Goal: Task Accomplishment & Management: Manage account settings

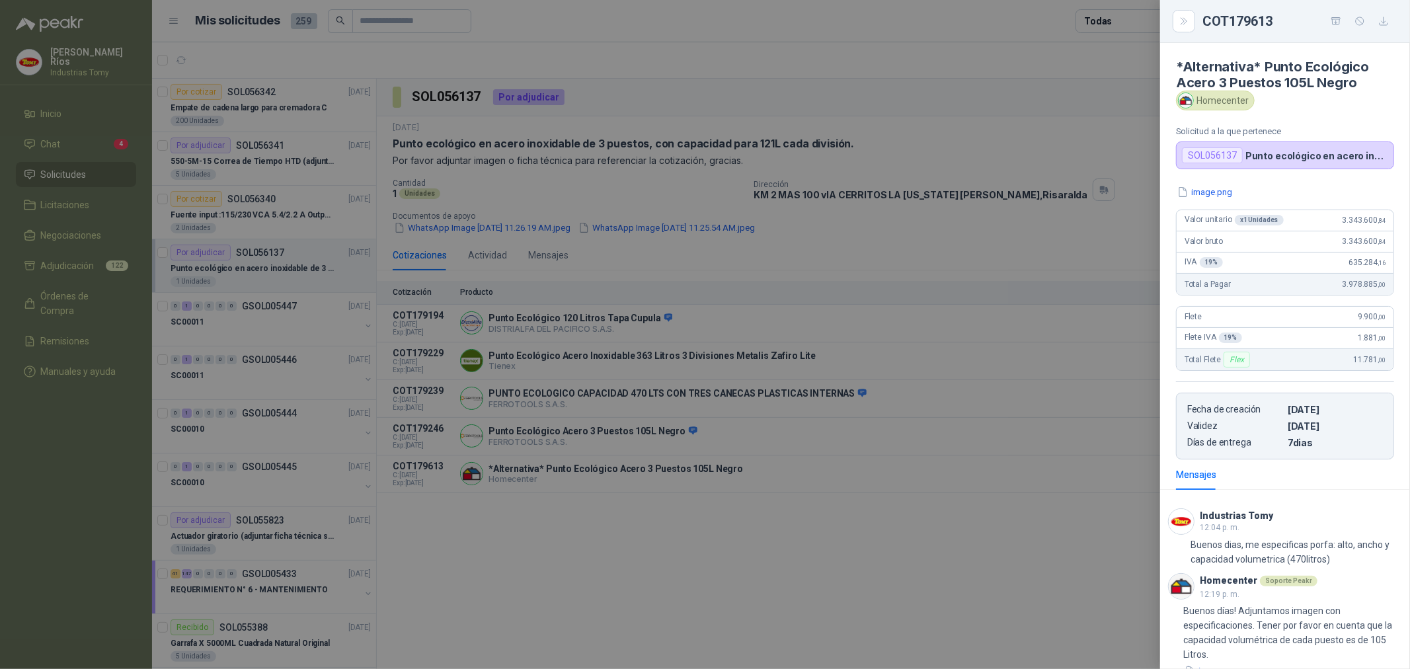
click at [119, 144] on div at bounding box center [705, 334] width 1410 height 669
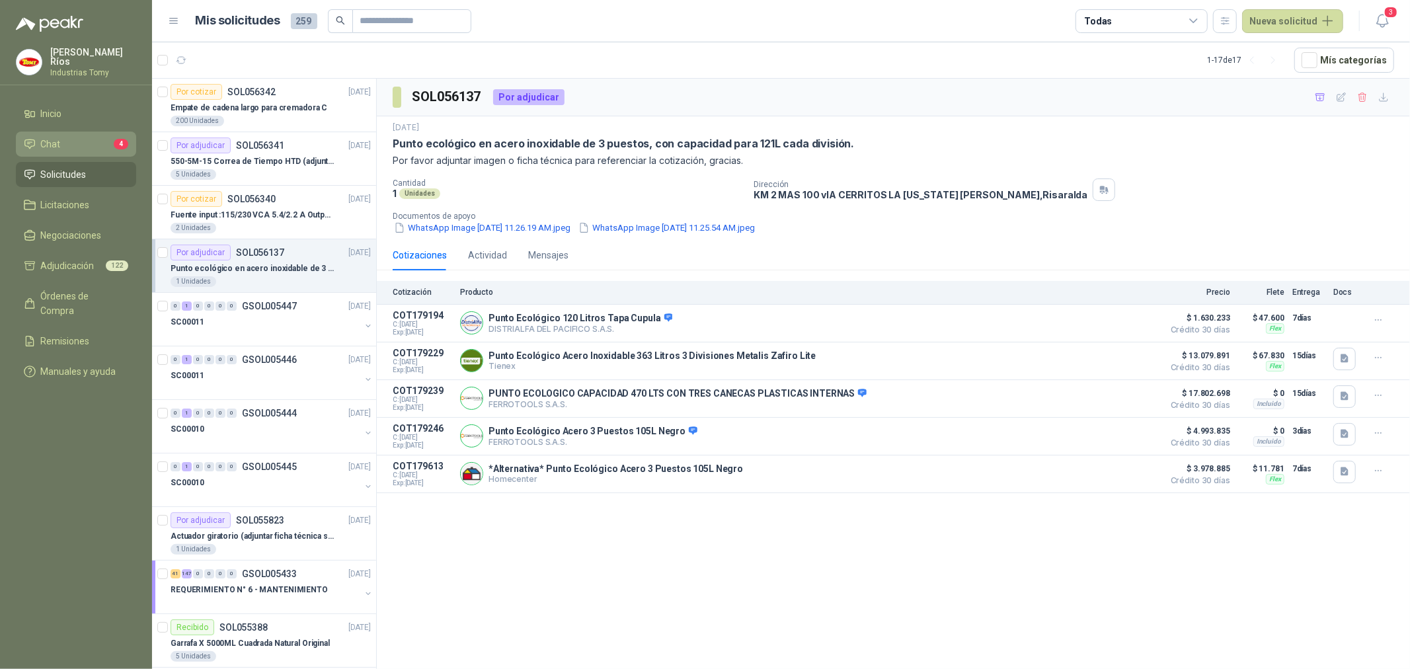
click at [107, 138] on li "Chat 4" at bounding box center [76, 144] width 104 height 15
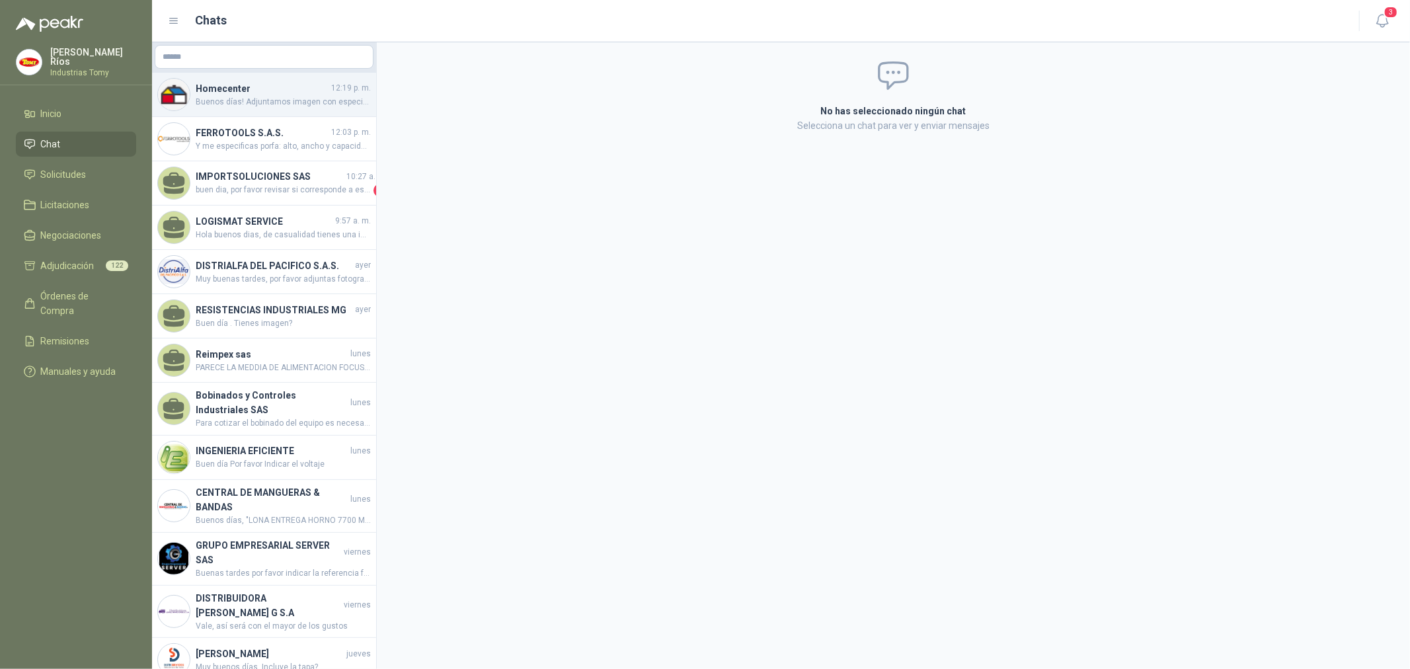
click at [286, 83] on h4 "Homecenter" at bounding box center [262, 88] width 133 height 15
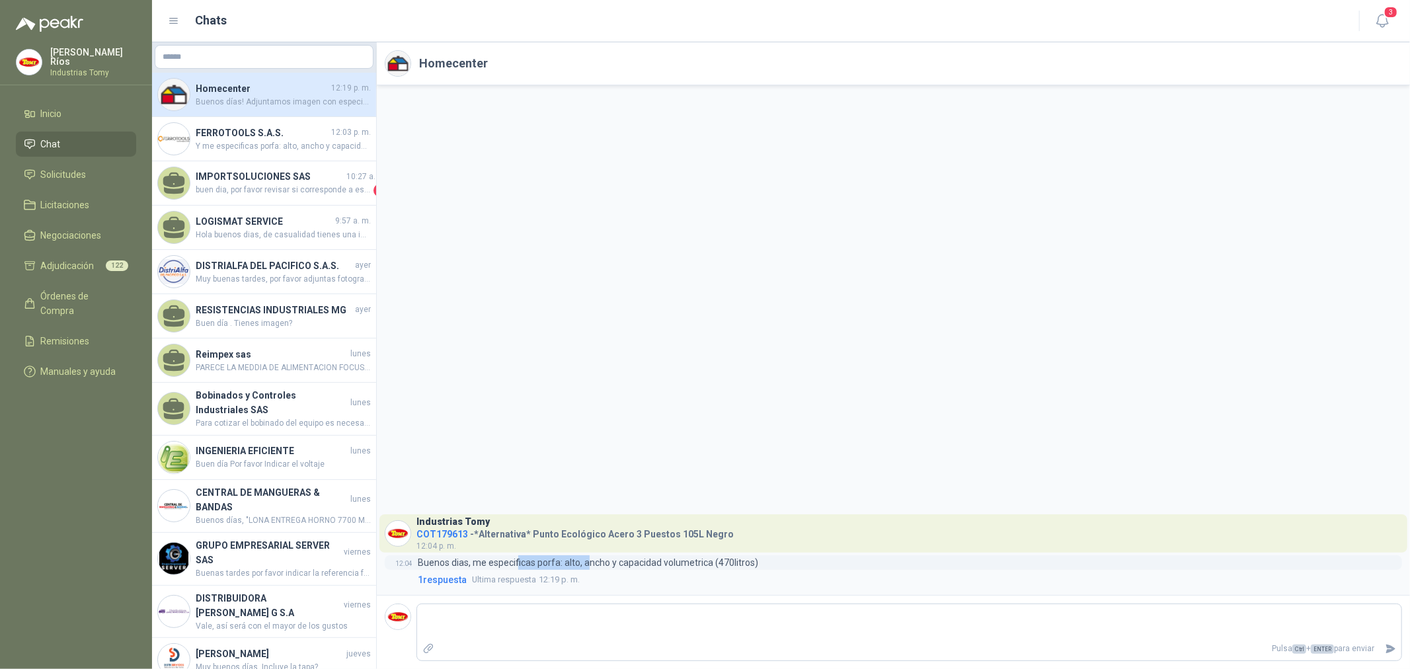
drag, startPoint x: 517, startPoint y: 563, endPoint x: 590, endPoint y: 567, distance: 72.8
click at [590, 567] on p "Buenos dias, me especificas porfa: alto, ancho y capacidad volumetrica (470litr…" at bounding box center [588, 562] width 341 height 15
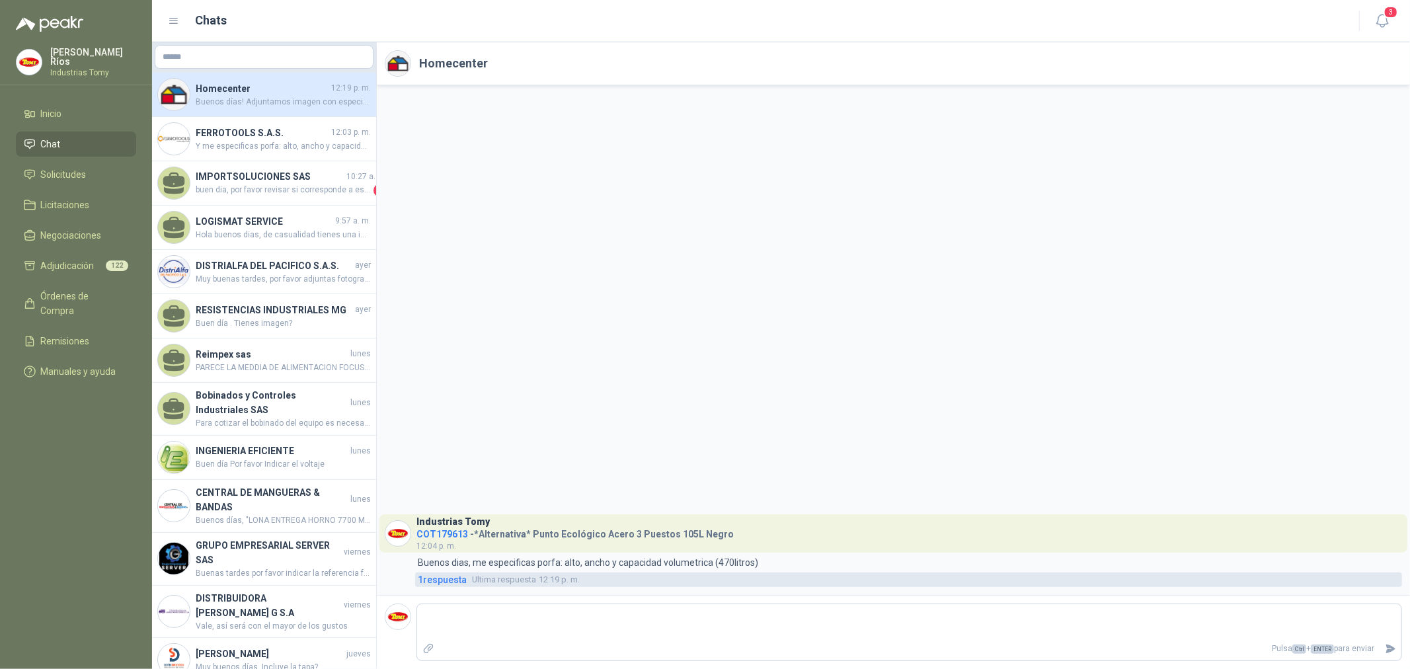
click at [467, 575] on link "1 respuesta Ultima respuesta 12:19 p. m." at bounding box center [908, 580] width 987 height 15
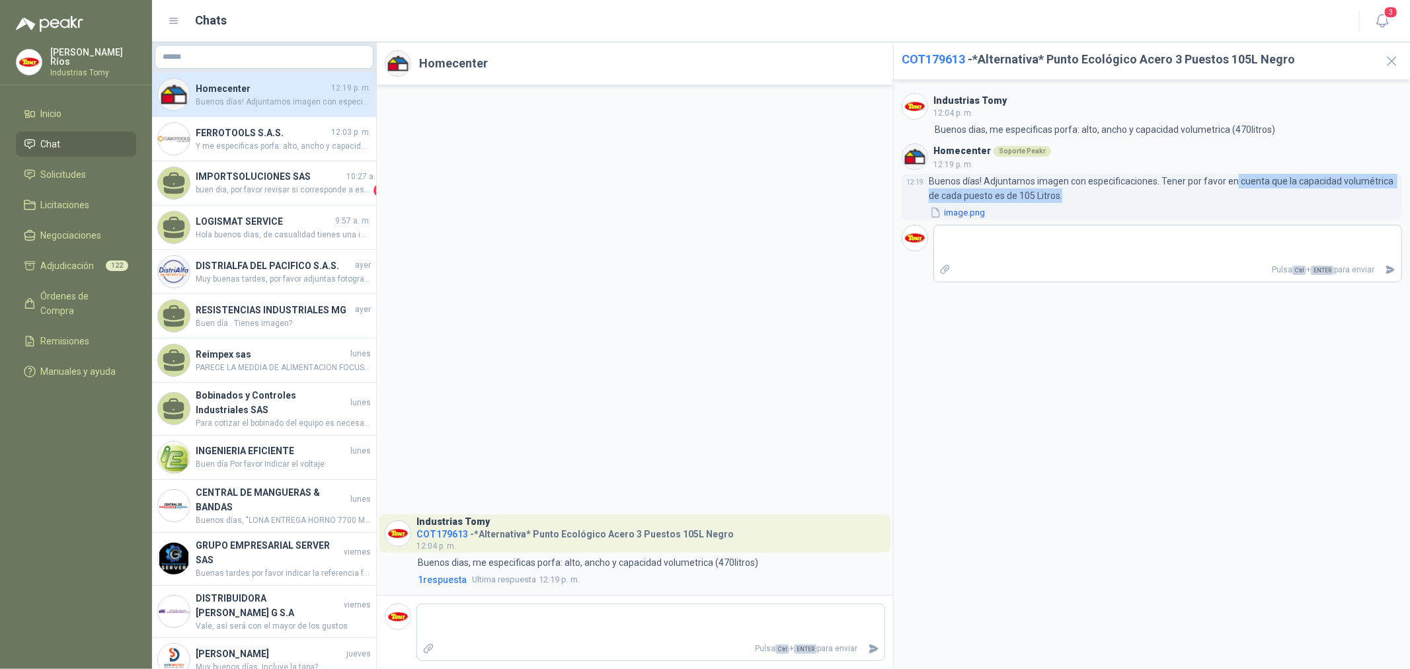
drag, startPoint x: 1268, startPoint y: 187, endPoint x: 1351, endPoint y: 190, distance: 83.4
click at [1351, 190] on p "Buenos días! Adjuntamos imagen con especificaciones. Tener por favor en cuenta …" at bounding box center [1165, 188] width 473 height 29
click at [1359, 184] on p "Buenos días! Adjuntamos imagen con especificaciones. Tener por favor en cuenta …" at bounding box center [1165, 188] width 473 height 29
click at [1047, 195] on p "Buenos días! Adjuntamos imagen con especificaciones. Tener por favor en cuenta …" at bounding box center [1165, 188] width 473 height 29
click at [973, 213] on button "image.png" at bounding box center [958, 213] width 58 height 14
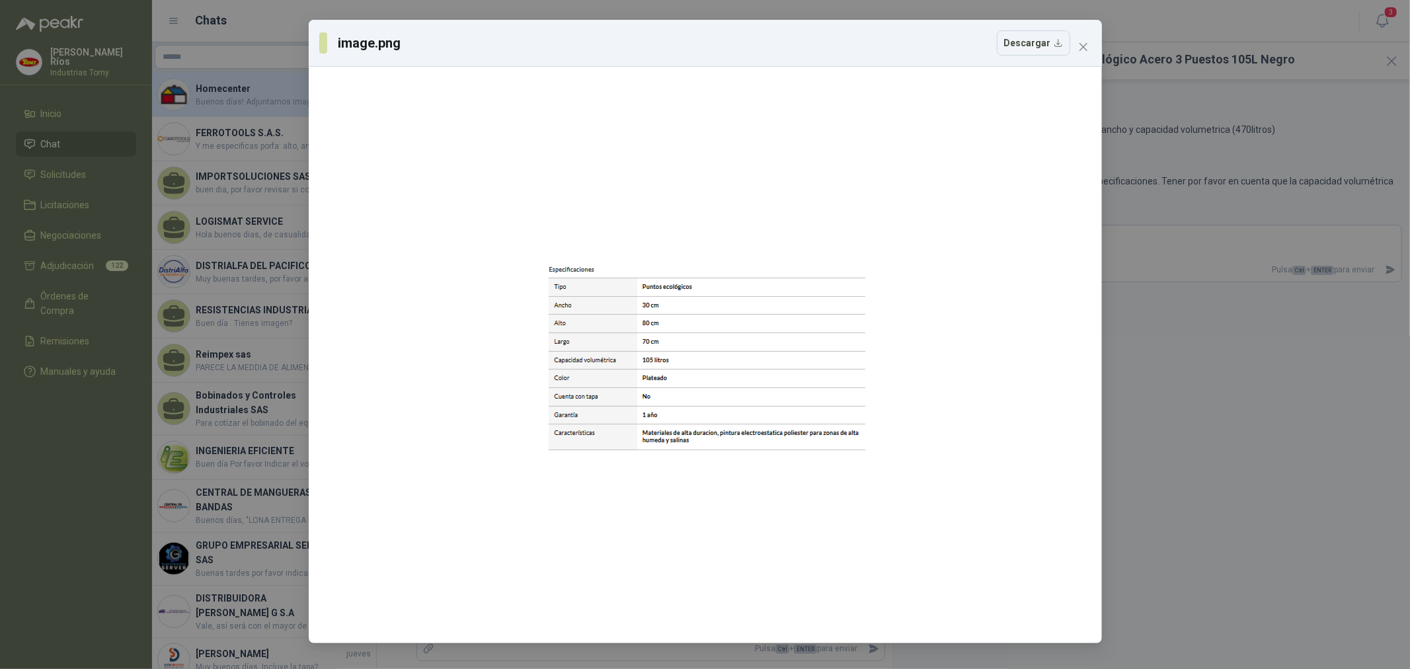
click at [1285, 372] on div "image.png Descargar" at bounding box center [705, 334] width 1410 height 669
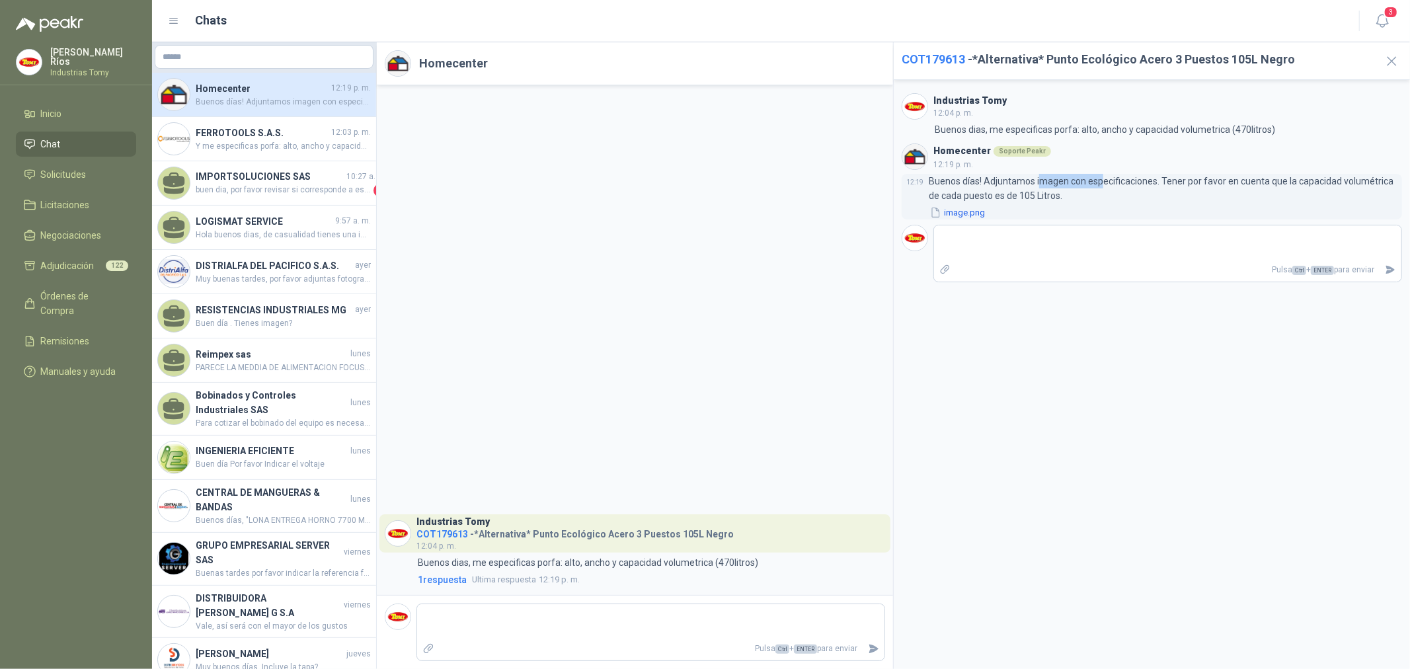
drag, startPoint x: 1055, startPoint y: 185, endPoint x: 1100, endPoint y: 185, distance: 45.0
click at [1100, 185] on p "Buenos días! Adjuntamos imagen con especificaciones. Tener por favor en cuenta …" at bounding box center [1165, 188] width 473 height 29
drag, startPoint x: 1055, startPoint y: 196, endPoint x: 1002, endPoint y: 192, distance: 52.3
click at [1002, 192] on p "Buenos días! Adjuntamos imagen con especificaciones. Tener por favor en cuenta …" at bounding box center [1165, 188] width 473 height 29
click at [1338, 206] on div "image.png" at bounding box center [1165, 213] width 473 height 14
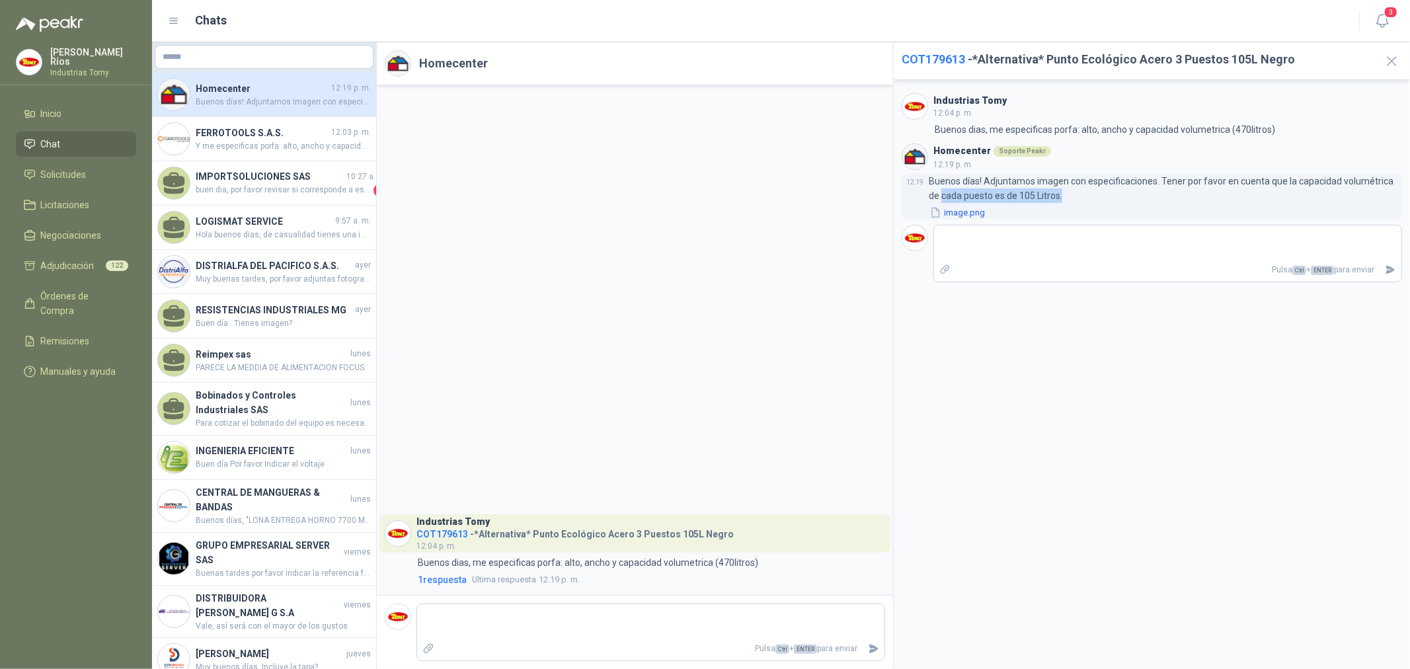
drag, startPoint x: 930, startPoint y: 193, endPoint x: 1049, endPoint y: 202, distance: 120.0
click at [1049, 202] on p "Buenos días! Adjuntamos imagen con especificaciones. Tener por favor en cuenta …" at bounding box center [1165, 188] width 473 height 29
copy p "cada puesto es de 105 Litros."
click at [968, 214] on button "image.png" at bounding box center [958, 213] width 58 height 14
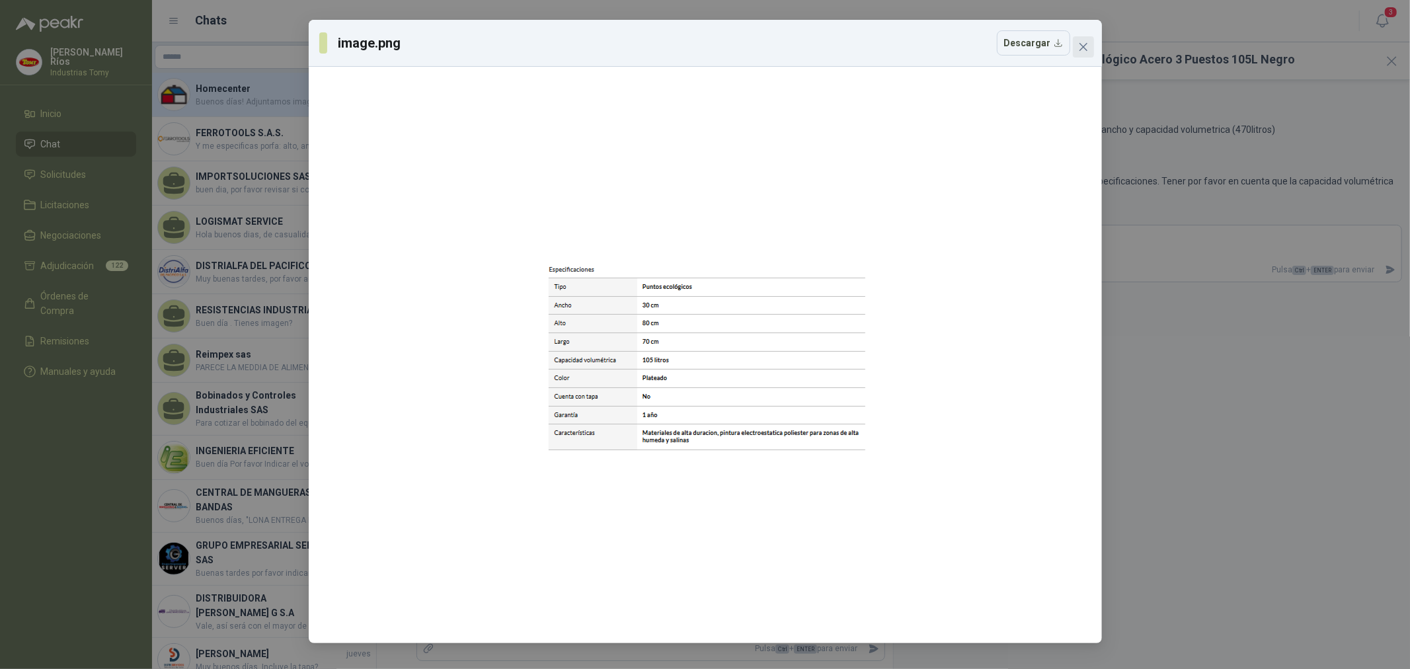
click at [1086, 48] on icon "close" at bounding box center [1083, 47] width 11 height 11
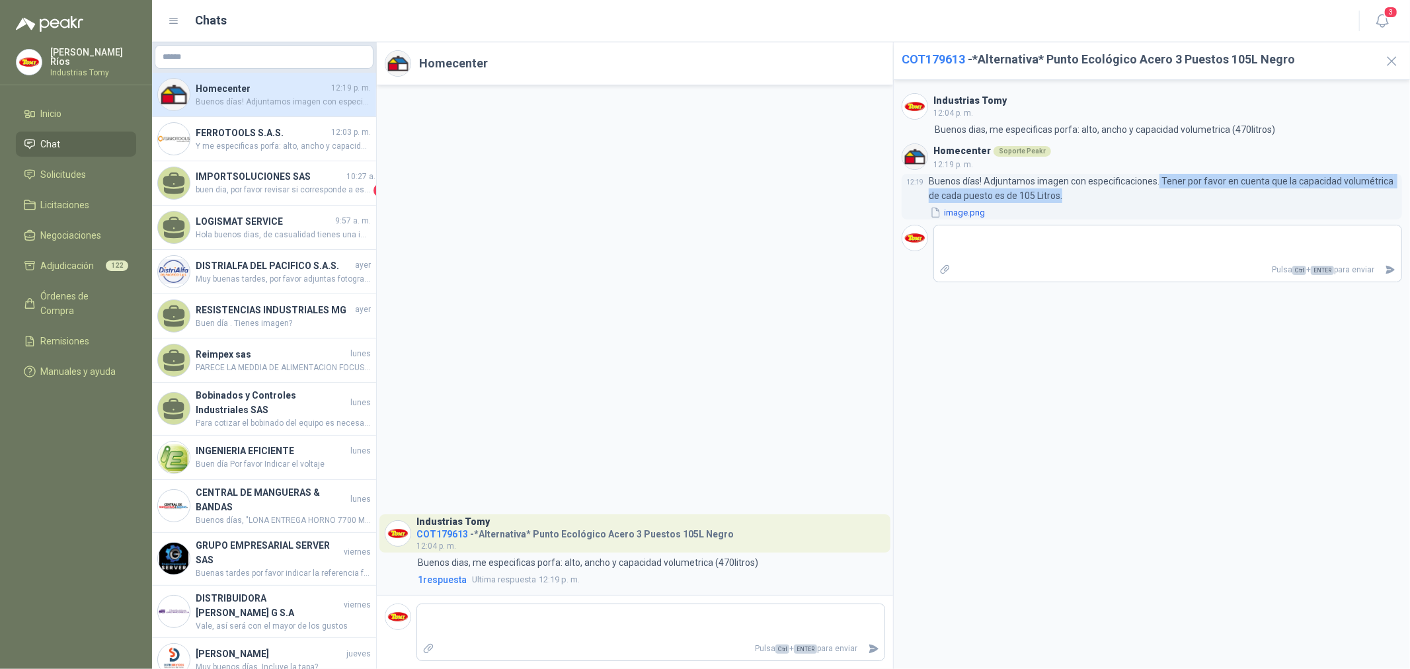
drag, startPoint x: 1145, startPoint y: 184, endPoint x: 1087, endPoint y: 190, distance: 58.5
click at [1087, 190] on p "Buenos días! Adjuntamos imagen con especificaciones. Tener por favor en cuenta …" at bounding box center [1165, 188] width 473 height 29
click at [1088, 188] on p "Buenos días! Adjuntamos imagen con especificaciones. Tener por favor en cuenta …" at bounding box center [1165, 188] width 473 height 29
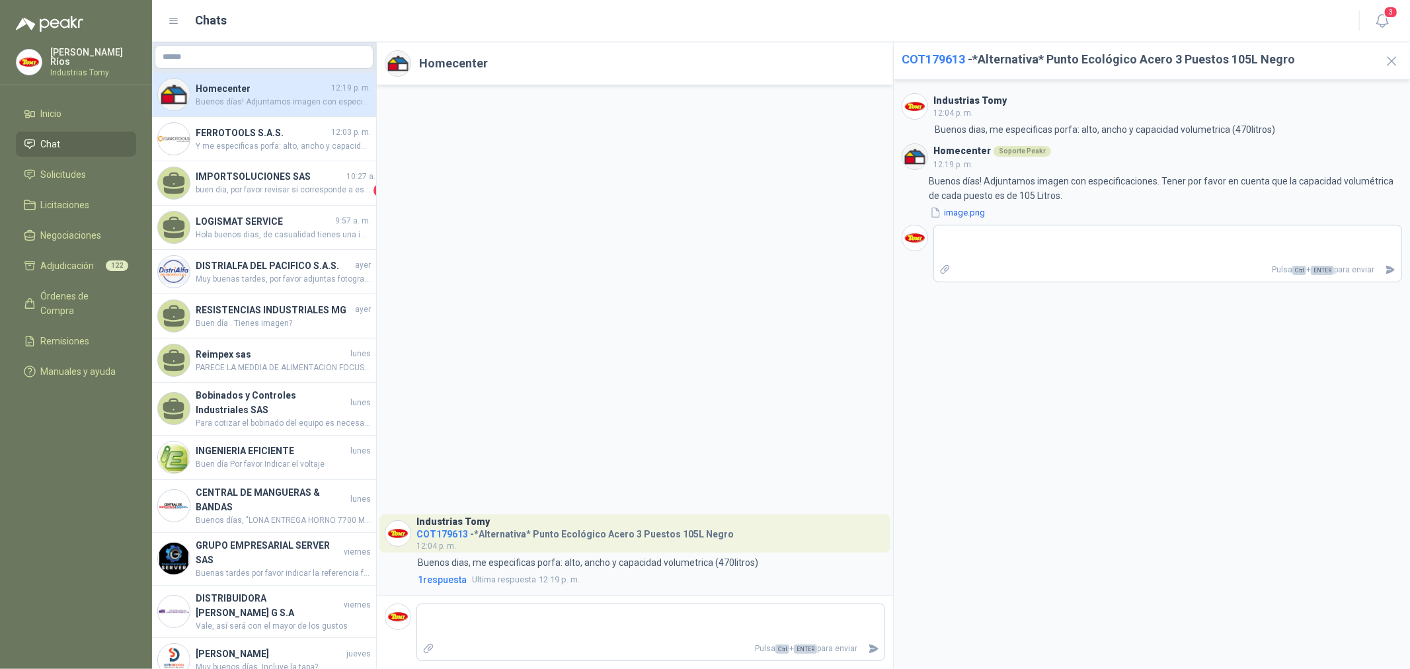
click at [822, 358] on div "Industrias Tomy COT179613 - *Alternativa* Punto Ecológico Acero 3 Puestos 105L …" at bounding box center [635, 340] width 516 height 510
click at [442, 534] on span "COT179613" at bounding box center [443, 534] width 52 height 11
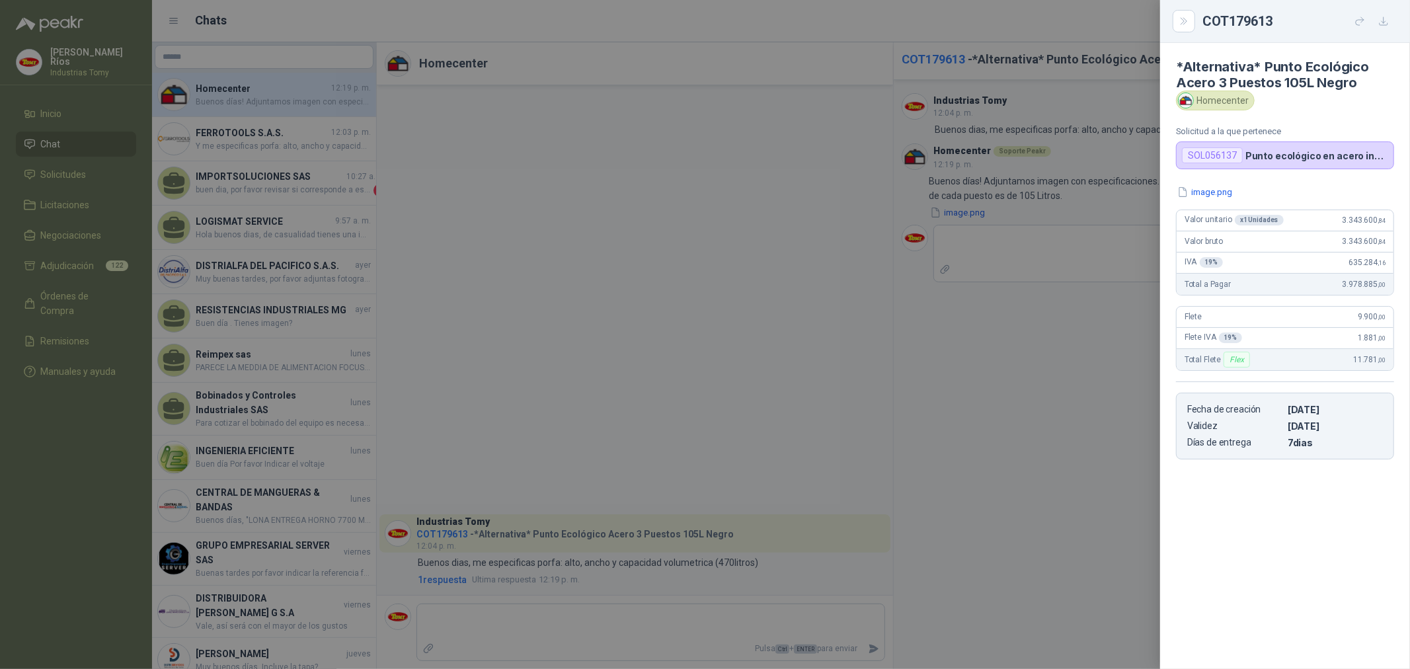
click at [1224, 200] on div "image.png Valor unitario x 1 Unidades 3.343.600 ,84 Valor bruto 3.343.600 ,84 I…" at bounding box center [1285, 322] width 250 height 274
click at [1231, 185] on div "image.png" at bounding box center [1285, 192] width 218 height 14
click at [1231, 190] on button "image.png" at bounding box center [1205, 192] width 58 height 14
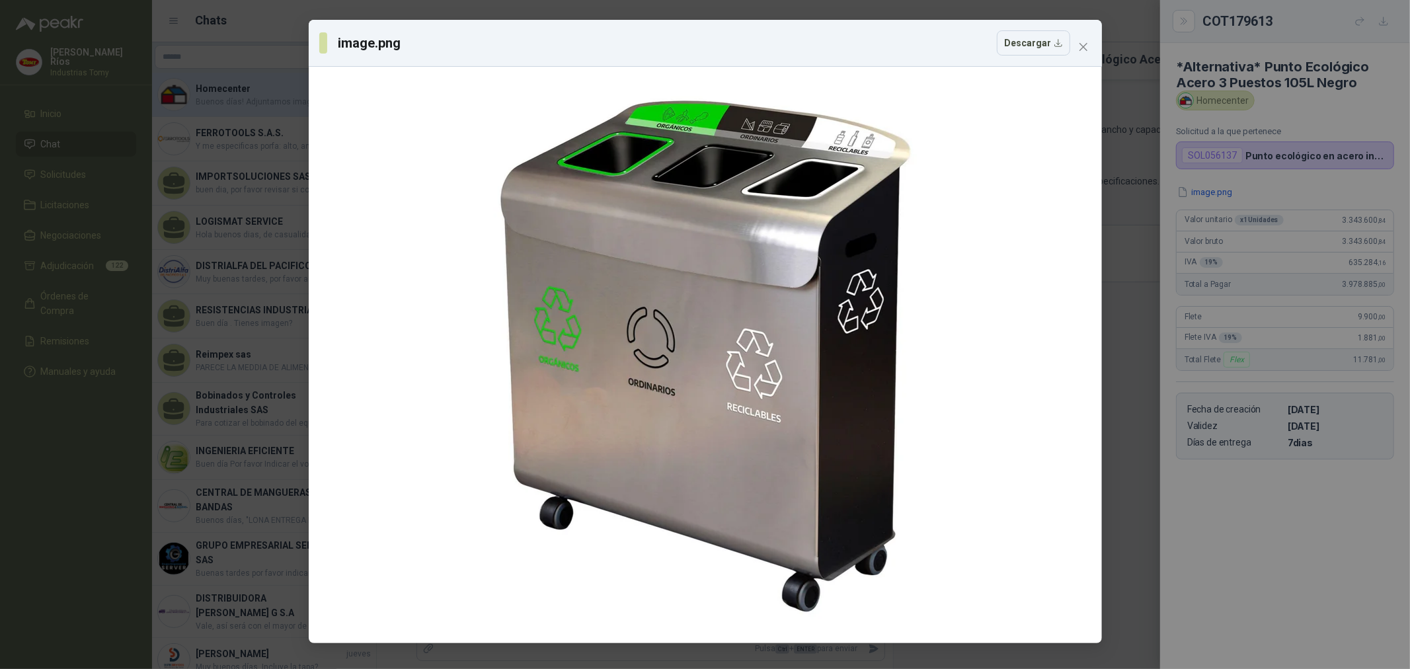
click at [1234, 192] on div "image.png Descargar" at bounding box center [705, 334] width 1410 height 669
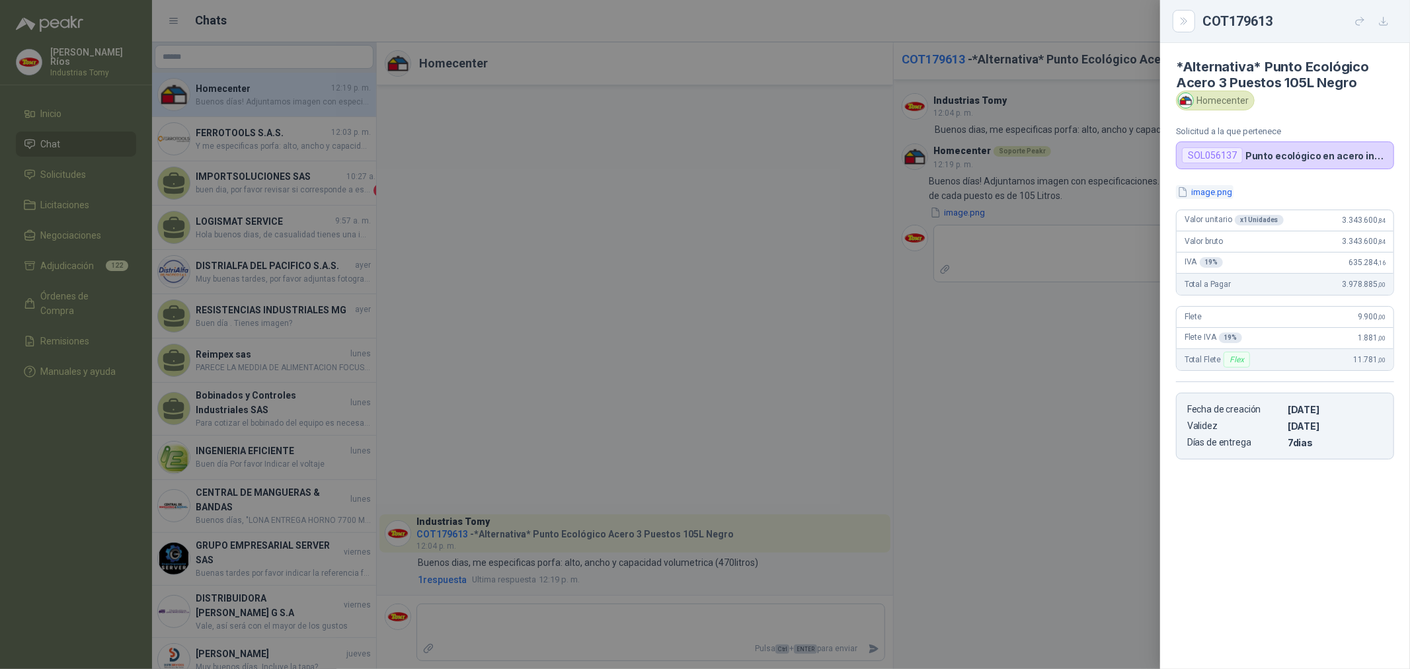
click at [1224, 194] on button "image.png" at bounding box center [1205, 192] width 58 height 14
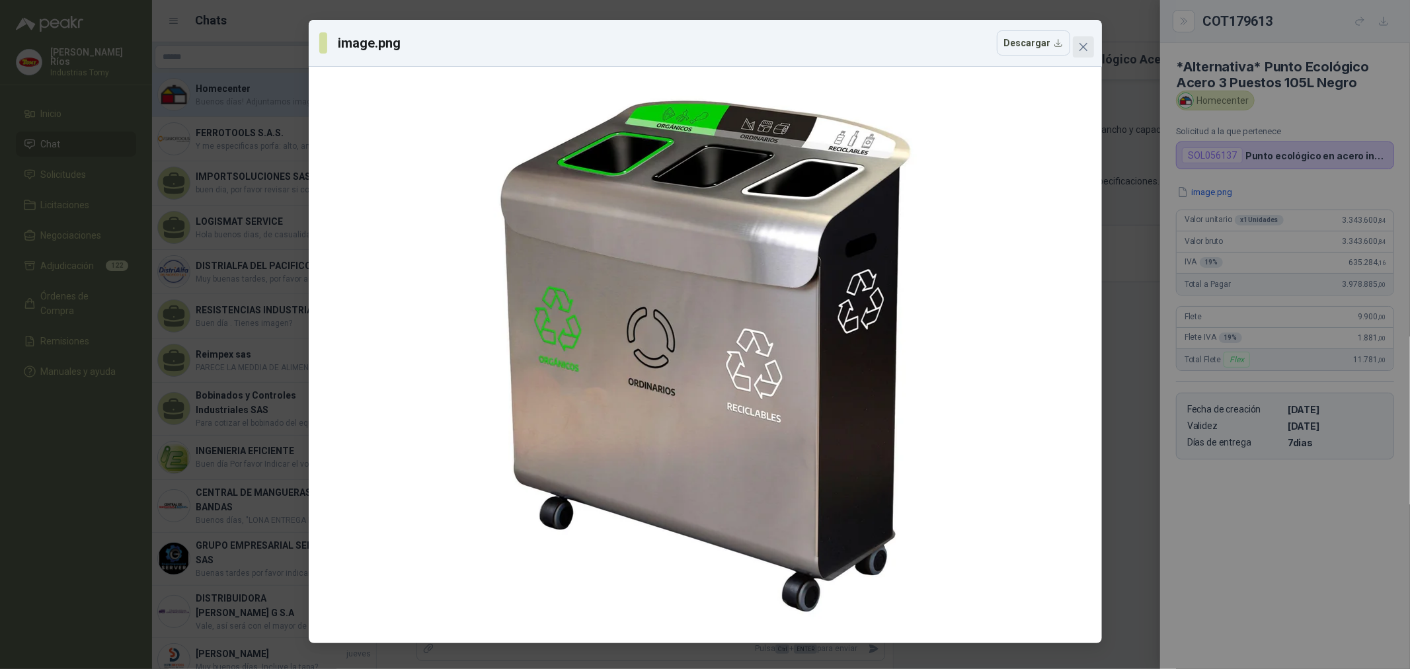
click at [1087, 55] on button "Close" at bounding box center [1083, 46] width 21 height 21
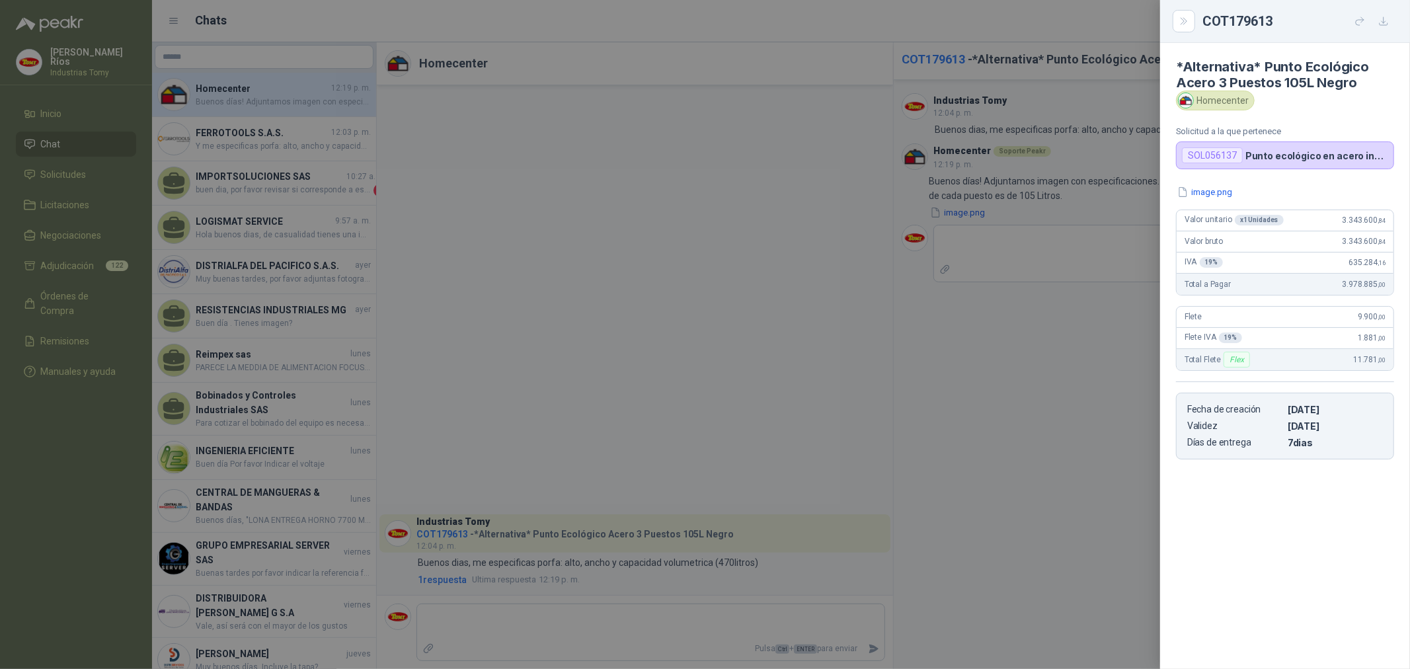
click at [794, 307] on div at bounding box center [705, 334] width 1410 height 669
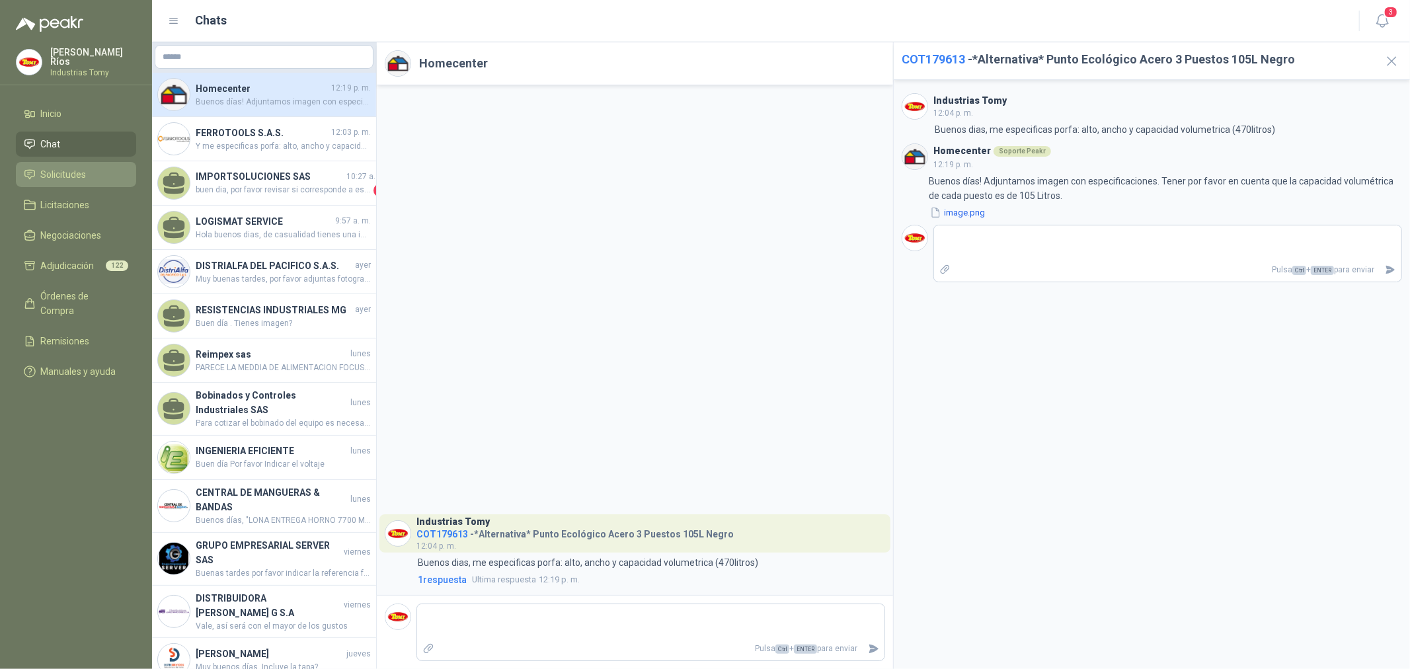
click at [87, 169] on li "Solicitudes" at bounding box center [76, 174] width 104 height 15
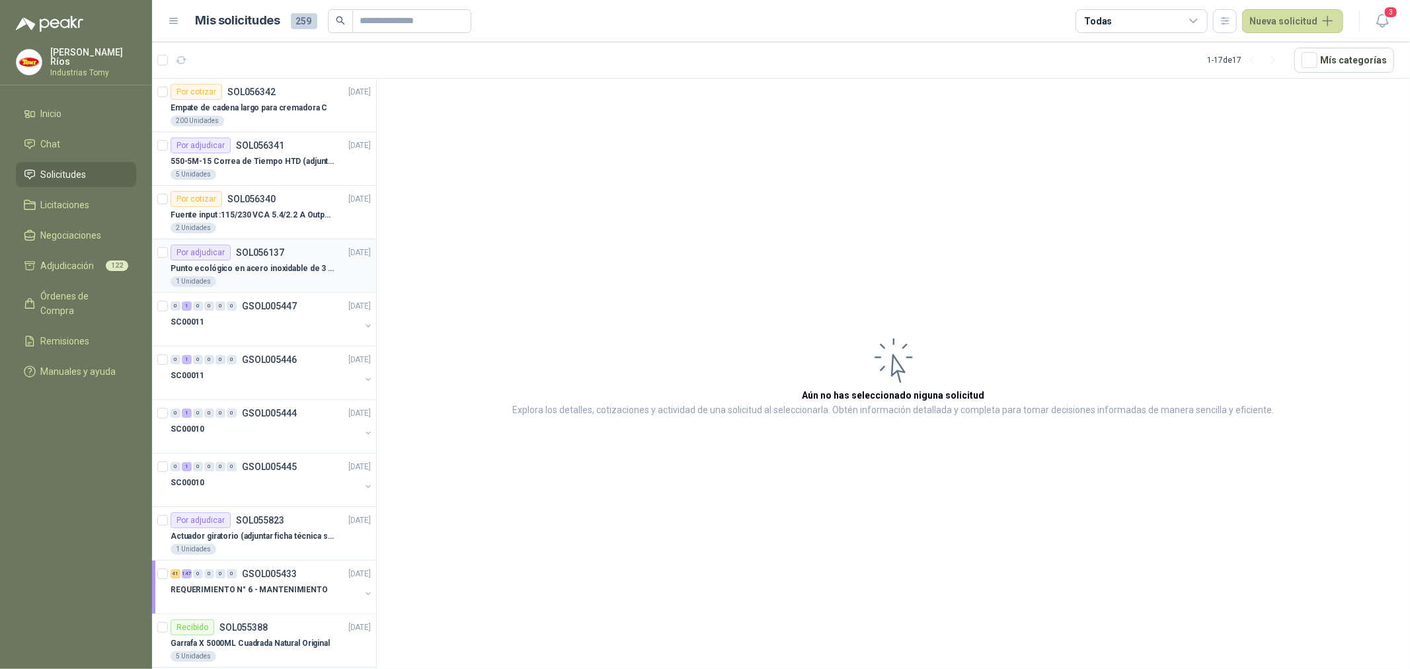
click at [280, 273] on p "Punto ecológico en acero inoxidable de 3 puestos, con capacidad para 121L cada …" at bounding box center [253, 268] width 165 height 13
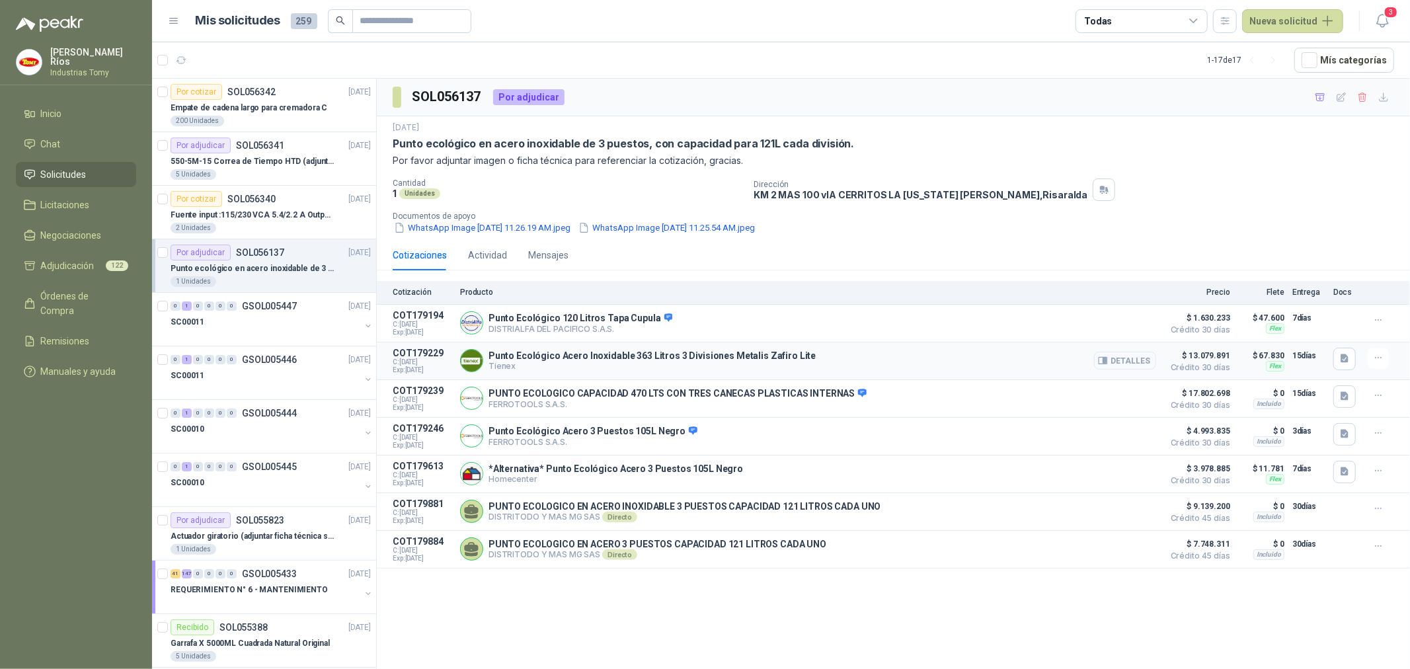
click at [1137, 357] on button "Detalles" at bounding box center [1125, 361] width 62 height 18
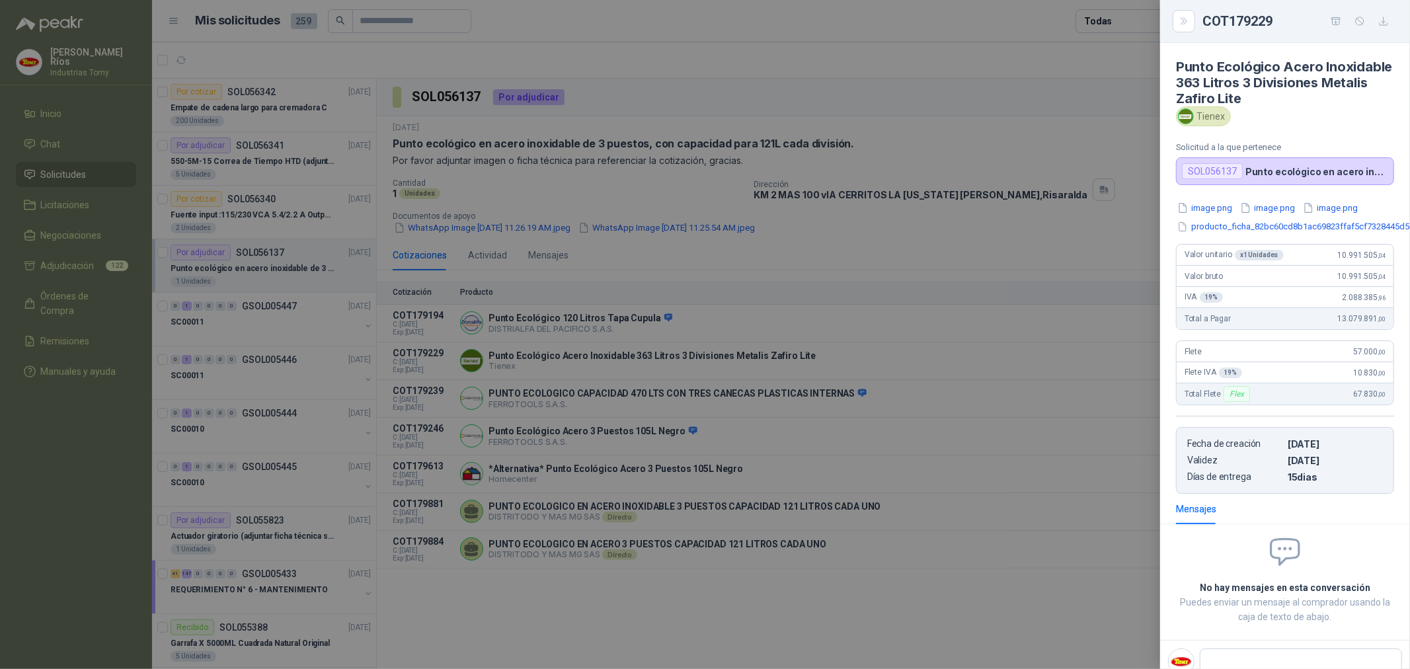
scroll to position [7, 0]
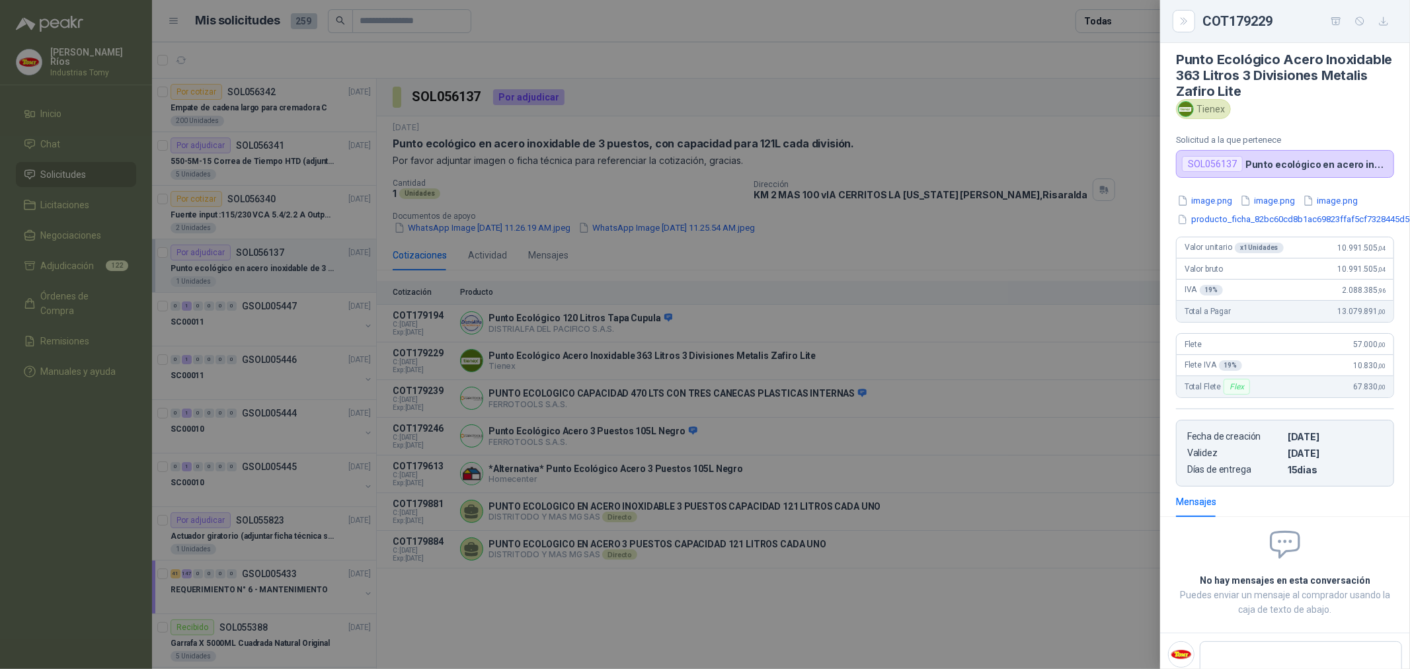
click at [857, 538] on div at bounding box center [705, 334] width 1410 height 669
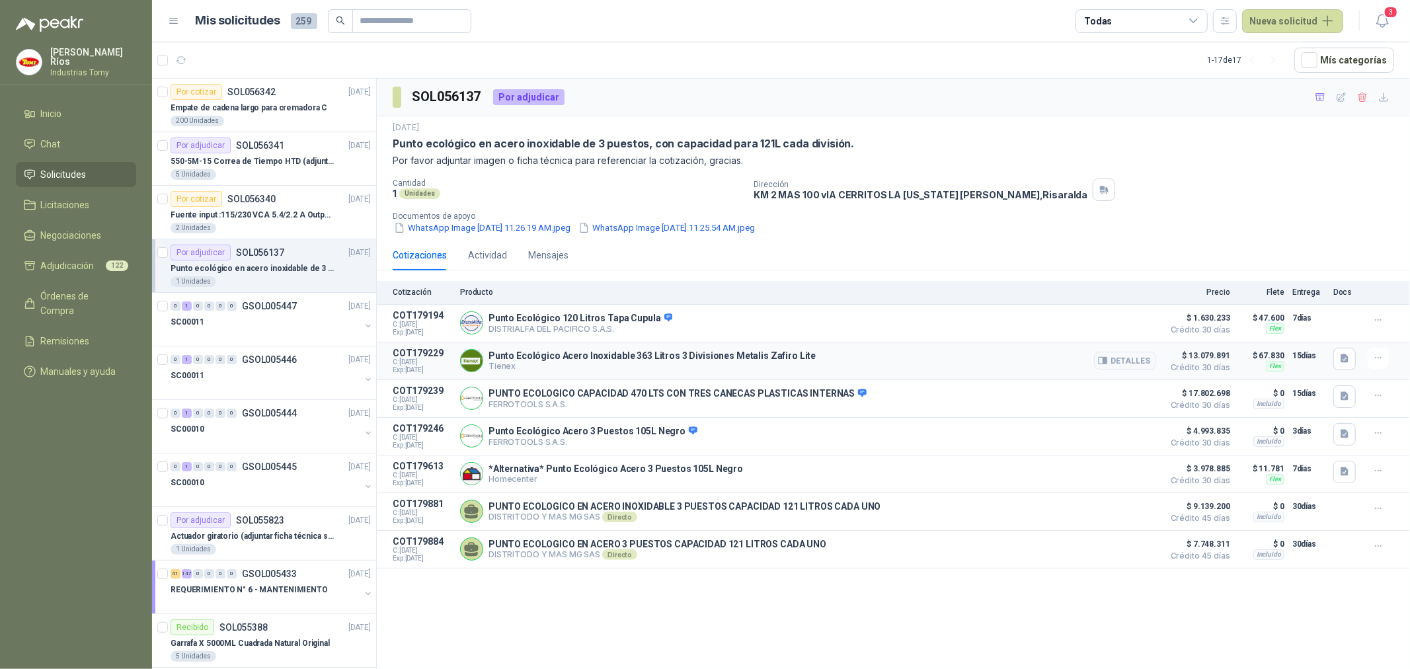
click at [1219, 358] on span "$ 13.079.891" at bounding box center [1197, 356] width 66 height 16
click at [1143, 357] on button "Detalles" at bounding box center [1125, 361] width 62 height 18
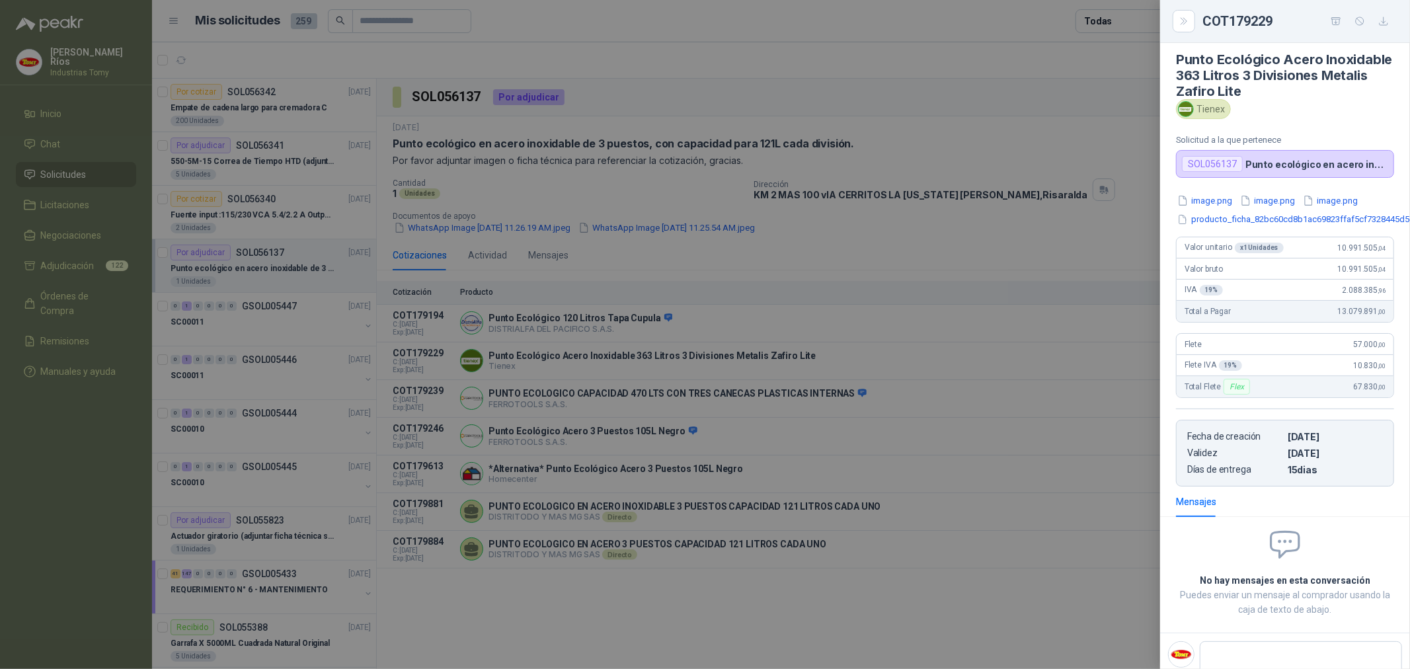
click at [838, 451] on div at bounding box center [705, 334] width 1410 height 669
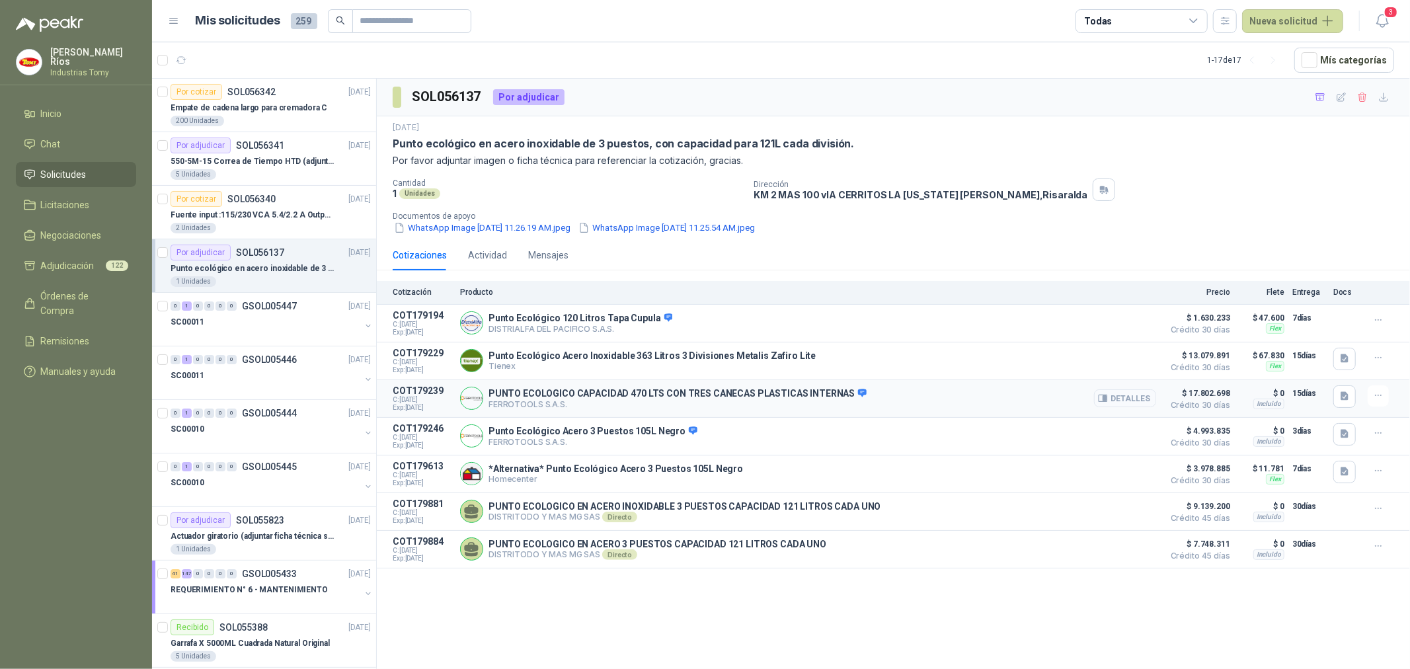
click at [1124, 401] on button "Detalles" at bounding box center [1125, 398] width 62 height 18
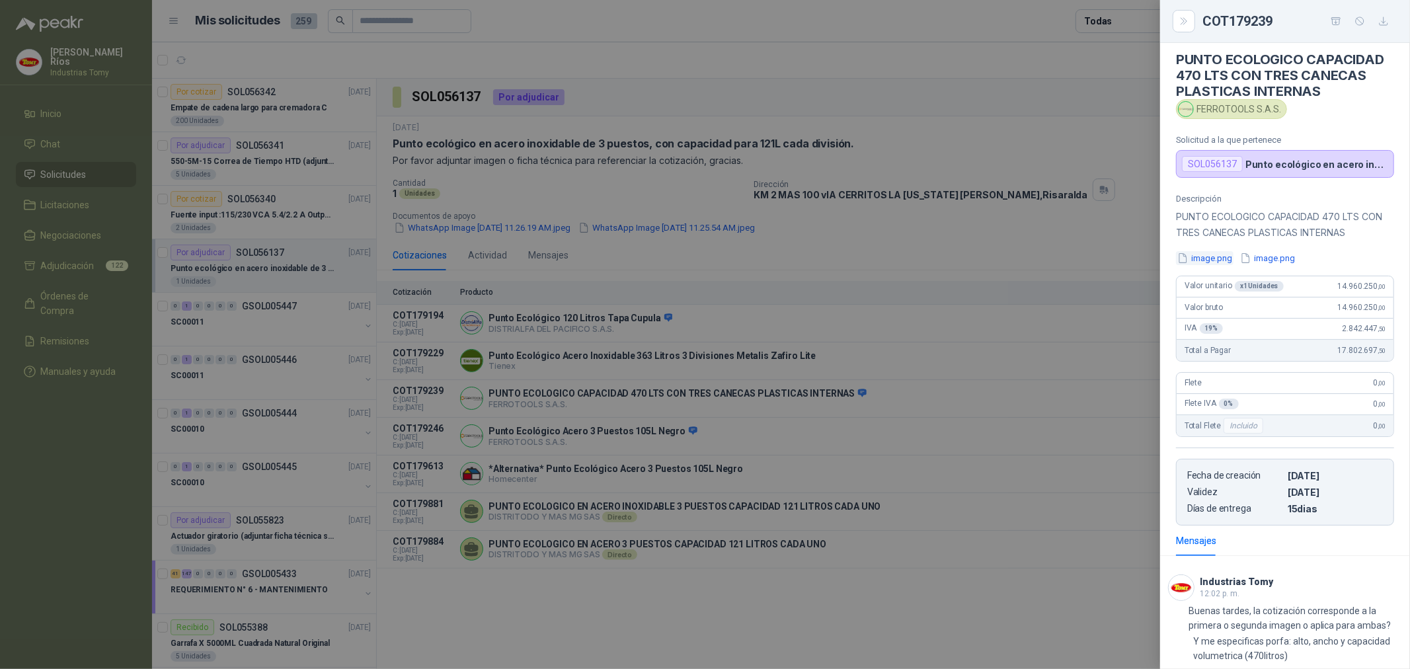
click at [1219, 255] on button "image.png" at bounding box center [1205, 258] width 58 height 14
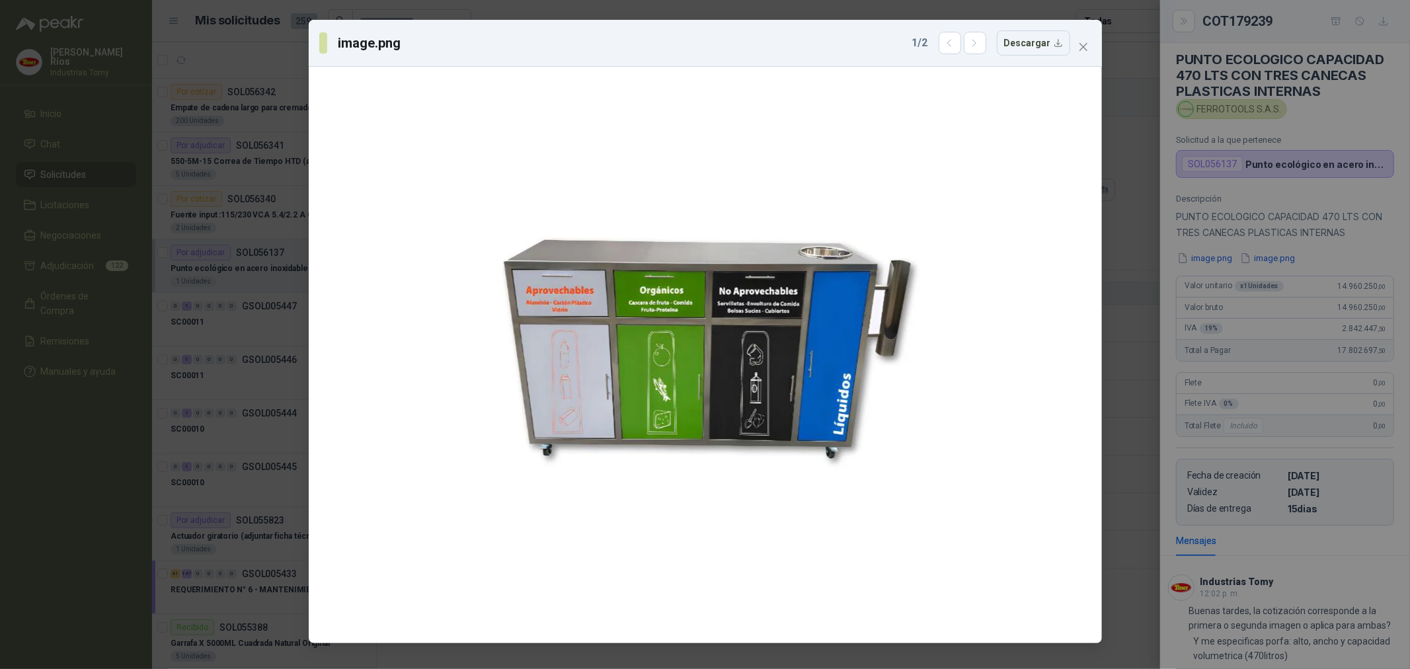
click at [1226, 215] on div "image.png 1 / 2 Descargar" at bounding box center [705, 334] width 1410 height 669
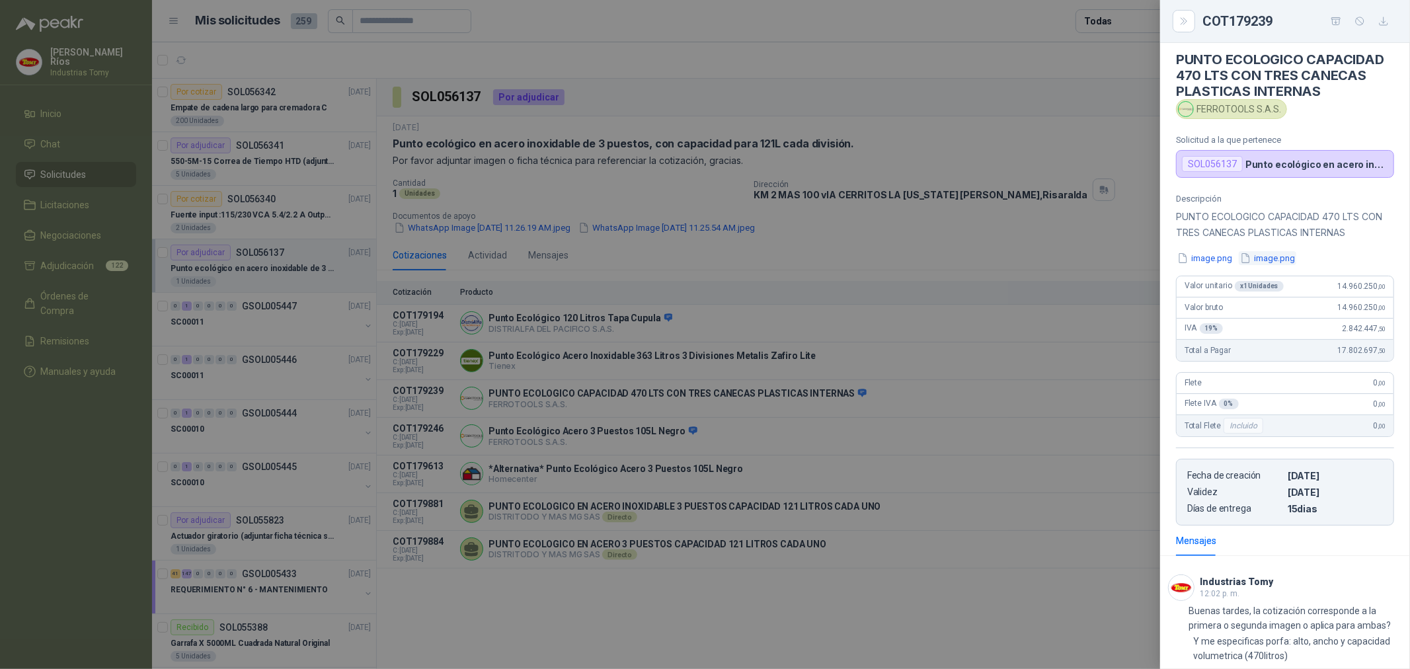
click at [1268, 261] on button "image.png" at bounding box center [1268, 258] width 58 height 14
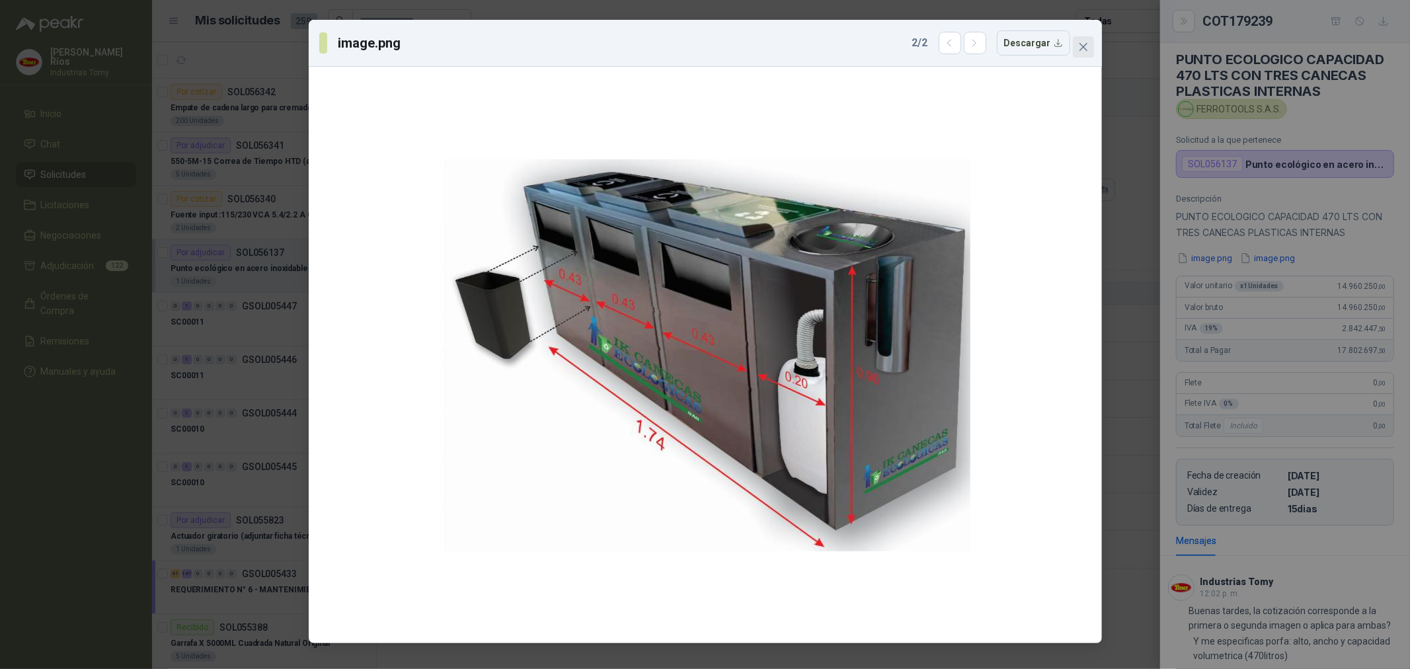
click at [1086, 48] on icon "close" at bounding box center [1083, 47] width 11 height 11
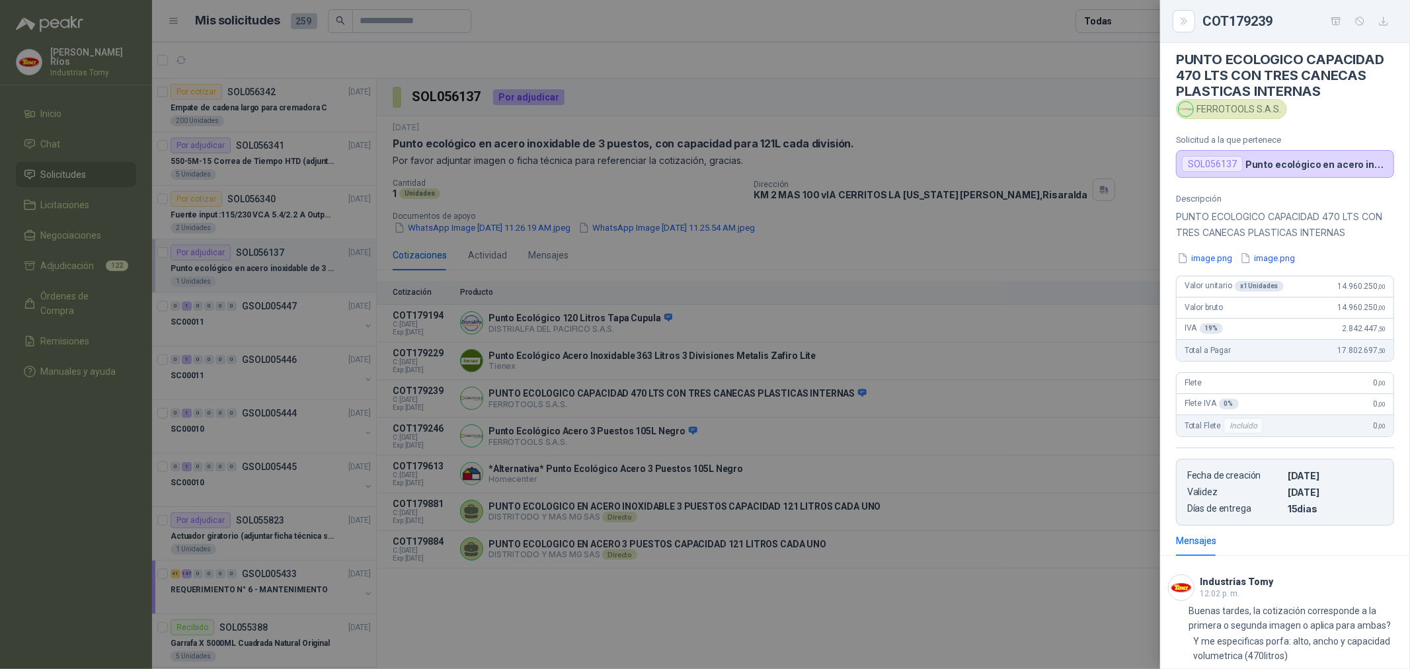
click at [661, 434] on div at bounding box center [705, 334] width 1410 height 669
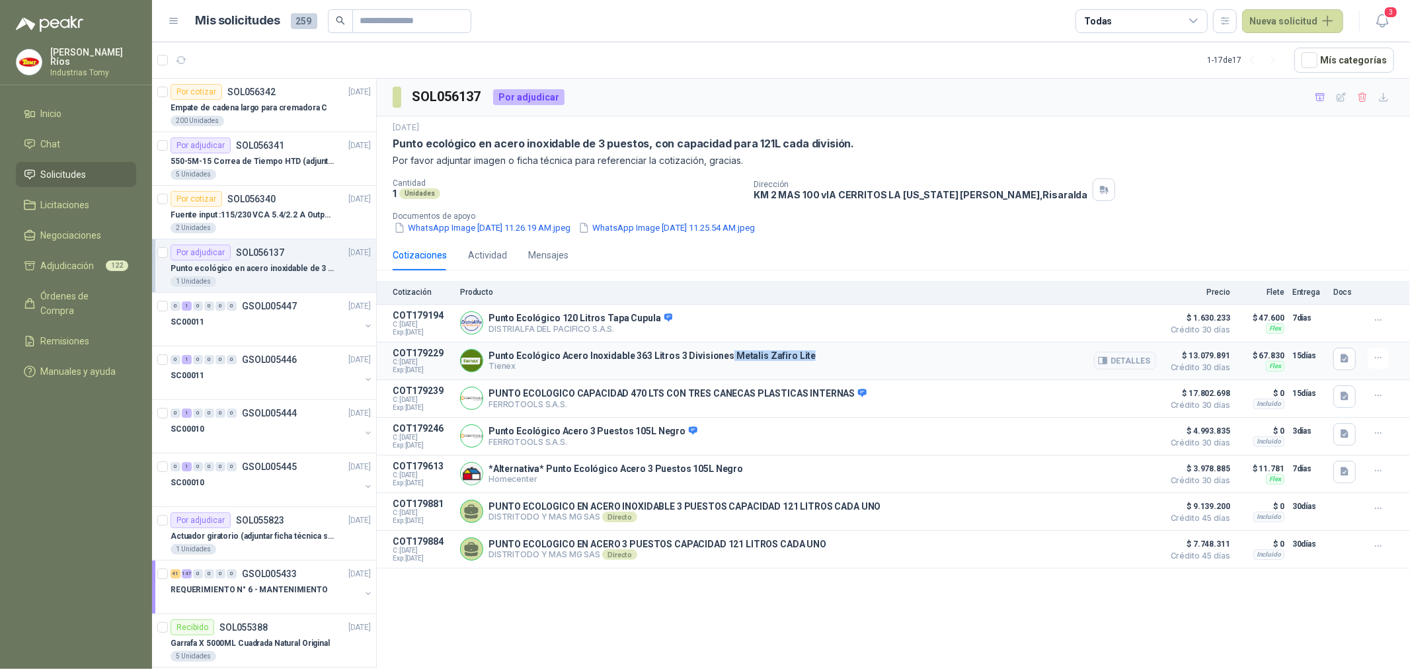
drag, startPoint x: 719, startPoint y: 358, endPoint x: 879, endPoint y: 372, distance: 160.6
click at [827, 366] on div "Punto Ecológico Acero Inoxidable 363 Litros 3 Divisiones Metalis Zafiro Lite Ti…" at bounding box center [808, 361] width 696 height 26
click at [1125, 362] on button "Detalles" at bounding box center [1125, 361] width 62 height 18
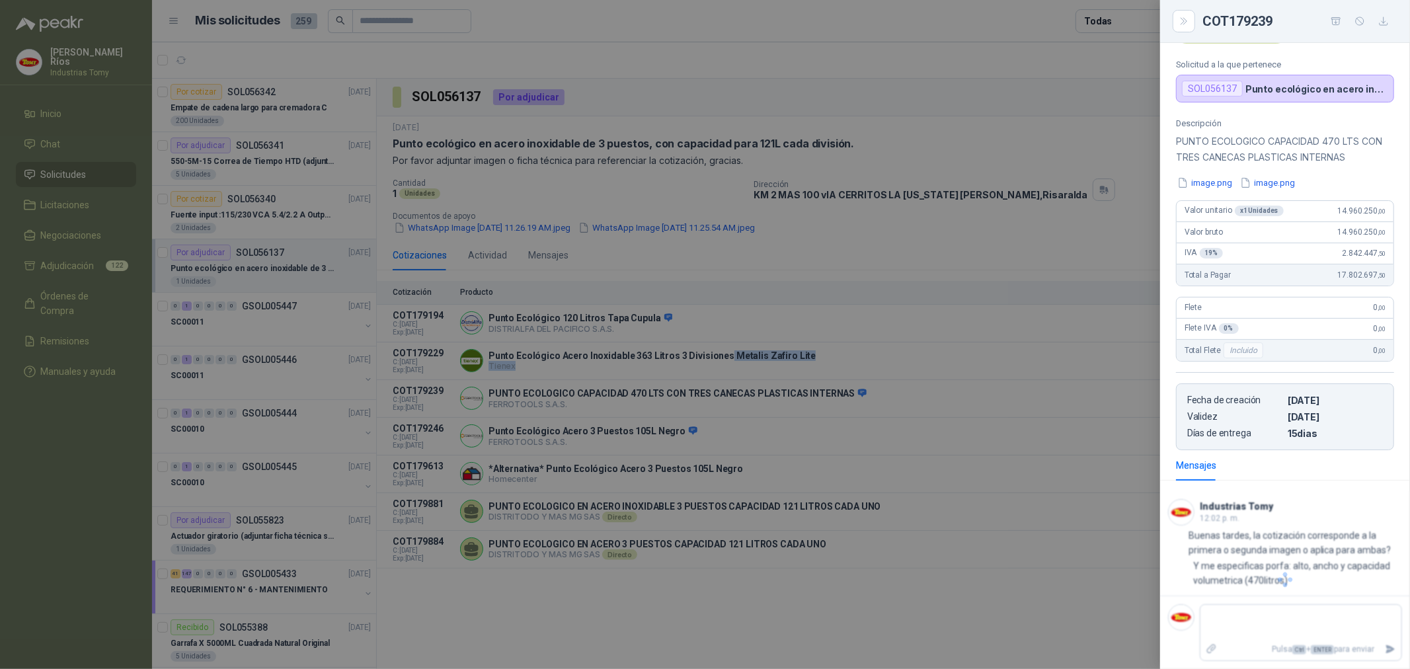
scroll to position [56, 0]
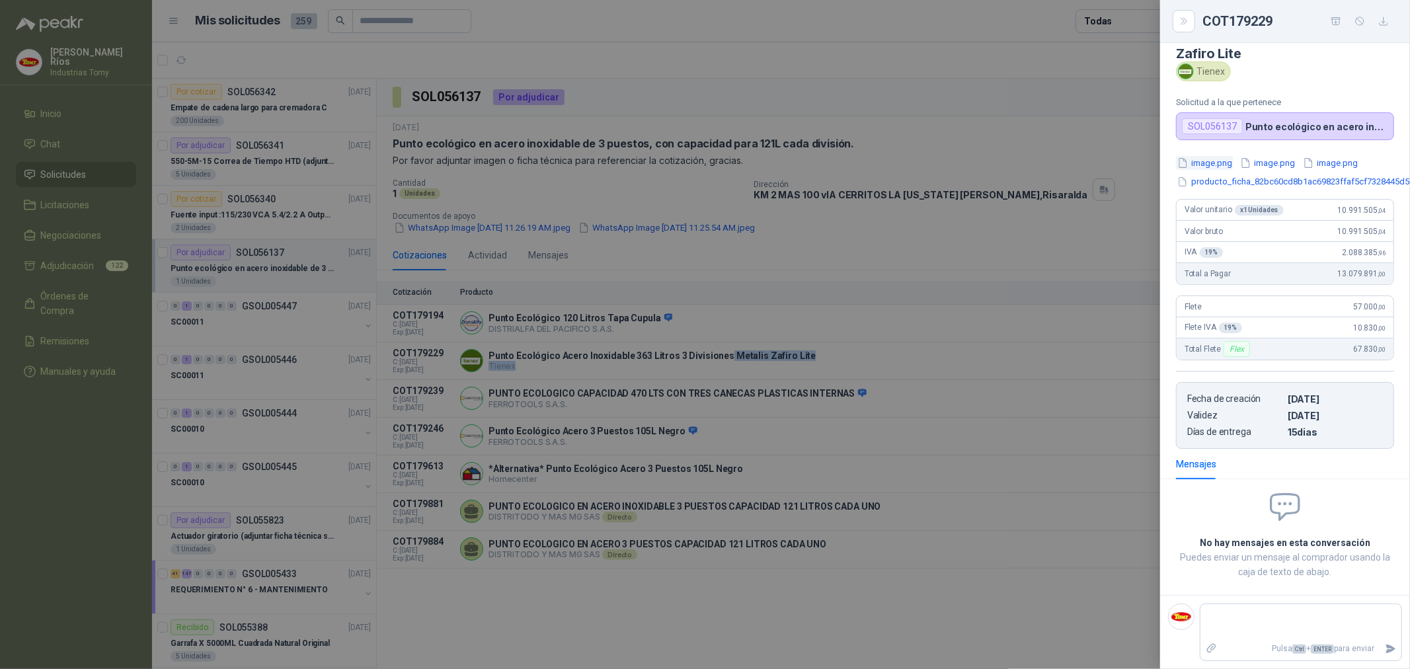
click at [1219, 156] on button "image.png" at bounding box center [1205, 163] width 58 height 14
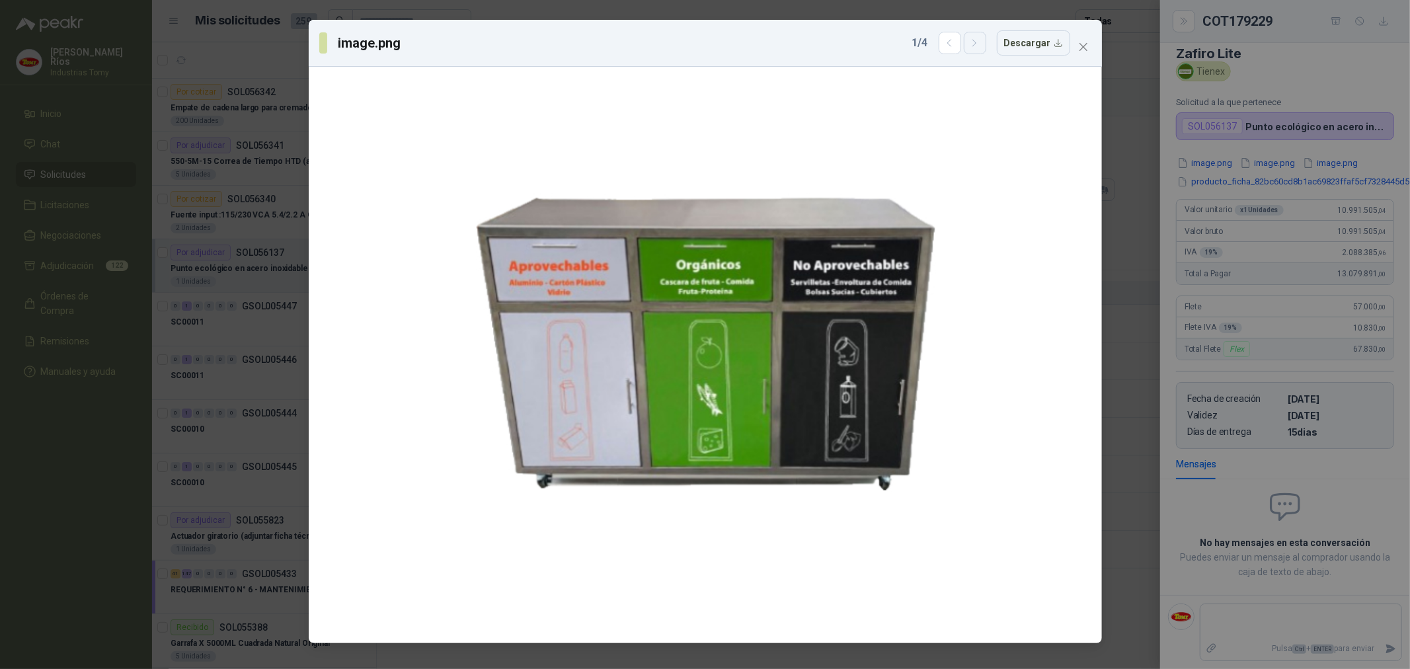
click at [981, 46] on icon "button" at bounding box center [974, 43] width 11 height 11
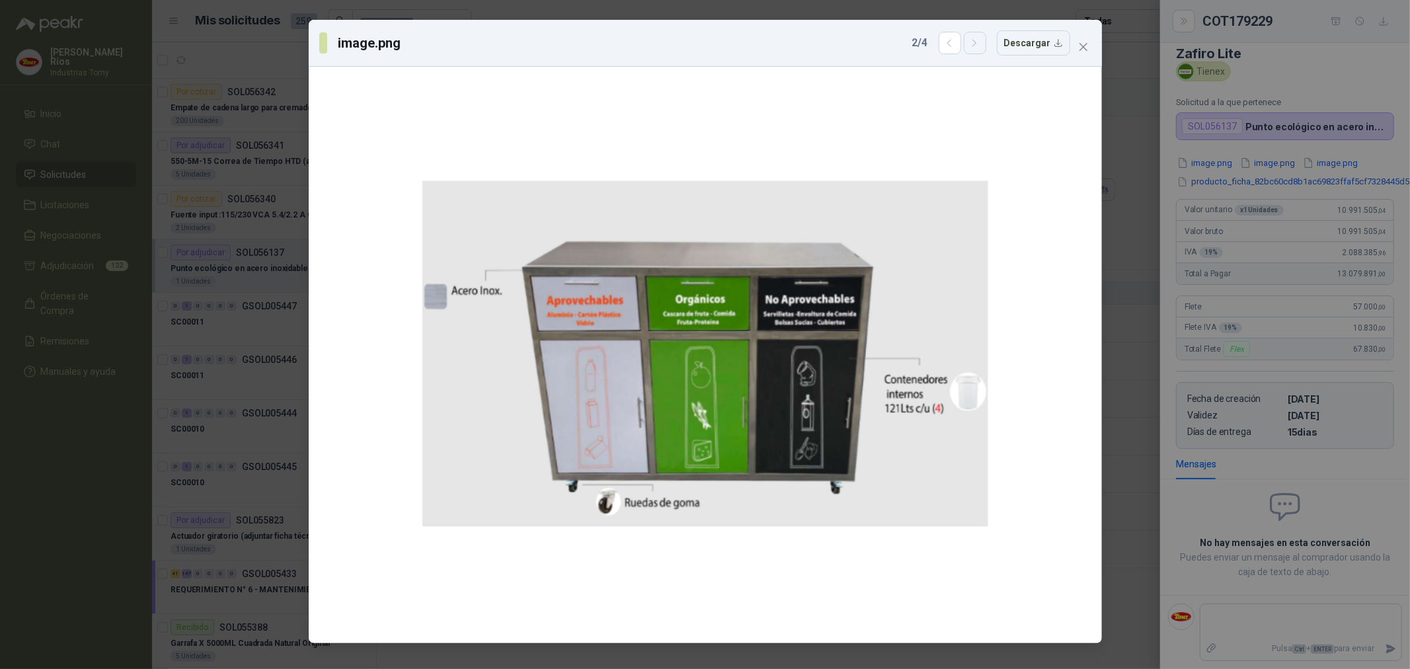
click at [981, 46] on icon "button" at bounding box center [974, 43] width 11 height 11
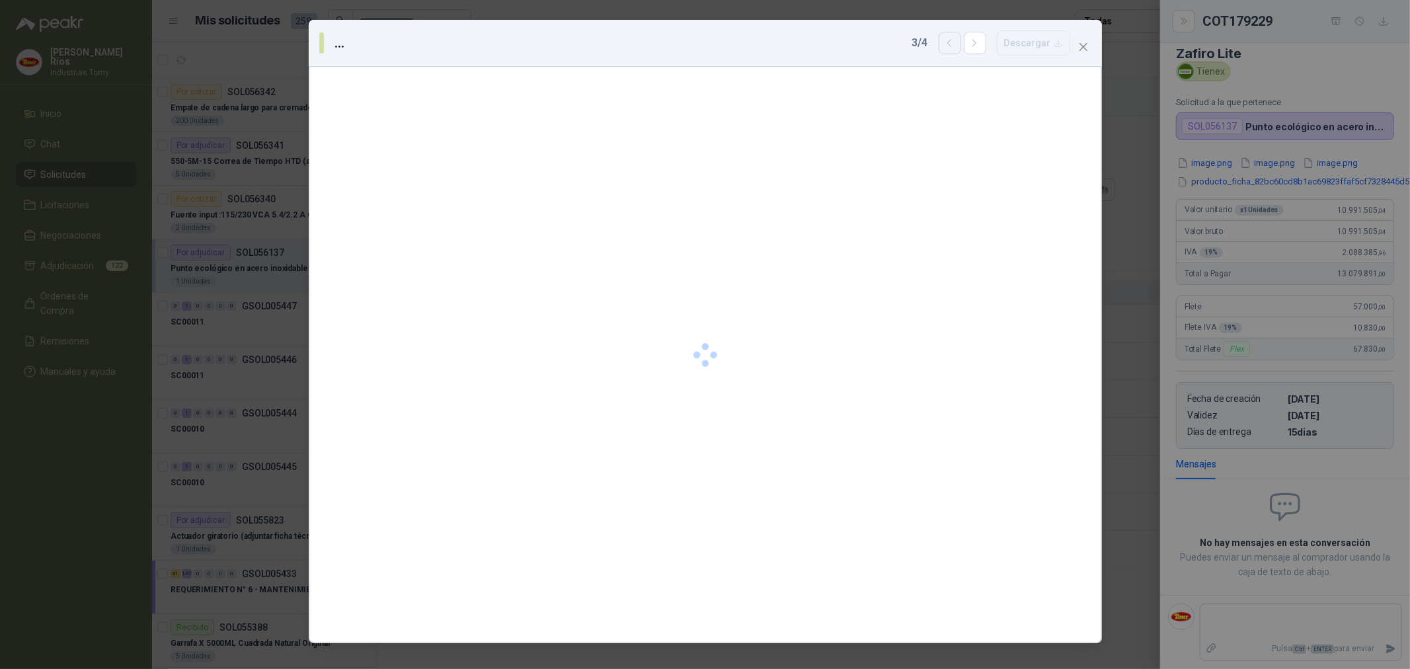
click at [952, 42] on icon "button" at bounding box center [949, 43] width 11 height 11
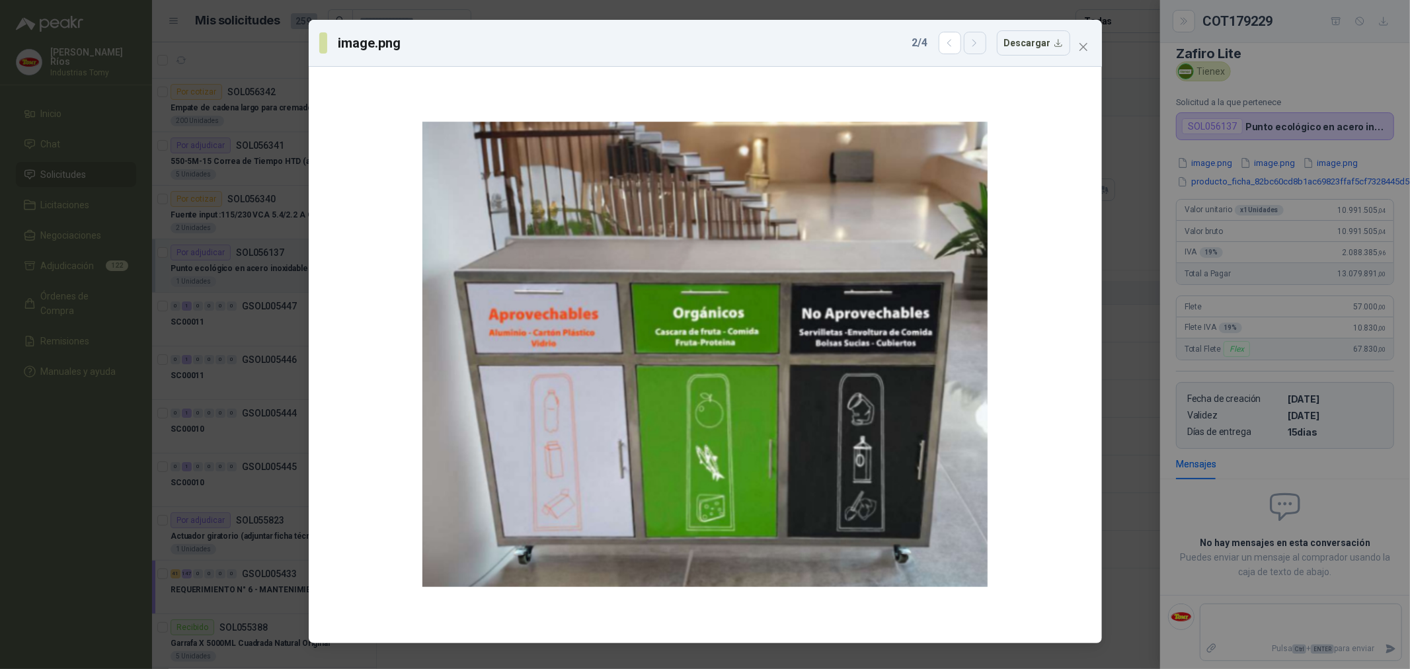
click at [987, 46] on button "button" at bounding box center [975, 43] width 22 height 22
click at [951, 44] on icon "button" at bounding box center [949, 43] width 3 height 7
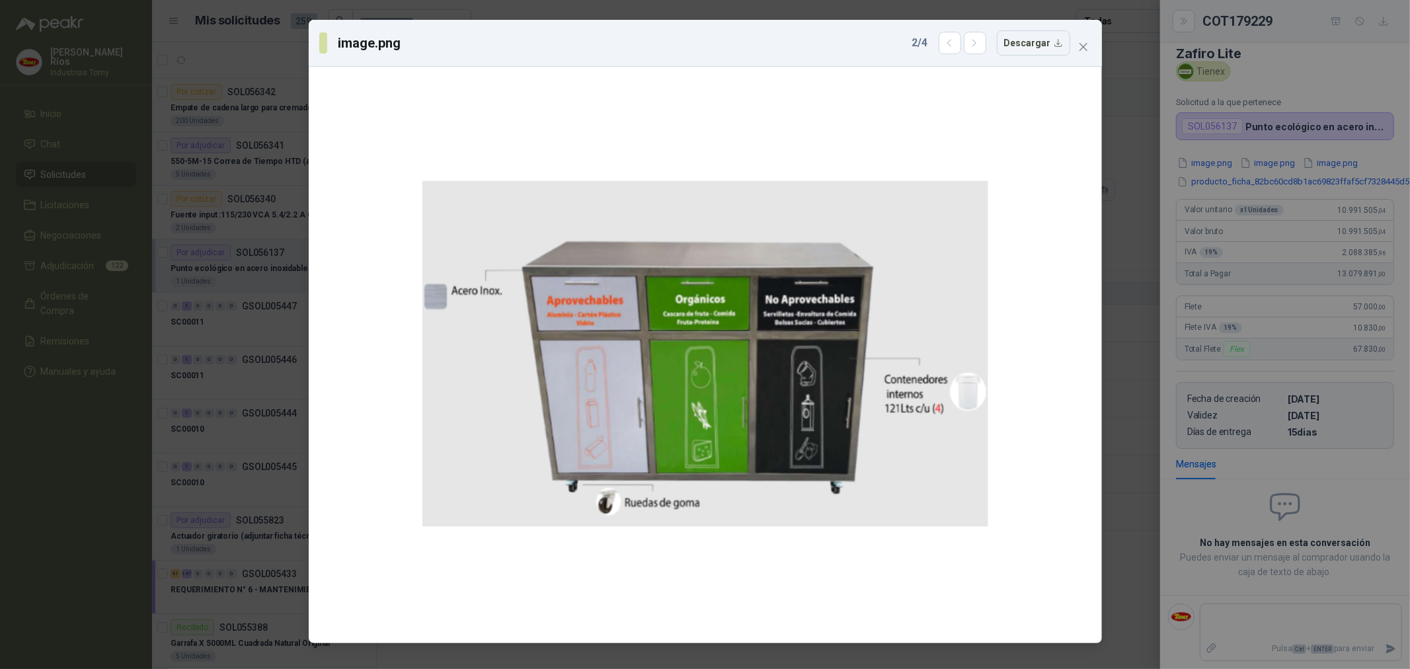
click at [1082, 44] on icon "close" at bounding box center [1083, 47] width 11 height 11
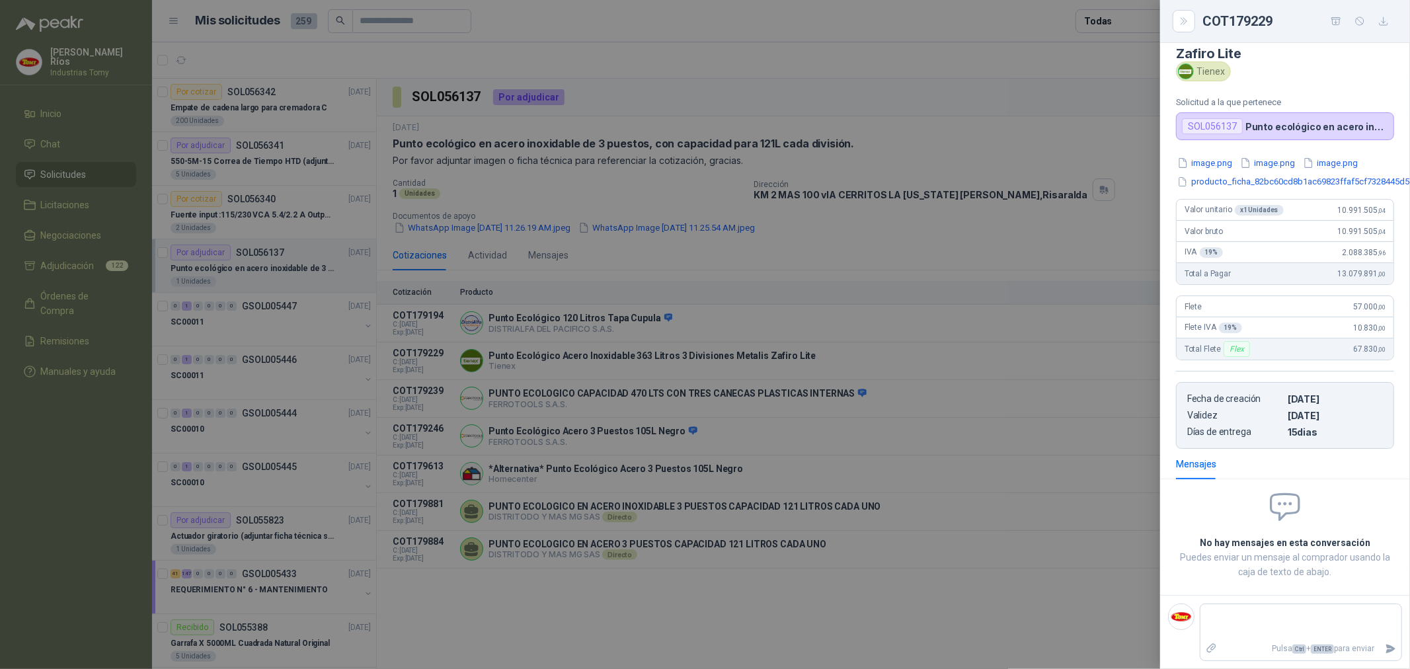
click at [825, 610] on div at bounding box center [705, 334] width 1410 height 669
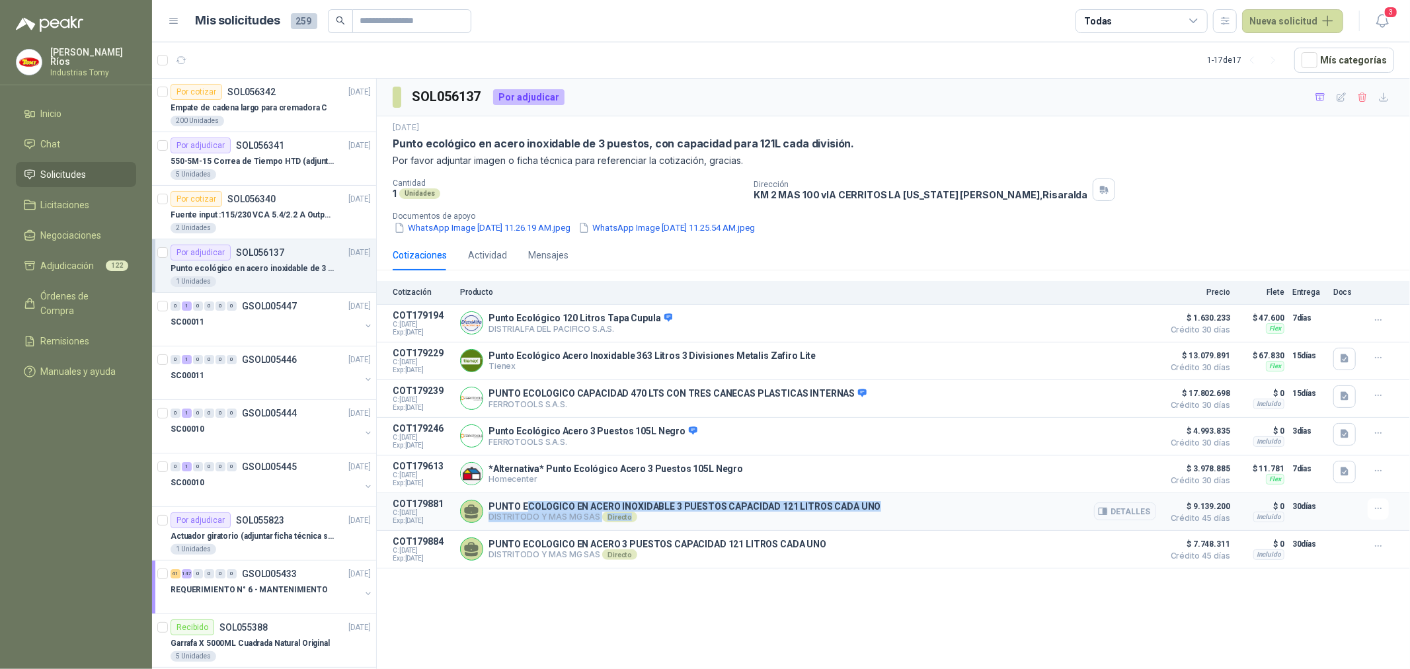
drag, startPoint x: 527, startPoint y: 512, endPoint x: 780, endPoint y: 518, distance: 253.3
click at [756, 518] on div "PUNTO ECOLOGICO EN ACERO INOXIDABLE 3 PUESTOS CAPACIDAD 121 LITROS CADA UNO DIS…" at bounding box center [685, 511] width 393 height 21
click at [941, 513] on div "PUNTO ECOLOGICO EN ACERO INOXIDABLE 3 PUESTOS CAPACIDAD 121 LITROS CADA UNO DIS…" at bounding box center [808, 512] width 696 height 26
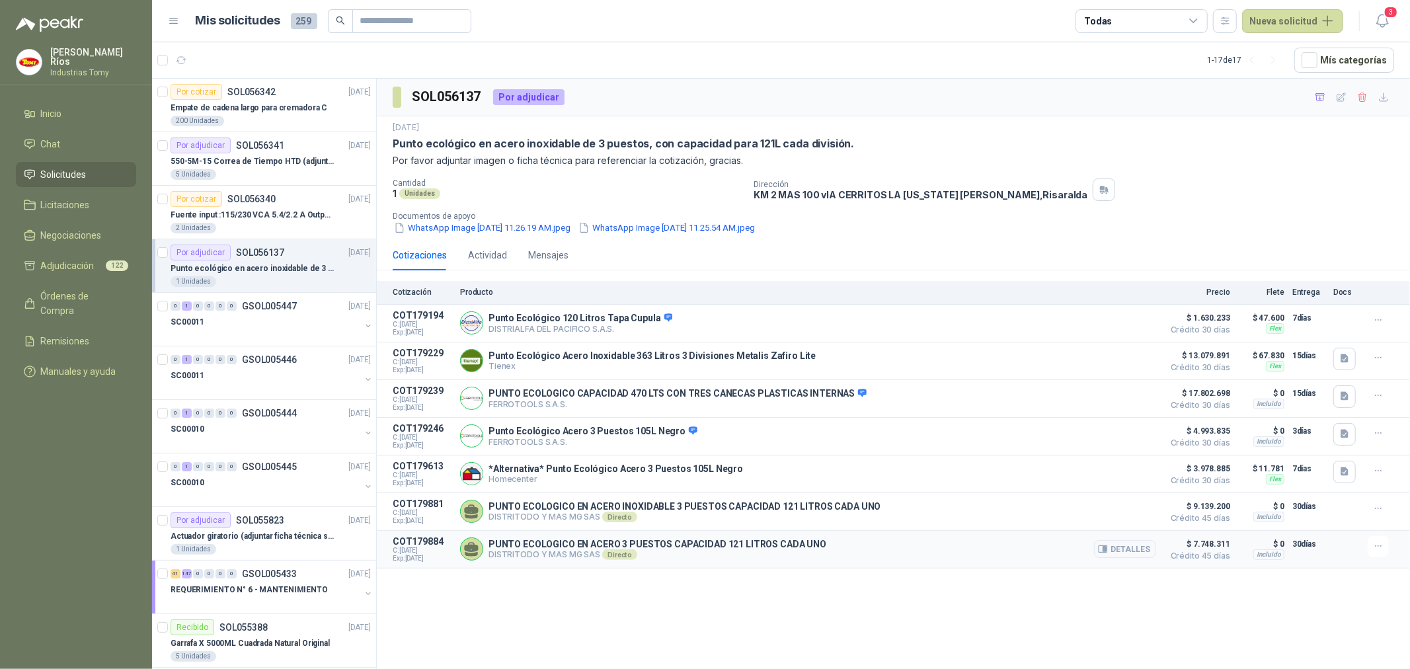
click at [959, 549] on div "PUNTO ECOLOGICO EN ACERO 3 PUESTOS CAPACIDAD 121 LITROS CADA UNO DISTRITODO Y M…" at bounding box center [808, 549] width 696 height 26
click at [973, 514] on div "PUNTO ECOLOGICO EN ACERO INOXIDABLE 3 PUESTOS CAPACIDAD 121 LITROS CADA UNO DIS…" at bounding box center [808, 512] width 696 height 26
click at [1138, 550] on button "Detalles" at bounding box center [1125, 549] width 62 height 18
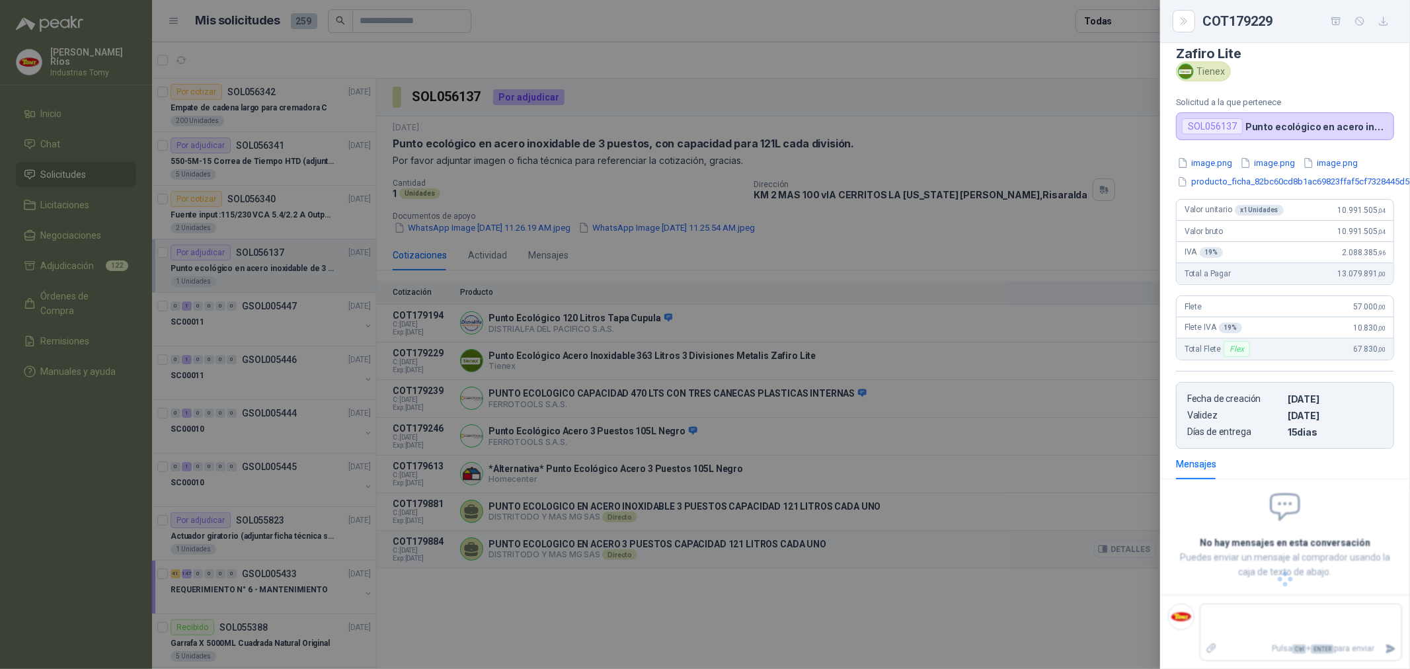
scroll to position [12, 0]
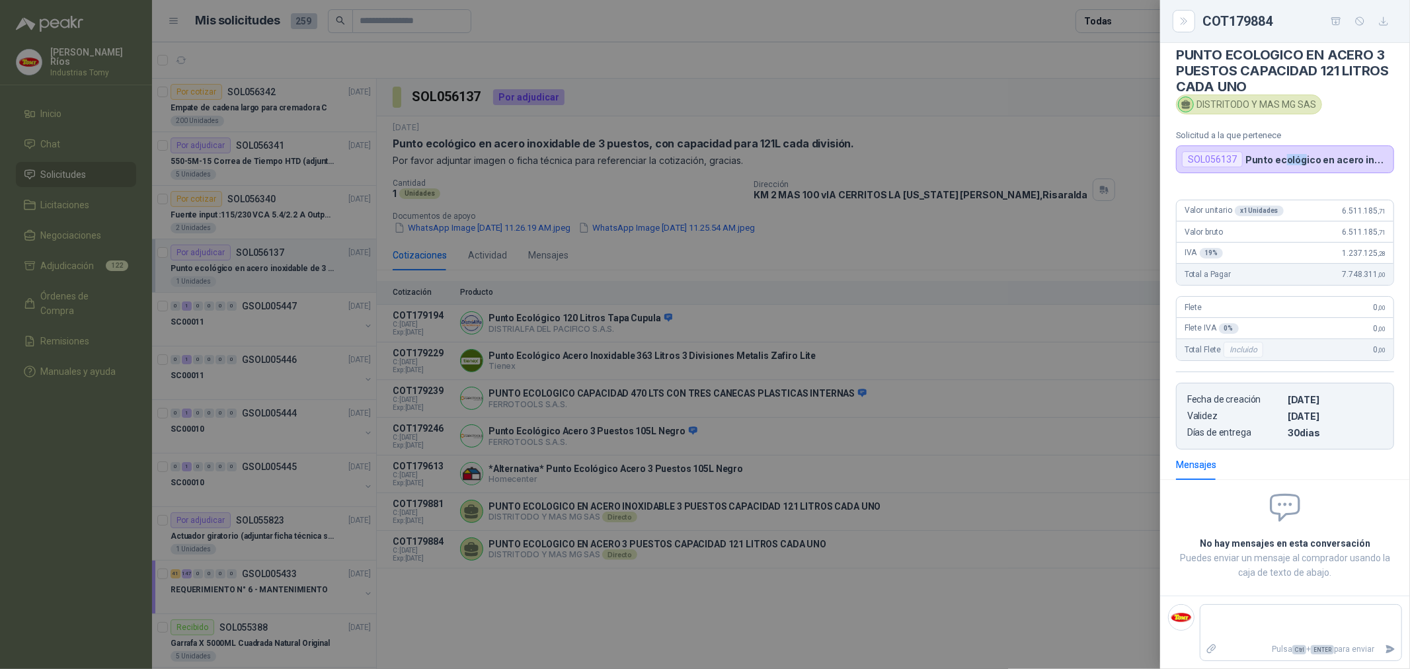
drag, startPoint x: 1310, startPoint y: 153, endPoint x: 1314, endPoint y: 160, distance: 8.6
click at [1312, 153] on div "SOL056137 Punto ecológico en acero inoxidable de 3 puestos, con capacidad para …" at bounding box center [1285, 159] width 218 height 28
click at [856, 607] on div at bounding box center [705, 334] width 1410 height 669
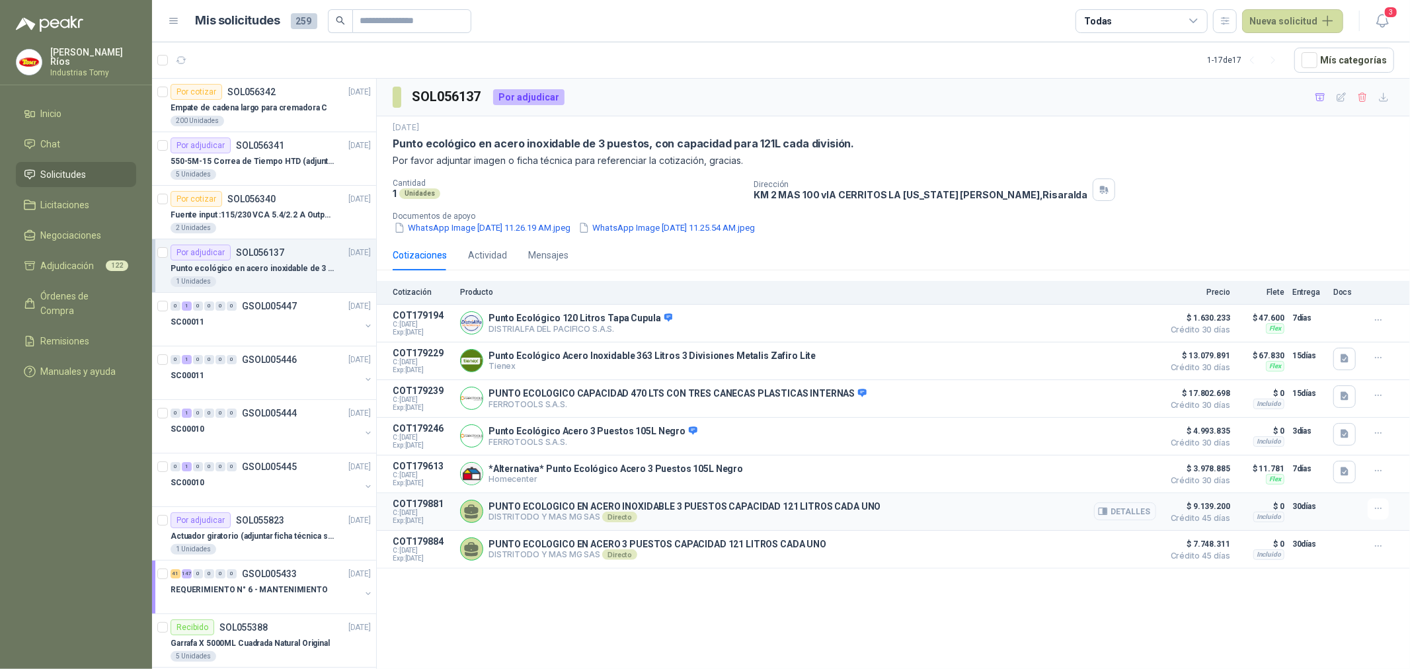
click at [1139, 513] on button "Detalles" at bounding box center [1125, 512] width 62 height 18
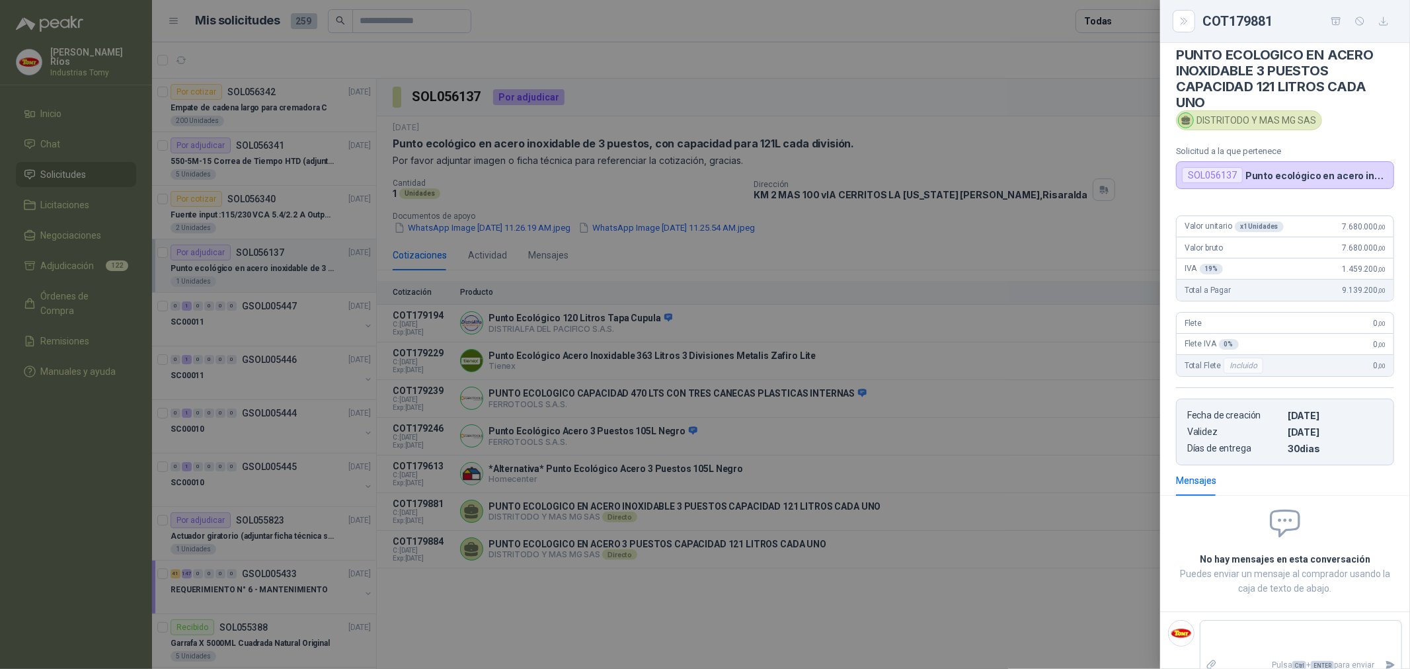
click at [834, 612] on div at bounding box center [705, 334] width 1410 height 669
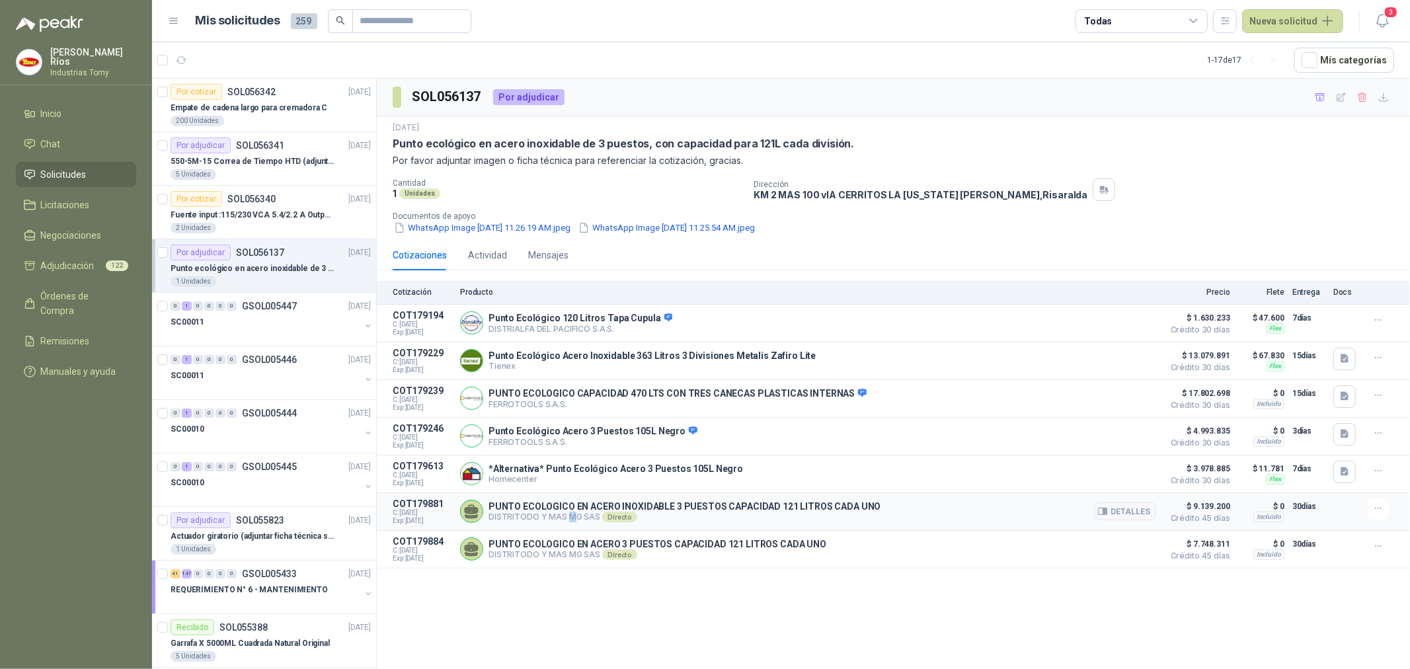
drag, startPoint x: 565, startPoint y: 516, endPoint x: 612, endPoint y: 512, distance: 46.5
click at [585, 517] on p "DISTRITODO Y MAS MG SAS Directo" at bounding box center [685, 517] width 393 height 11
drag, startPoint x: 613, startPoint y: 511, endPoint x: 629, endPoint y: 514, distance: 16.1
click at [617, 510] on p "PUNTO ECOLOGICO EN ACERO INOXIDABLE 3 PUESTOS CAPACIDAD 121 LITROS CADA UNO" at bounding box center [685, 506] width 393 height 11
click at [86, 259] on span "Adjudicación" at bounding box center [68, 266] width 54 height 15
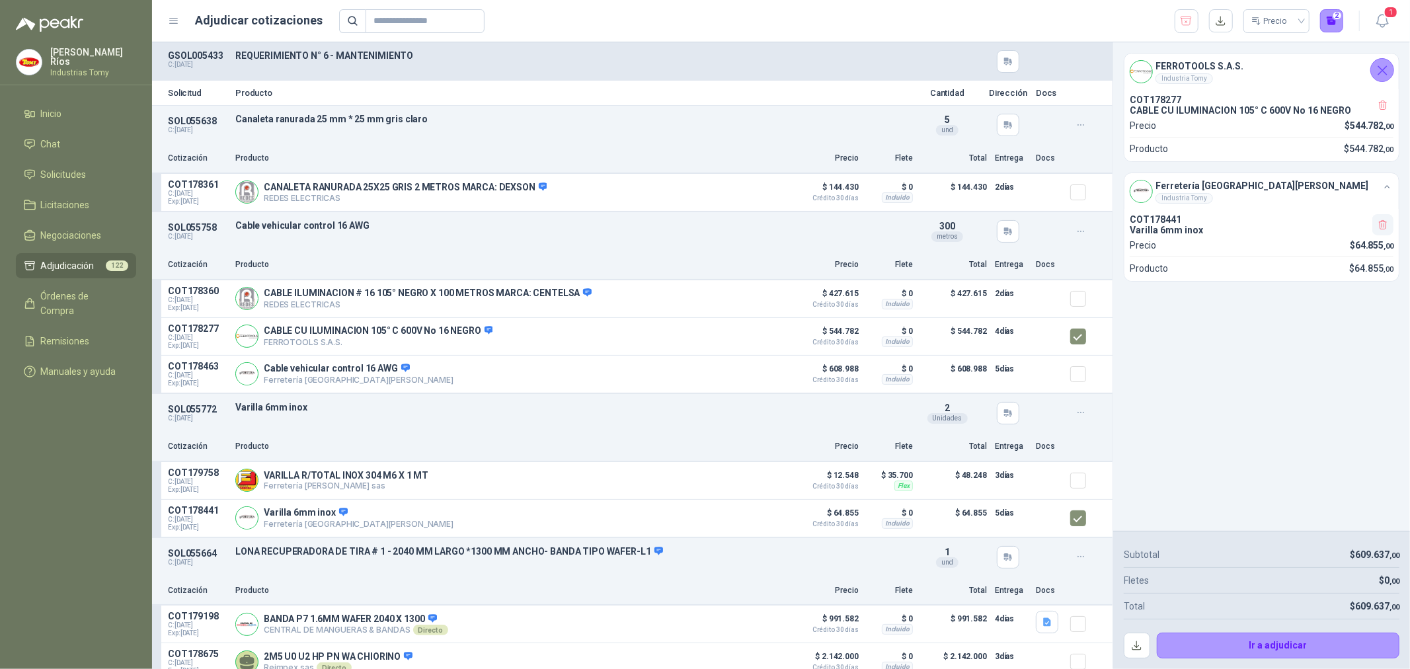
click at [1386, 102] on icon "button" at bounding box center [1383, 105] width 11 height 11
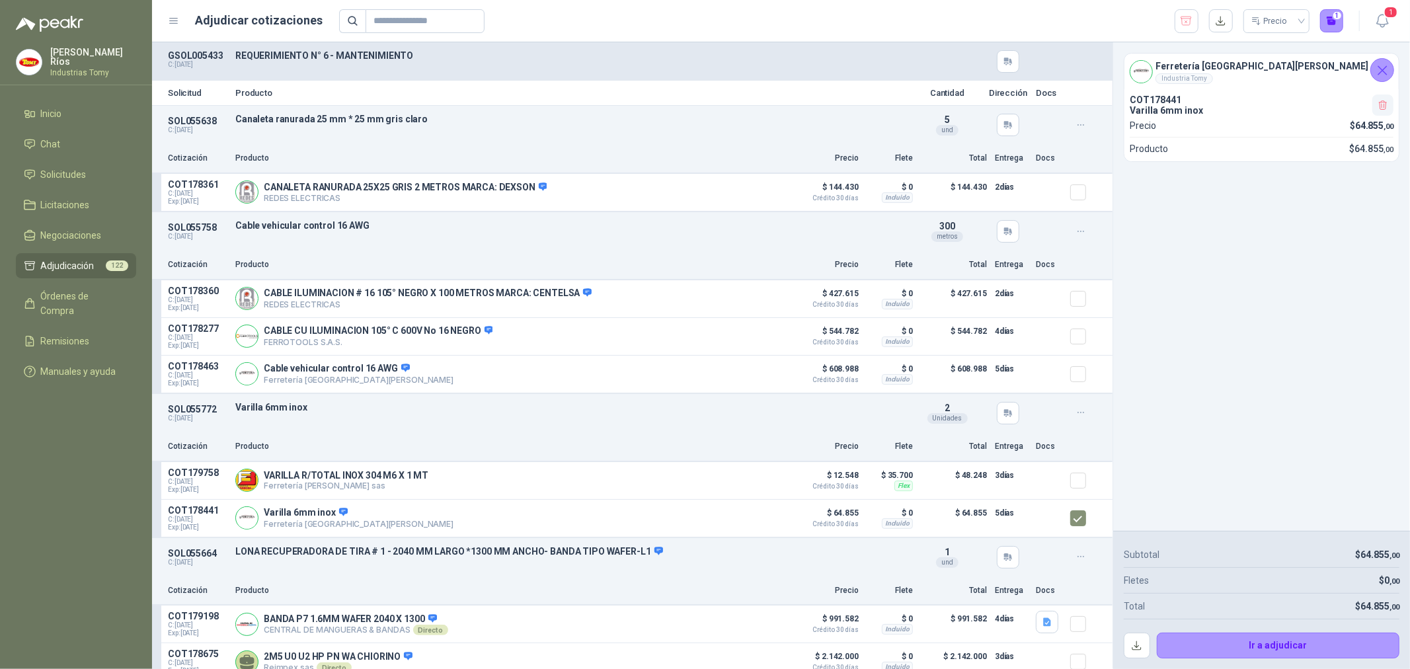
click at [1385, 106] on icon "button" at bounding box center [1382, 105] width 7 height 9
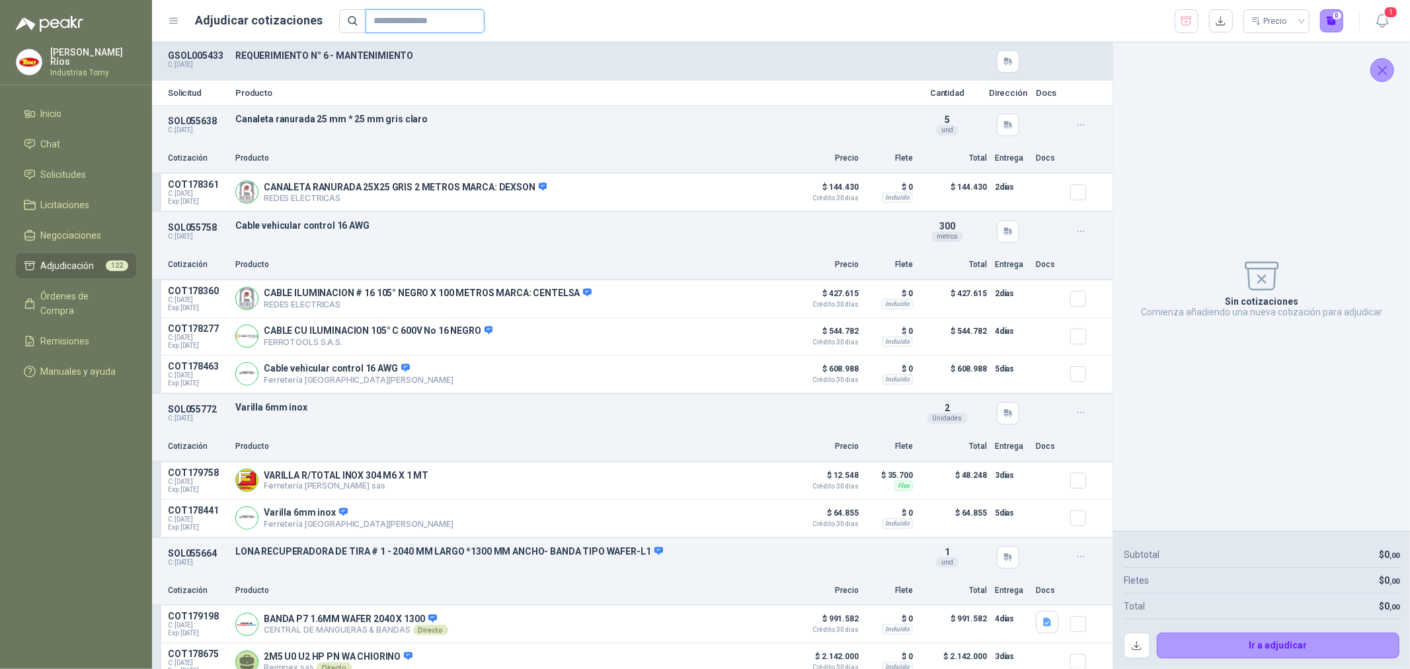
click at [409, 30] on input "text" at bounding box center [420, 21] width 93 height 22
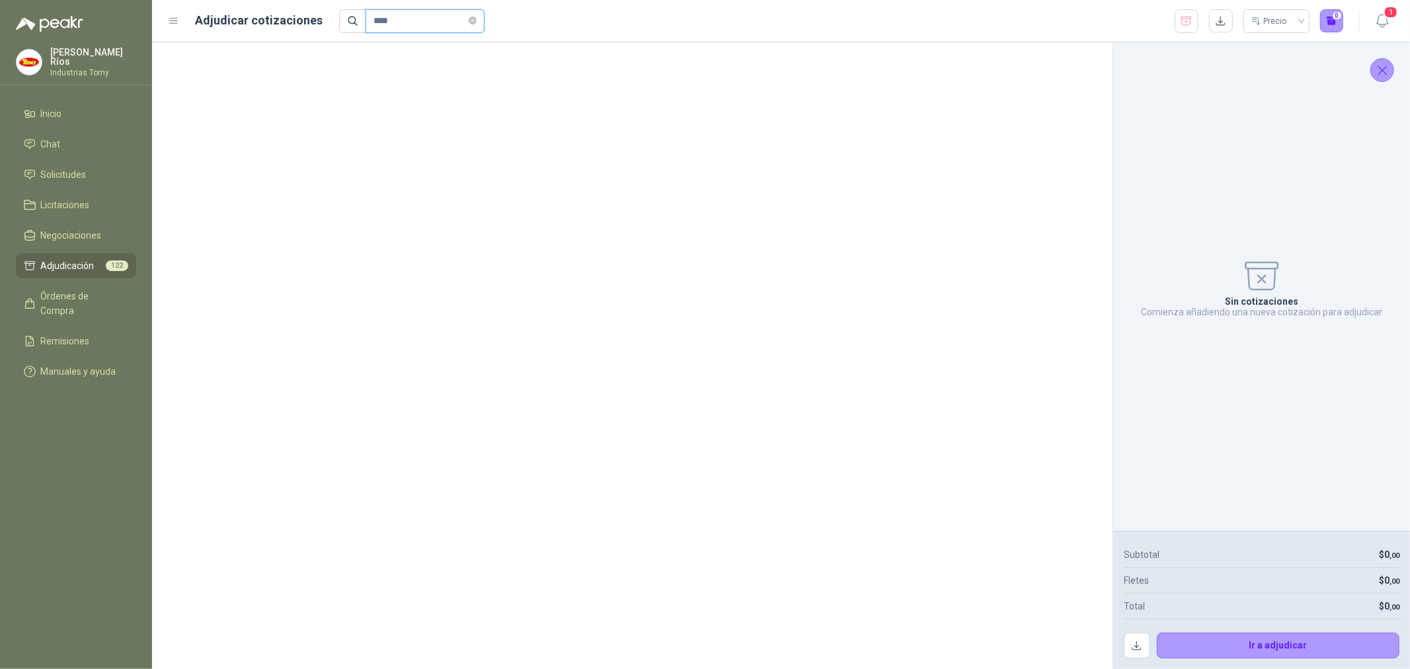
type input "****"
drag, startPoint x: 410, startPoint y: 25, endPoint x: 333, endPoint y: 30, distance: 77.5
click at [339, 30] on span "****" at bounding box center [412, 21] width 146 height 24
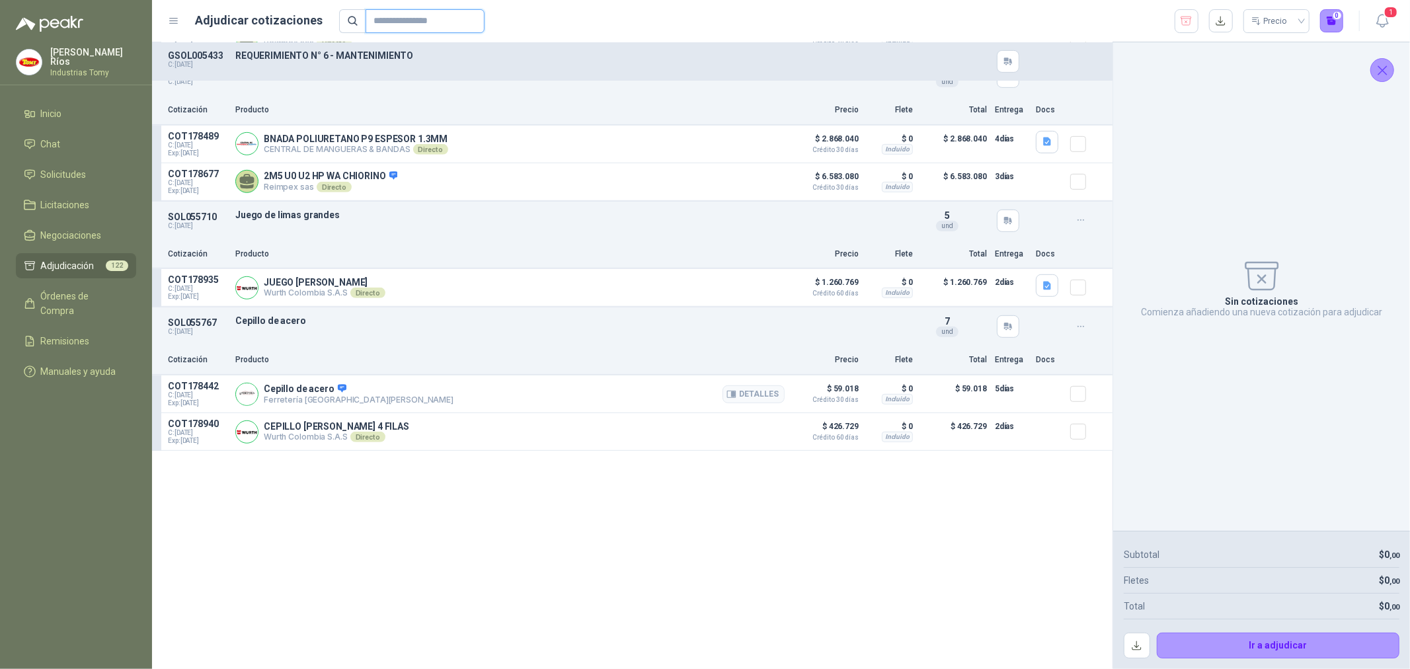
scroll to position [367, 0]
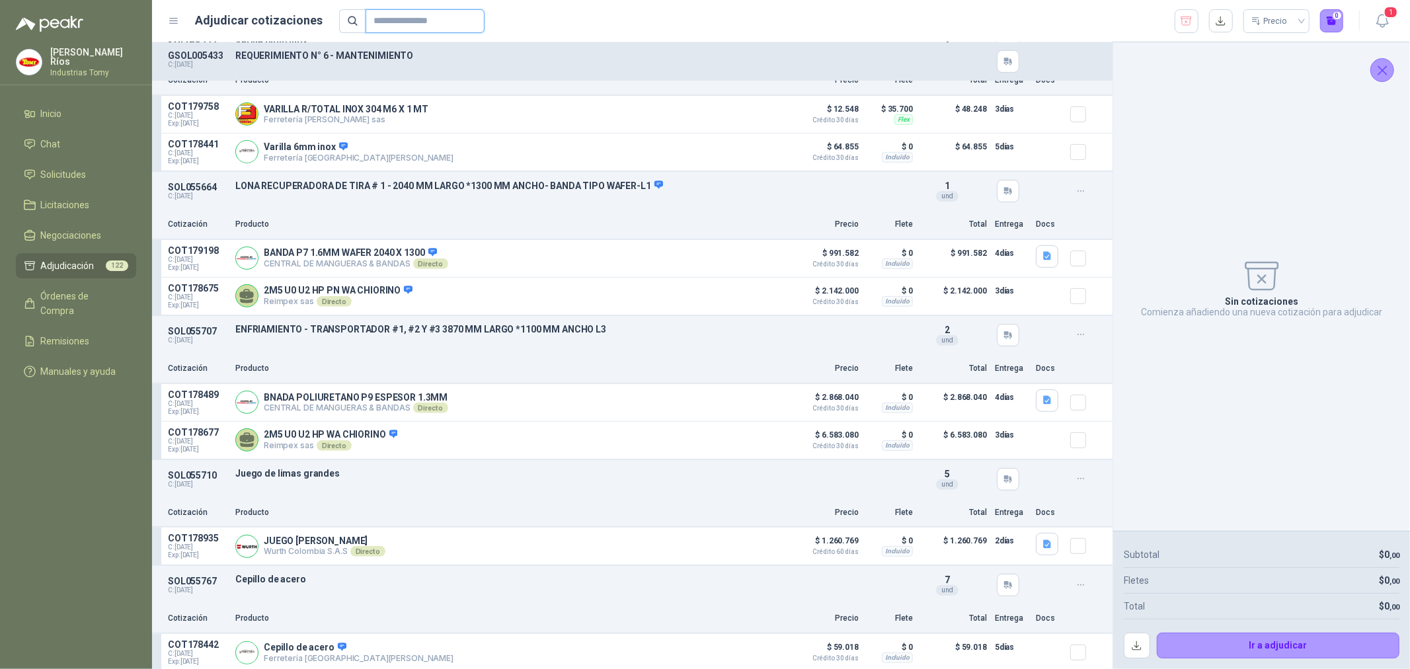
paste input "**********"
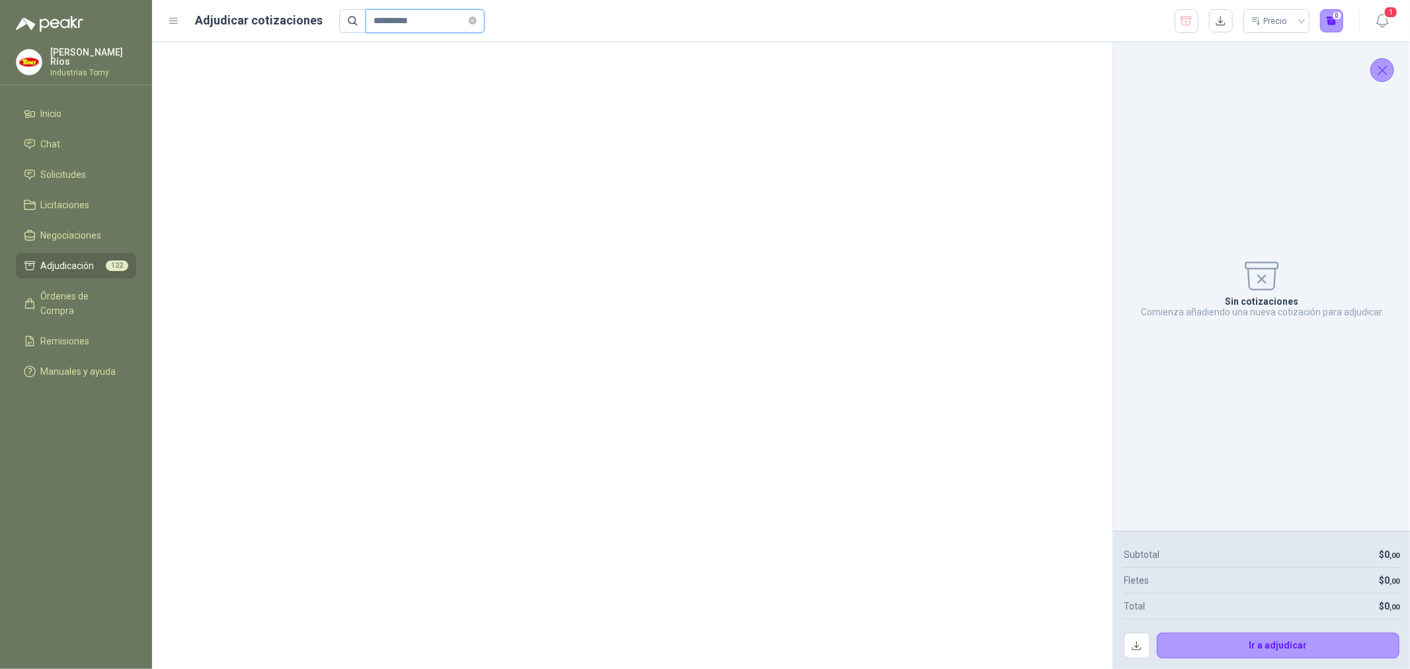
scroll to position [0, 0]
type input "**********"
click at [334, 106] on div at bounding box center [632, 355] width 961 height 627
click at [473, 22] on icon "close-circle" at bounding box center [473, 21] width 8 height 8
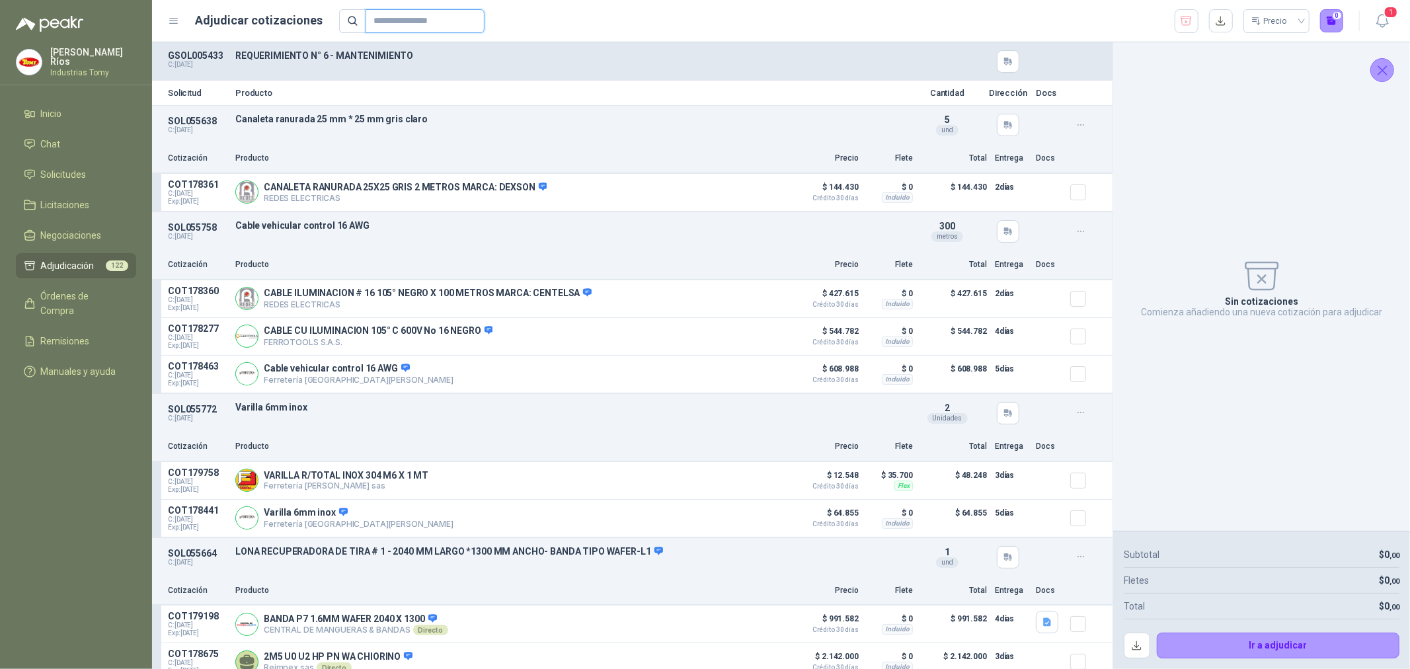
click at [423, 17] on input "text" at bounding box center [420, 21] width 93 height 22
paste input "**********"
type input "**********"
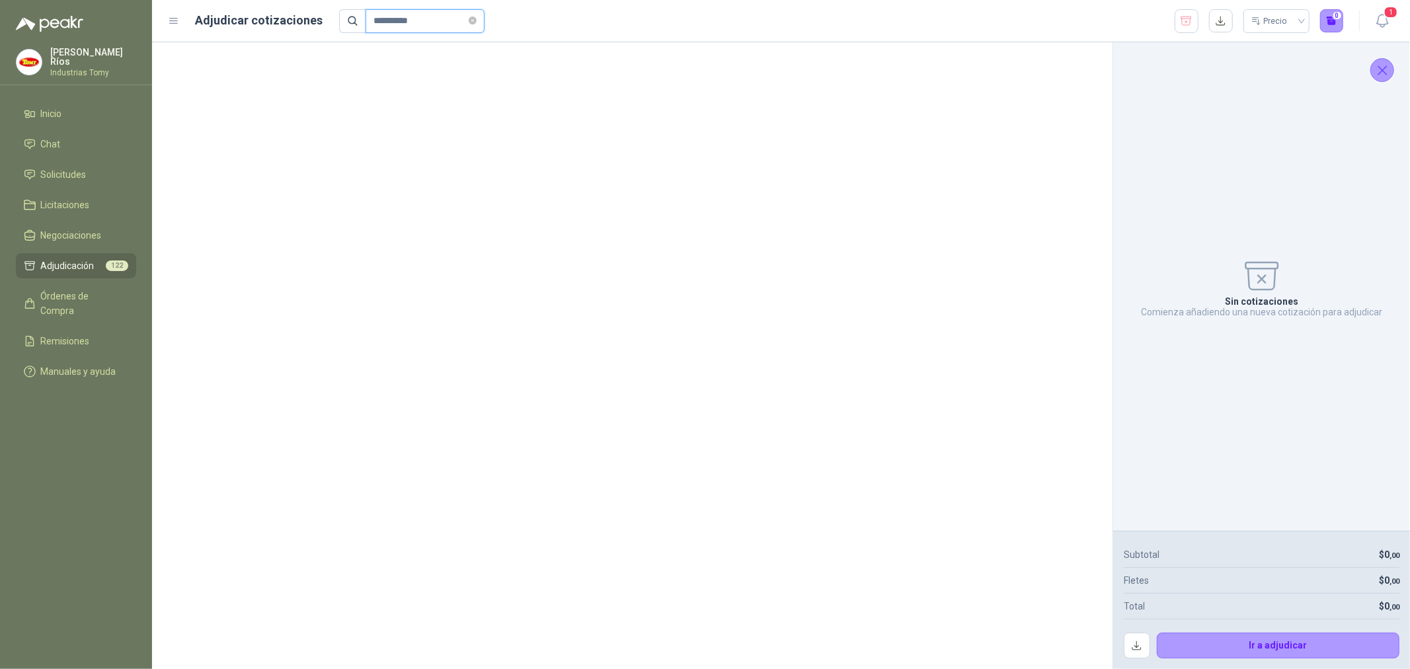
click at [474, 21] on icon "close-circle" at bounding box center [473, 21] width 8 height 8
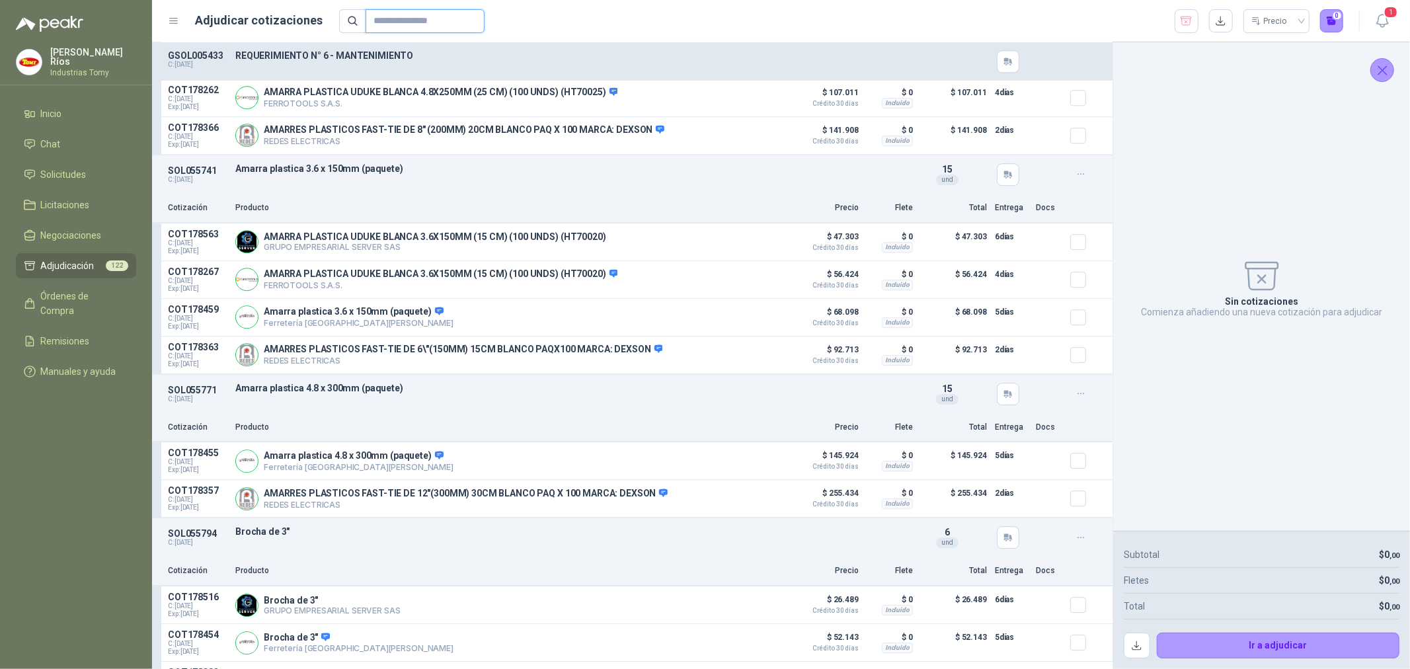
scroll to position [3085, 0]
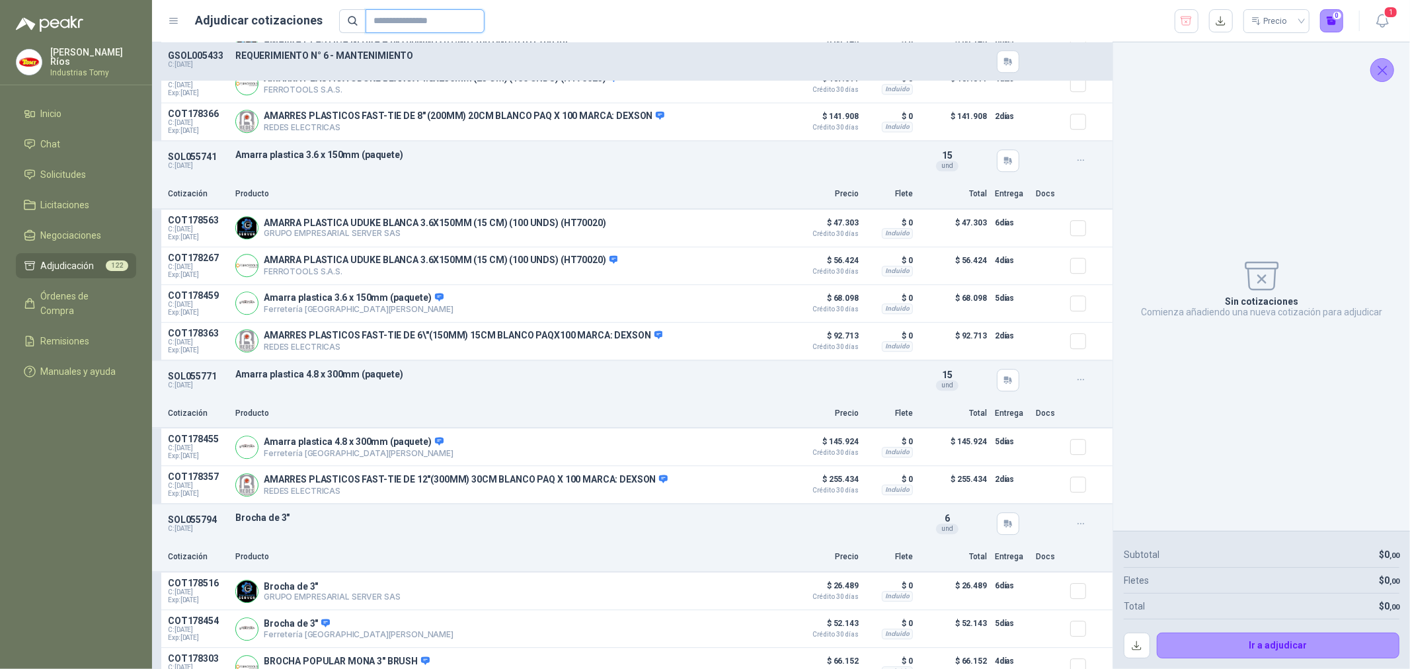
paste input "*********"
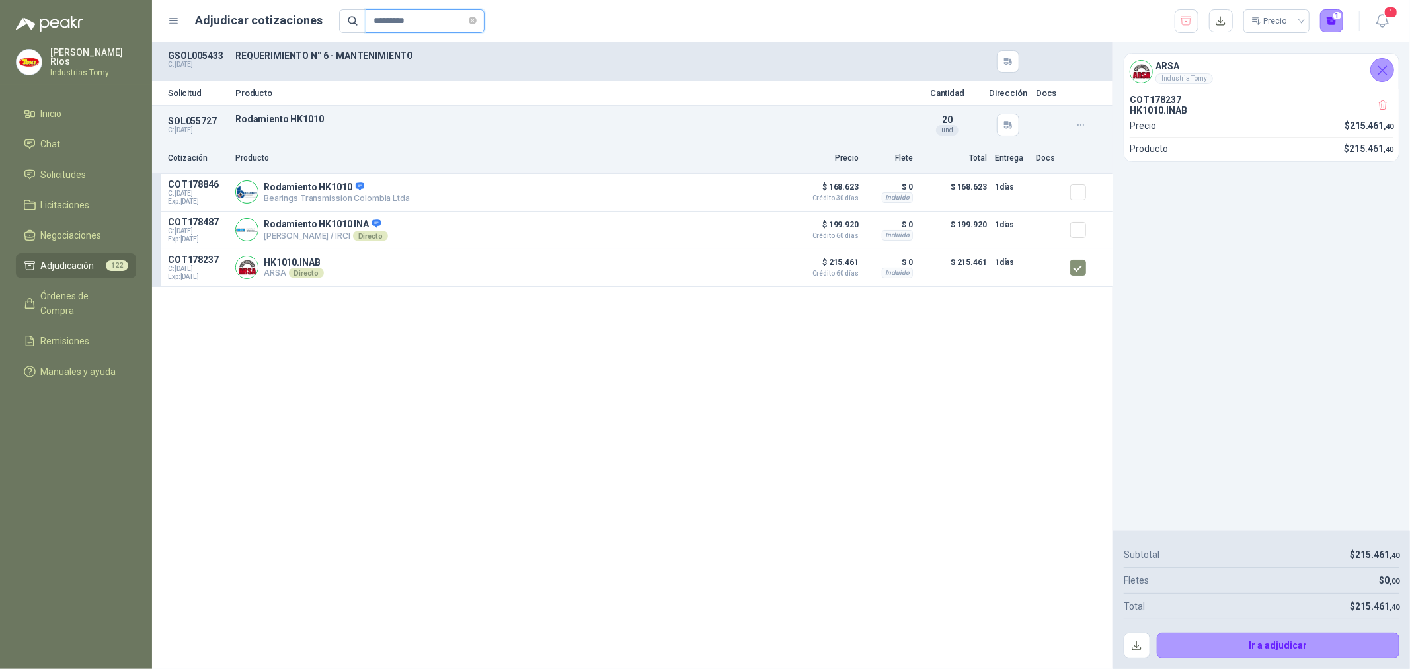
drag, startPoint x: 384, startPoint y: 22, endPoint x: 324, endPoint y: 21, distance: 60.2
click at [324, 21] on div "Adjudicar cotizaciones ********* Precio 1" at bounding box center [756, 21] width 1176 height 24
paste input "text"
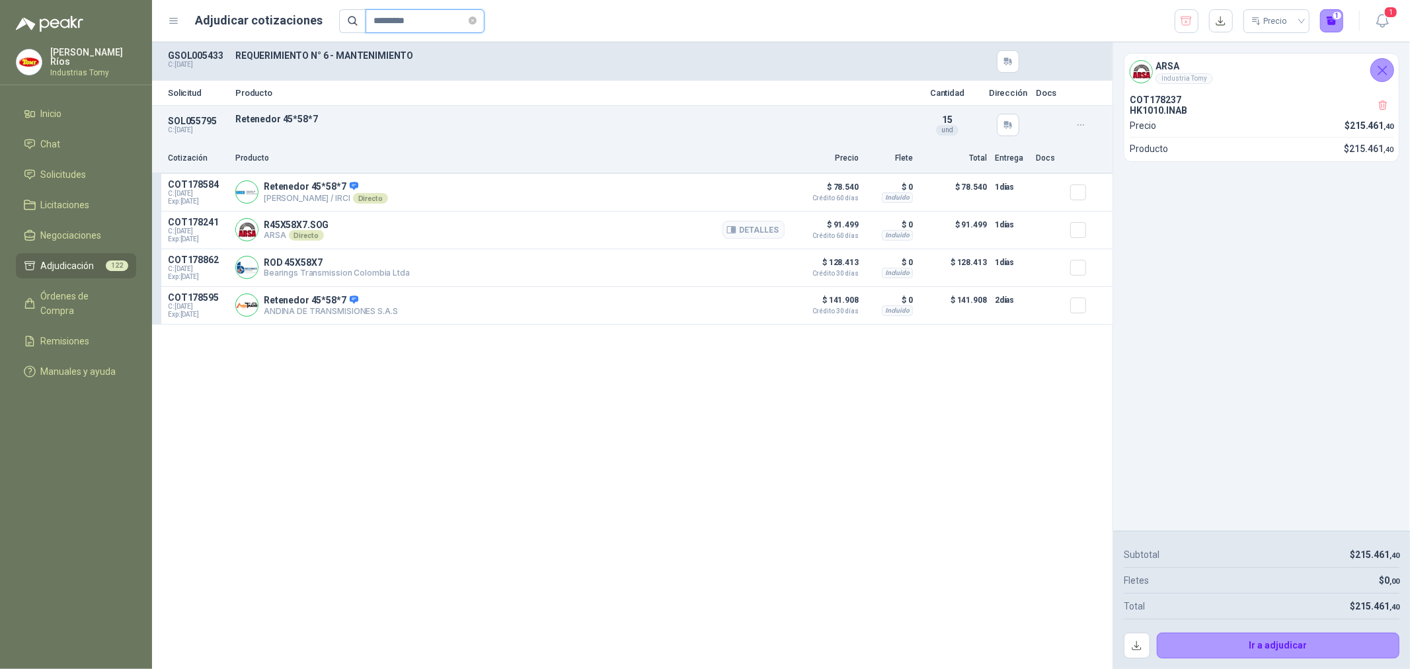
type input "*********"
drag, startPoint x: 836, startPoint y: 221, endPoint x: 863, endPoint y: 222, distance: 27.1
click at [863, 222] on article "COT178241 C: 12/09/2025 Exp: 27/09/2025 R45X58X7.SOG ARSA Directo Detalles $ 91…" at bounding box center [632, 231] width 961 height 38
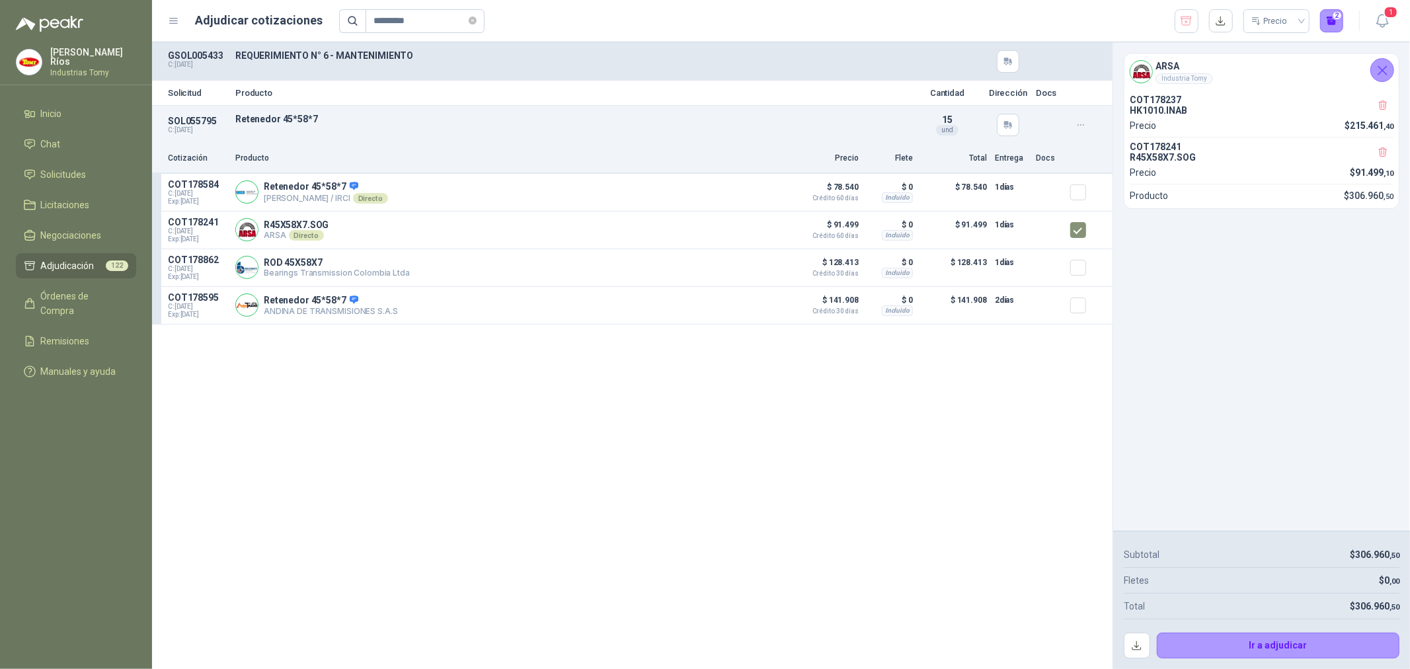
click at [1268, 335] on div "ARSA Industria Tomy COT178237 HK1010.INAB Precio $ 215.461 ,40 COT178241 R45X58…" at bounding box center [1261, 286] width 297 height 489
click at [86, 177] on span "Solicitudes" at bounding box center [64, 174] width 46 height 15
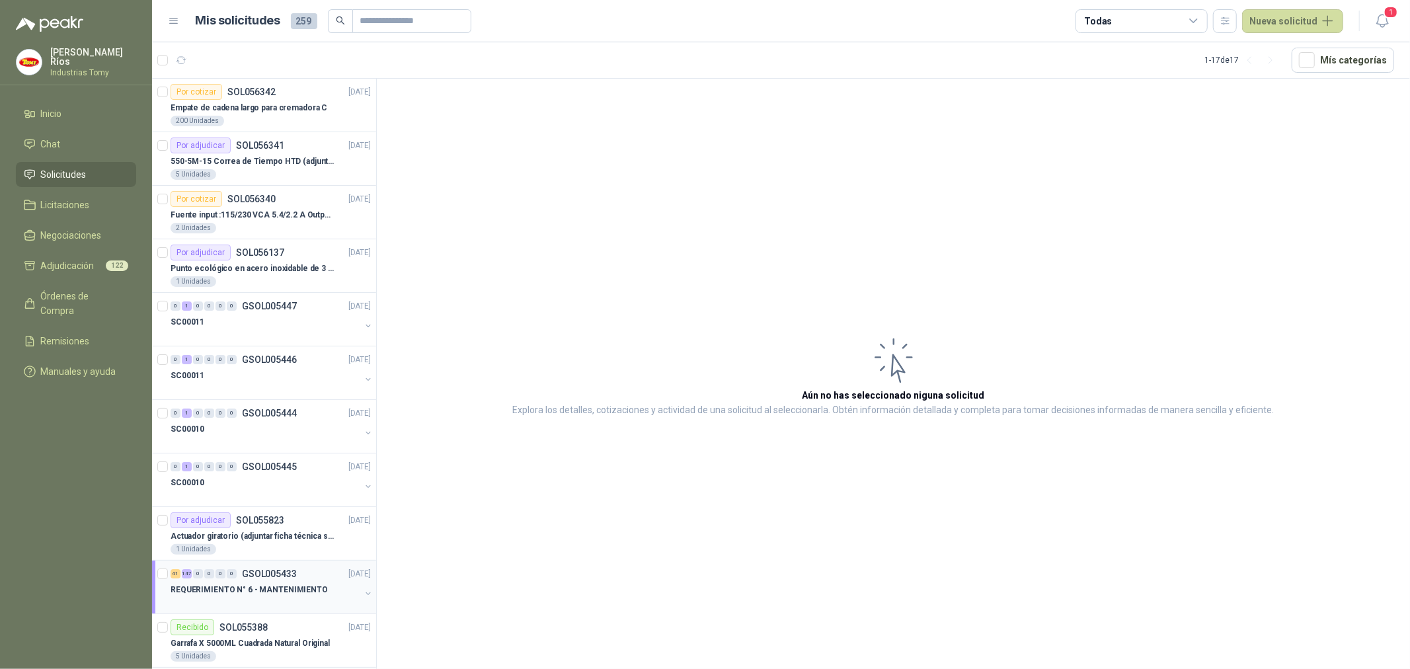
click at [311, 590] on p "REQUERIMIENTO N° 6 - MANTENIMIENTO" at bounding box center [249, 590] width 157 height 13
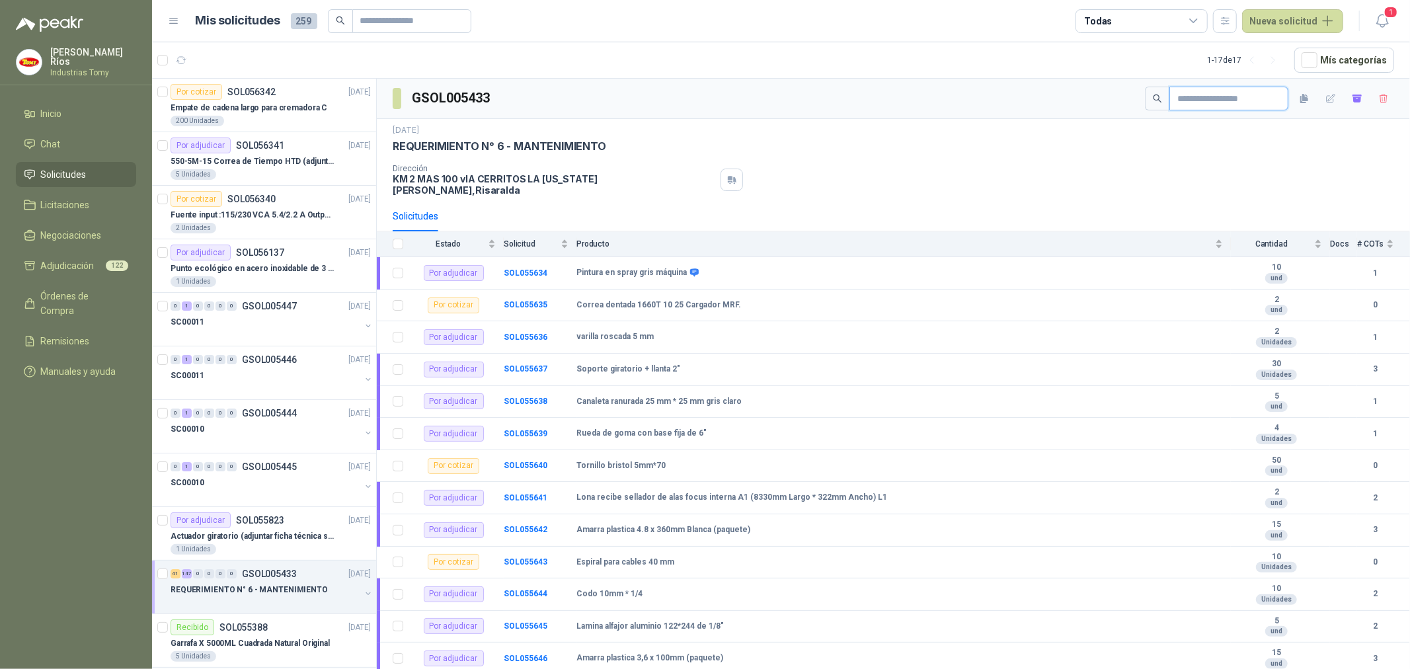
click at [1178, 93] on input "text" at bounding box center [1224, 98] width 93 height 22
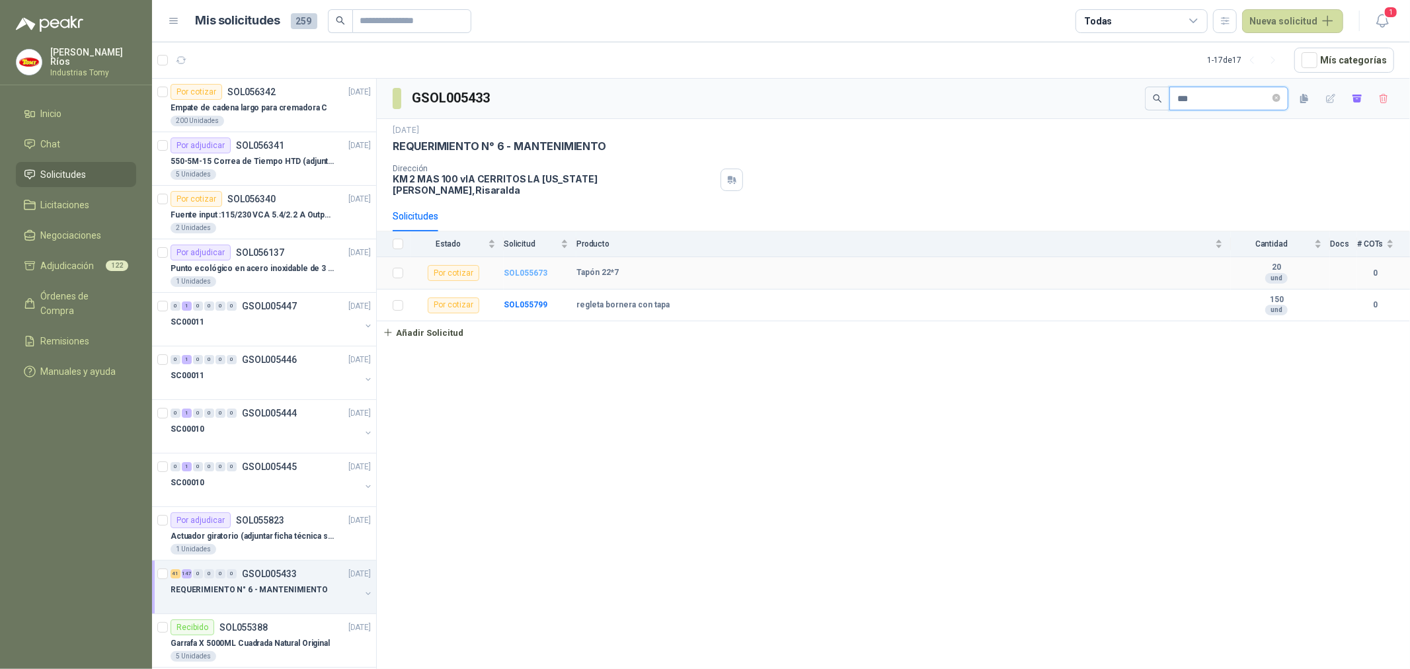
type input "***"
click at [529, 268] on b "SOL055673" at bounding box center [526, 272] width 44 height 9
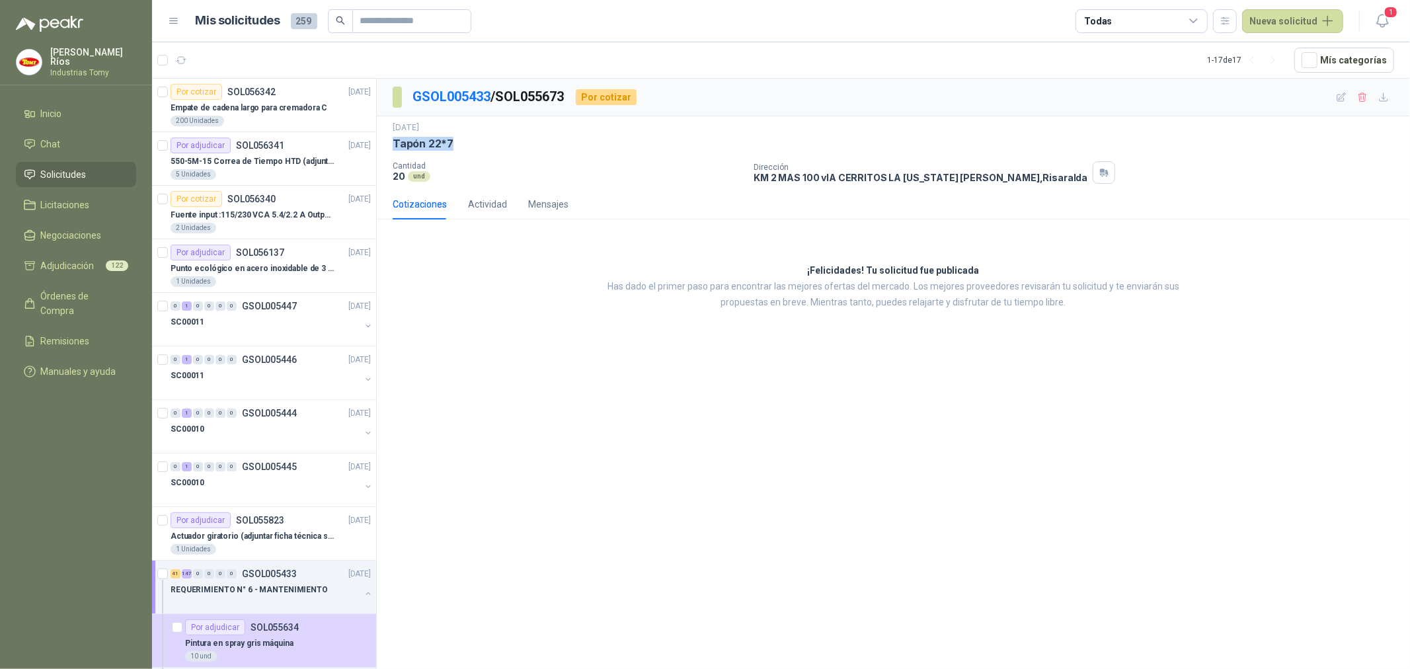
drag, startPoint x: 442, startPoint y: 140, endPoint x: 390, endPoint y: 149, distance: 52.4
click at [388, 149] on div "12 sept, 2025 Tapón 22*7 Cantidad 20 und Dirección KM 2 MAS 100 vIA CERRITOS …" at bounding box center [893, 152] width 1033 height 73
copy p "Tapón 22*7"
click at [113, 290] on span "Órdenes de Compra" at bounding box center [82, 303] width 83 height 29
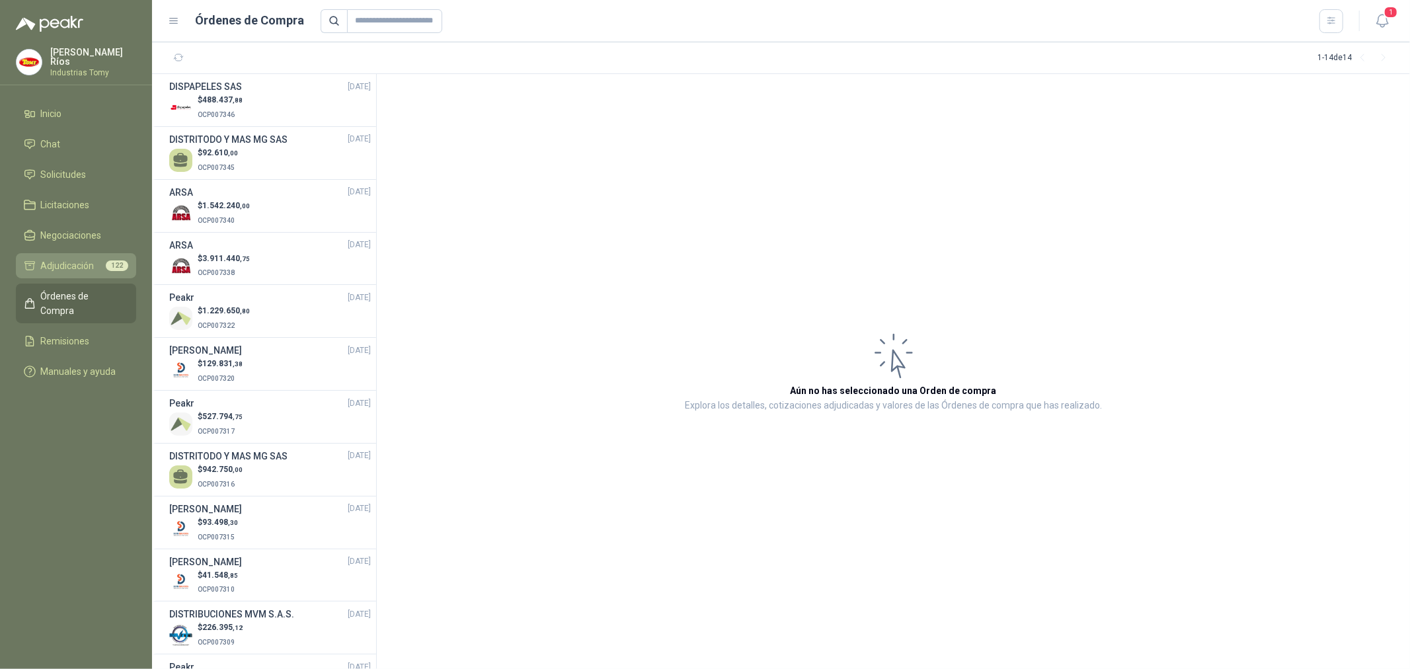
click at [122, 261] on span "122" at bounding box center [117, 266] width 22 height 11
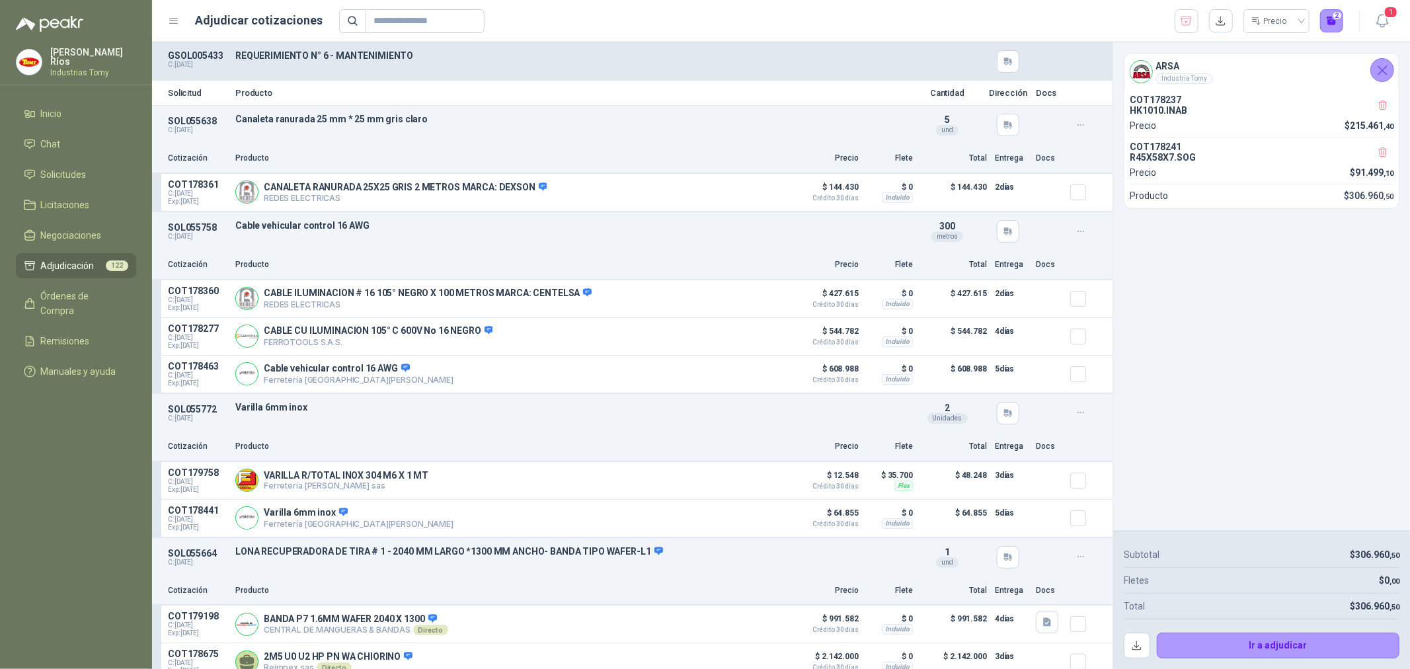
click at [1316, 343] on div "ARSA Industria Tomy COT178237 HK1010.INAB Precio $ 215.461 ,40 COT178241 R45X58…" at bounding box center [1261, 286] width 297 height 489
click at [1287, 643] on button "Ir a adjudicar" at bounding box center [1278, 646] width 243 height 26
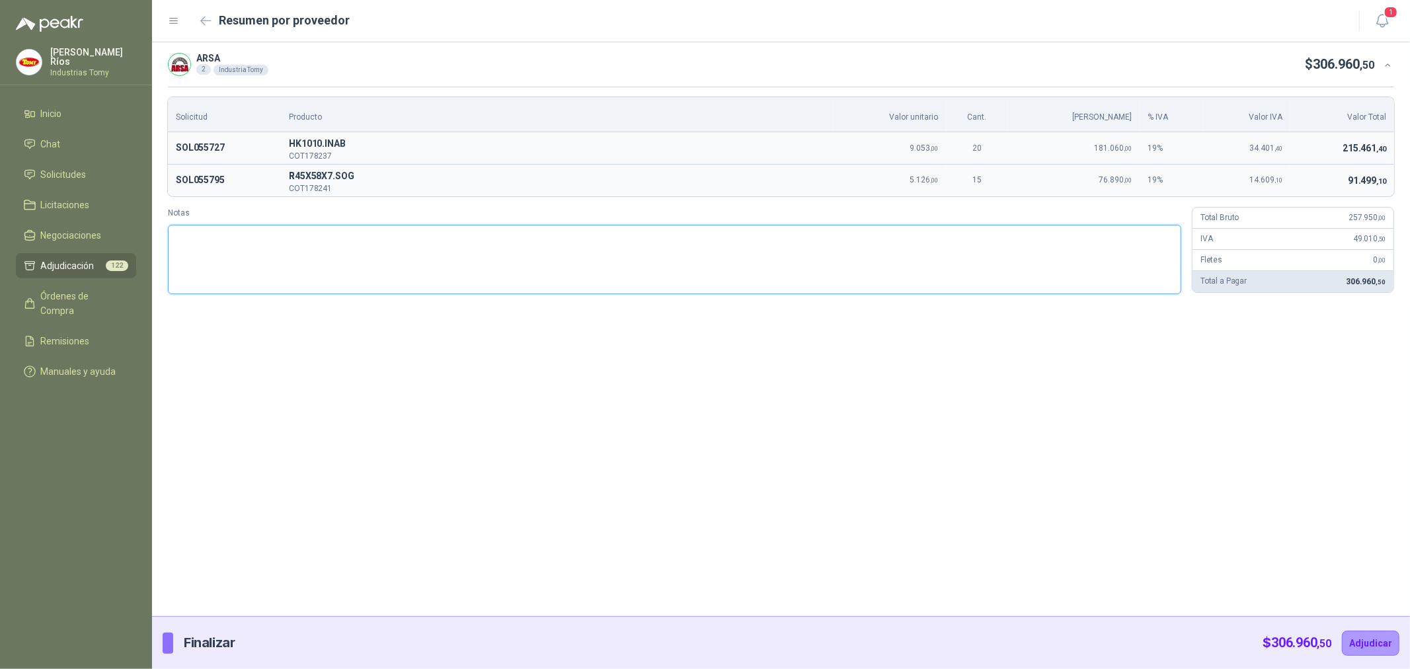
click at [932, 259] on textarea "Notas" at bounding box center [675, 259] width 1014 height 69
type textarea "*"
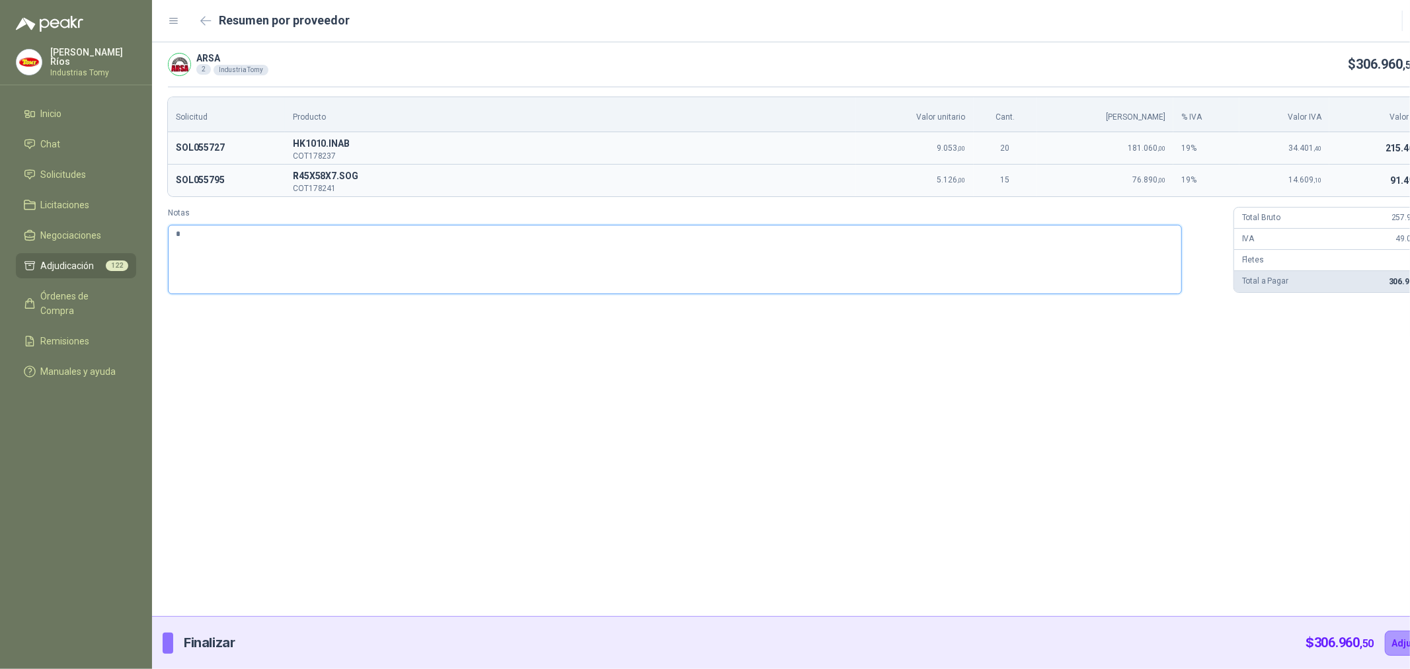
type textarea "**"
type textarea "****"
type textarea "*****"
type textarea "****"
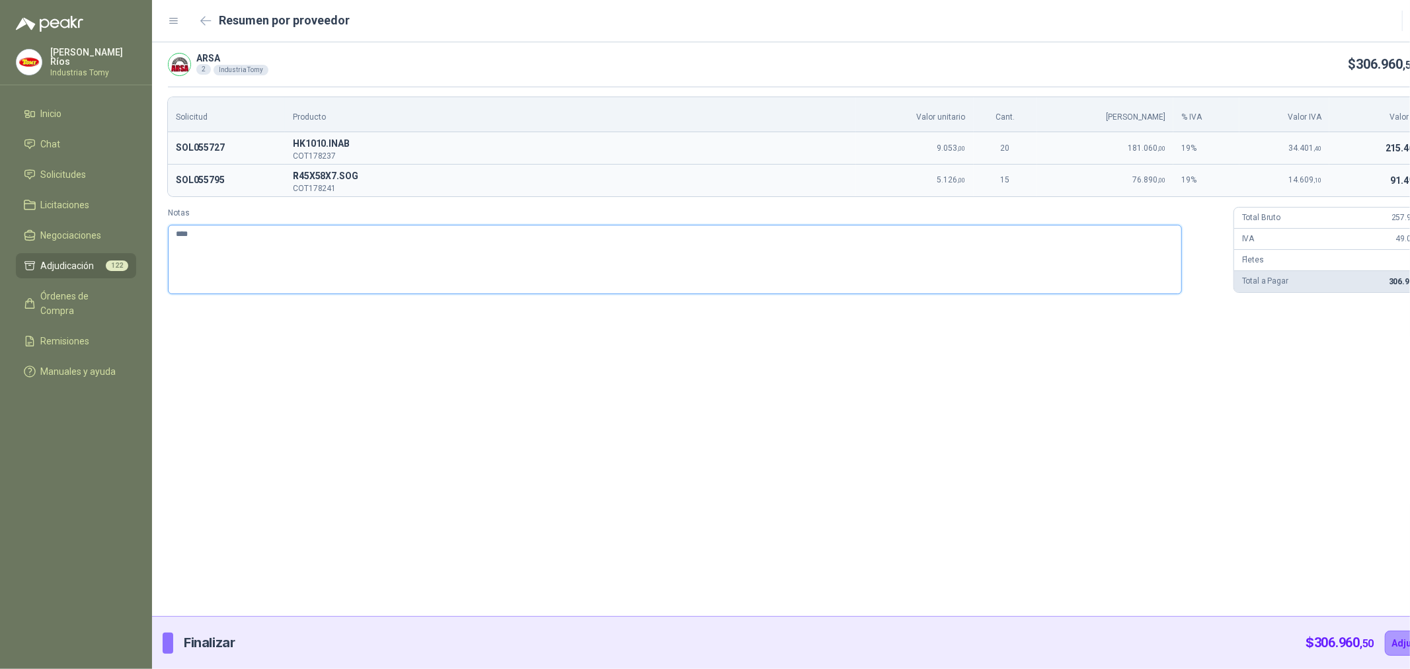
type textarea "**"
type textarea "*"
type textarea "**"
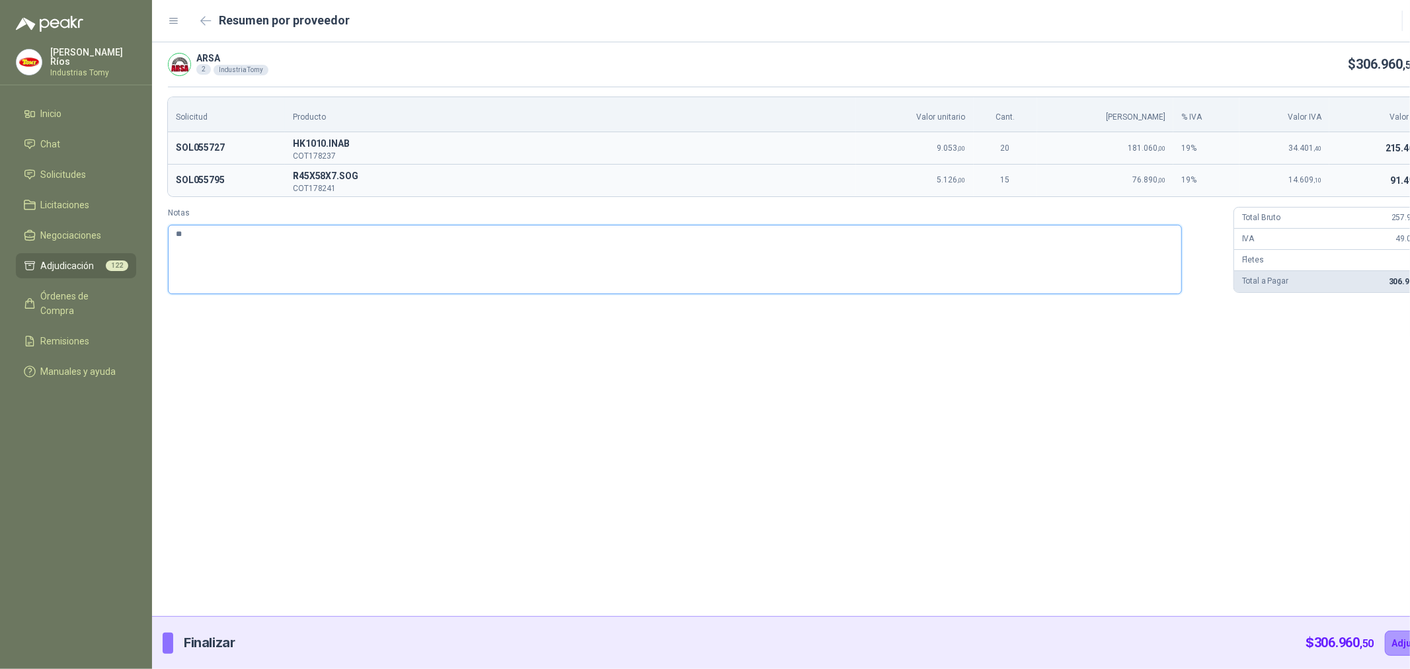
type textarea "***"
type textarea "****"
type textarea "*****"
type textarea "******"
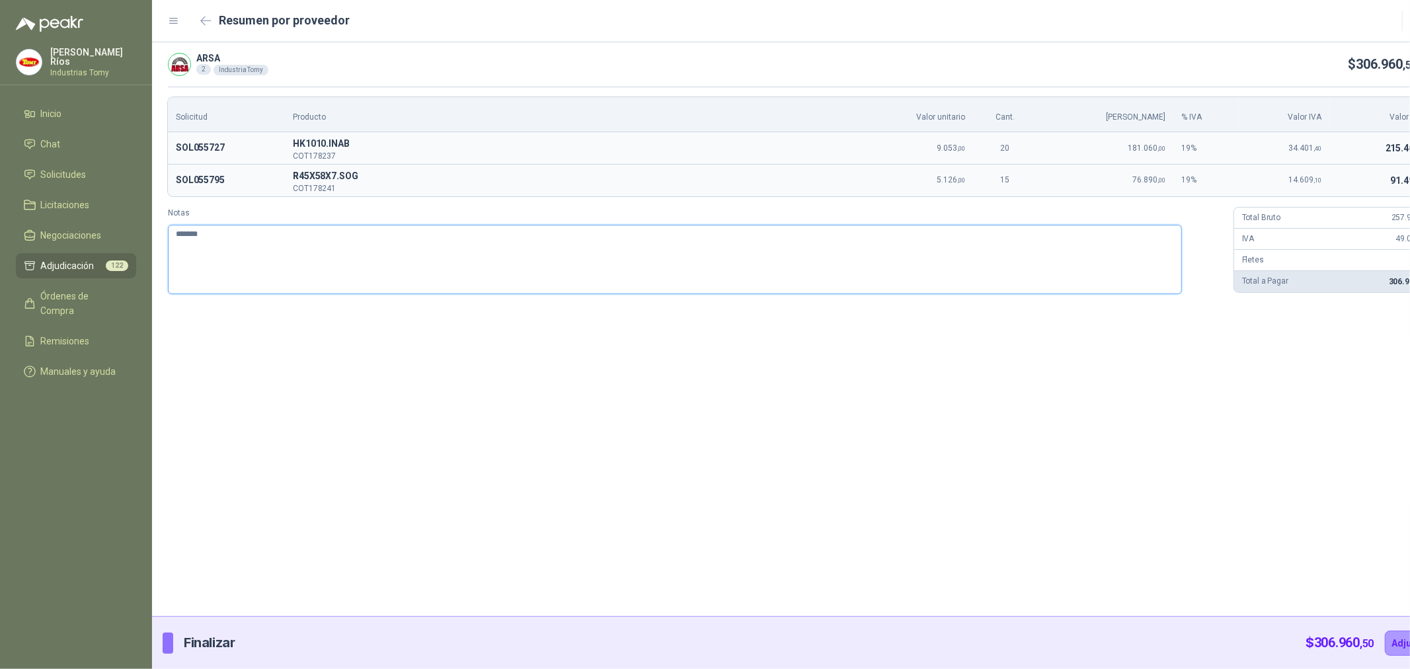
type textarea "********"
type textarea "*********"
type textarea "**********"
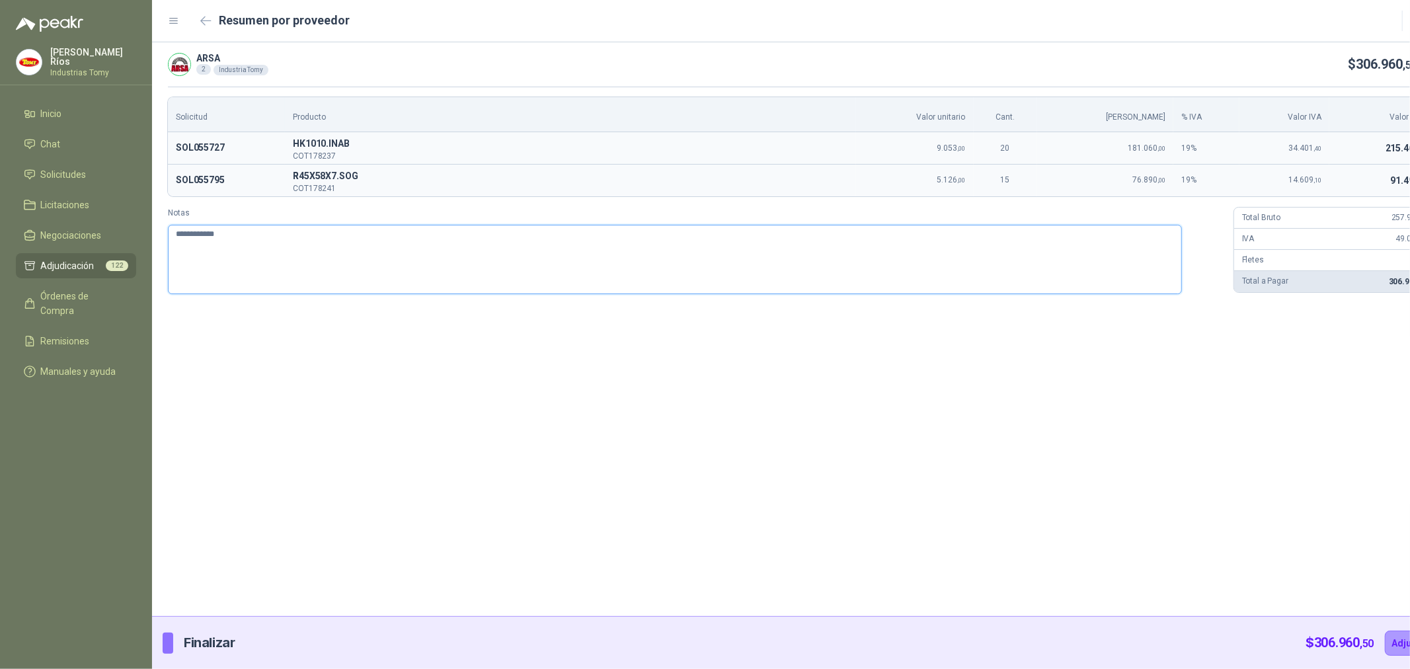
type textarea "**********"
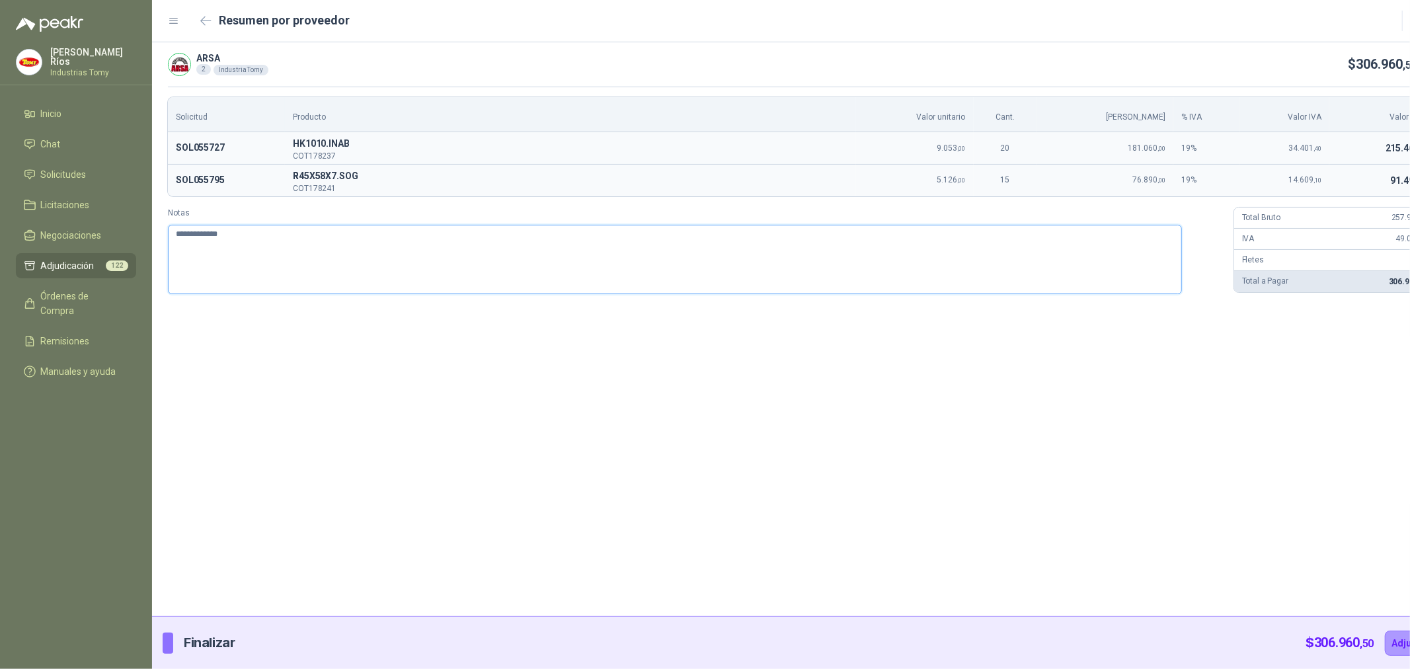
type textarea "**********"
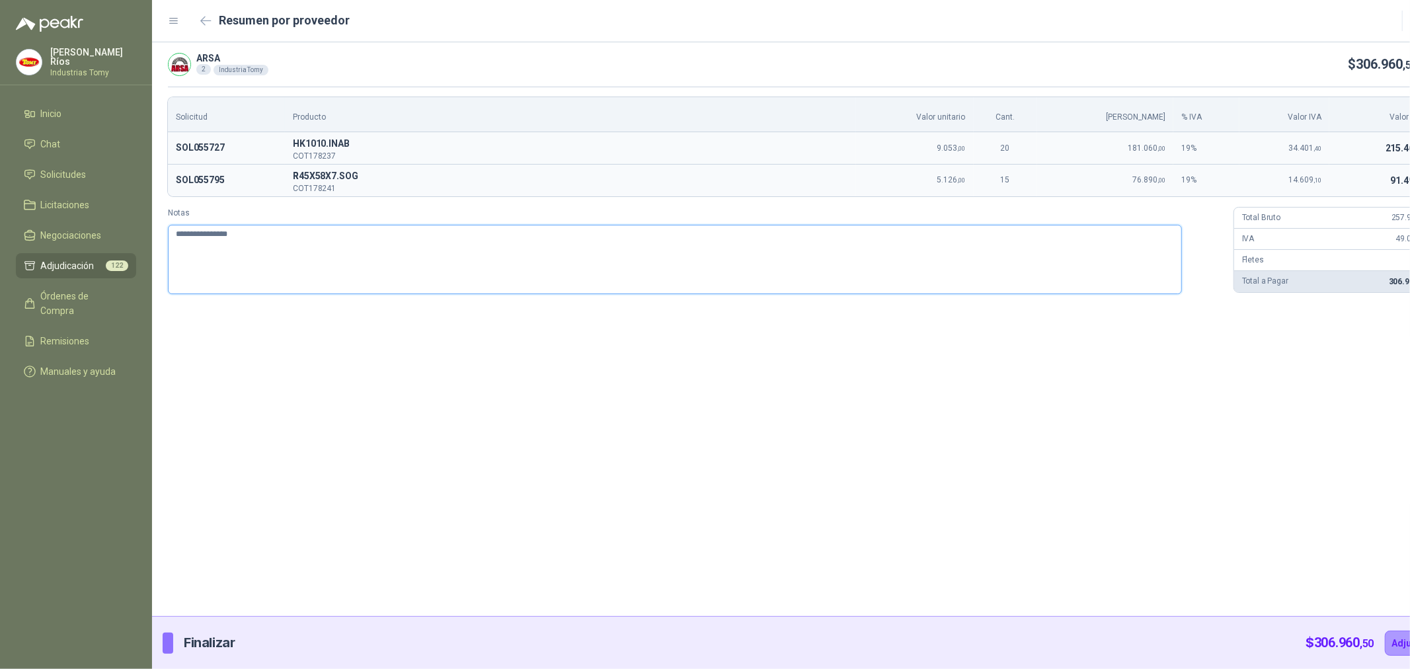
type textarea "**********"
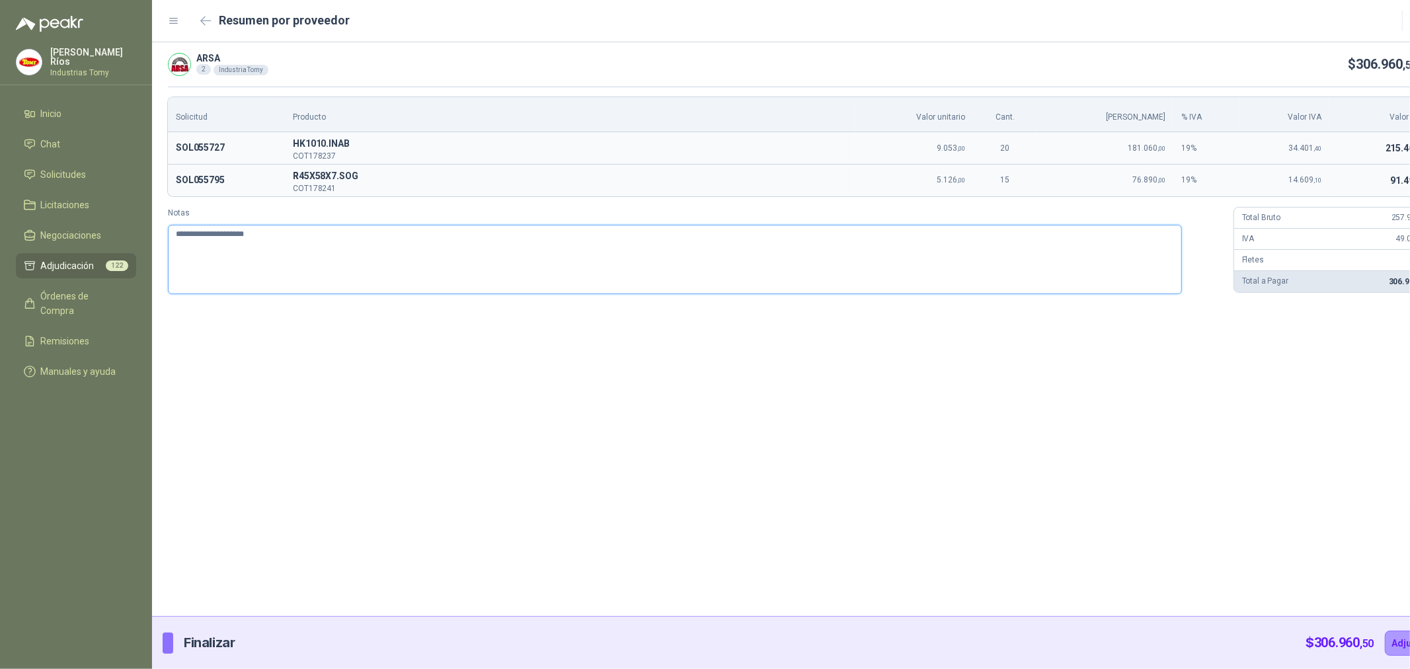
type textarea "**********"
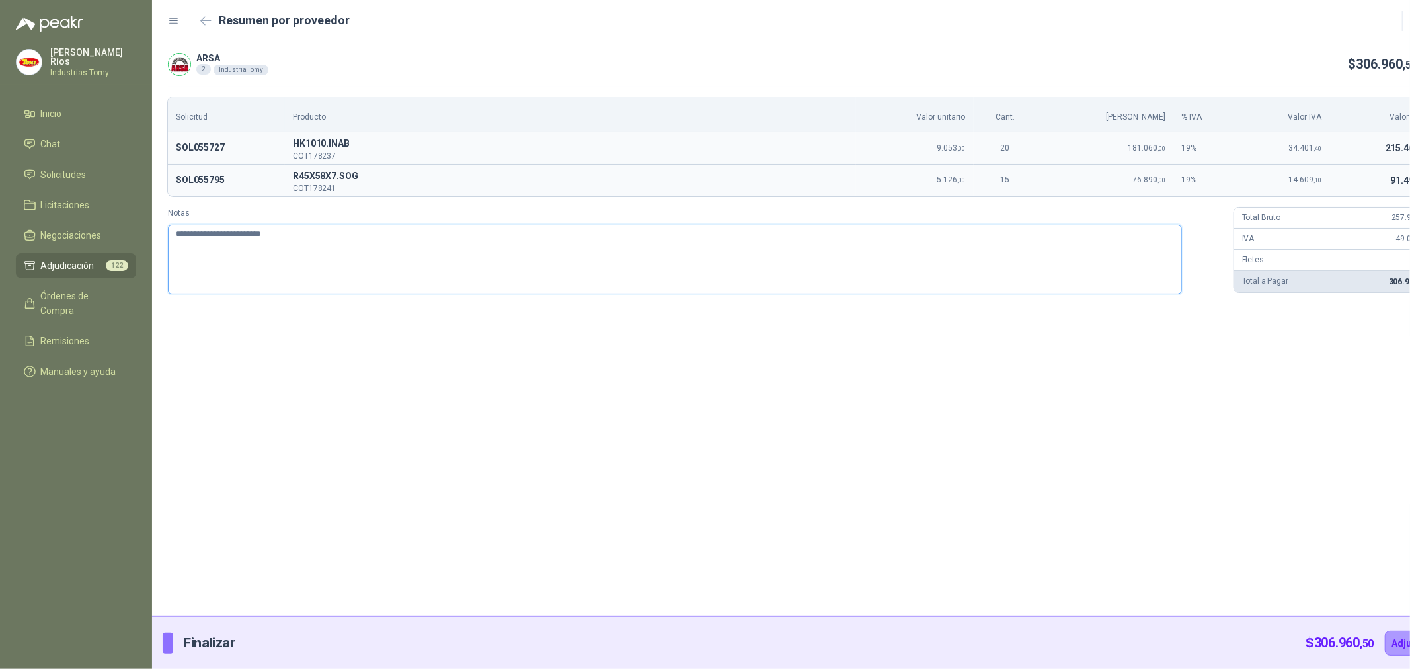
type textarea "**********"
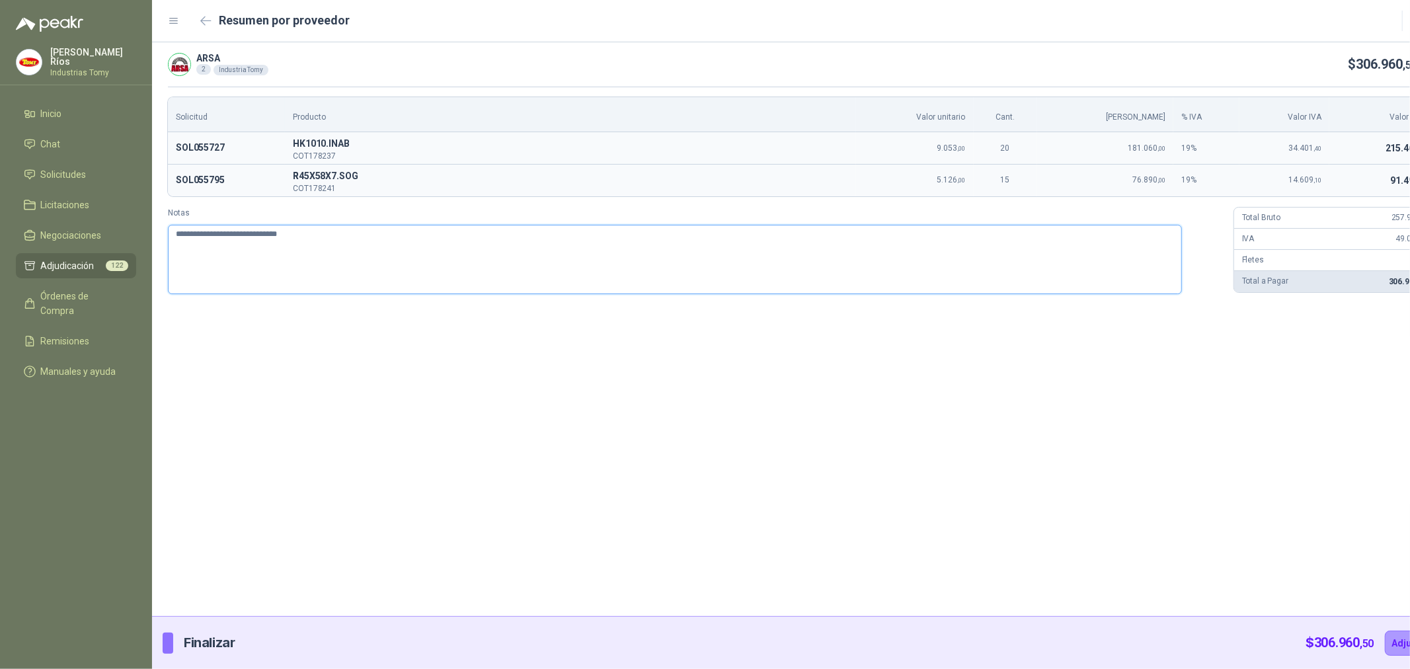
type textarea "**********"
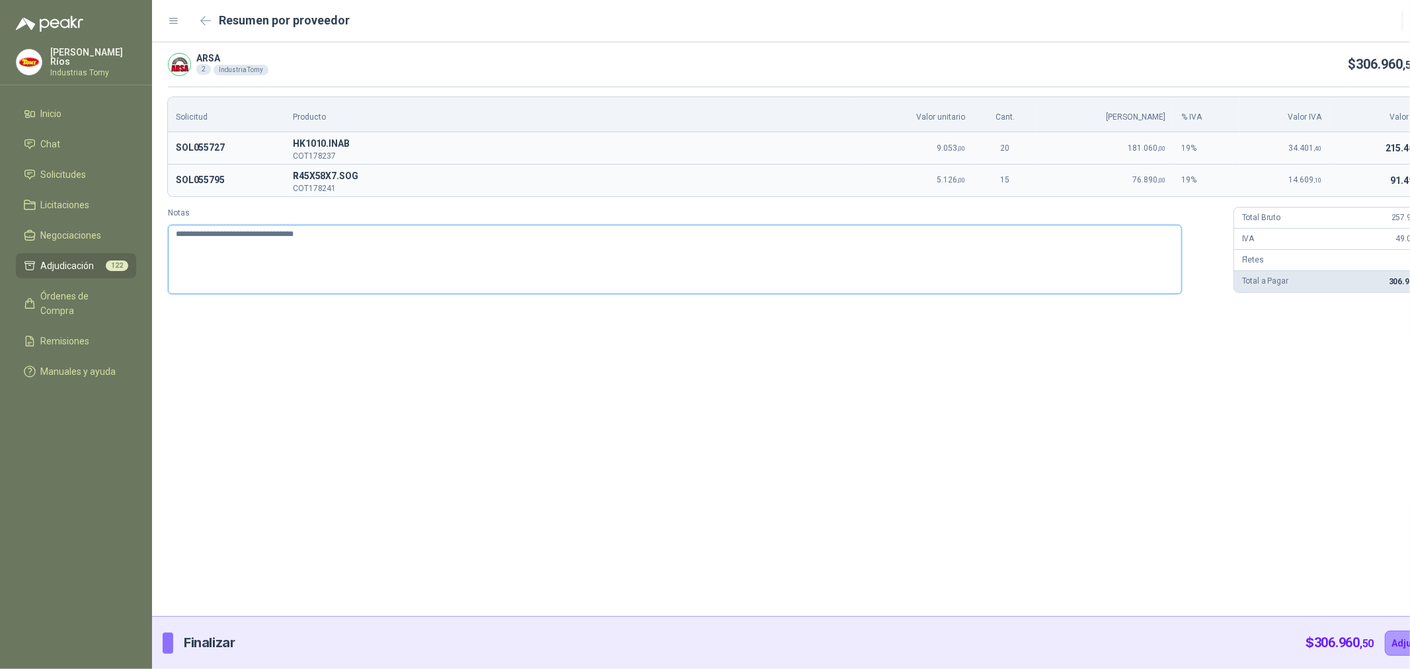
type textarea "**********"
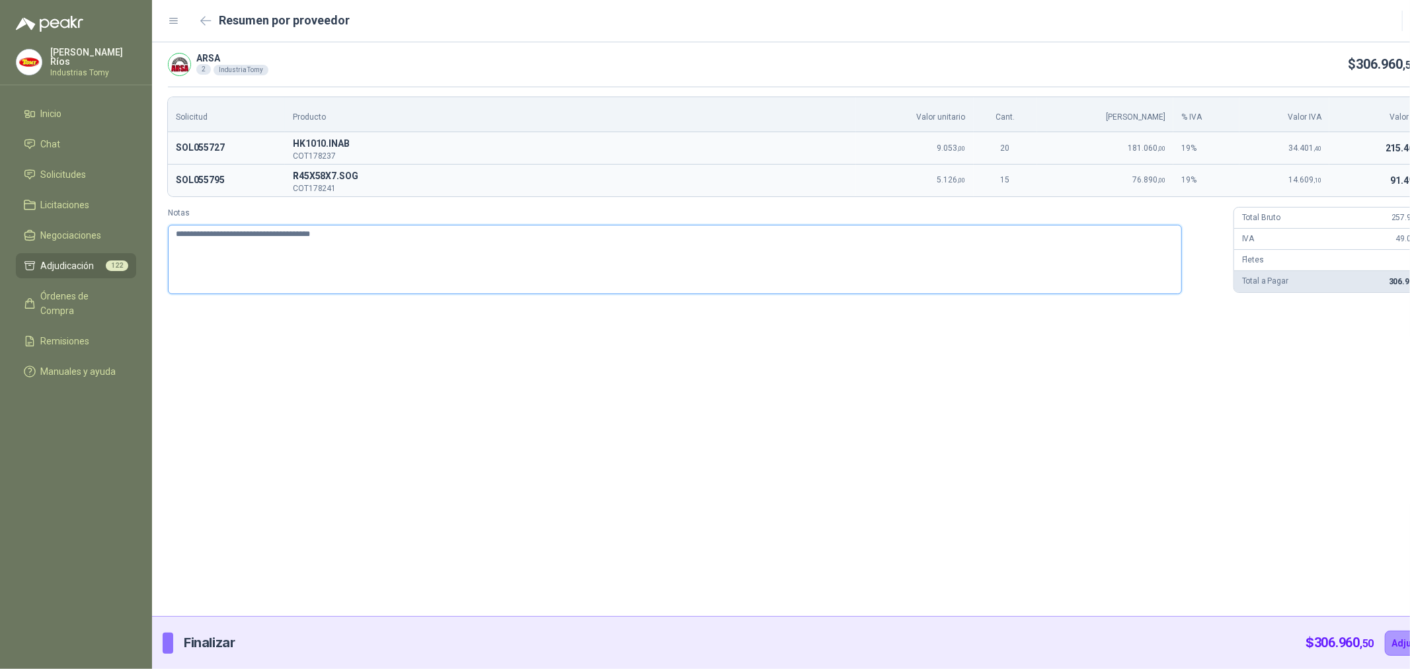
type textarea "**********"
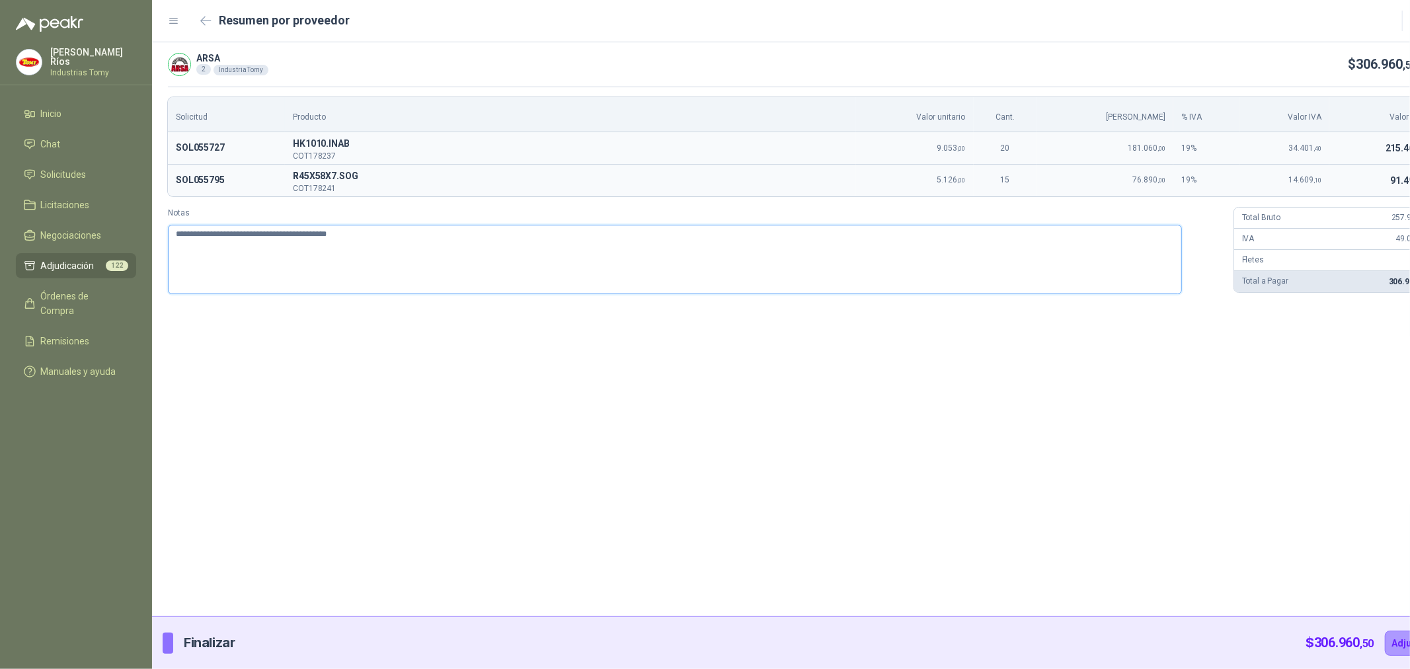
type textarea "**********"
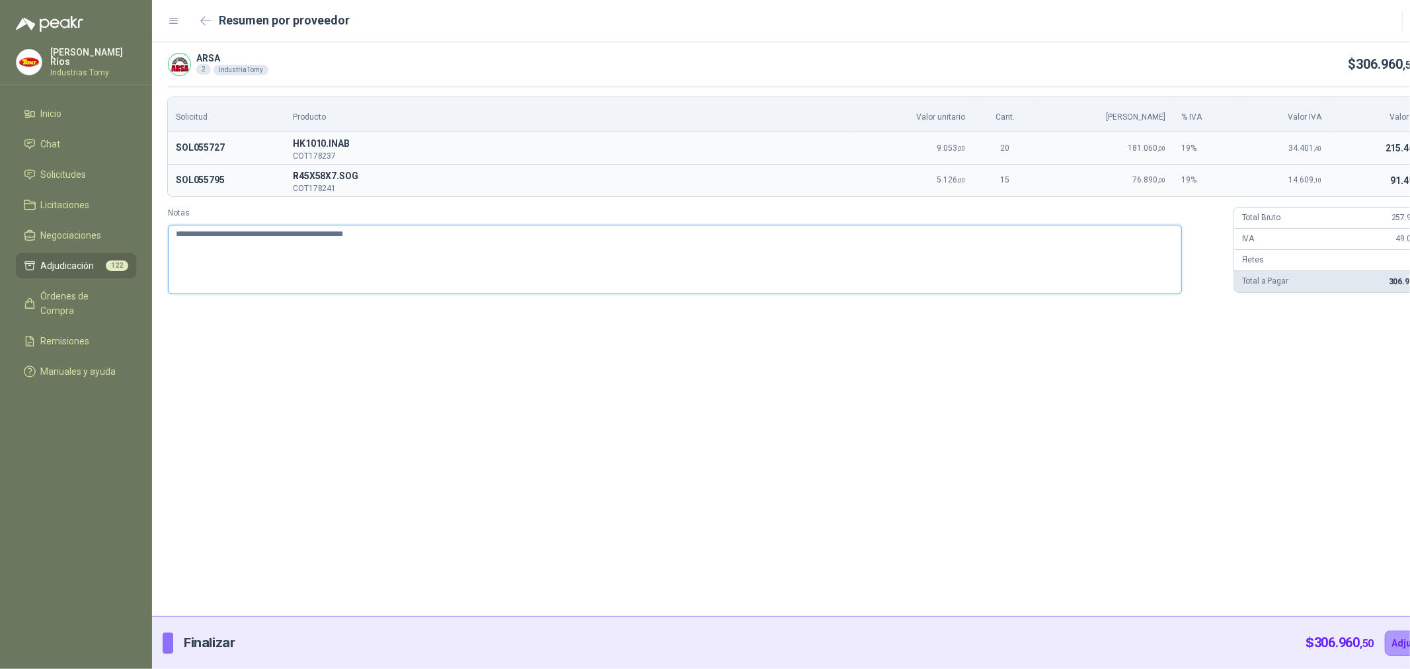
type textarea "**********"
click at [308, 230] on textarea "**********" at bounding box center [675, 259] width 1014 height 69
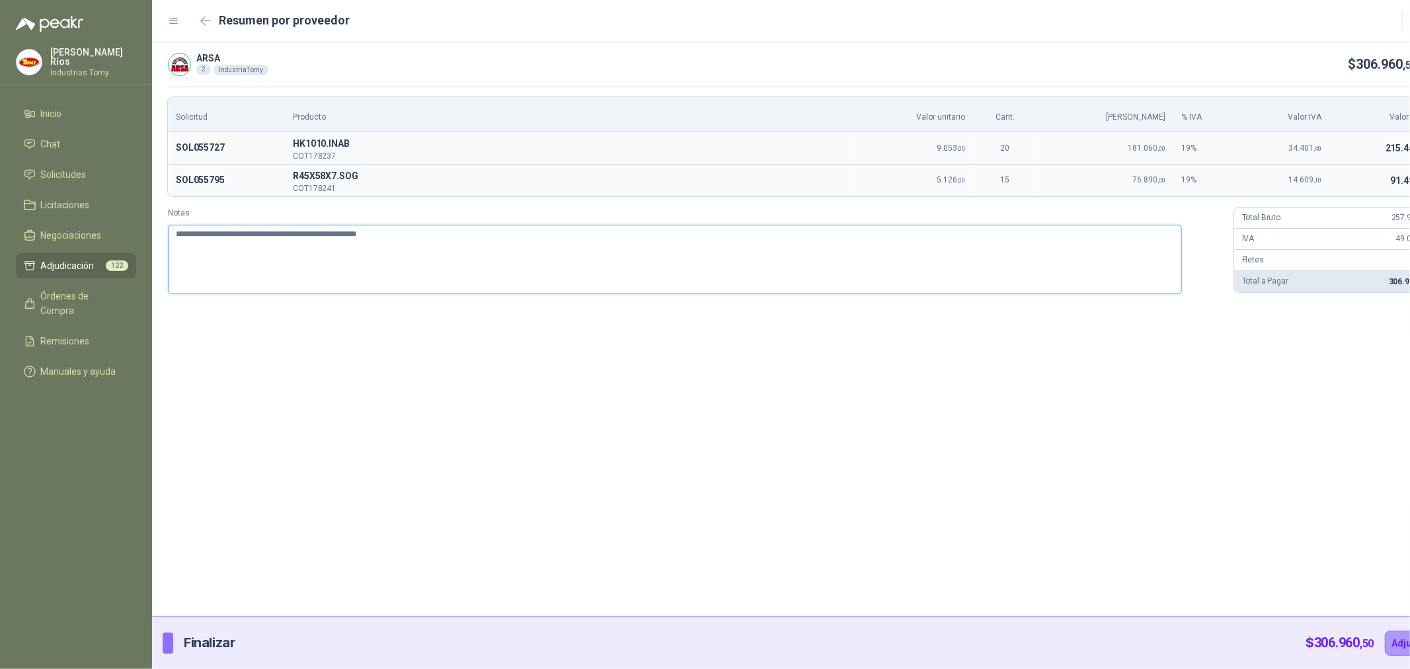
click at [298, 237] on textarea "**********" at bounding box center [675, 259] width 1014 height 69
type textarea "**********"
click at [480, 237] on textarea "**********" at bounding box center [675, 259] width 1014 height 69
type textarea "**********"
click at [1385, 645] on button "Adjudicar" at bounding box center [1414, 643] width 58 height 25
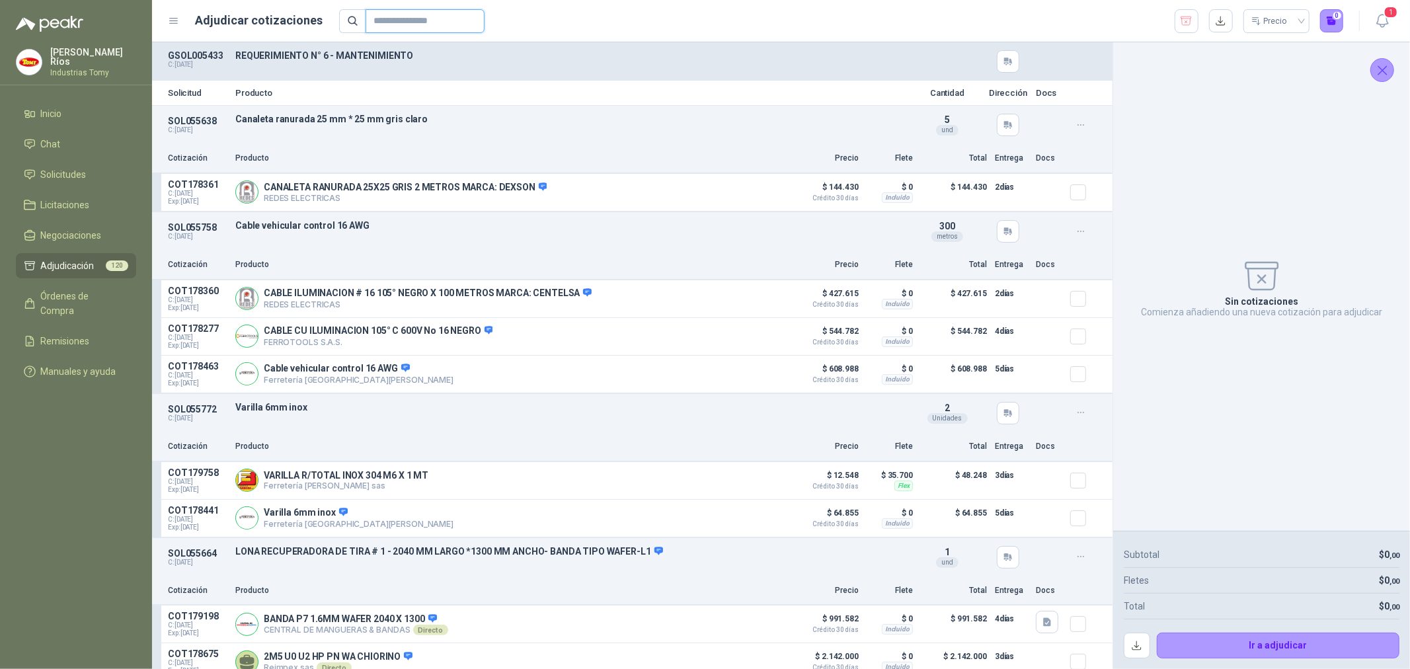
click at [401, 26] on input "text" at bounding box center [420, 21] width 93 height 22
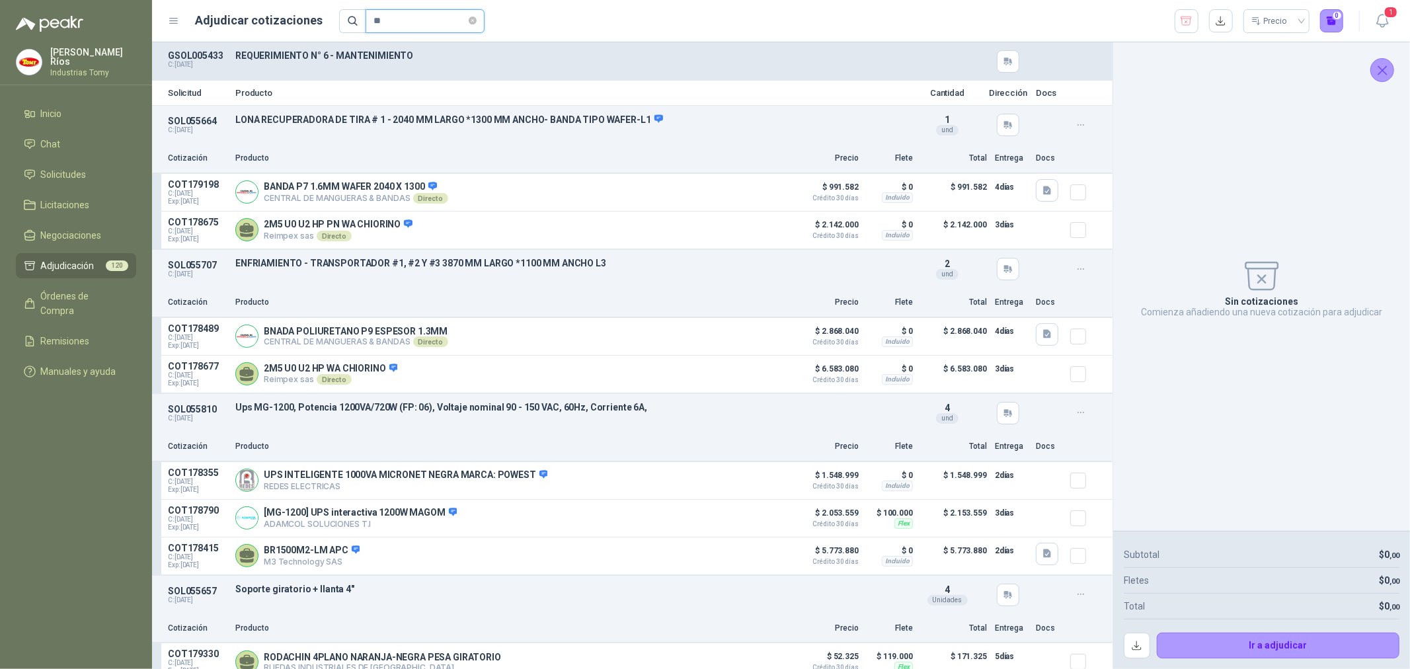
type input "*"
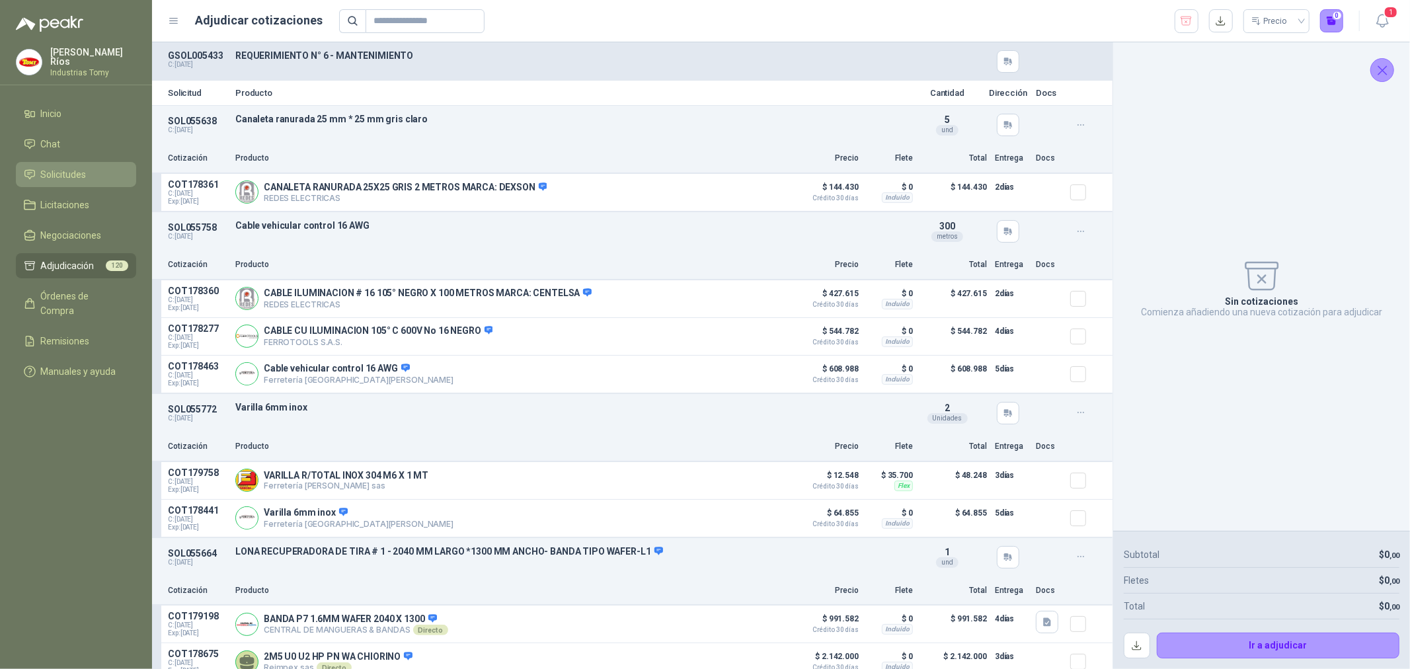
click at [102, 173] on li "Solicitudes" at bounding box center [76, 174] width 104 height 15
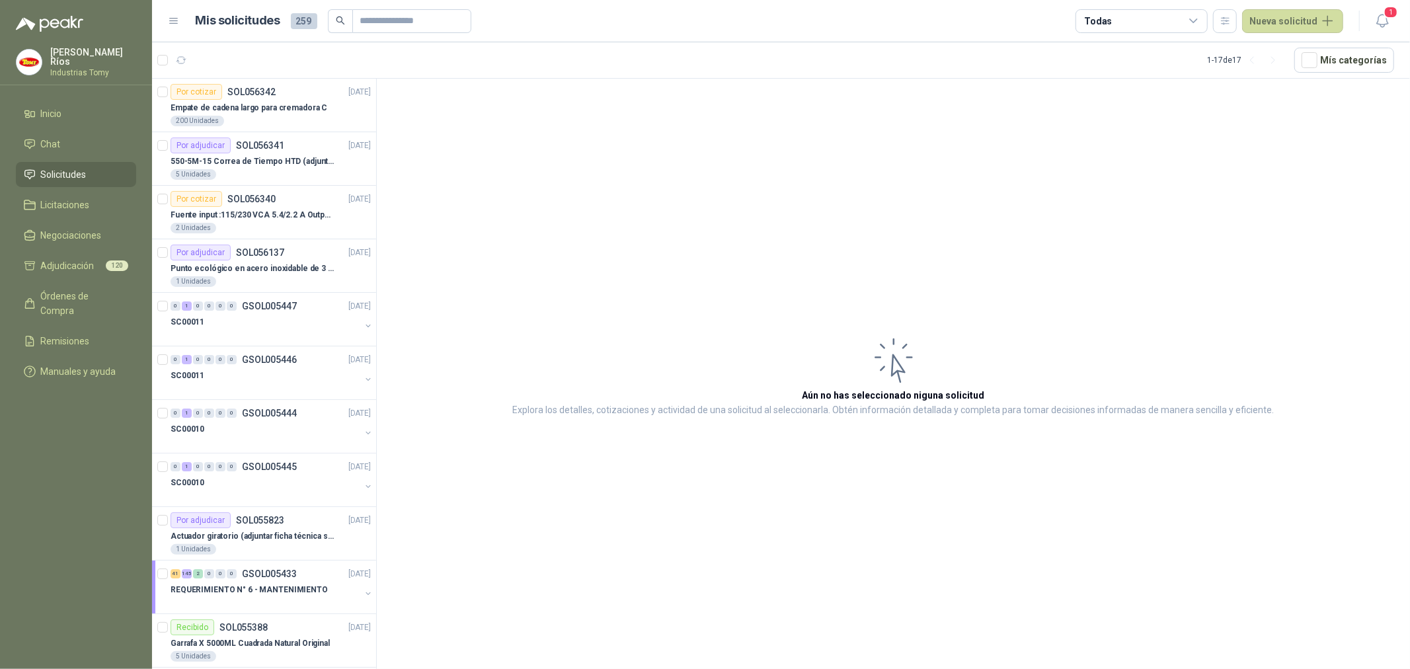
click at [1193, 52] on article "1 - 17 de 17 Mís categorías" at bounding box center [781, 60] width 1258 height 36
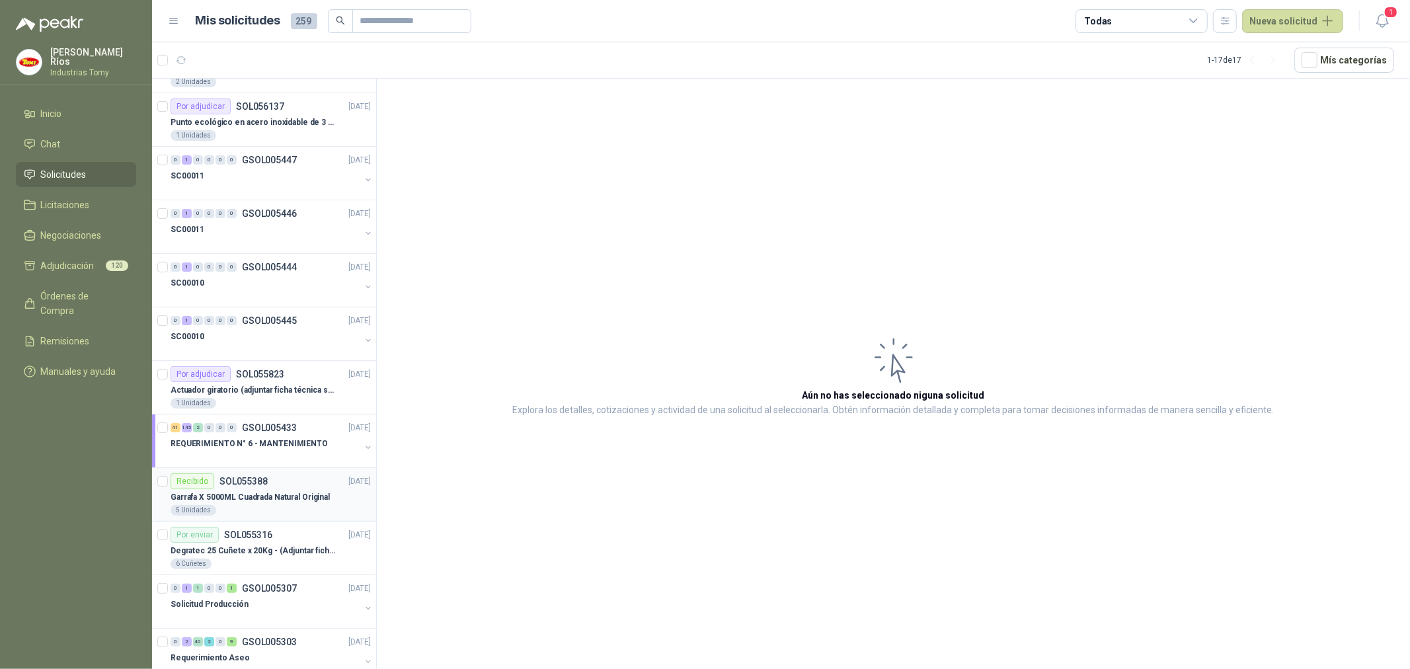
scroll to position [147, 0]
click at [280, 446] on p "REQUERIMIENTO N° 6 - MANTENIMIENTO" at bounding box center [249, 443] width 157 height 13
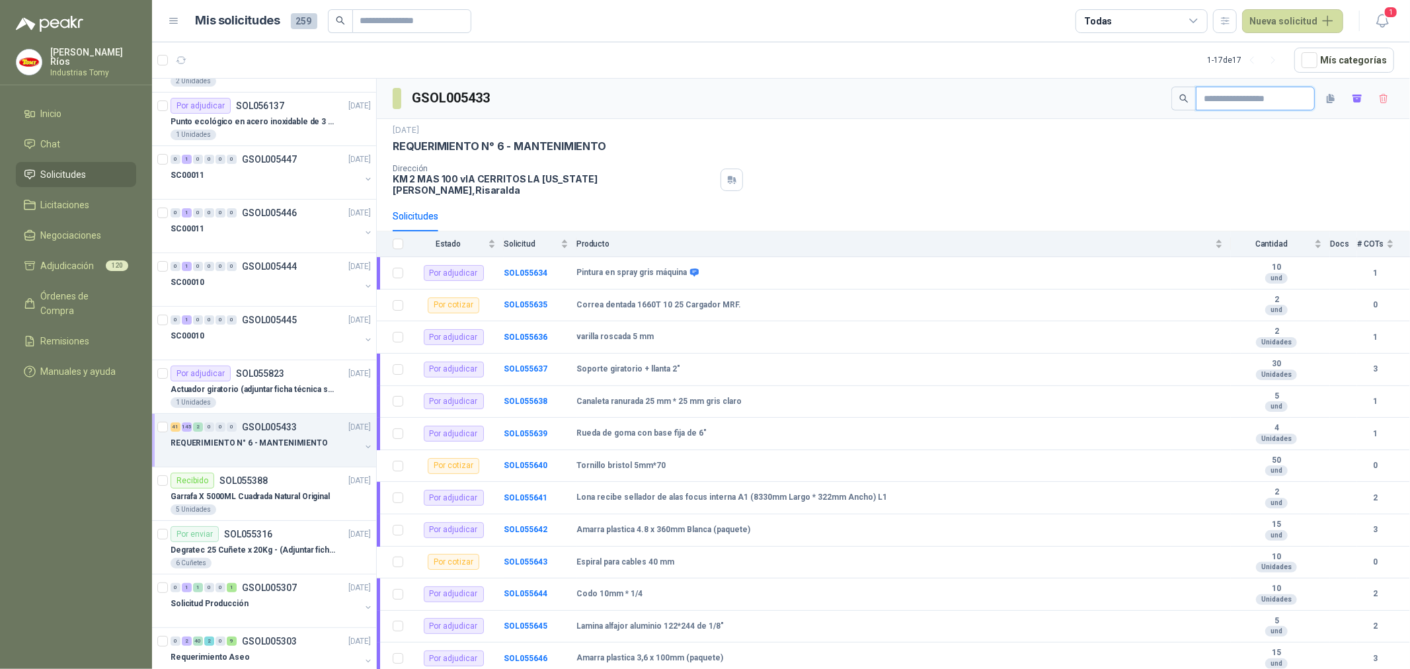
click at [1241, 97] on input "text" at bounding box center [1250, 98] width 93 height 22
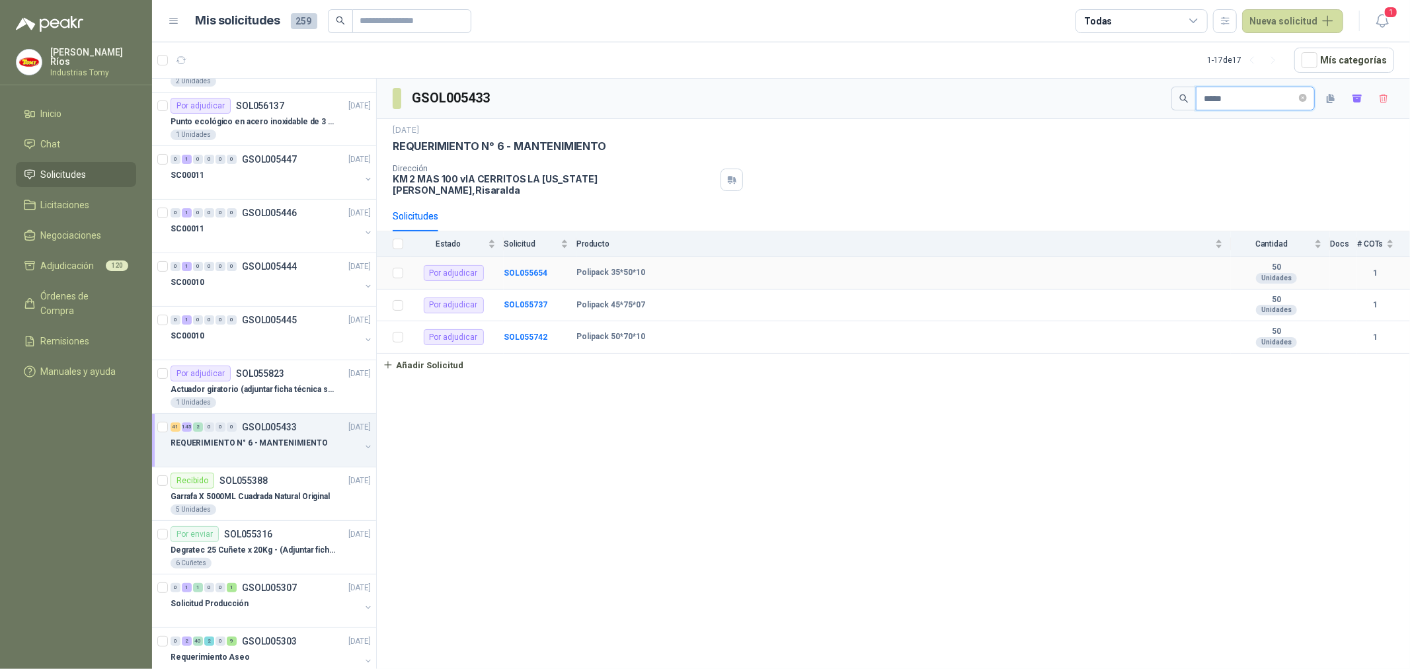
type input "*****"
click at [1192, 268] on div "Polipack 35*50*10" at bounding box center [900, 273] width 647 height 11
click at [518, 268] on b "SOL055654" at bounding box center [526, 272] width 44 height 9
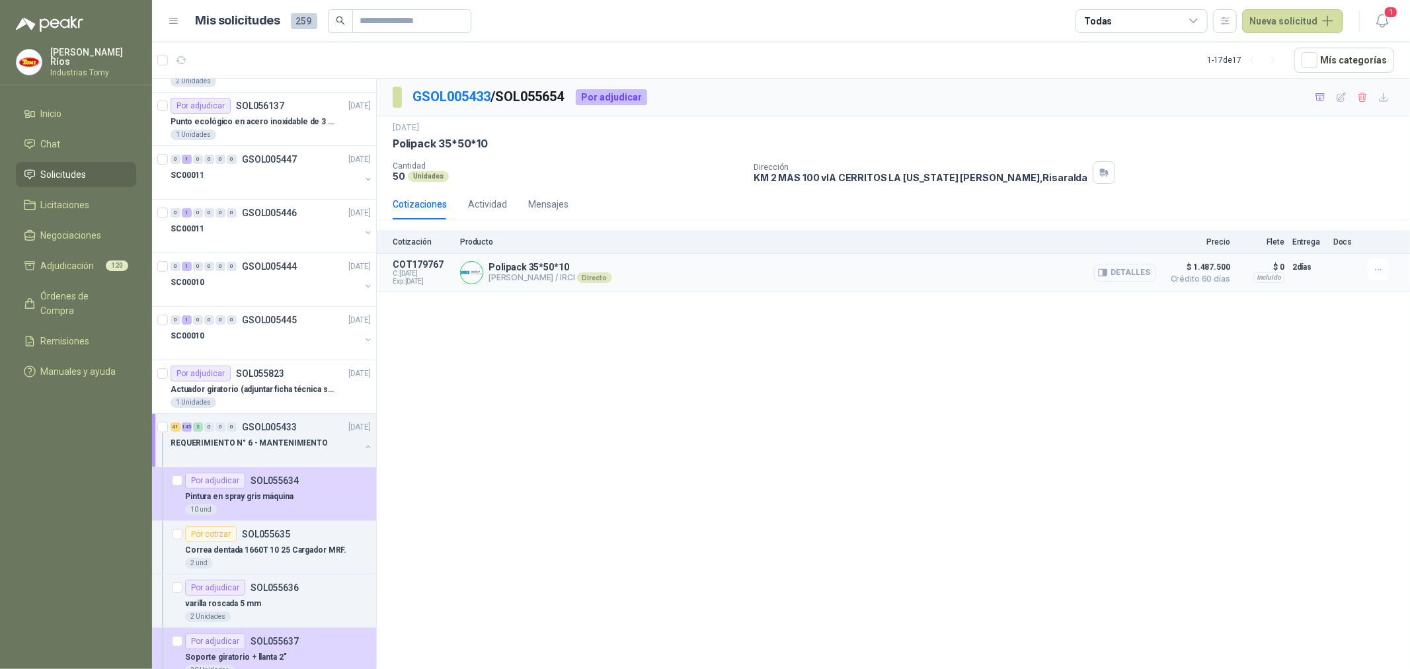
click at [1139, 269] on button "Detalles" at bounding box center [1125, 273] width 62 height 18
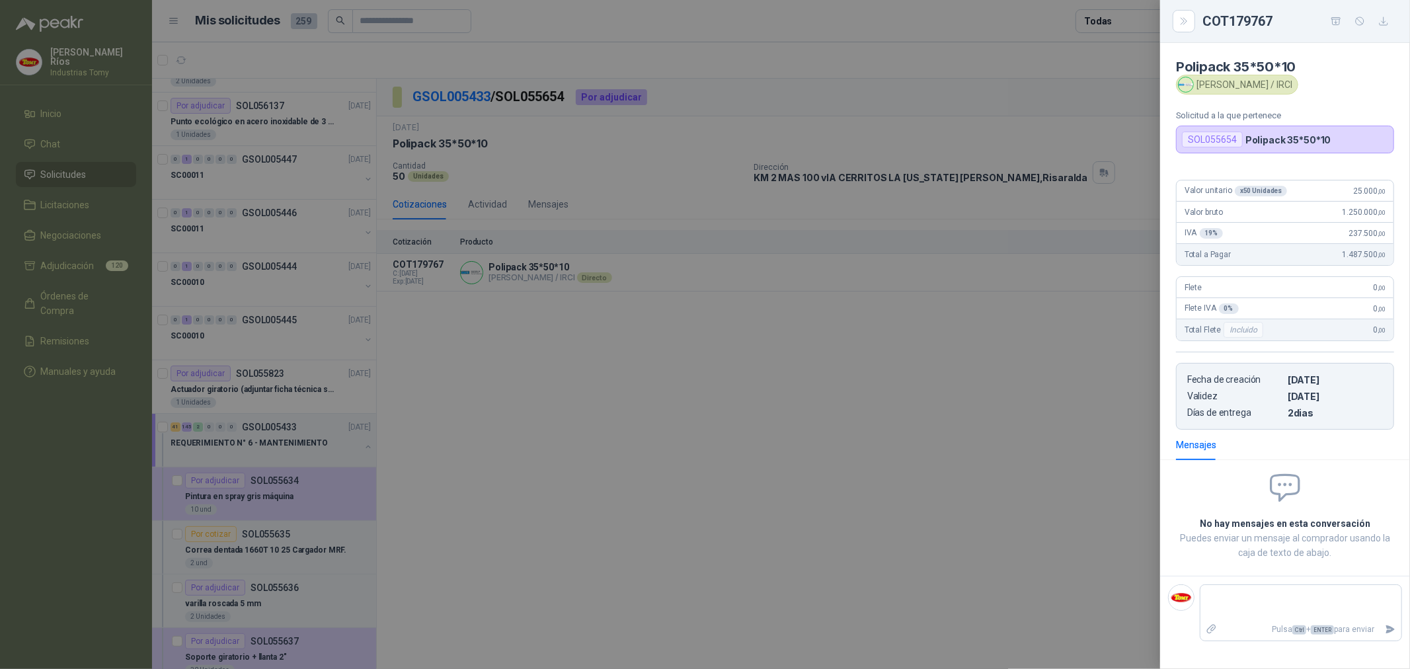
click at [935, 398] on div at bounding box center [705, 334] width 1410 height 669
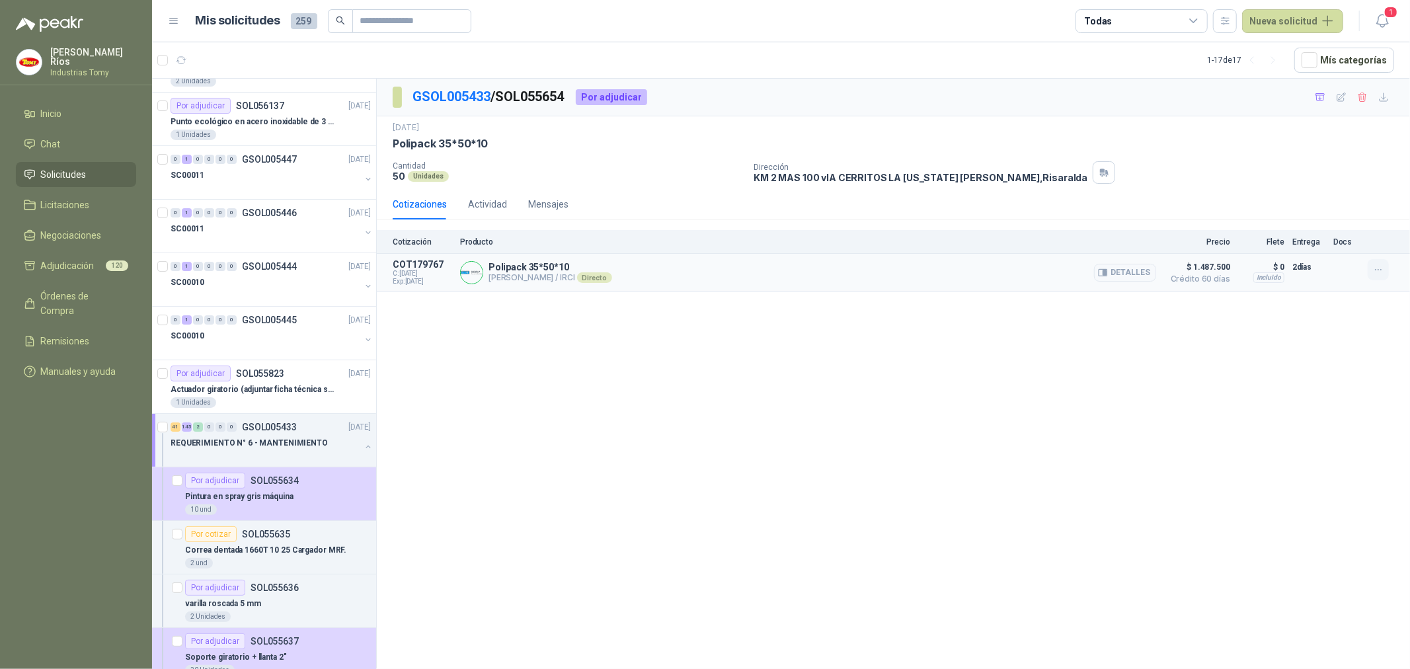
click at [1384, 268] on icon "button" at bounding box center [1378, 269] width 11 height 11
click at [1330, 214] on button "Añadir" at bounding box center [1352, 216] width 106 height 21
click at [460, 99] on link "GSOL005433" at bounding box center [452, 97] width 78 height 16
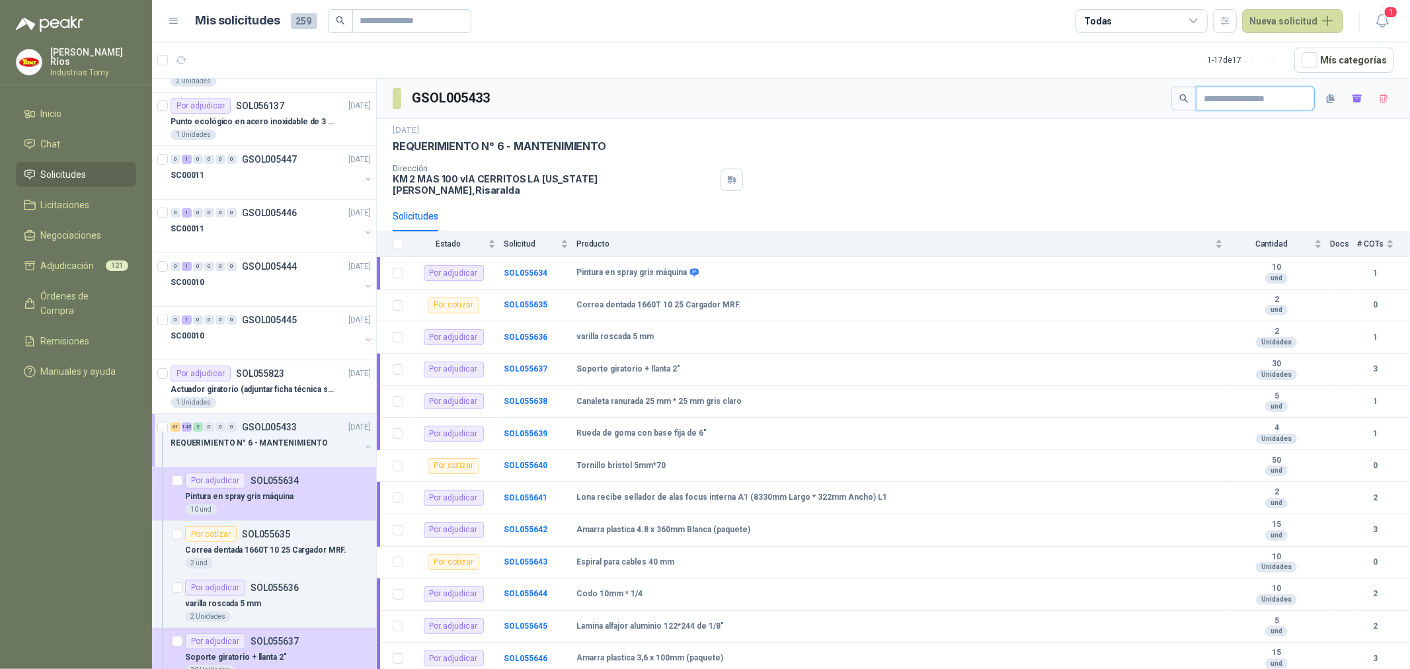
click at [1240, 98] on input "text" at bounding box center [1250, 98] width 93 height 22
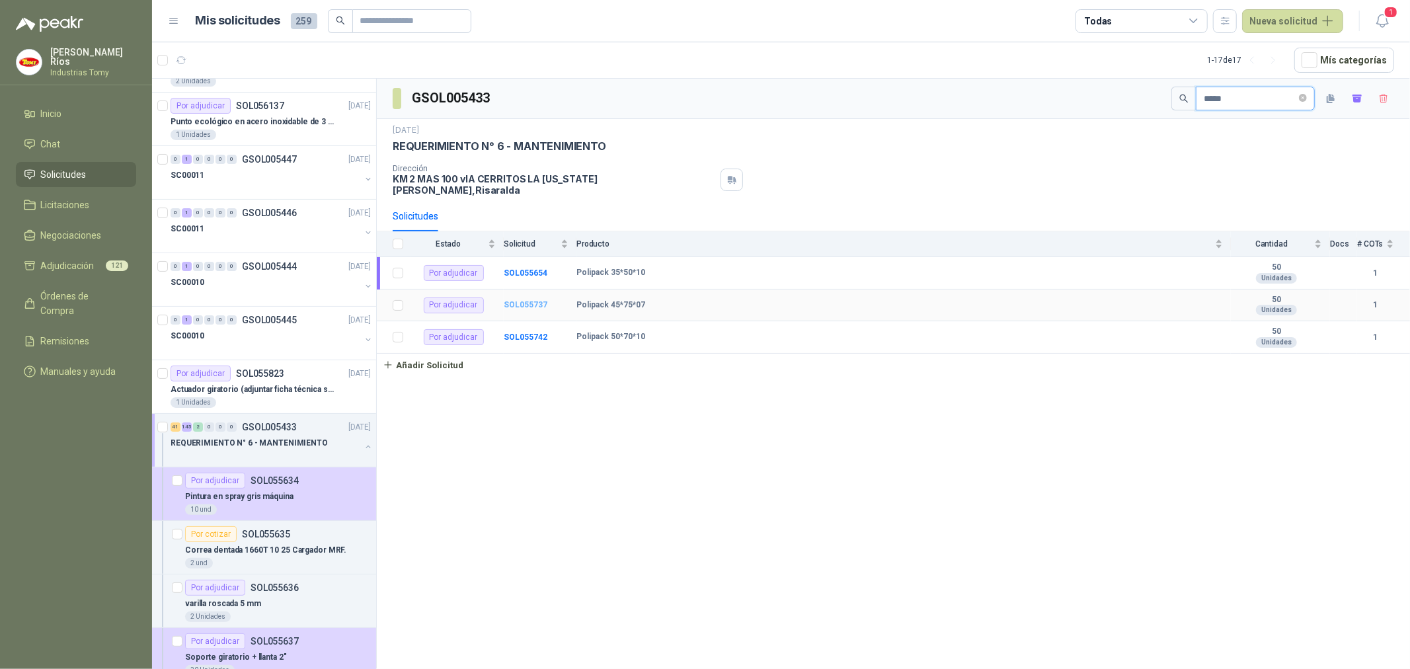
type input "*****"
click at [534, 300] on b "SOL055737" at bounding box center [526, 304] width 44 height 9
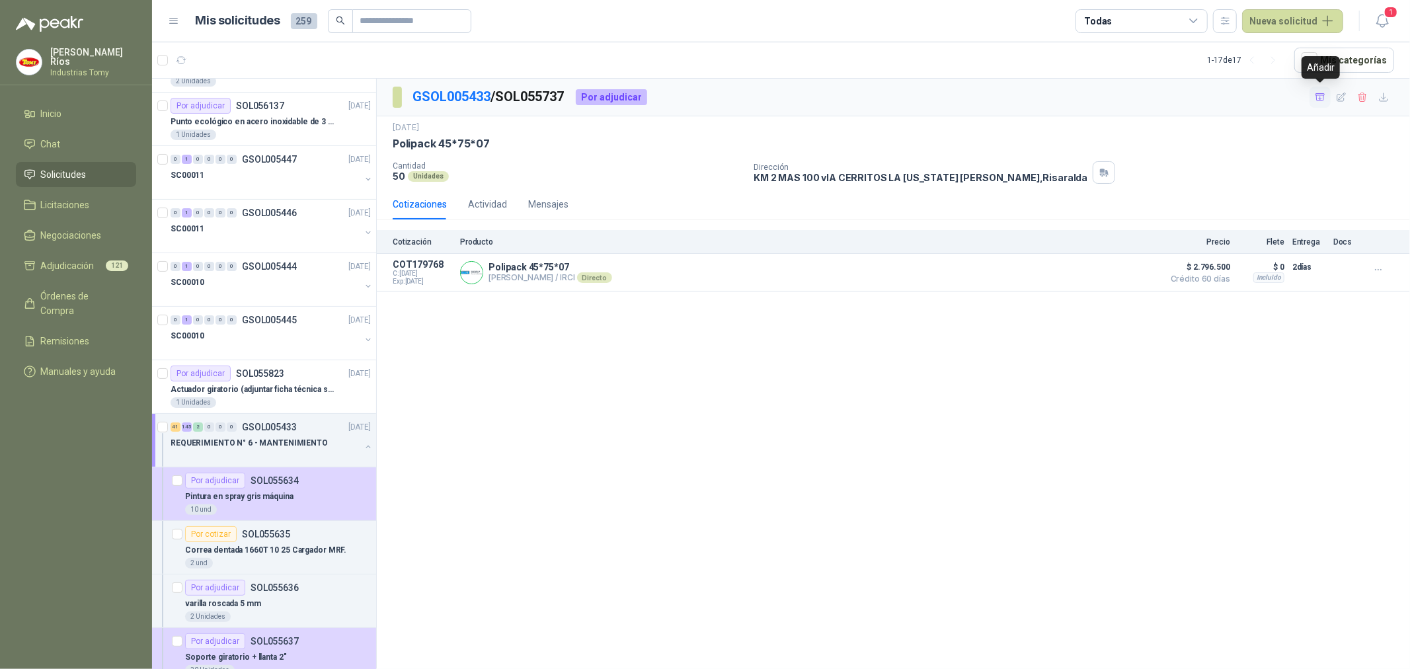
click at [1318, 98] on icon "button" at bounding box center [1320, 97] width 11 height 11
click at [492, 100] on p "GSOL005433 / SOL055737" at bounding box center [489, 97] width 153 height 20
click at [477, 96] on link "GSOL005433" at bounding box center [452, 97] width 78 height 16
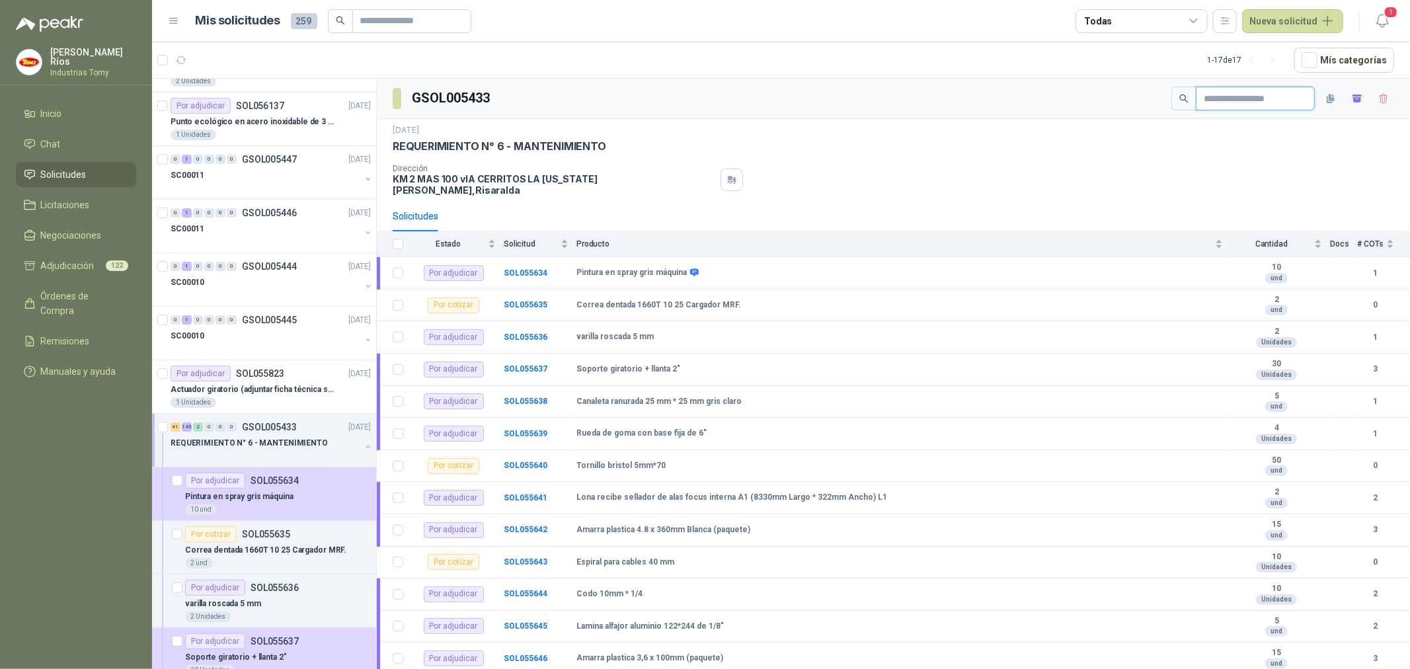
click at [1237, 101] on input "text" at bounding box center [1250, 98] width 93 height 22
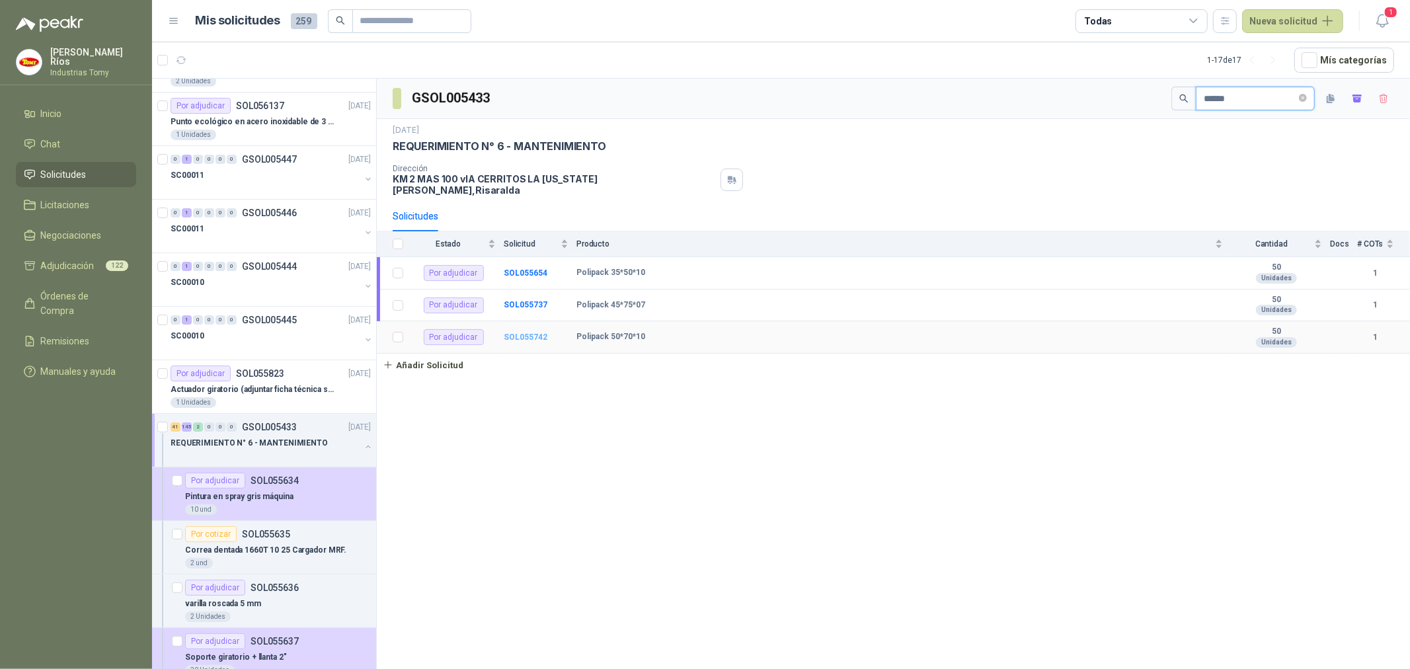
type input "******"
click at [520, 333] on b "SOL055742" at bounding box center [526, 337] width 44 height 9
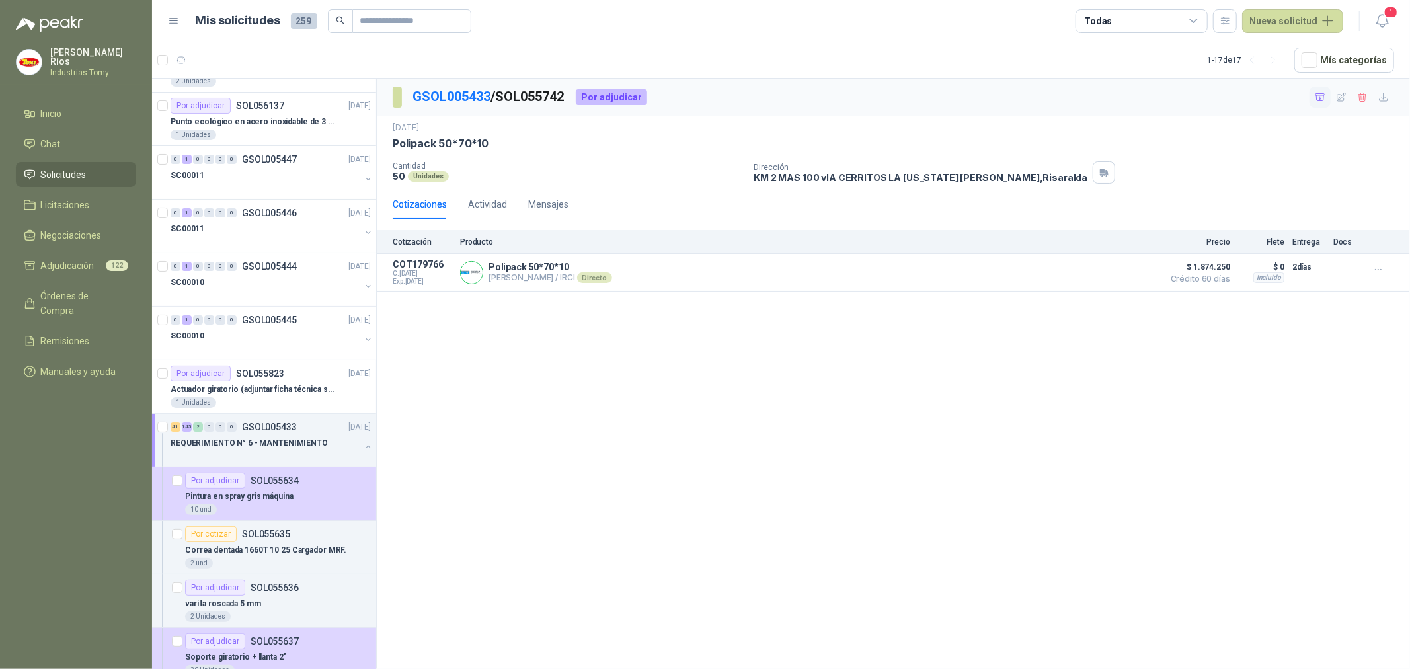
click at [1318, 87] on button "button" at bounding box center [1320, 97] width 21 height 21
click at [104, 265] on li "Adjudicación 123" at bounding box center [76, 266] width 104 height 15
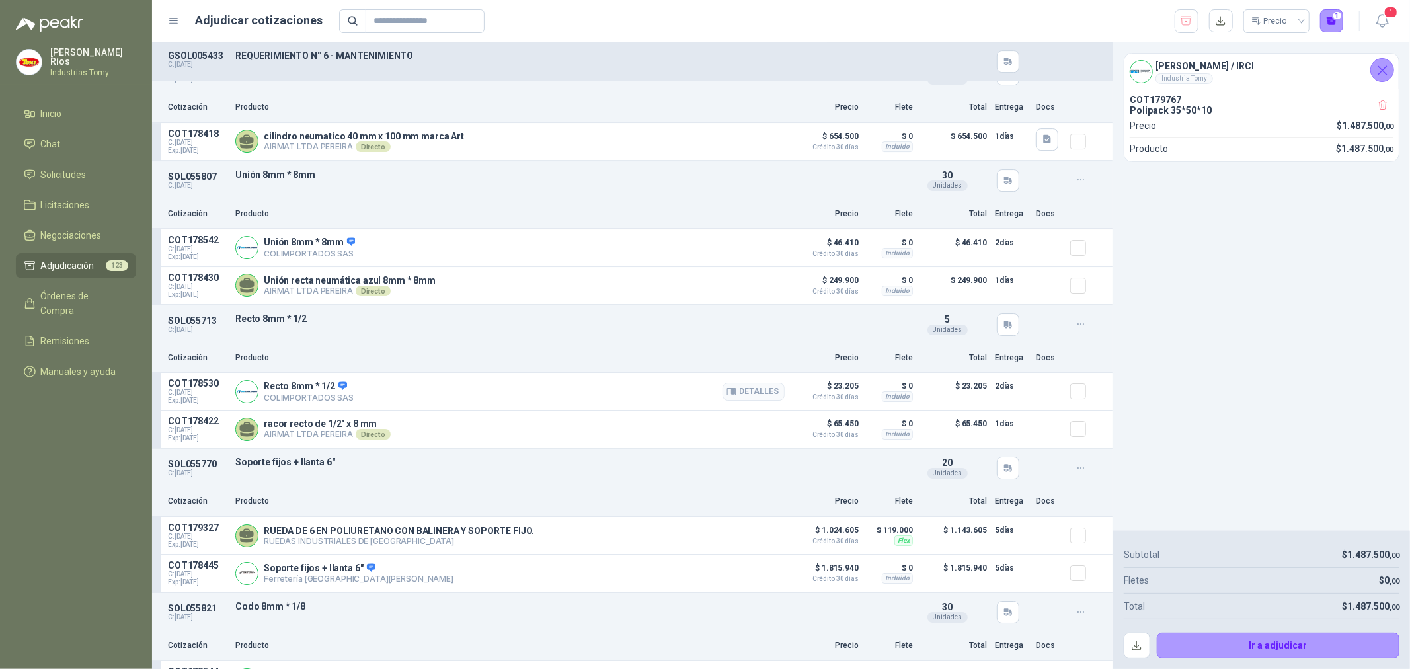
scroll to position [3746, 0]
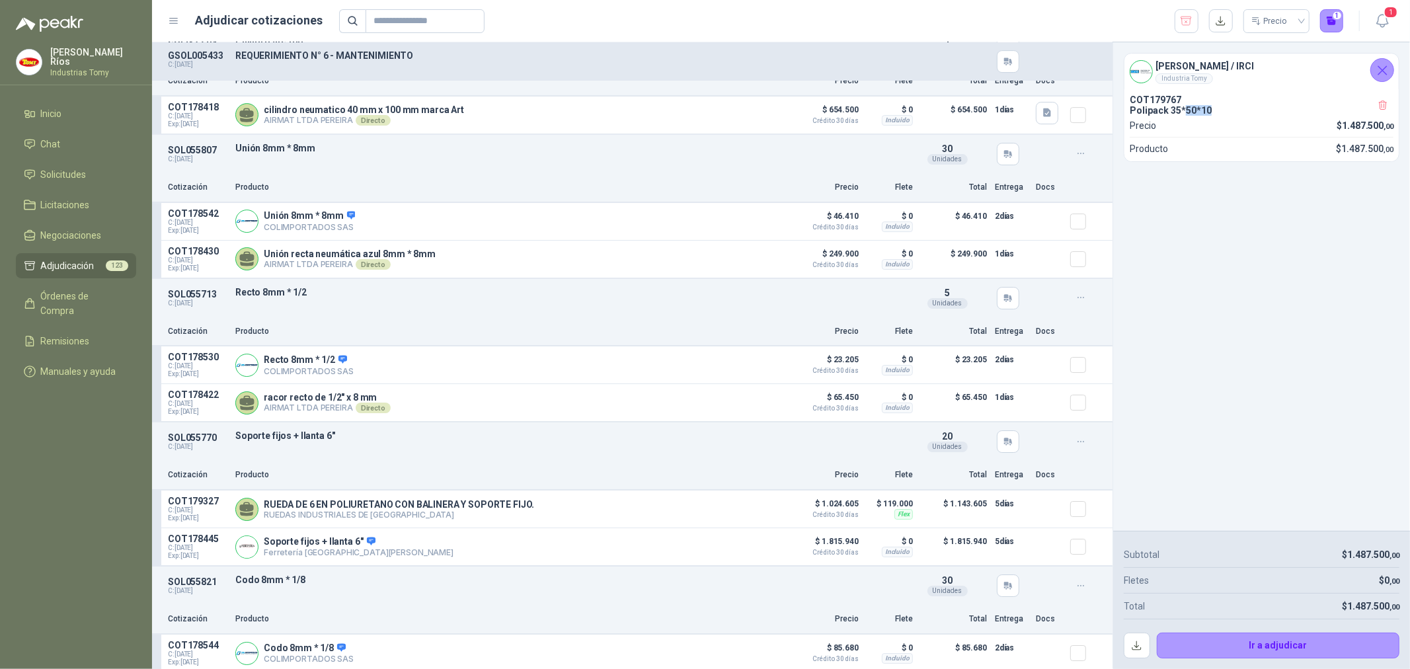
drag, startPoint x: 1186, startPoint y: 114, endPoint x: 1207, endPoint y: 112, distance: 21.2
click at [1207, 112] on p "Polipack 35*50*10" at bounding box center [1262, 110] width 264 height 11
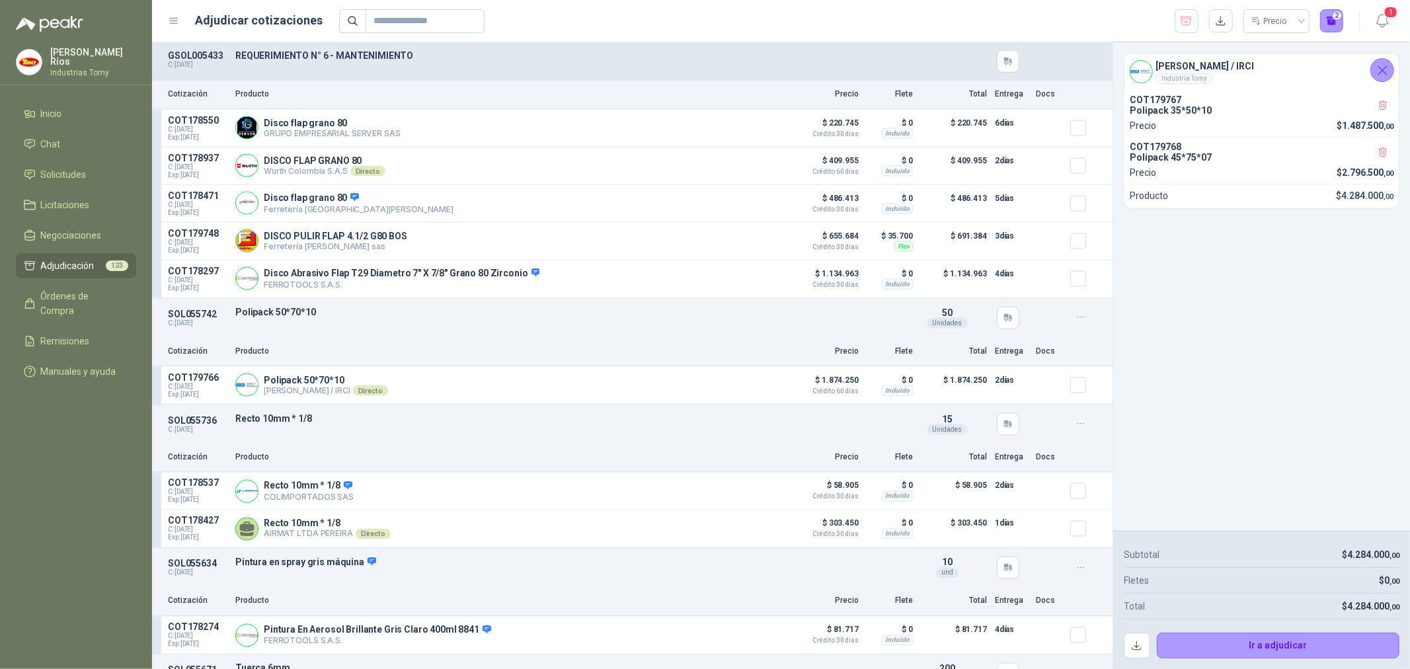
scroll to position [18661, 0]
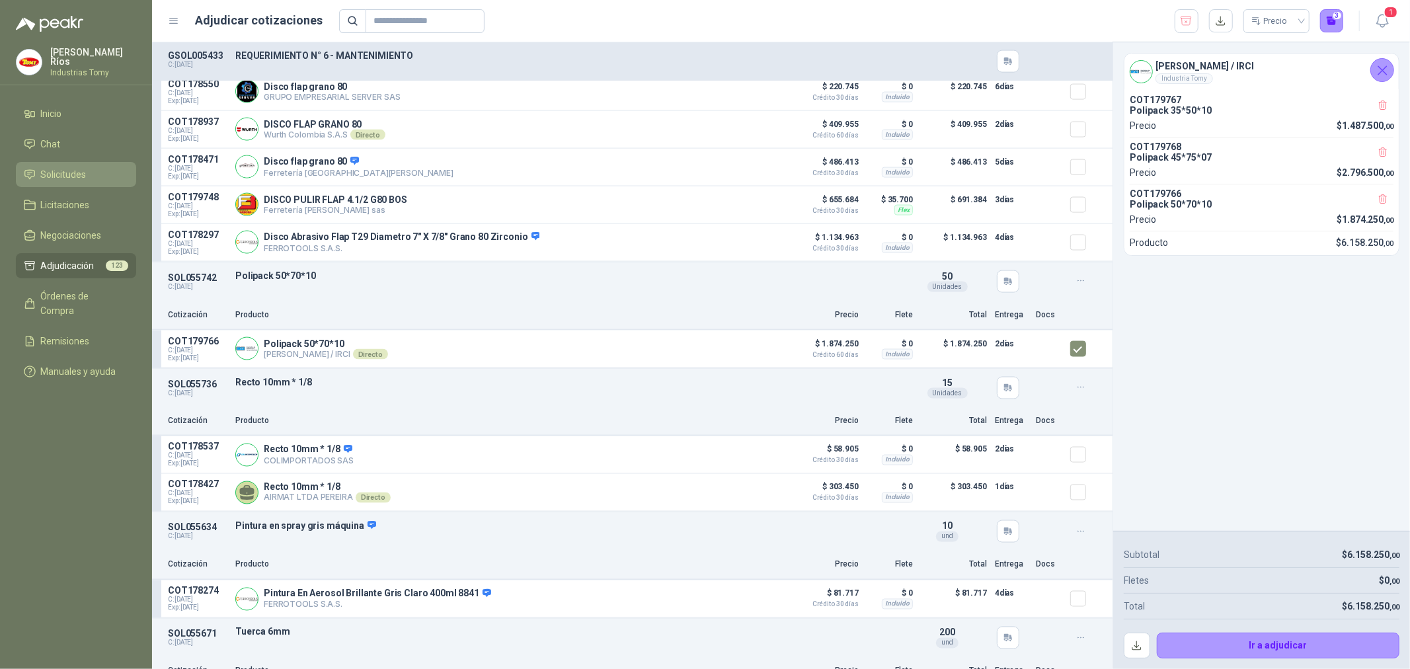
click at [76, 174] on span "Solicitudes" at bounding box center [64, 174] width 46 height 15
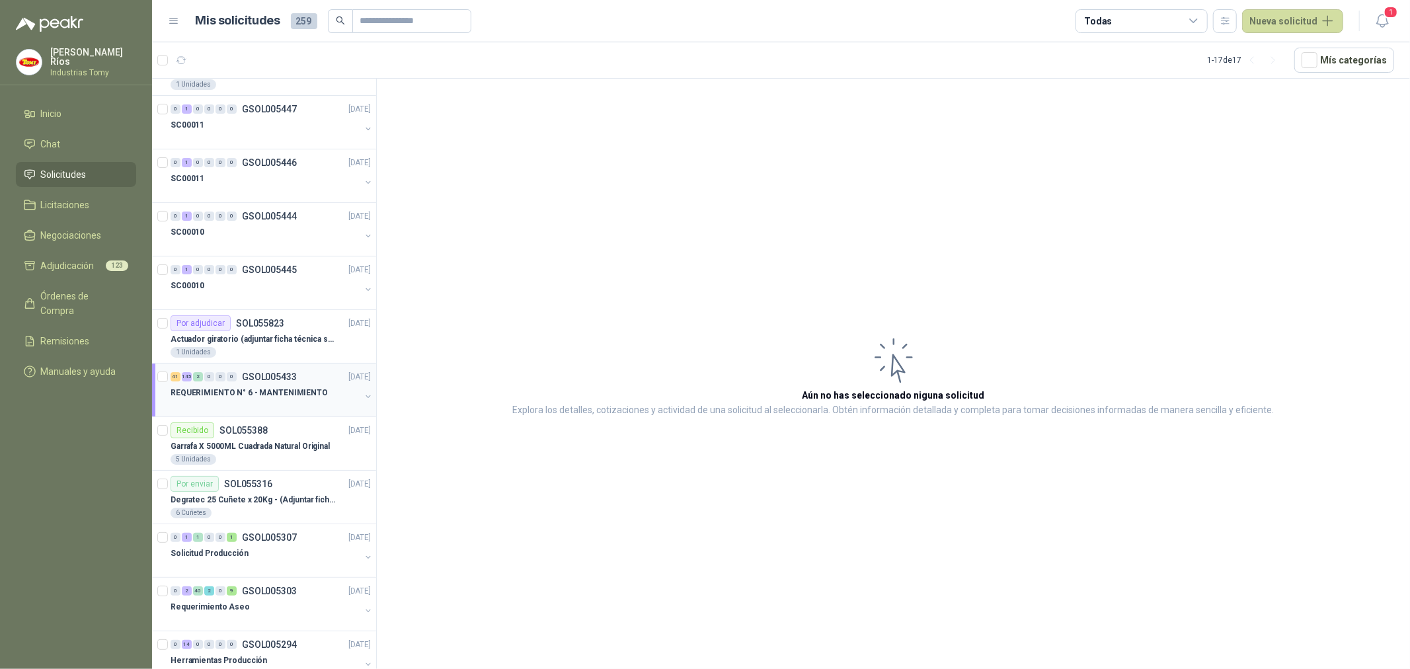
scroll to position [220, 0]
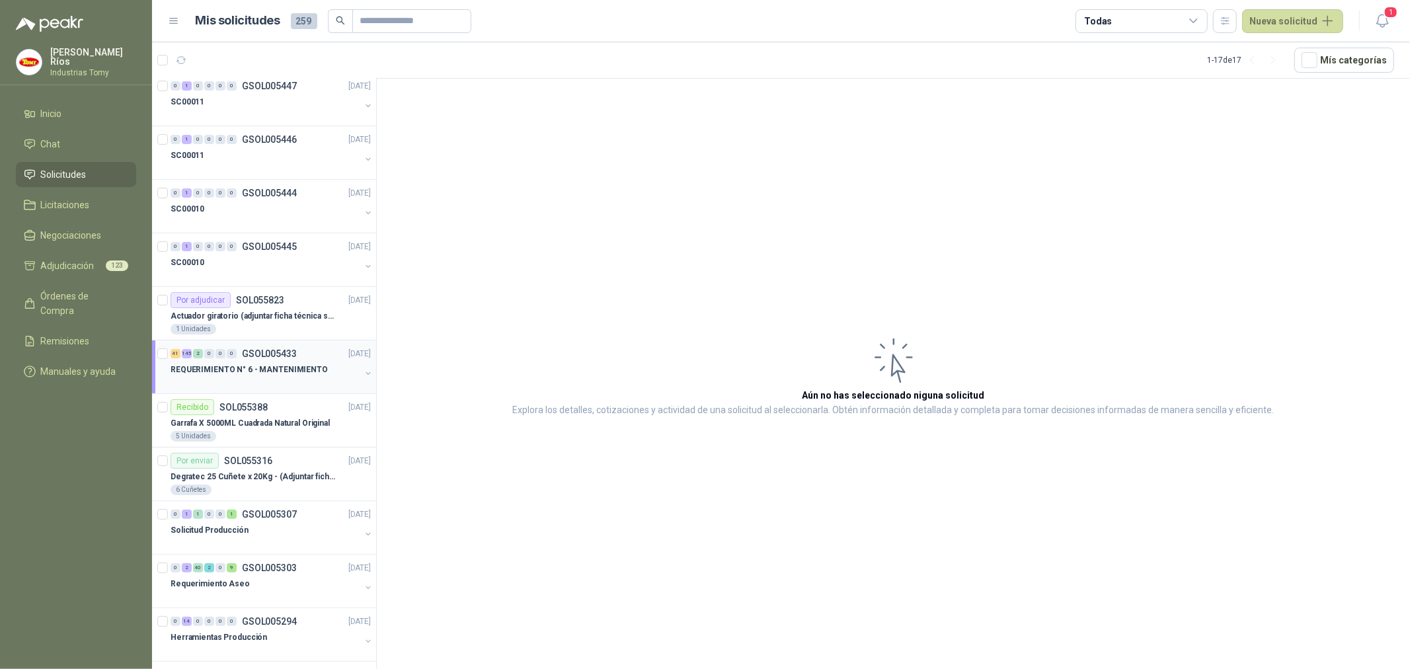
click at [296, 372] on p "REQUERIMIENTO N° 6 - MANTENIMIENTO" at bounding box center [249, 370] width 157 height 13
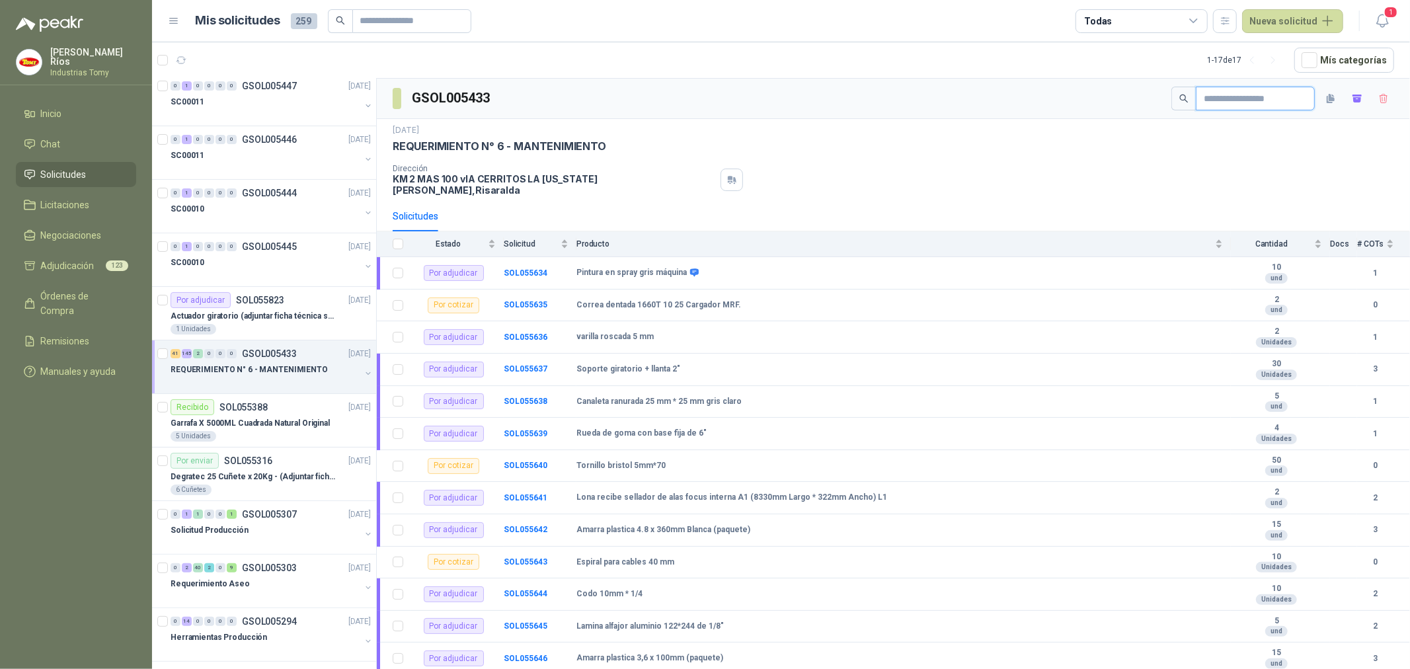
click at [1277, 95] on input "text" at bounding box center [1250, 98] width 93 height 22
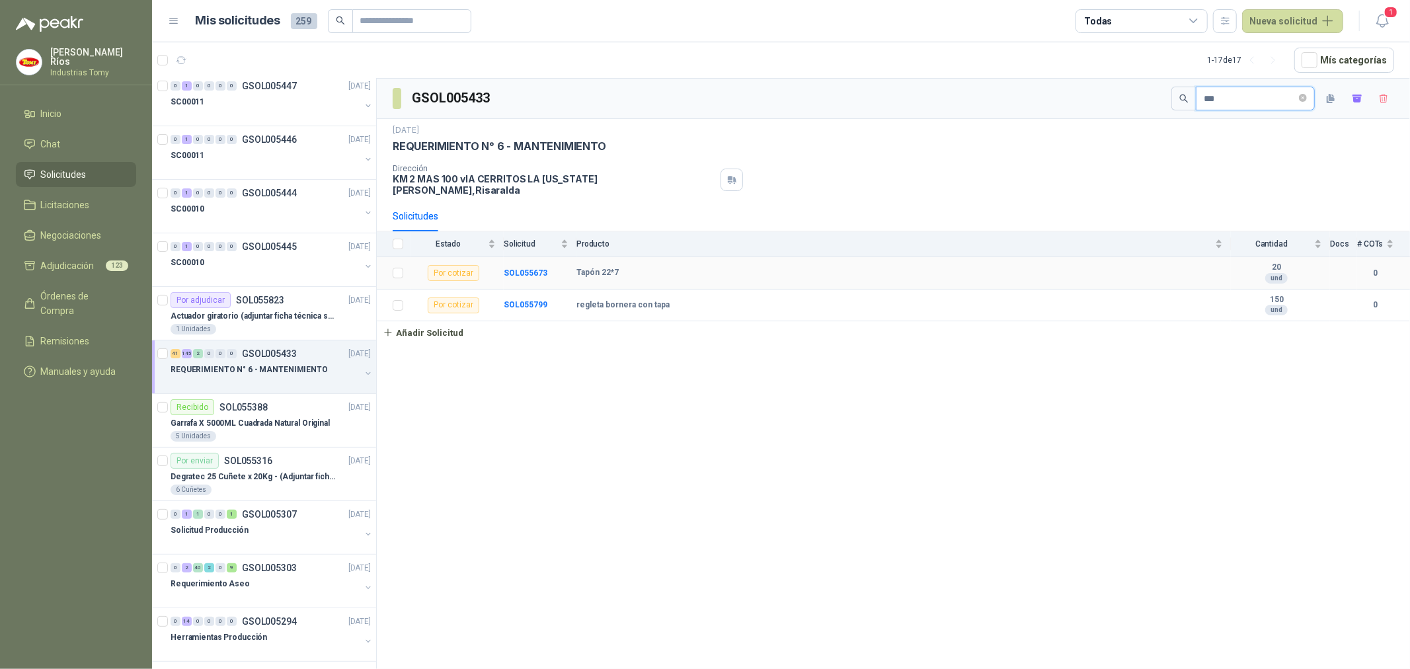
type input "***"
drag, startPoint x: 553, startPoint y: 264, endPoint x: 504, endPoint y: 267, distance: 49.0
click at [499, 268] on tr "Por cotizar SOL055673 Tapón 22*7 20 und 0" at bounding box center [893, 273] width 1033 height 32
copy tr "SOL055673"
click at [93, 294] on span "Órdenes de Compra" at bounding box center [82, 303] width 83 height 29
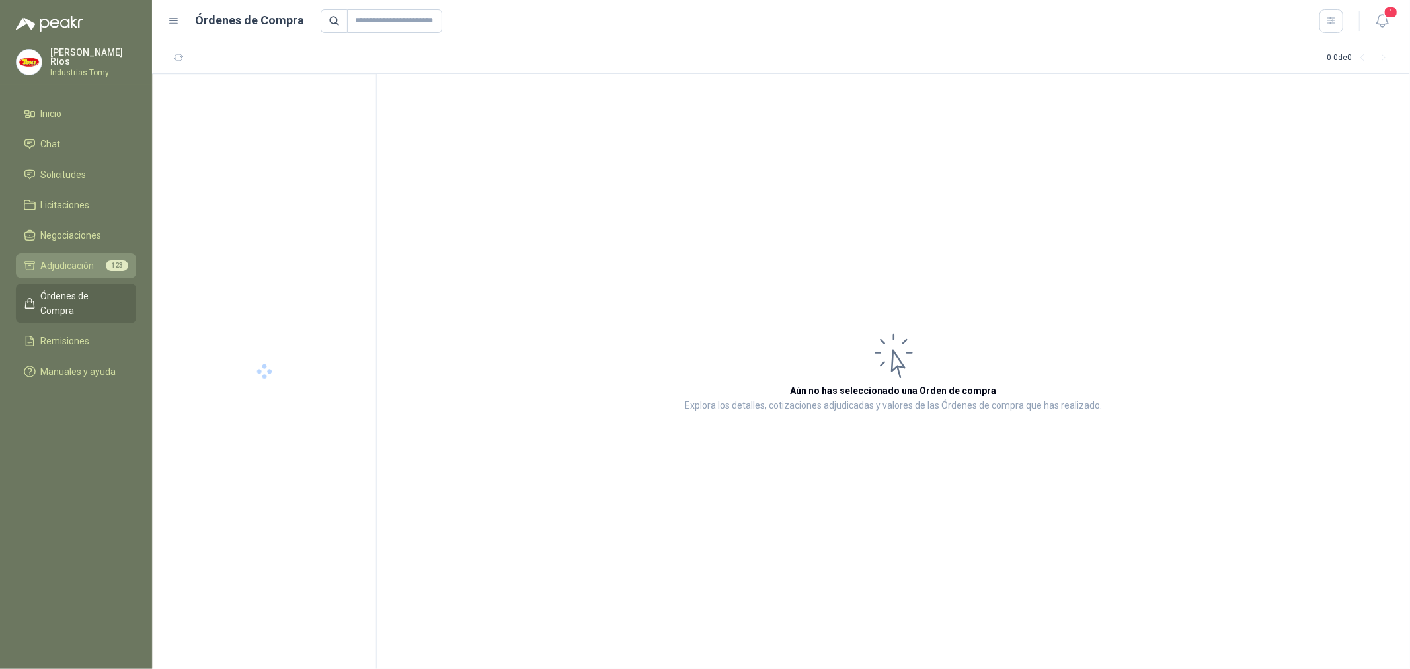
click at [94, 264] on span "Adjudicación" at bounding box center [68, 266] width 54 height 15
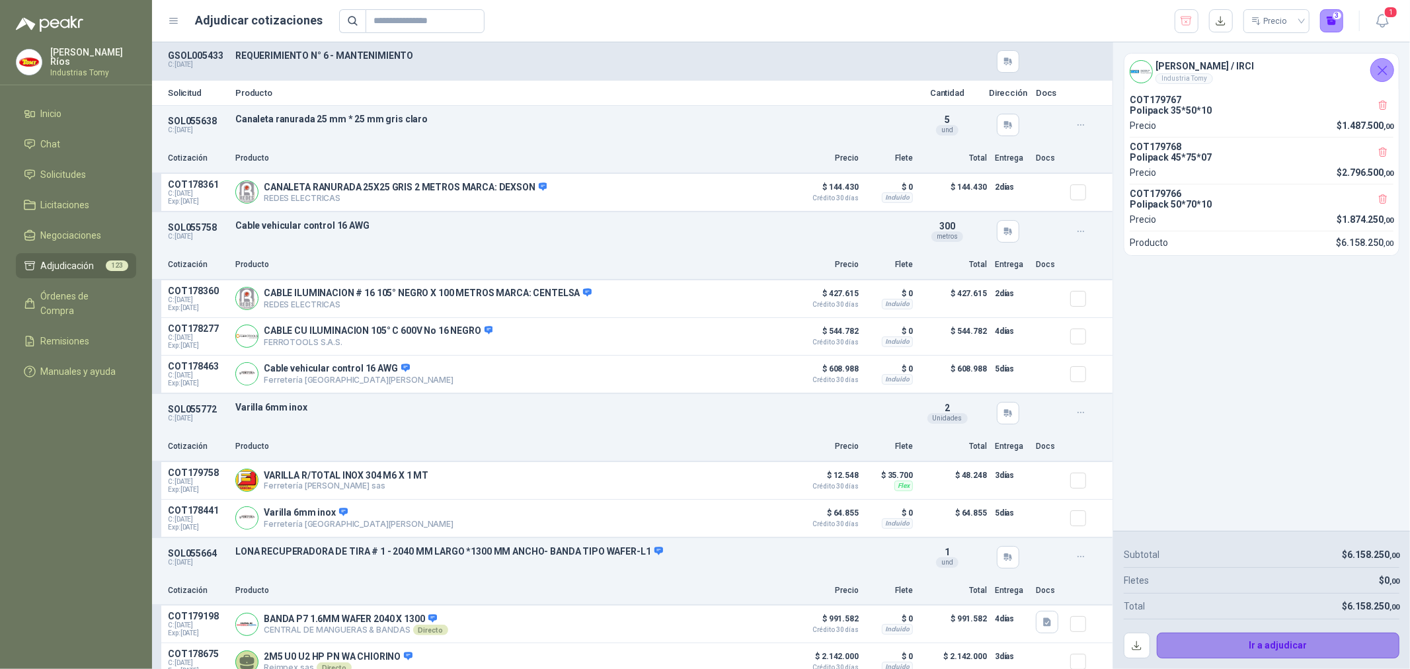
click at [1278, 636] on button "Ir a adjudicar" at bounding box center [1278, 646] width 243 height 26
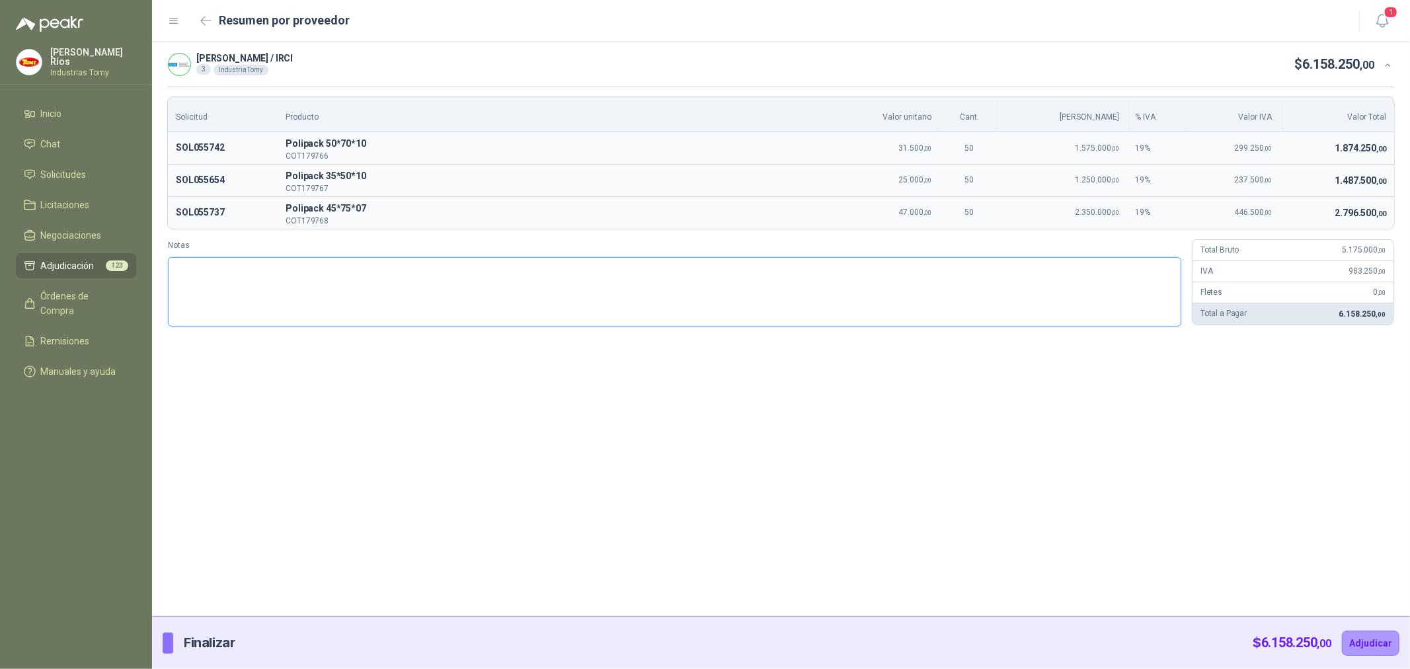
click at [971, 298] on textarea "Notas" at bounding box center [675, 291] width 1014 height 69
type textarea "*"
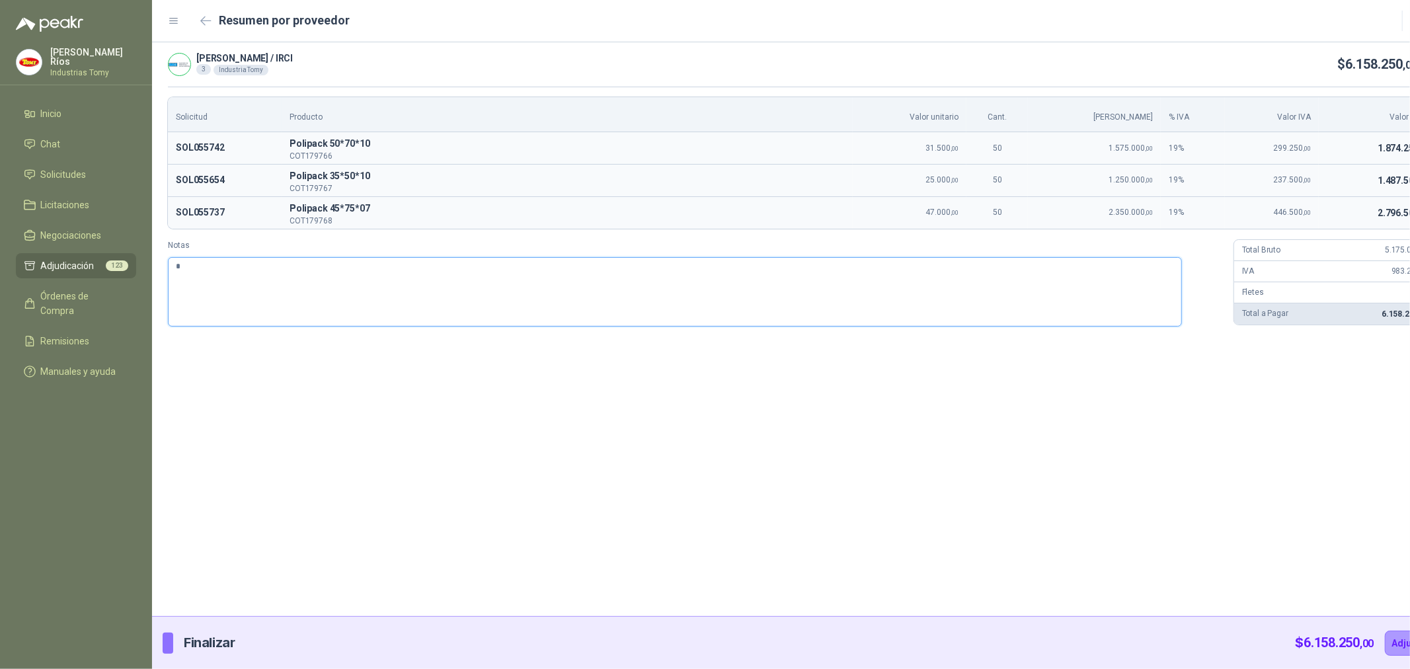
type textarea "**"
type textarea "***"
type textarea "****"
type textarea "*****"
type textarea "******"
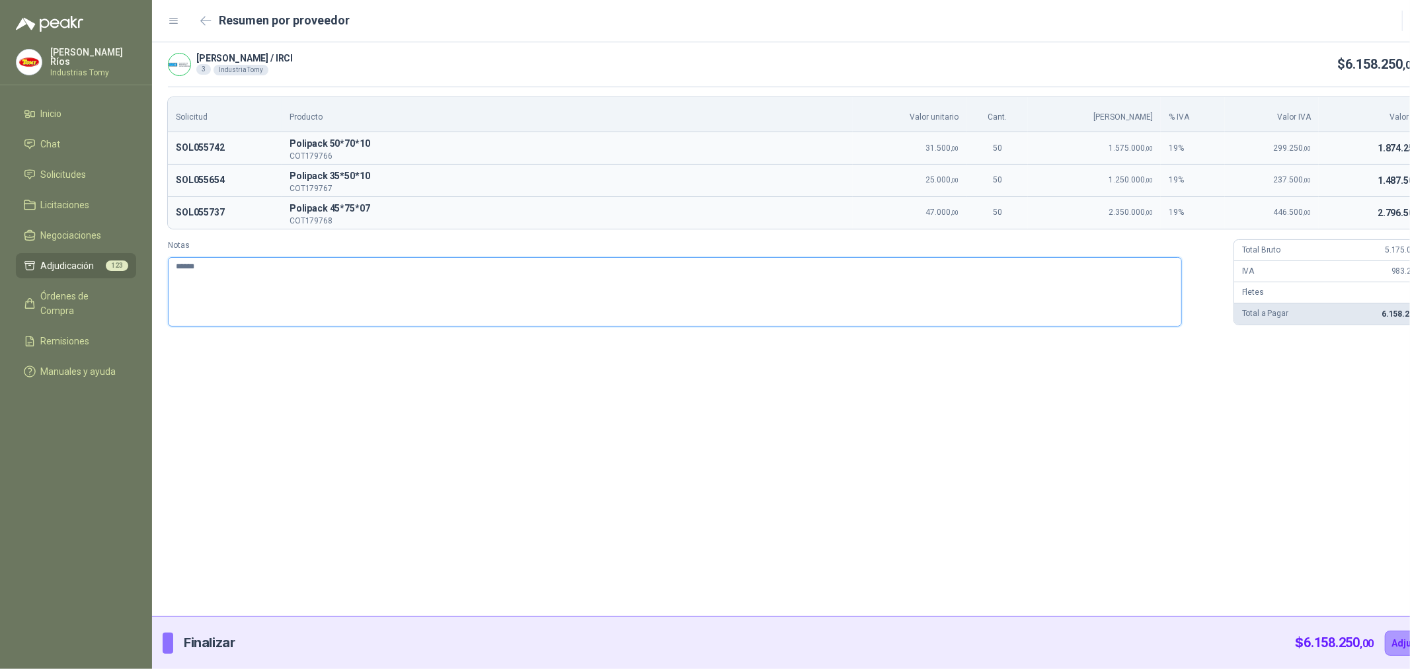
type textarea "******"
type textarea "********"
type textarea "*********"
type textarea "**********"
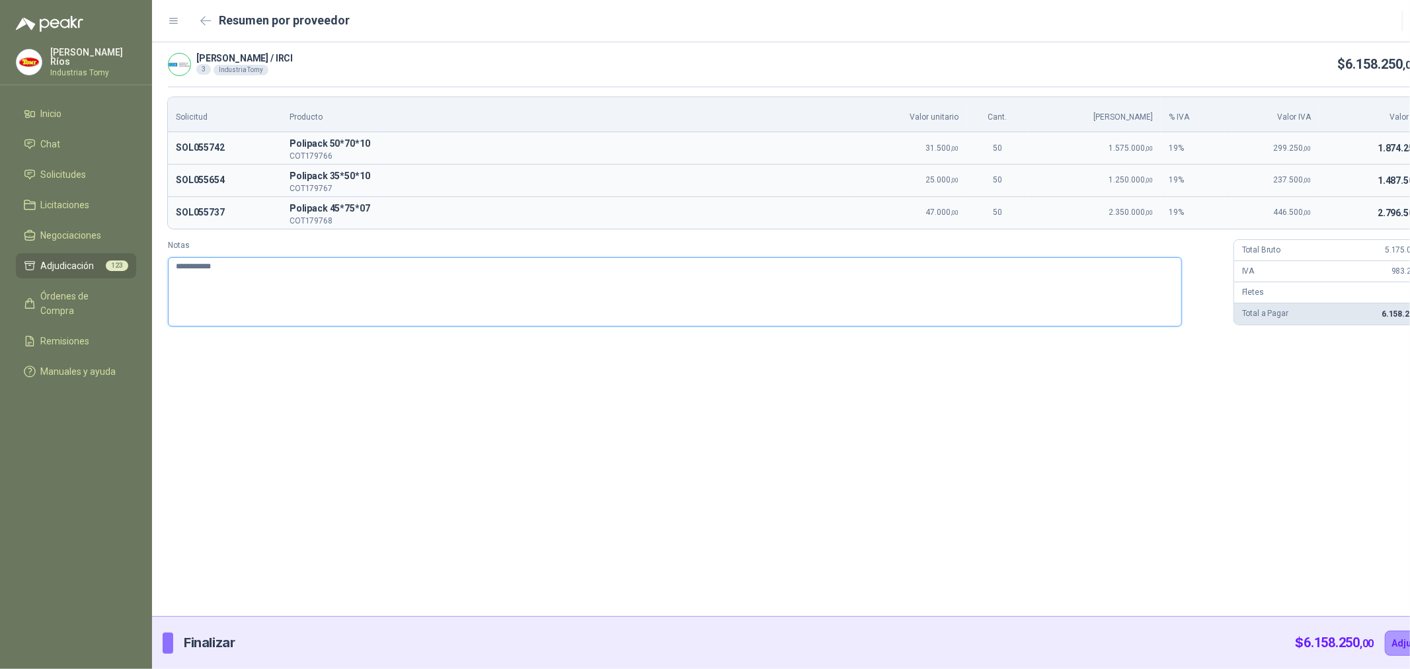
type textarea "**********"
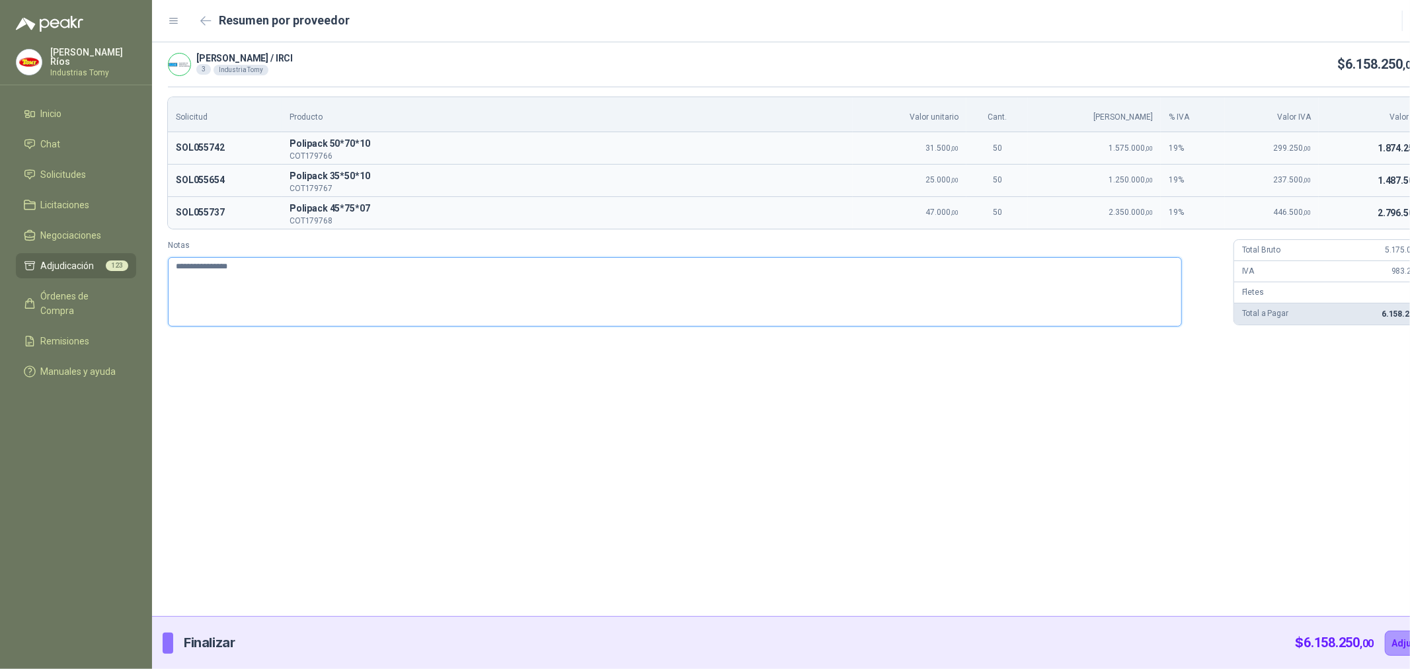
type textarea "**********"
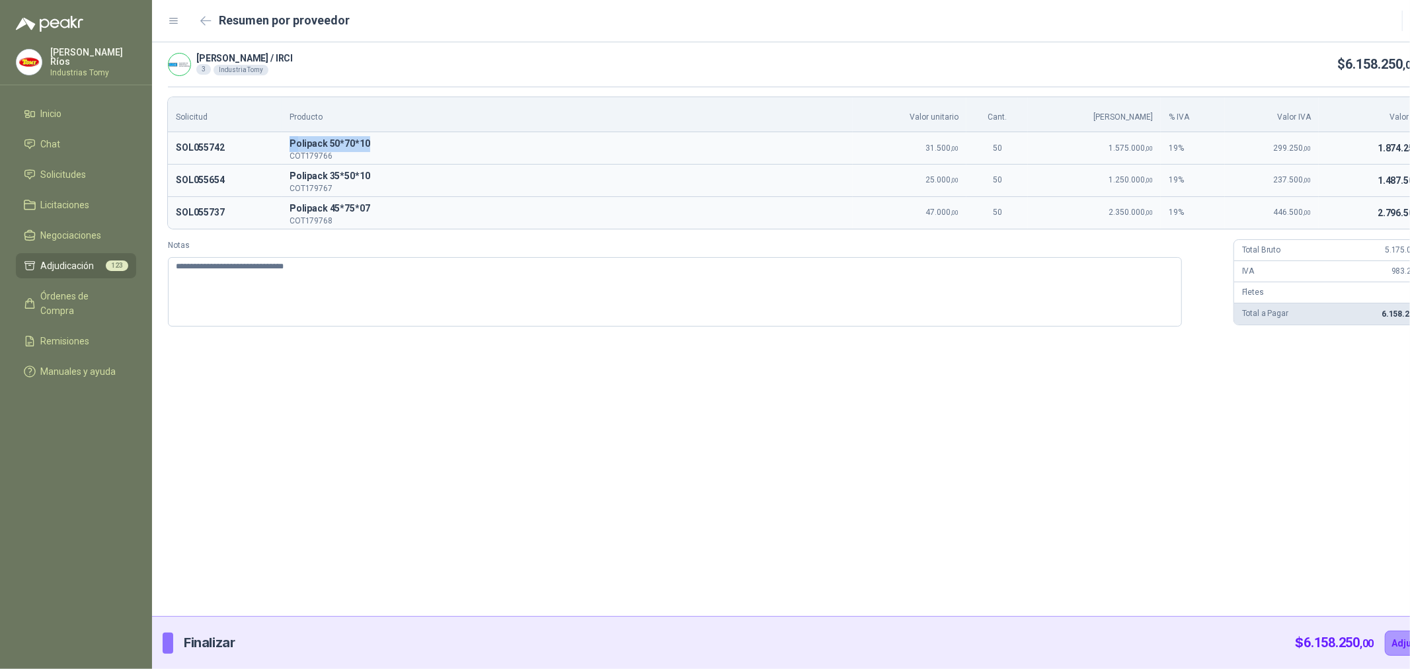
drag, startPoint x: 371, startPoint y: 140, endPoint x: 286, endPoint y: 141, distance: 84.6
click at [286, 141] on td "P Polipack 50*70*10 COT179766" at bounding box center [567, 148] width 571 height 32
copy p "P Polipack 50*70*10"
click at [426, 274] on textarea "**********" at bounding box center [675, 291] width 1014 height 69
click at [1389, 631] on button "Adjudicar" at bounding box center [1414, 643] width 58 height 25
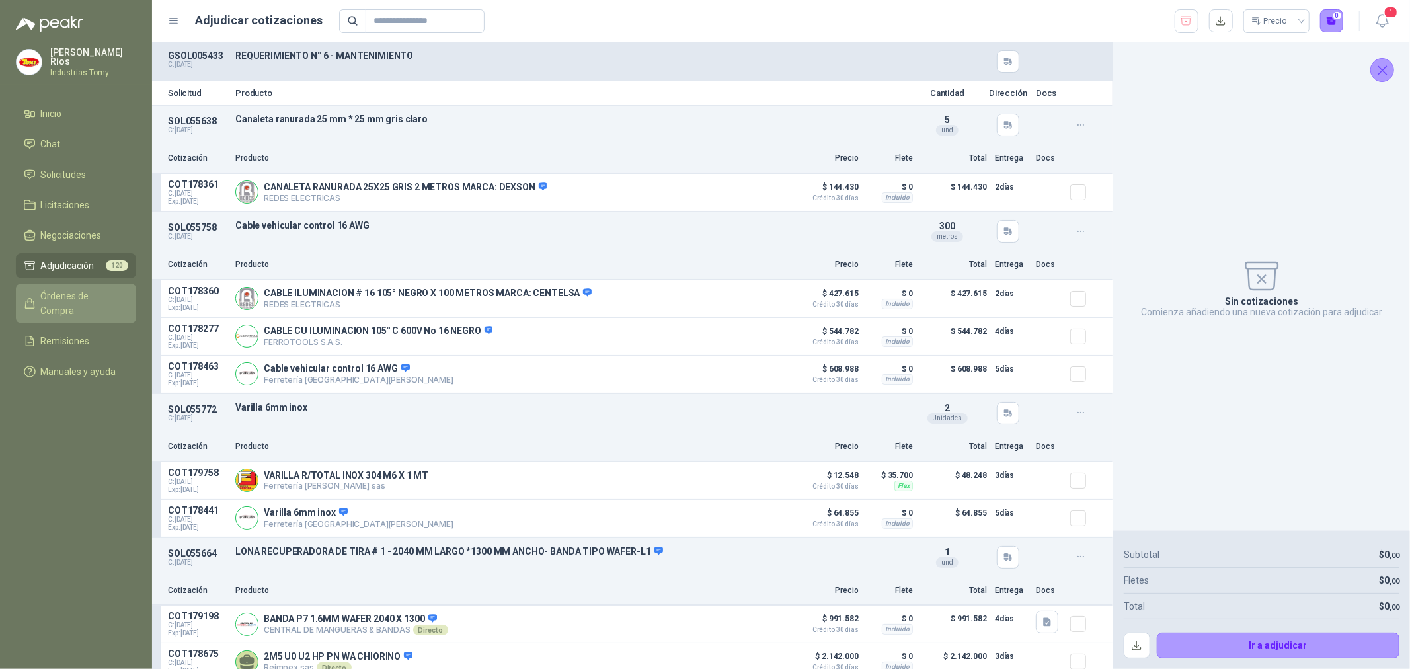
click at [83, 291] on span "Órdenes de Compra" at bounding box center [82, 303] width 83 height 29
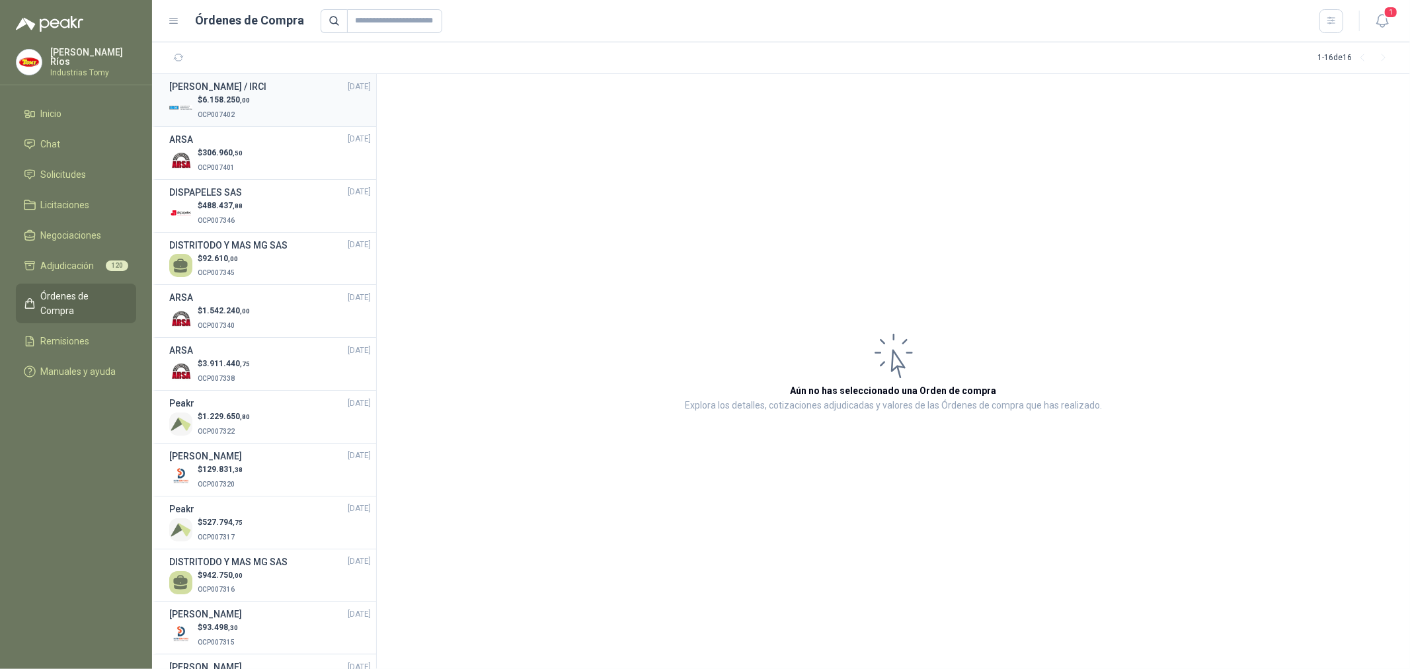
click at [267, 106] on div "$ 6.158.250 ,00 OCP007402" at bounding box center [270, 107] width 202 height 27
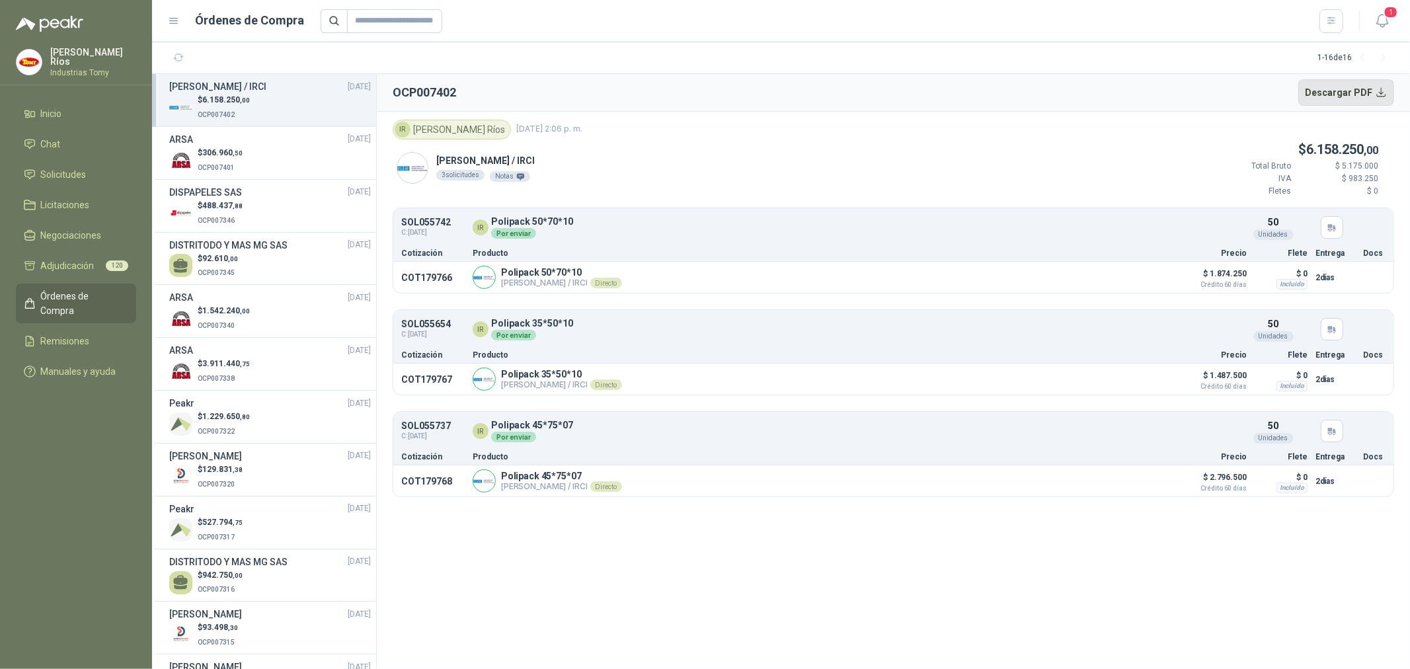
click at [1361, 95] on button "Descargar PDF" at bounding box center [1347, 92] width 97 height 26
click at [229, 156] on span "306.960 ,50" at bounding box center [222, 152] width 40 height 9
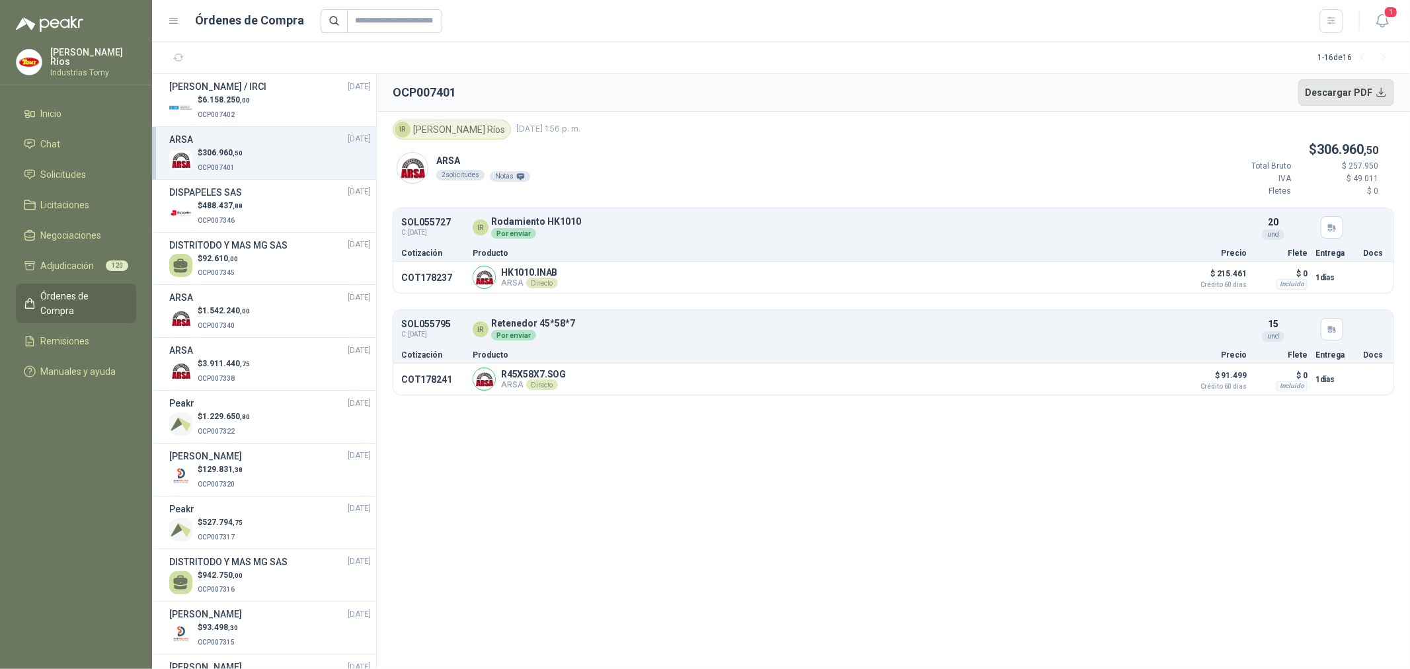
click at [1353, 89] on button "Descargar PDF" at bounding box center [1347, 92] width 97 height 26
click at [618, 509] on section "OCP007401 Descargar PDF IR Isabel Ríos 17 de septiembre de 2025, 1:56 p. m. ARS…" at bounding box center [893, 371] width 1033 height 595
click at [231, 104] on p "$ 6.158.250 ,00" at bounding box center [224, 100] width 52 height 13
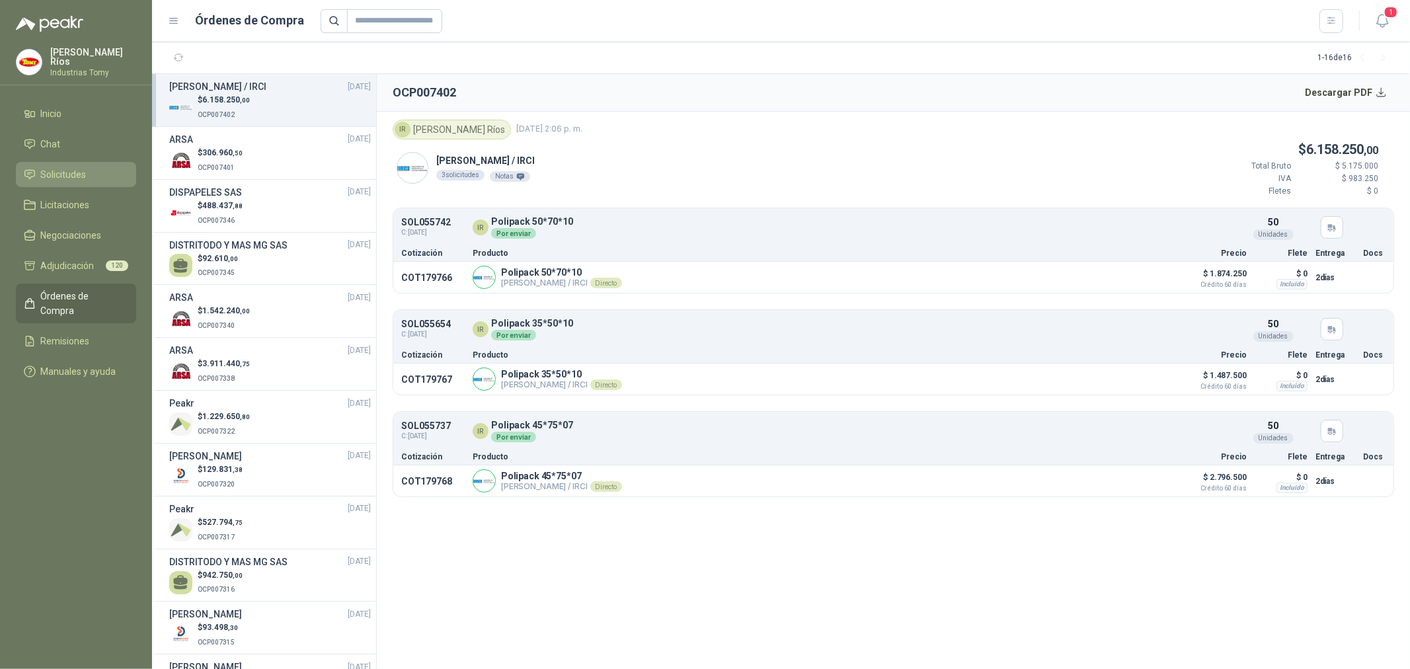
click at [76, 170] on span "Solicitudes" at bounding box center [64, 174] width 46 height 15
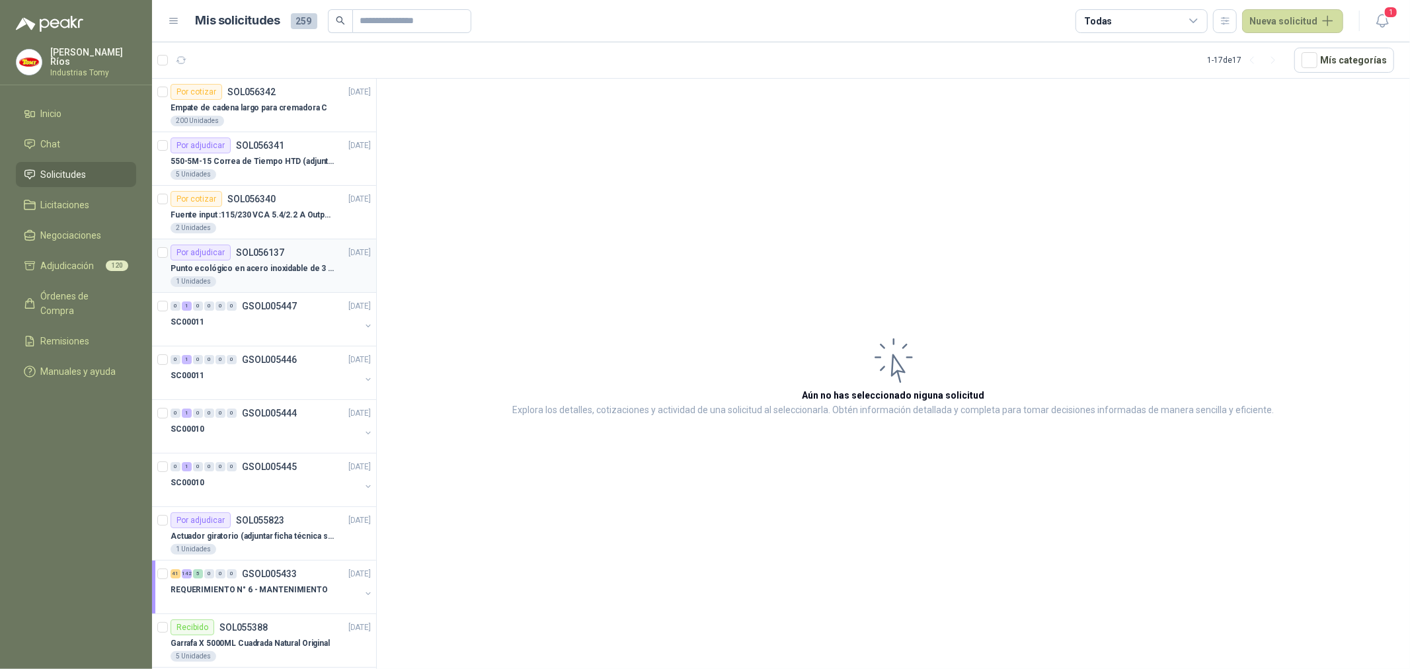
click at [250, 267] on p "Punto ecológico en acero inoxidable de 3 puestos, con capacidad para 121L cada …" at bounding box center [253, 268] width 165 height 13
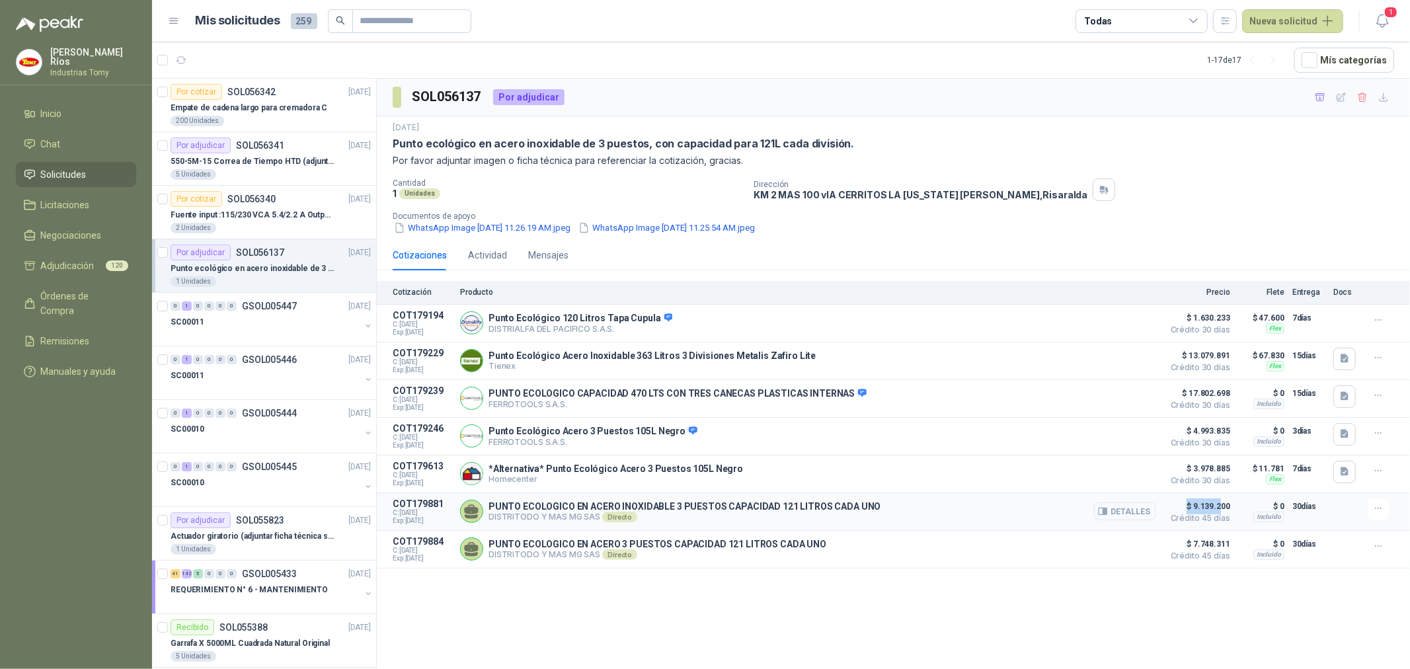
drag, startPoint x: 1212, startPoint y: 508, endPoint x: 1154, endPoint y: 513, distance: 57.8
click at [1174, 508] on span "$ 9.139.200" at bounding box center [1197, 507] width 66 height 16
drag, startPoint x: 871, startPoint y: 506, endPoint x: 820, endPoint y: 504, distance: 51.0
click at [820, 504] on div "PUNTO ECOLOGICO EN ACERO INOXIDABLE 3 PUESTOS CAPACIDAD 121 LITROS CADA UNO DIS…" at bounding box center [808, 512] width 696 height 26
click at [1137, 514] on button "Detalles" at bounding box center [1125, 512] width 62 height 18
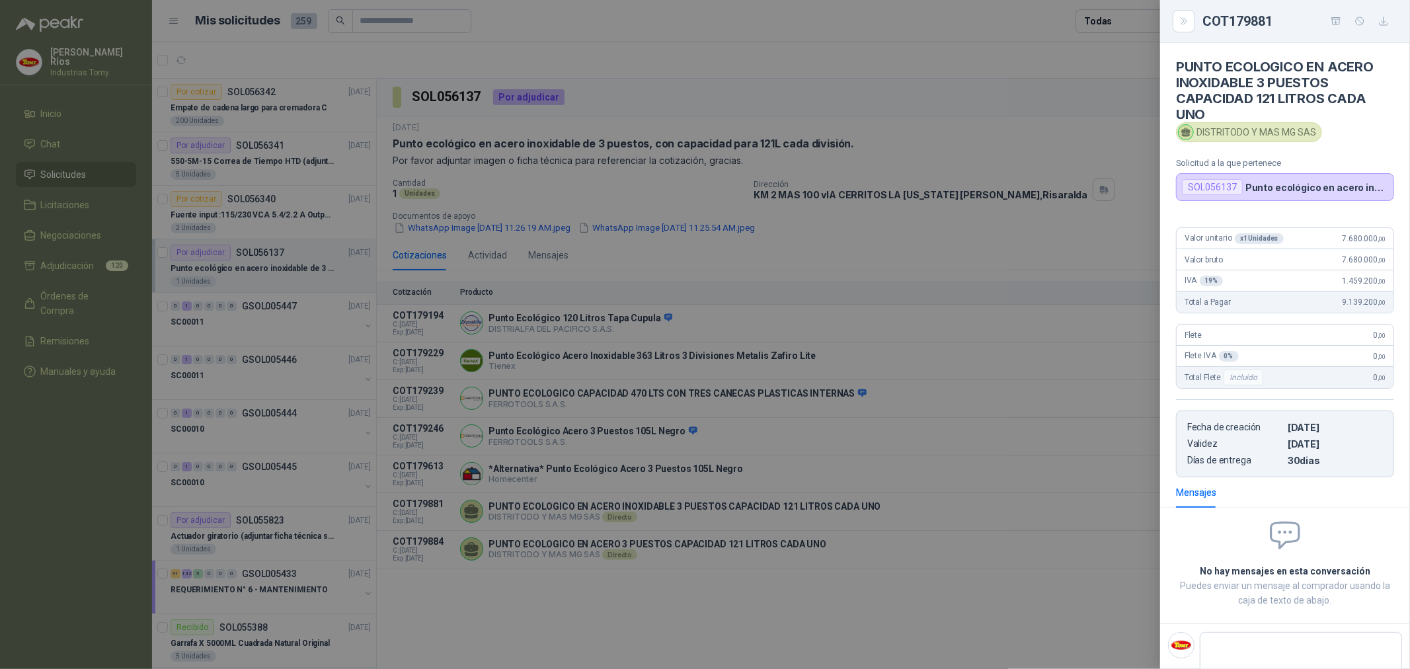
click at [722, 564] on div at bounding box center [705, 334] width 1410 height 669
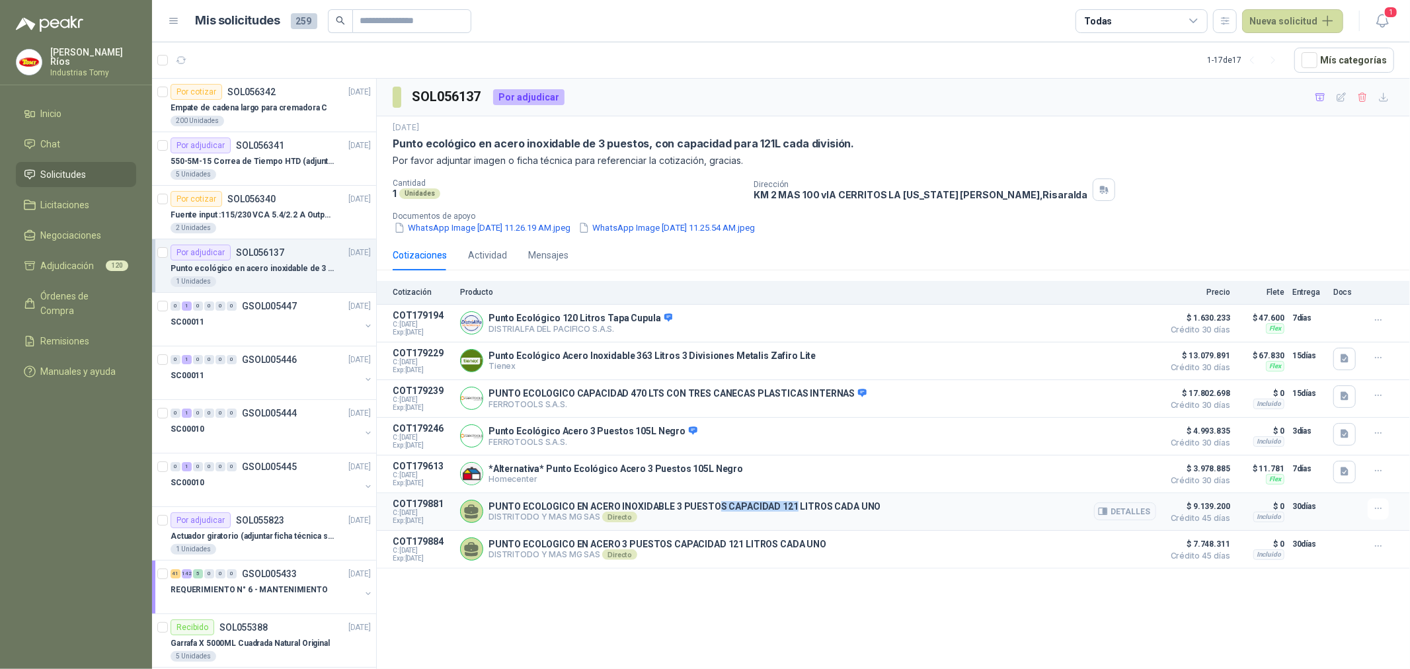
drag, startPoint x: 715, startPoint y: 506, endPoint x: 791, endPoint y: 503, distance: 75.5
click at [789, 503] on div "PUNTO ECOLOGICO EN ACERO INOXIDABLE 3 PUESTOS CAPACIDAD 121 LITROS CADA UNO DIS…" at bounding box center [808, 512] width 696 height 26
click at [791, 503] on div "PUNTO ECOLOGICO EN ACERO INOXIDABLE 3 PUESTOS CAPACIDAD 121 LITROS CADA UNO DIS…" at bounding box center [808, 512] width 696 height 26
drag, startPoint x: 871, startPoint y: 508, endPoint x: 517, endPoint y: 504, distance: 353.8
click at [517, 504] on div "PUNTO ECOLOGICO EN ACERO INOXIDABLE 3 PUESTOS CAPACIDAD 121 LITROS CADA UNO DIS…" at bounding box center [808, 512] width 696 height 26
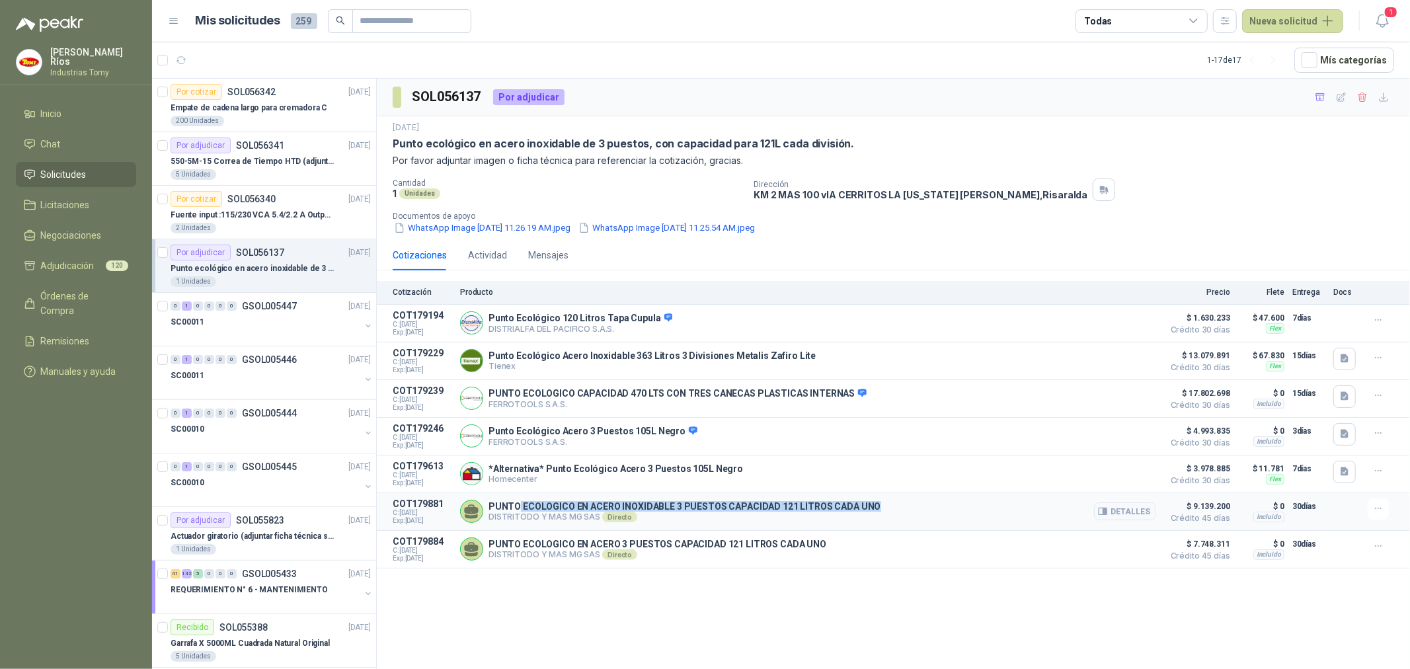
click at [615, 507] on p "PUNTO ECOLOGICO EN ACERO INOXIDABLE 3 PUESTOS CAPACIDAD 121 LITROS CADA UNO" at bounding box center [685, 506] width 393 height 11
click at [1134, 519] on button "Detalles" at bounding box center [1125, 512] width 62 height 18
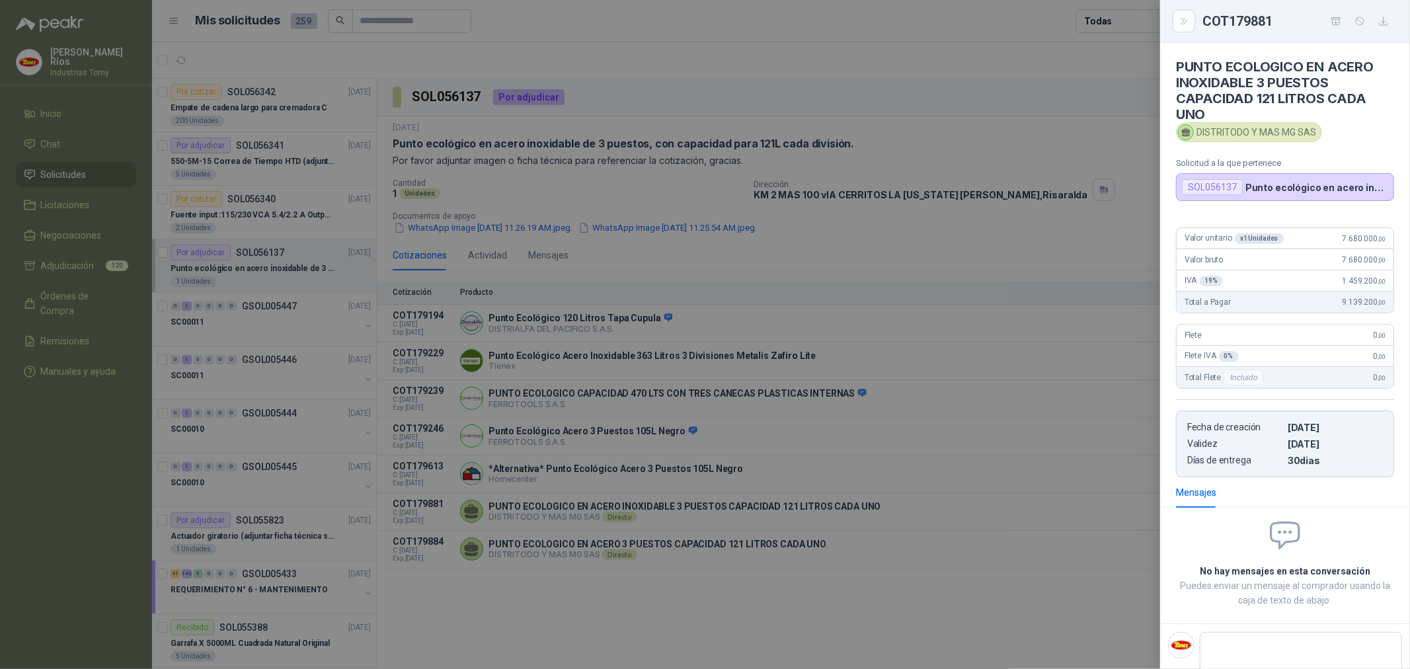
click at [652, 593] on div at bounding box center [705, 334] width 1410 height 669
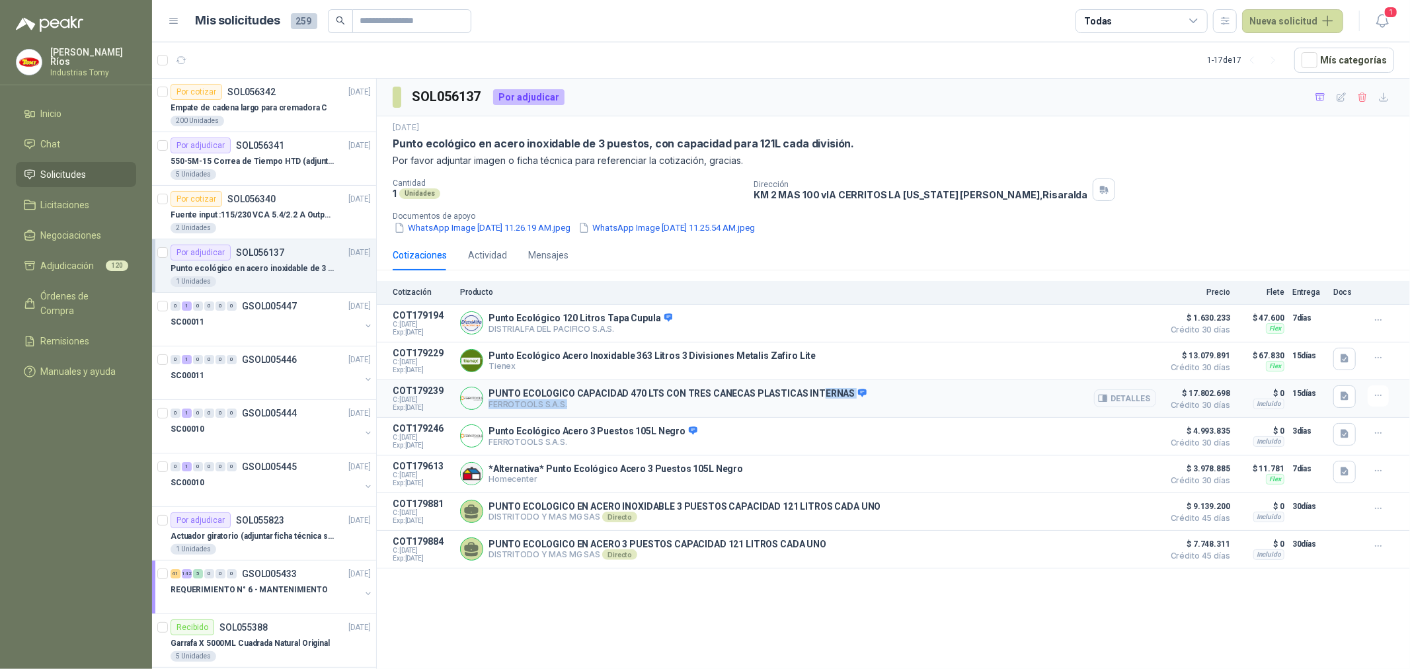
drag, startPoint x: 815, startPoint y: 389, endPoint x: 620, endPoint y: 404, distance: 195.0
click at [620, 404] on div "PUNTO ECOLOGICO CAPACIDAD 470 LTS CON TRES CANECAS PLASTICAS INTERNAS FERROTOOL…" at bounding box center [678, 399] width 378 height 22
click at [713, 388] on div "PUNTO ECOLOGICO CAPACIDAD 470 LTS CON TRES CANECAS PLASTICAS INTERNAS FERROTOOL…" at bounding box center [808, 398] width 696 height 26
drag, startPoint x: 672, startPoint y: 468, endPoint x: 663, endPoint y: 461, distance: 11.8
click at [663, 461] on article "COT179613 C: 17/09/2025 Exp: 02/10/2025 *Alternativa* Punto Ecológico Acero 3 P…" at bounding box center [893, 475] width 1033 height 38
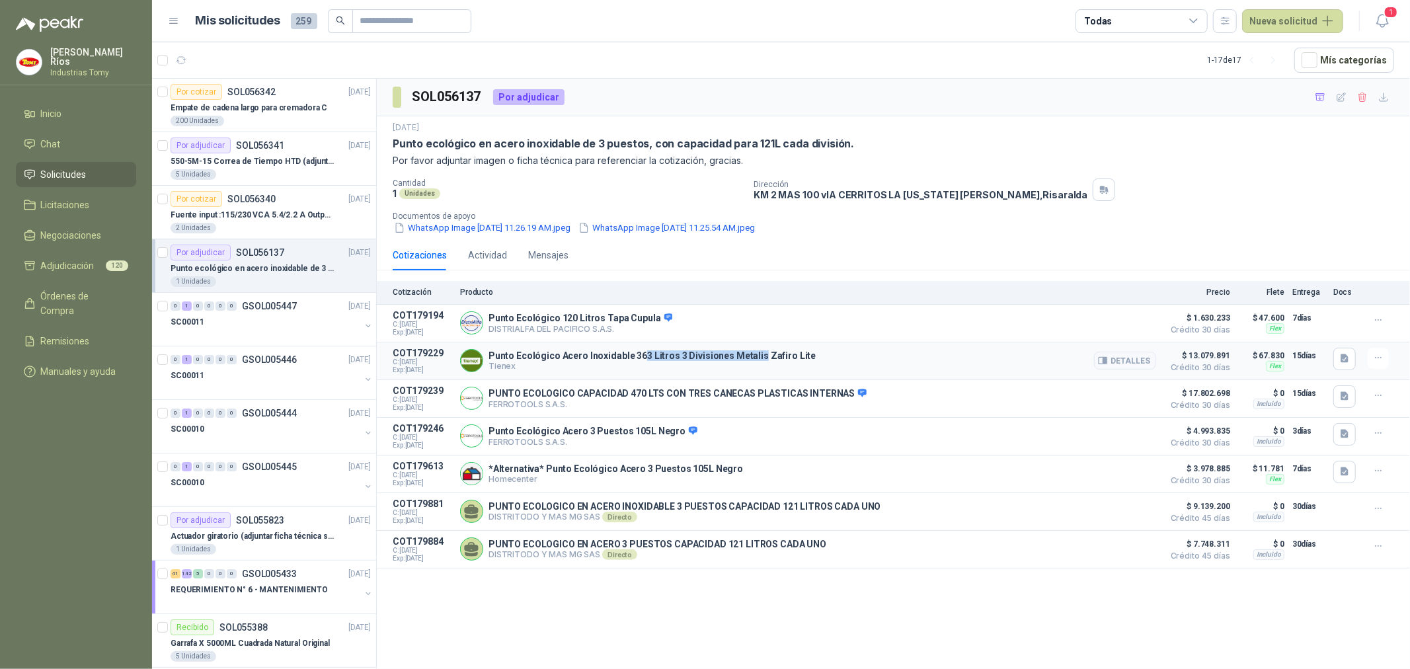
drag, startPoint x: 639, startPoint y: 357, endPoint x: 770, endPoint y: 350, distance: 131.7
click at [760, 354] on p "Punto Ecológico Acero Inoxidable 363 Litros 3 Divisiones Metalis Zafiro Lite" at bounding box center [652, 355] width 327 height 11
drag, startPoint x: 770, startPoint y: 350, endPoint x: 988, endPoint y: 374, distance: 218.8
click at [782, 351] on div "Punto Ecológico Acero Inoxidable 363 Litros 3 Divisiones Metalis Zafiro Lite Ti…" at bounding box center [808, 361] width 696 height 26
click at [1131, 354] on button "Detalles" at bounding box center [1125, 361] width 62 height 18
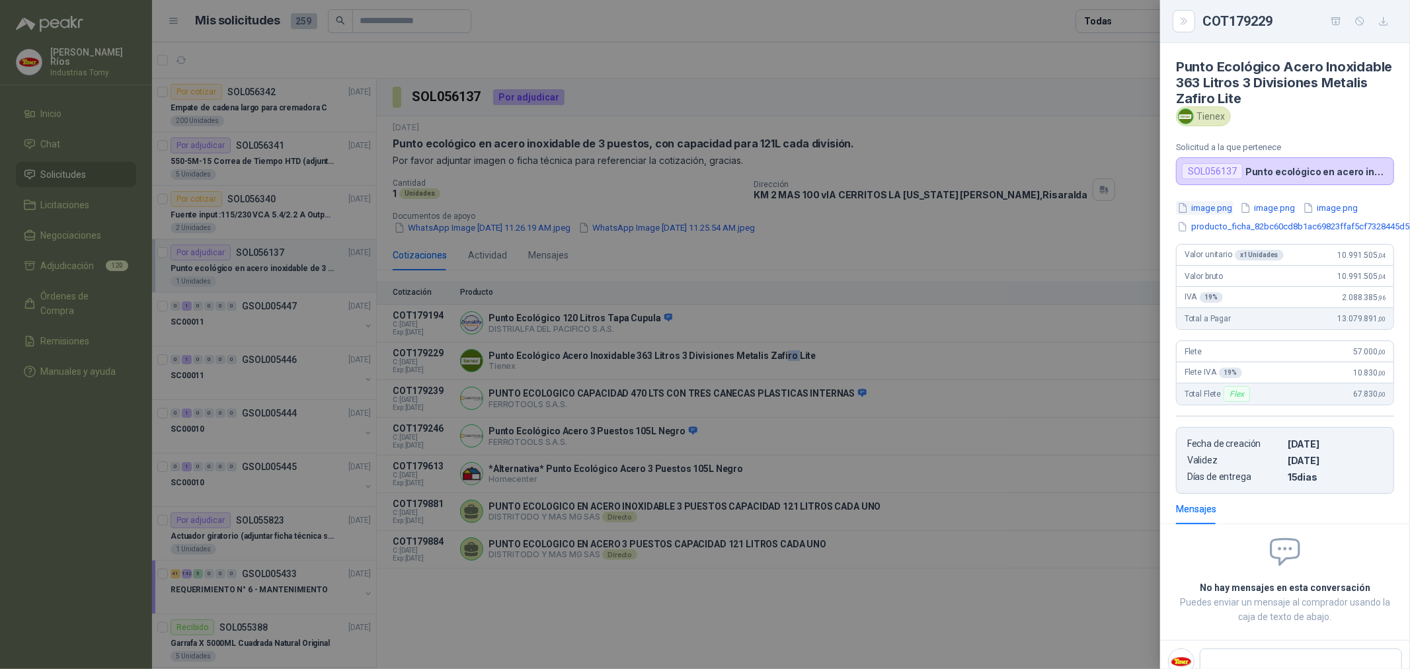
click at [1223, 209] on button "image.png" at bounding box center [1205, 208] width 58 height 14
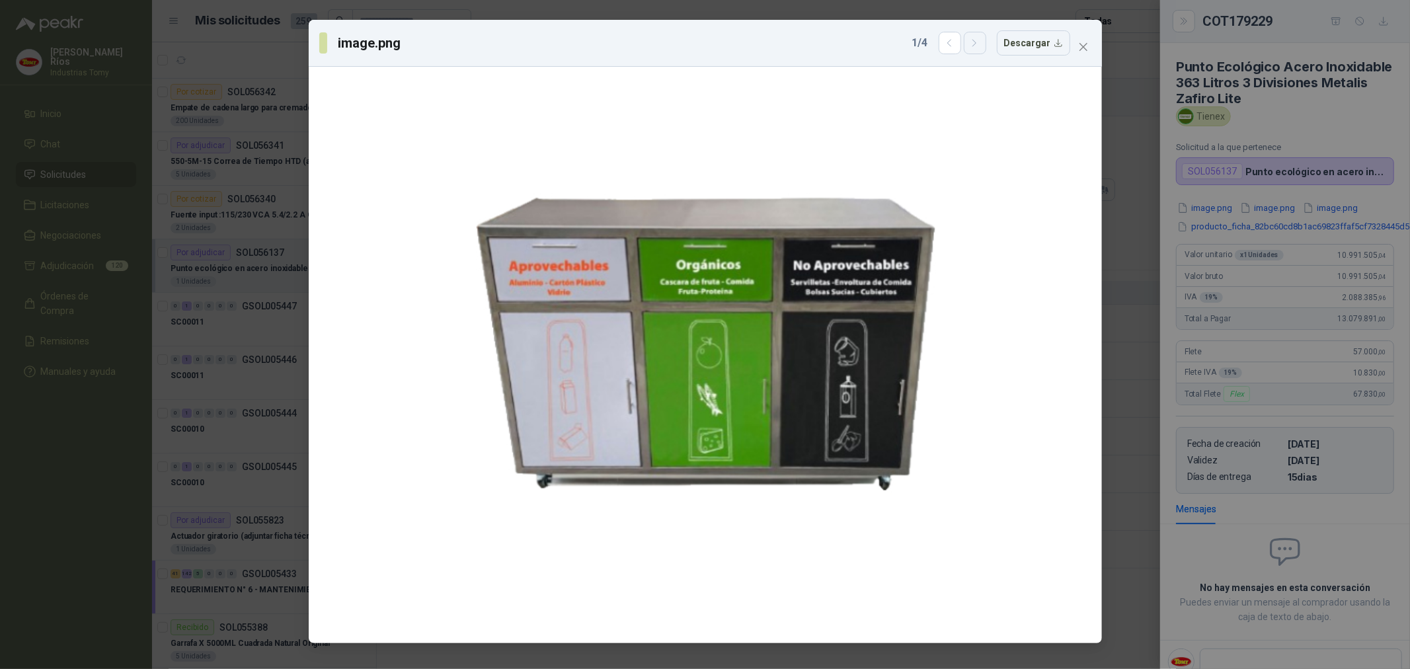
click at [979, 47] on icon "button" at bounding box center [974, 43] width 11 height 11
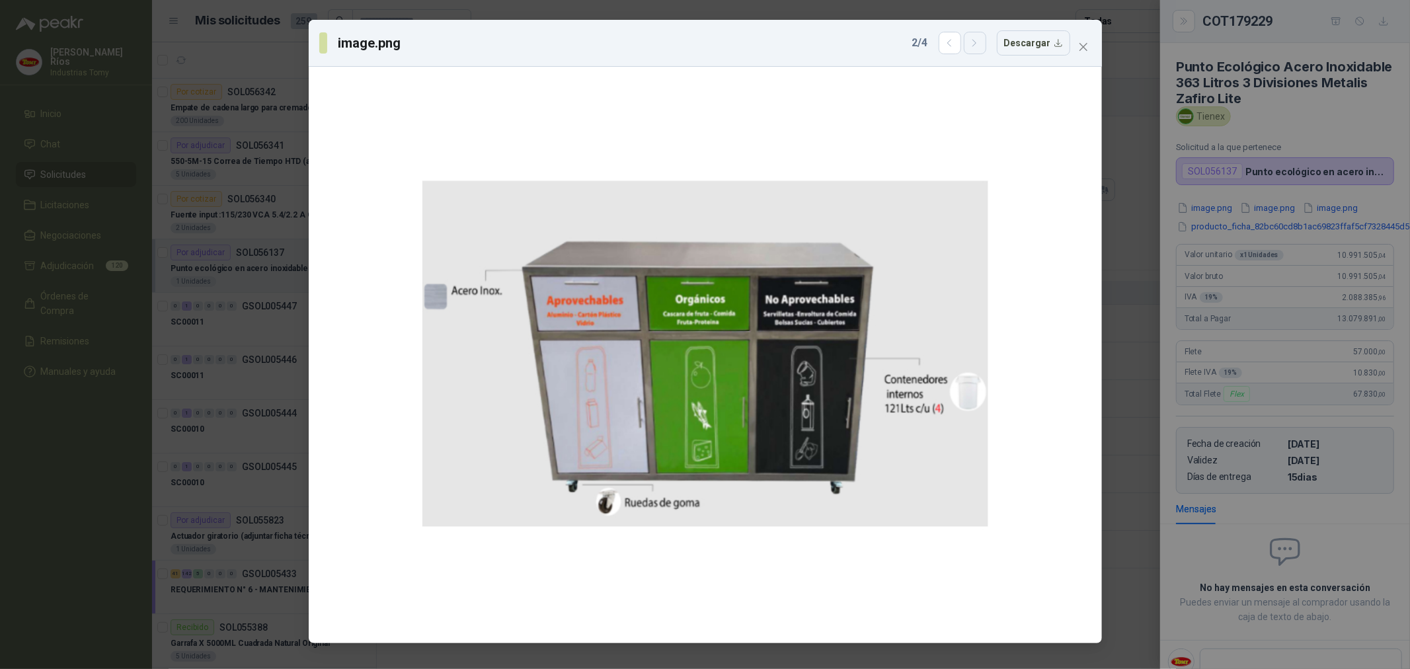
click at [979, 47] on icon "button" at bounding box center [974, 43] width 11 height 11
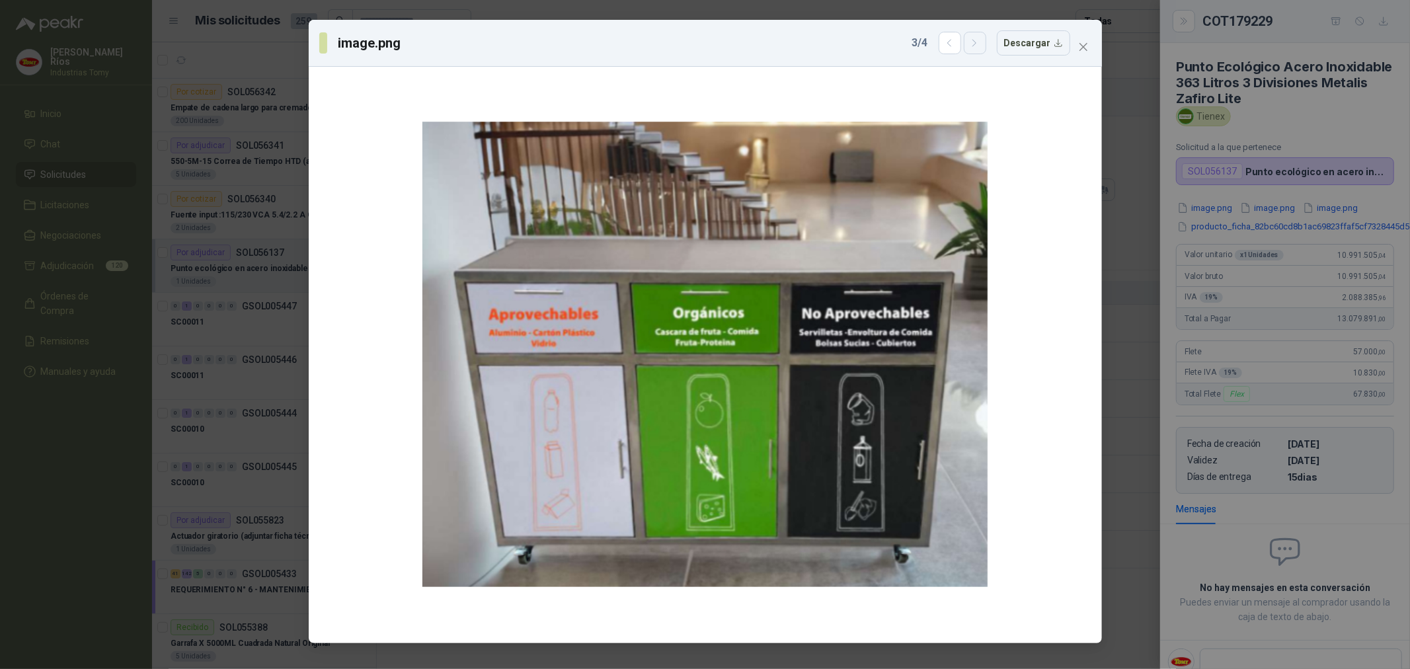
click at [979, 47] on icon "button" at bounding box center [974, 43] width 11 height 11
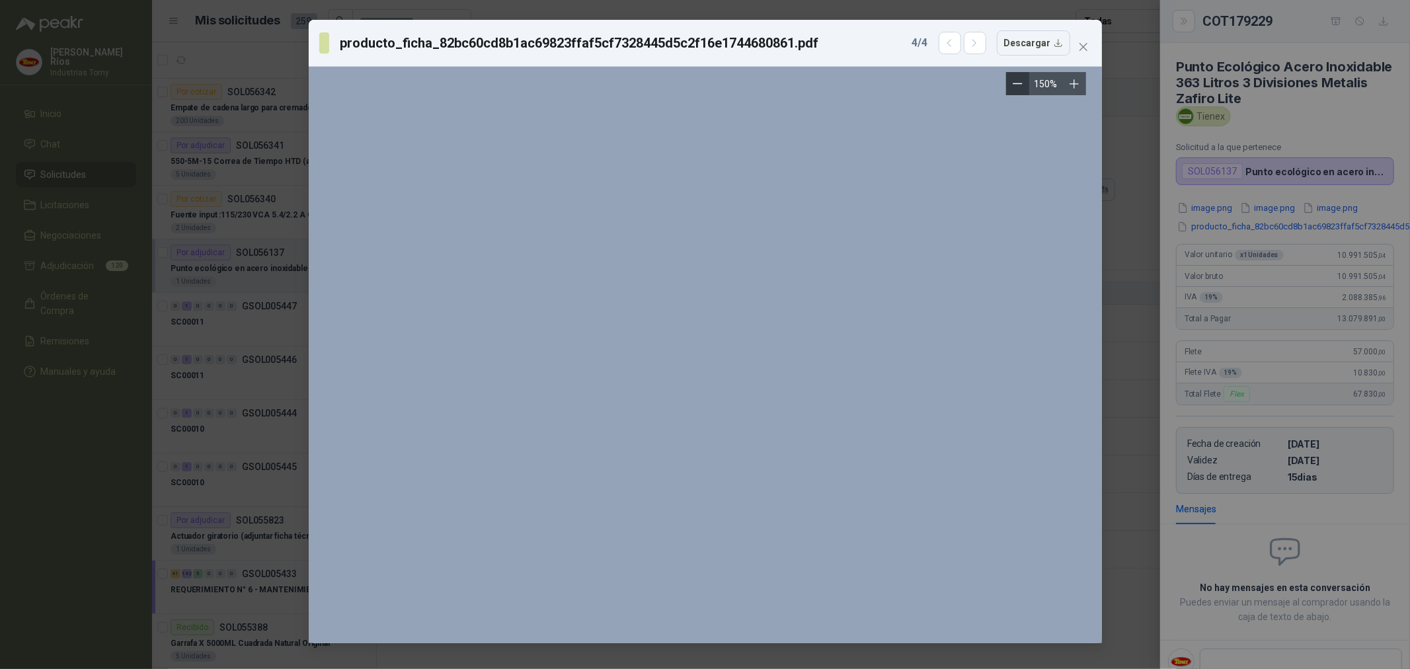
click at [1016, 86] on icon "Zoom out" at bounding box center [1018, 84] width 10 height 10
click at [1016, 84] on icon "Zoom out" at bounding box center [1017, 84] width 9 height 0
click at [1016, 84] on button "Zoom out" at bounding box center [1023, 83] width 23 height 23
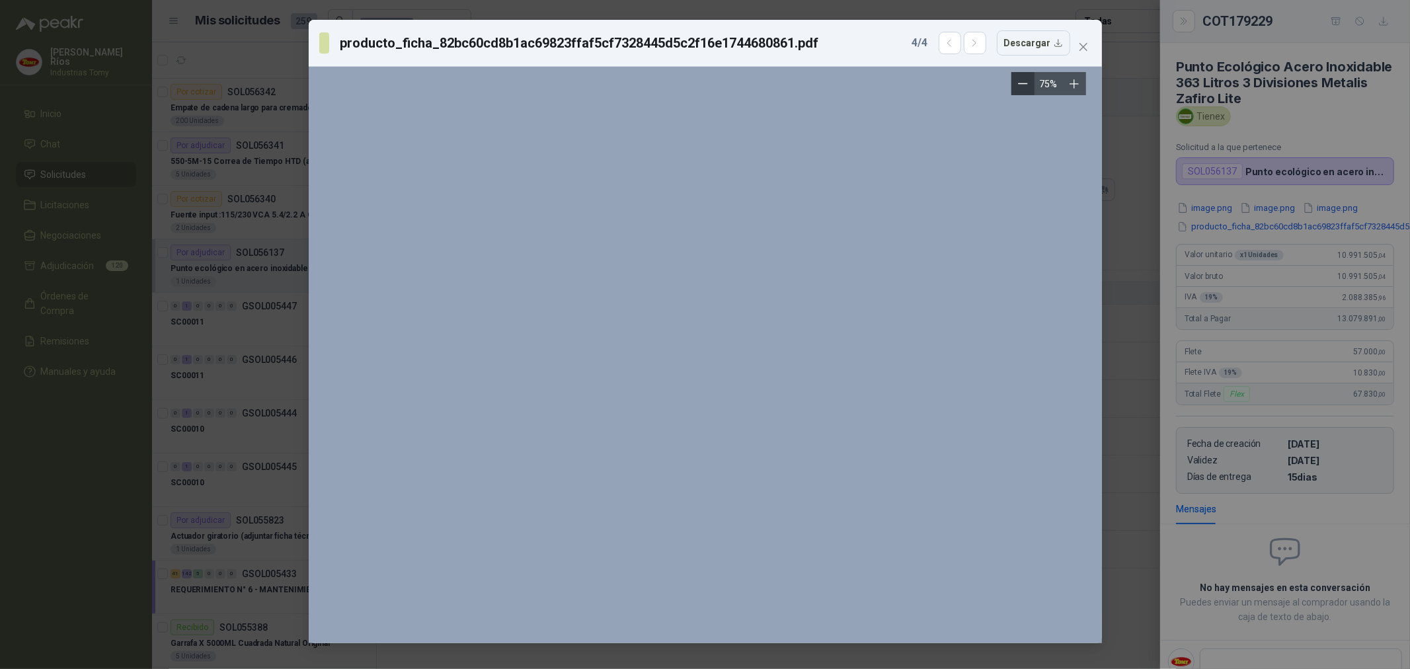
click at [1016, 84] on button "Zoom out" at bounding box center [1023, 83] width 23 height 23
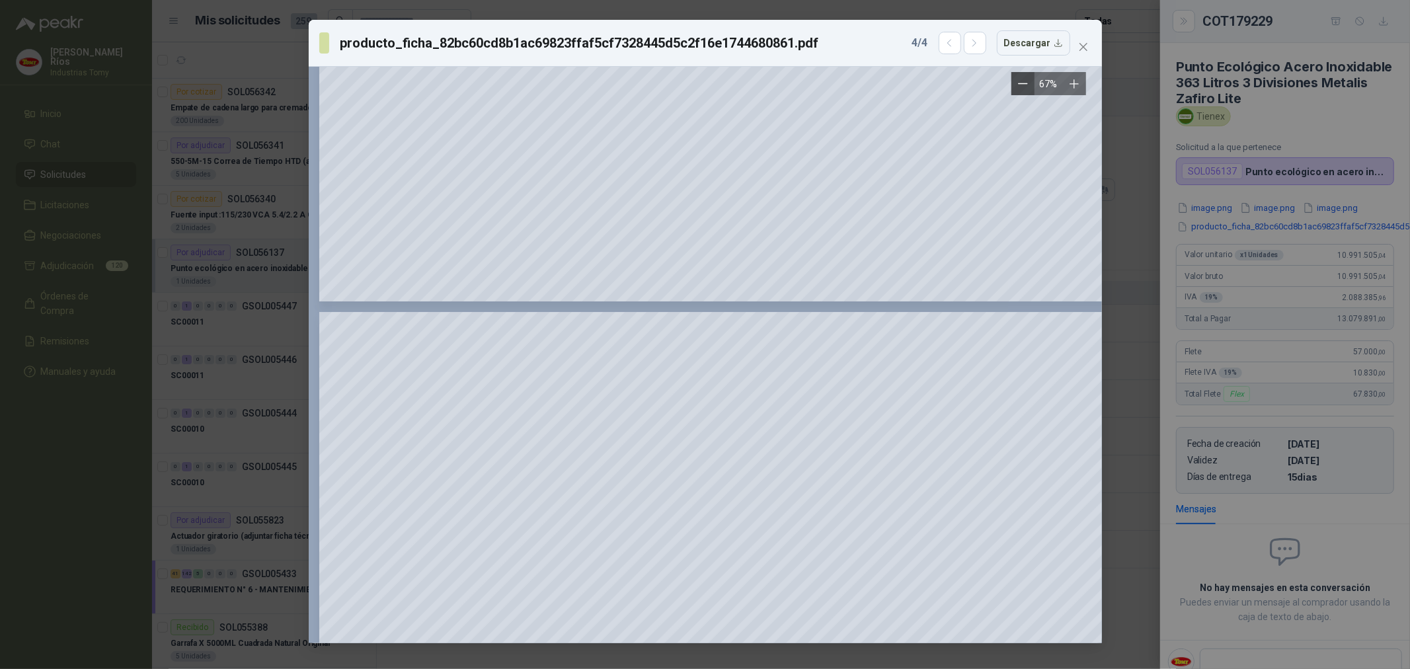
scroll to position [1404, 0]
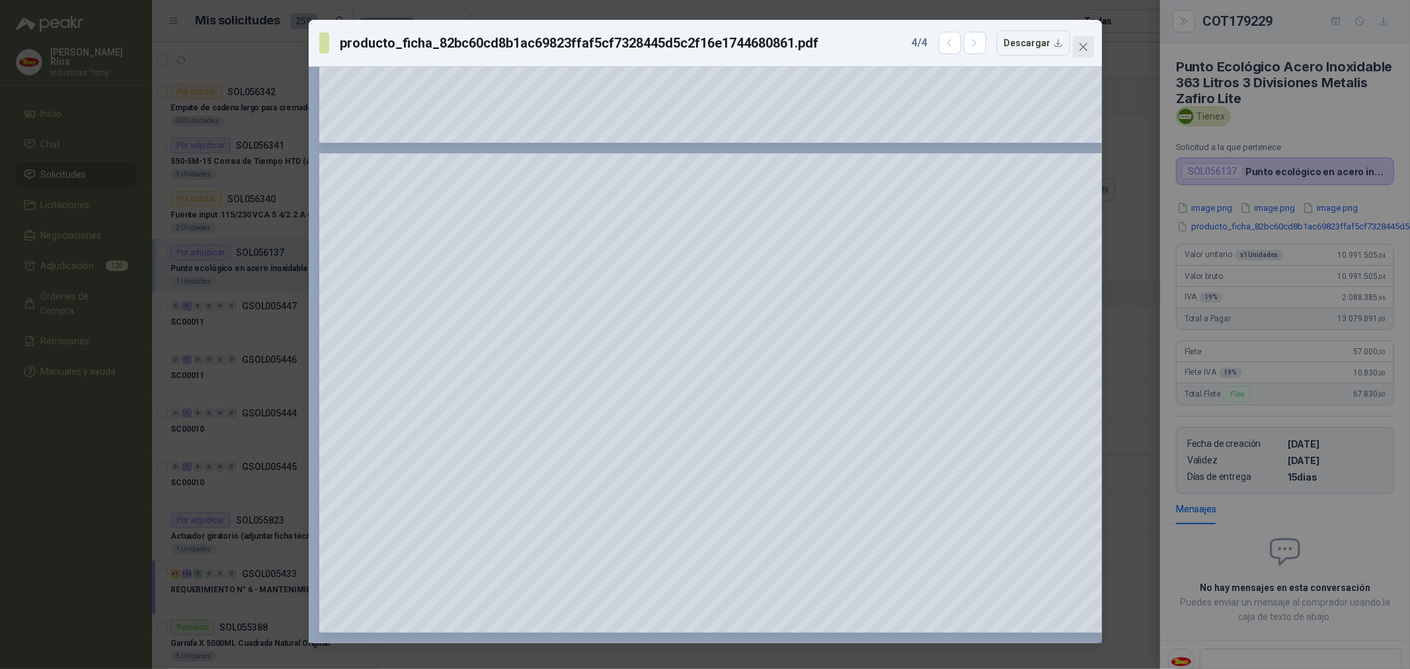
click at [1086, 42] on icon "close" at bounding box center [1083, 47] width 11 height 11
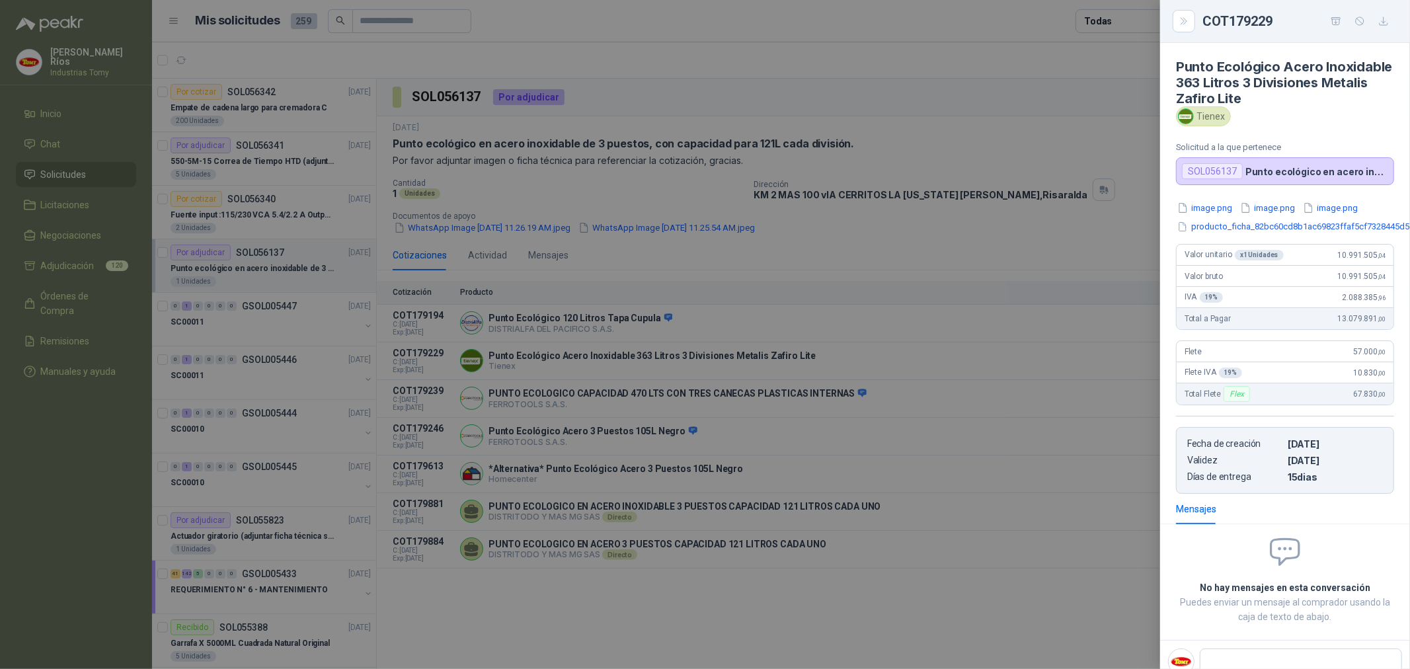
drag, startPoint x: 714, startPoint y: 499, endPoint x: 795, endPoint y: 573, distance: 109.5
click at [715, 499] on div at bounding box center [705, 334] width 1410 height 669
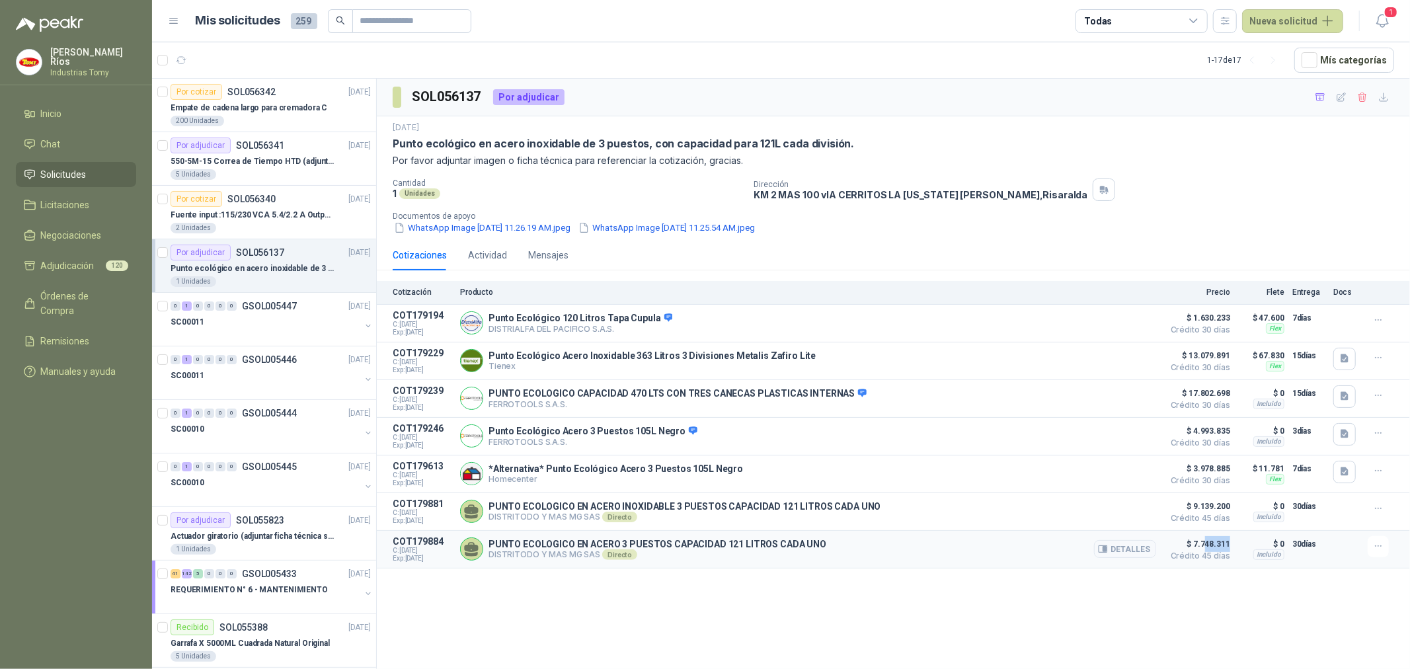
drag, startPoint x: 1213, startPoint y: 549, endPoint x: 1206, endPoint y: 549, distance: 7.3
click at [1206, 549] on span "$ 7.748.311" at bounding box center [1197, 544] width 66 height 16
click at [1133, 557] on button "Detalles" at bounding box center [1125, 549] width 62 height 18
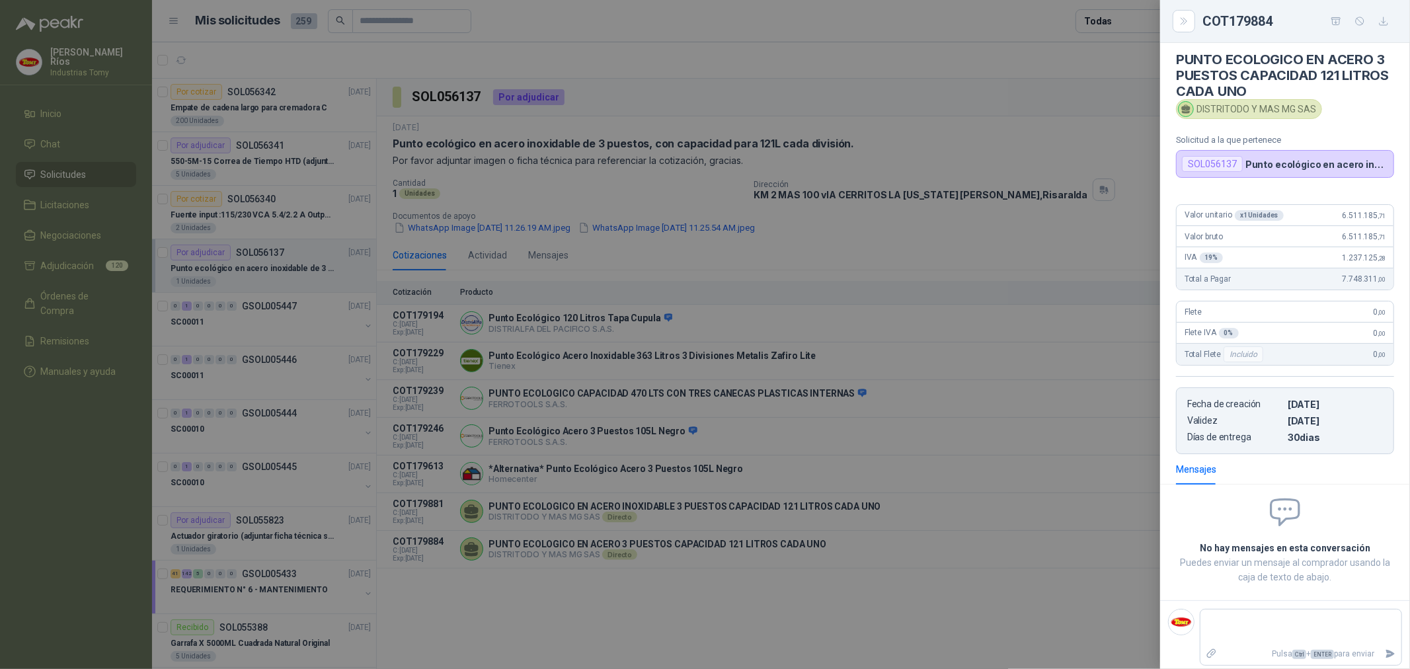
click at [1034, 590] on div at bounding box center [705, 334] width 1410 height 669
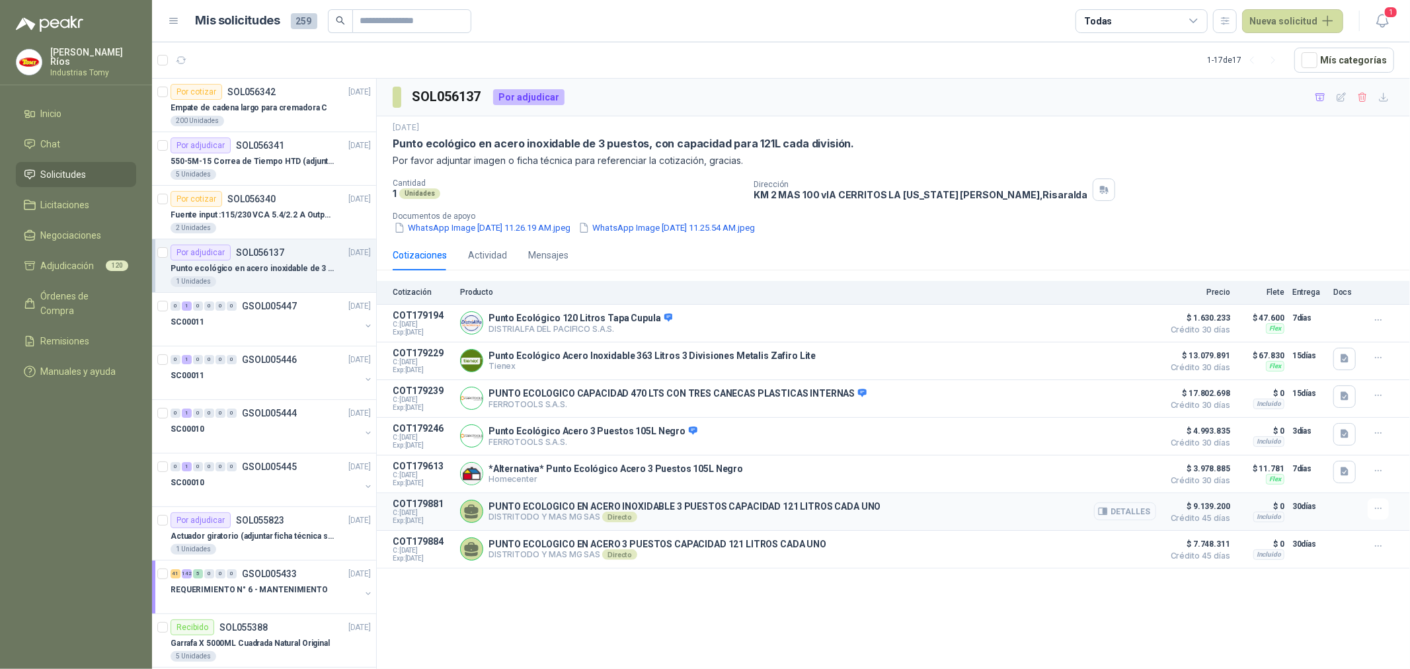
click at [1140, 514] on button "Detalles" at bounding box center [1125, 512] width 62 height 18
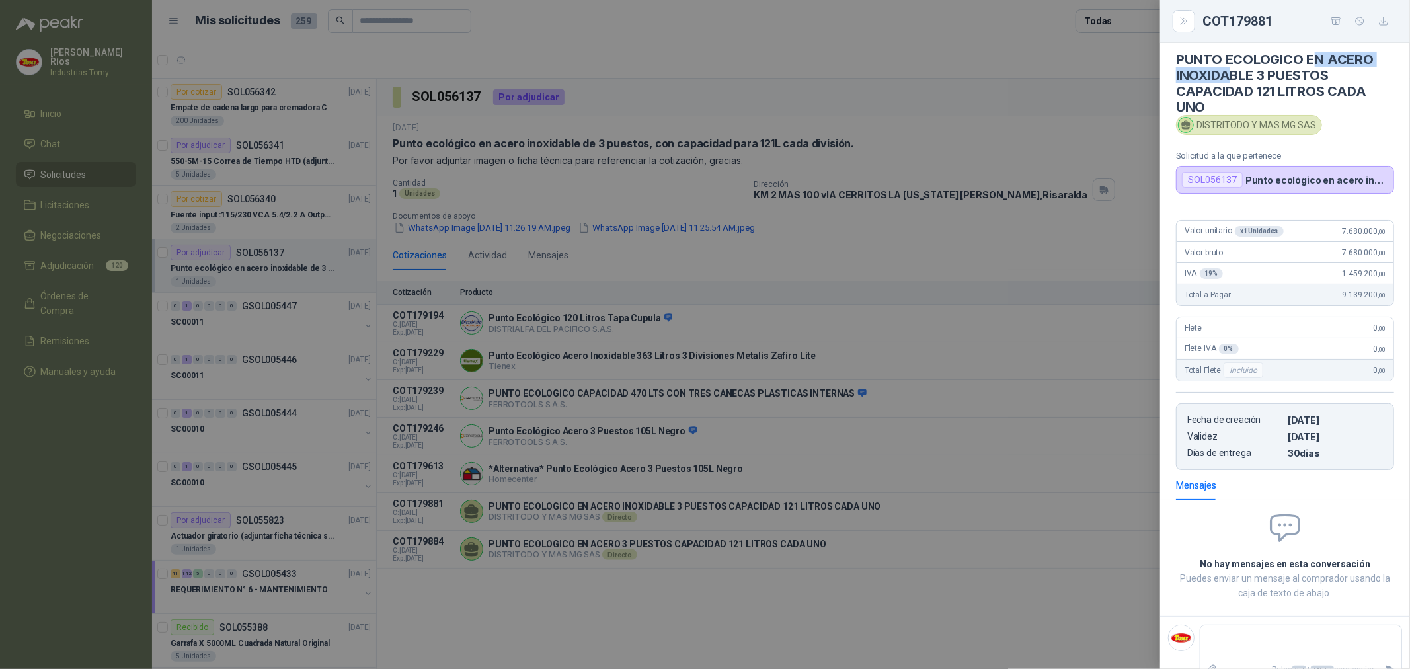
drag, startPoint x: 1232, startPoint y: 69, endPoint x: 1319, endPoint y: 63, distance: 86.8
click at [1318, 63] on h4 "PUNTO ECOLOGICO EN ACERO INOXIDABLE 3 PUESTOS CAPACIDAD 121 LITROS CADA UNO" at bounding box center [1285, 83] width 218 height 63
click at [1322, 67] on h4 "PUNTO ECOLOGICO EN ACERO INOXIDABLE 3 PUESTOS CAPACIDAD 121 LITROS CADA UNO" at bounding box center [1285, 83] width 218 height 63
click at [1248, 90] on h4 "PUNTO ECOLOGICO EN ACERO INOXIDABLE 3 PUESTOS CAPACIDAD 121 LITROS CADA UNO" at bounding box center [1285, 83] width 218 height 63
drag, startPoint x: 1277, startPoint y: 75, endPoint x: 1324, endPoint y: 77, distance: 47.7
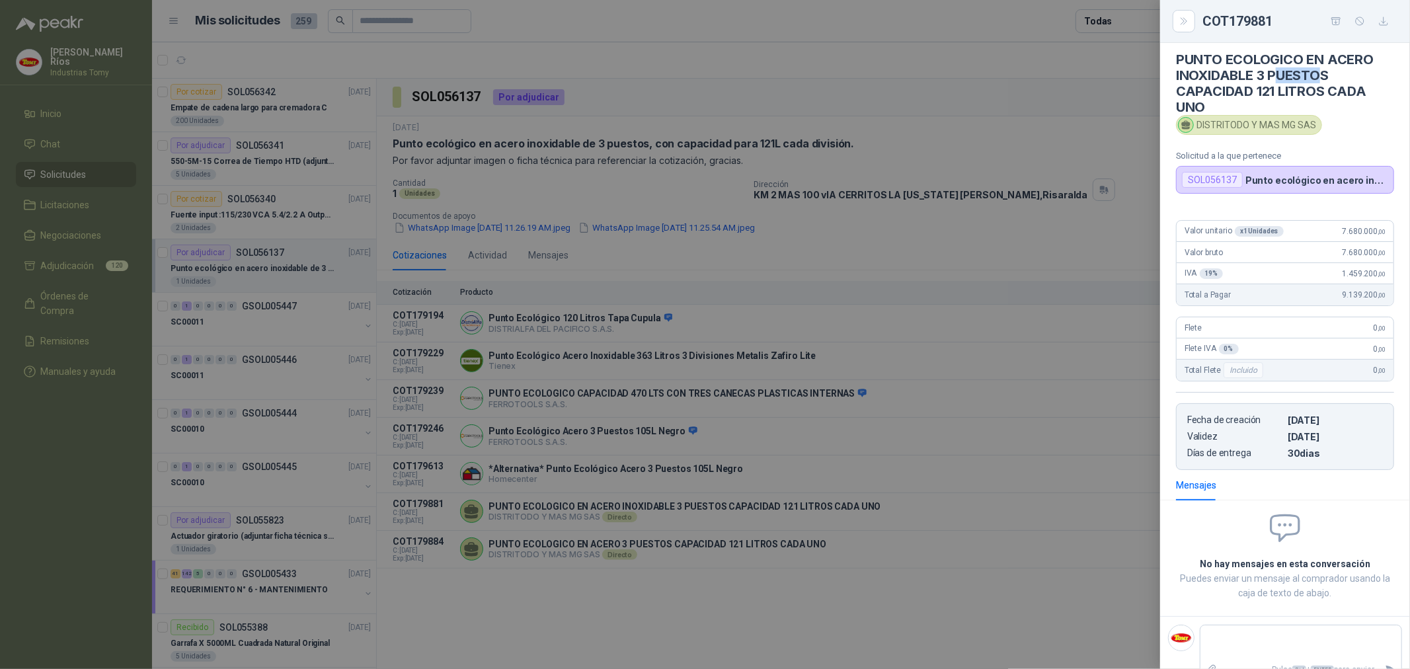
click at [1324, 77] on h4 "PUNTO ECOLOGICO EN ACERO INOXIDABLE 3 PUESTOS CAPACIDAD 121 LITROS CADA UNO" at bounding box center [1285, 83] width 218 height 63
click at [1324, 78] on h4 "PUNTO ECOLOGICO EN ACERO INOXIDABLE 3 PUESTOS CAPACIDAD 121 LITROS CADA UNO" at bounding box center [1285, 83] width 218 height 63
click at [1240, 106] on h4 "PUNTO ECOLOGICO EN ACERO INOXIDABLE 3 PUESTOS CAPACIDAD 121 LITROS CADA UNO" at bounding box center [1285, 83] width 218 height 63
click at [1265, 81] on h4 "PUNTO ECOLOGICO EN ACERO INOXIDABLE 3 PUESTOS CAPACIDAD 121 LITROS CADA UNO" at bounding box center [1285, 83] width 218 height 63
click at [864, 565] on div at bounding box center [705, 334] width 1410 height 669
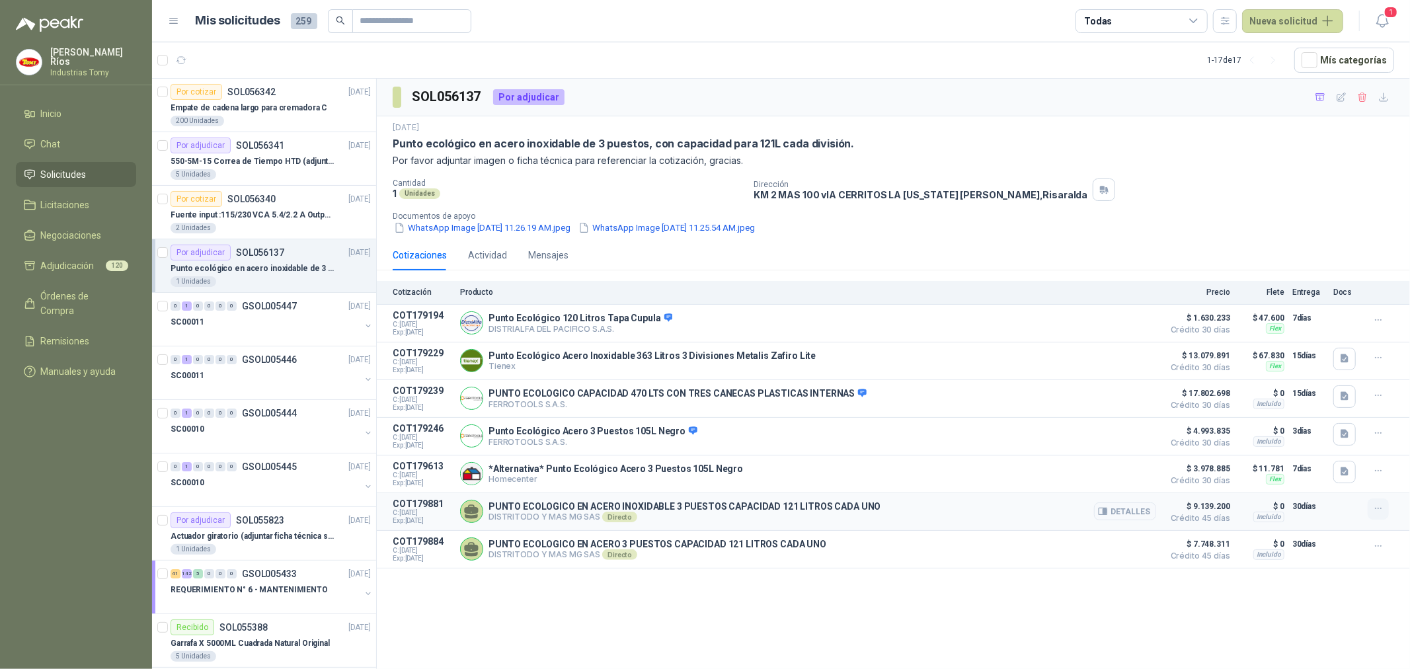
click at [1380, 513] on icon "button" at bounding box center [1378, 508] width 11 height 11
click at [1154, 599] on div "SOL056137 Por adjudicar 16 sept, 2025 Punto ecológico en acero inoxidable de 3 …" at bounding box center [893, 376] width 1033 height 595
drag, startPoint x: 1075, startPoint y: 512, endPoint x: 782, endPoint y: 522, distance: 293.1
click at [782, 522] on div "PUNTO ECOLOGICO EN ACERO INOXIDABLE 3 PUESTOS CAPACIDAD 121 LITROS CADA UNO DIS…" at bounding box center [808, 512] width 696 height 26
drag, startPoint x: 815, startPoint y: 512, endPoint x: 874, endPoint y: 504, distance: 60.0
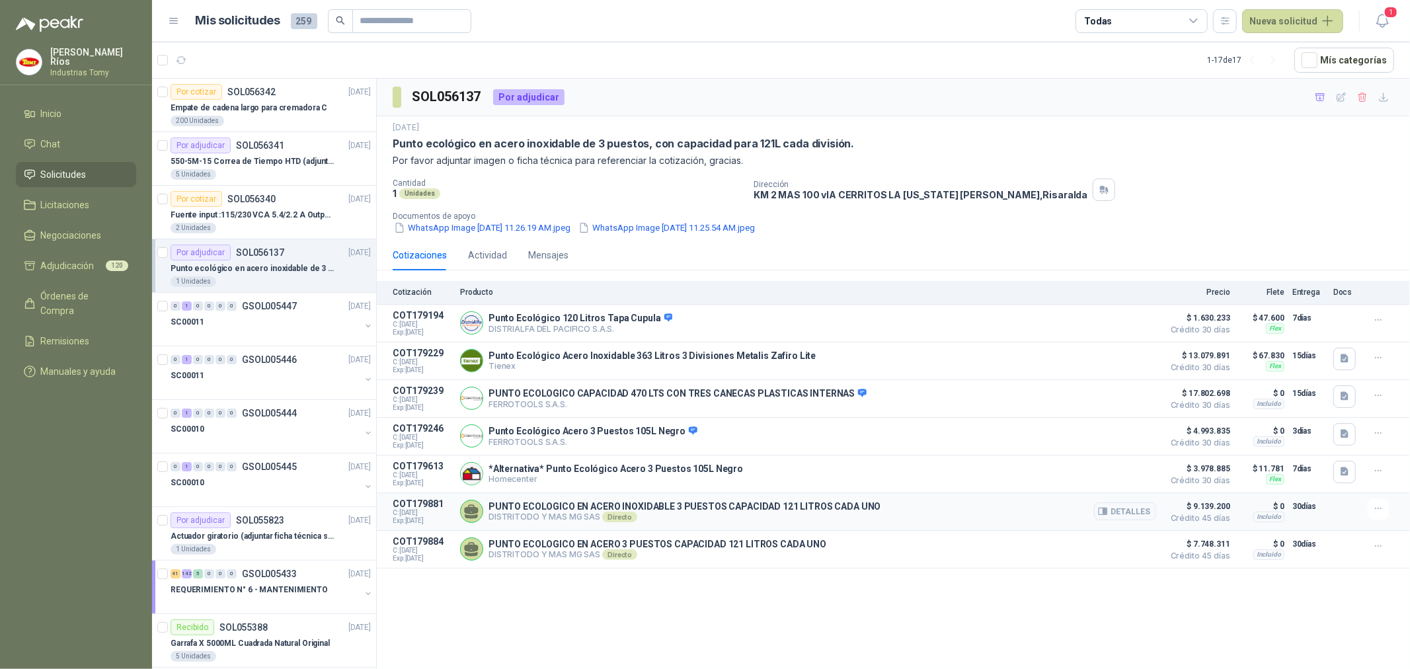
click at [824, 512] on p "PUNTO ECOLOGICO EN ACERO INOXIDABLE 3 PUESTOS CAPACIDAD 121 LITROS CADA UNO" at bounding box center [685, 506] width 393 height 11
drag, startPoint x: 874, startPoint y: 504, endPoint x: 459, endPoint y: 507, distance: 415.2
click at [459, 507] on article "COT179881 C: 17/09/2025 Exp: 02/10/2025 PUNTO ECOLOGICO EN ACERO INOXIDABLE 3 P…" at bounding box center [893, 512] width 1033 height 38
drag, startPoint x: 625, startPoint y: 549, endPoint x: 596, endPoint y: 524, distance: 38.4
click at [625, 546] on p "PUNTO ECOLOGICO EN ACERO 3 PUESTOS CAPACIDAD 121 LITROS CADA UNO" at bounding box center [658, 544] width 338 height 11
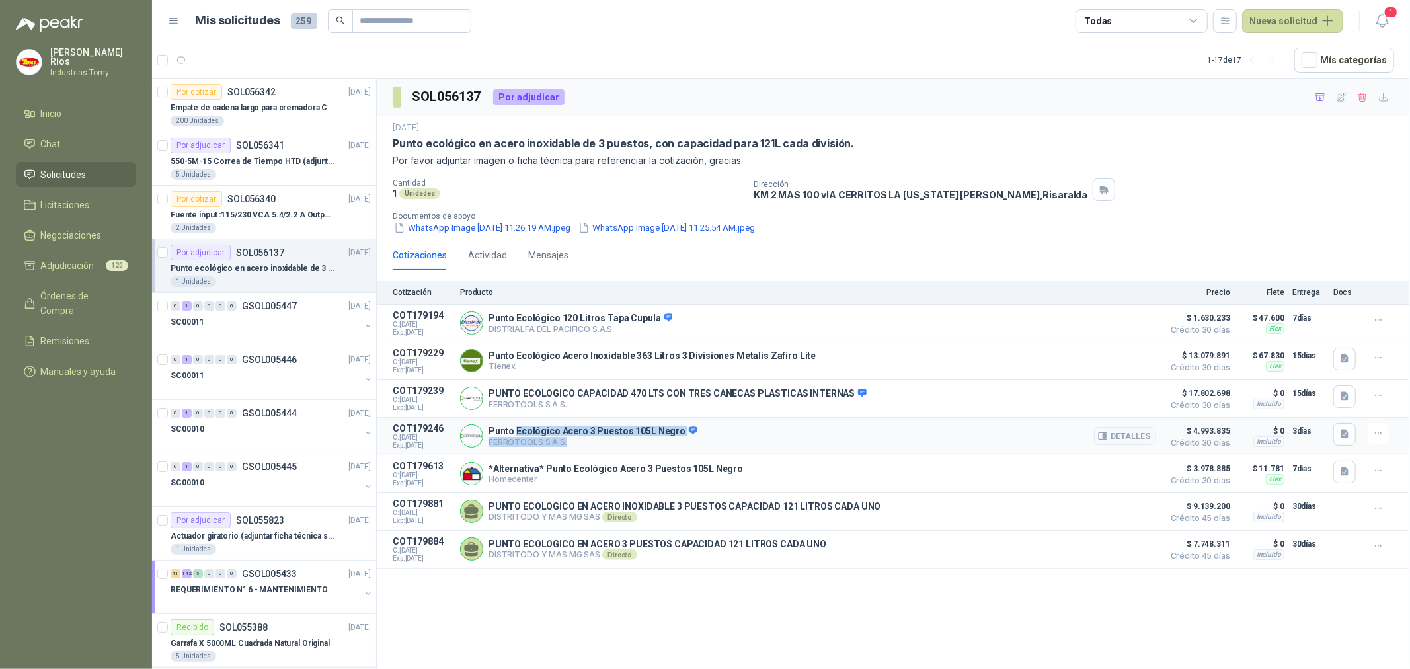
drag, startPoint x: 516, startPoint y: 428, endPoint x: 664, endPoint y: 443, distance: 148.8
click at [664, 443] on div "Punto Ecológico Acero 3 Puestos 105L Negro FERROTOOLS S.A.S. Detalles" at bounding box center [593, 437] width 209 height 22
click at [659, 436] on p "Punto Ecológico Acero 3 Puestos 105L Negro" at bounding box center [593, 432] width 209 height 12
click at [689, 432] on icon at bounding box center [693, 430] width 9 height 8
drag, startPoint x: 633, startPoint y: 434, endPoint x: 520, endPoint y: 433, distance: 113.1
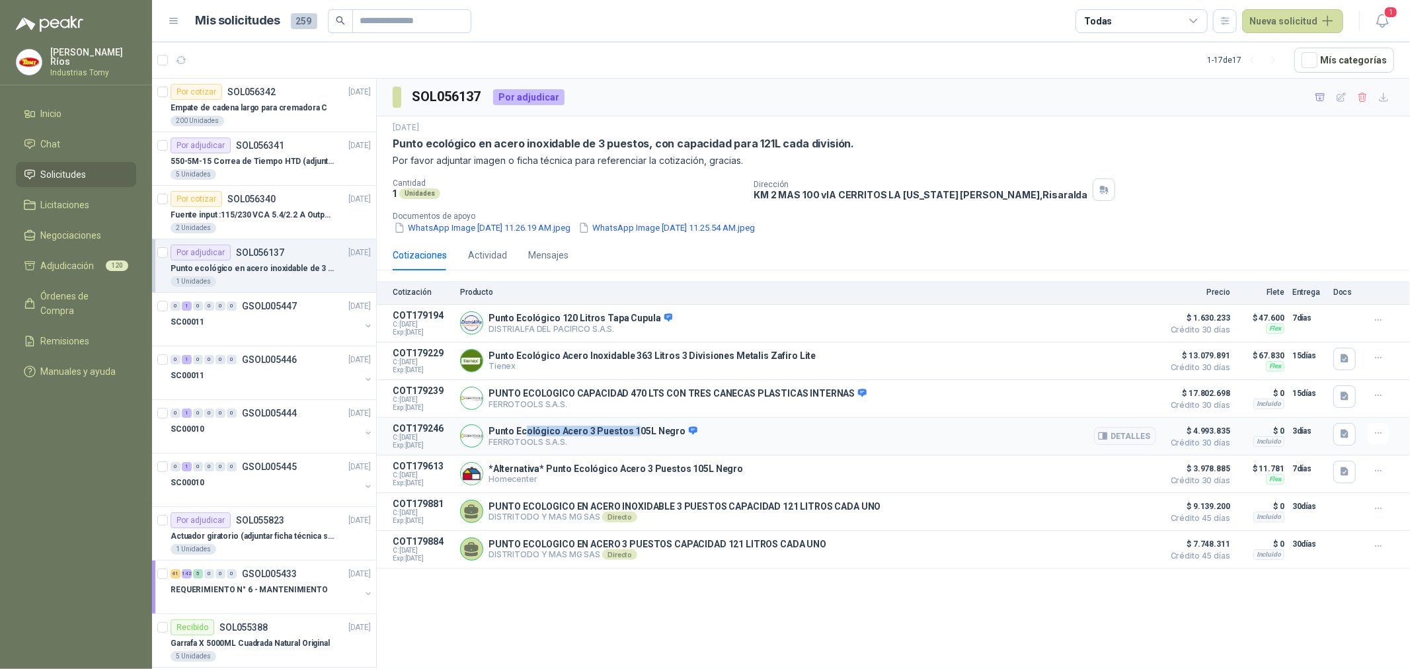
click at [520, 433] on p "Punto Ecológico Acero 3 Puestos 105L Negro" at bounding box center [593, 432] width 209 height 12
click at [520, 434] on p "Punto Ecológico Acero 3 Puestos 105L Negro" at bounding box center [593, 432] width 209 height 12
click at [1127, 445] on button "Detalles" at bounding box center [1125, 436] width 62 height 18
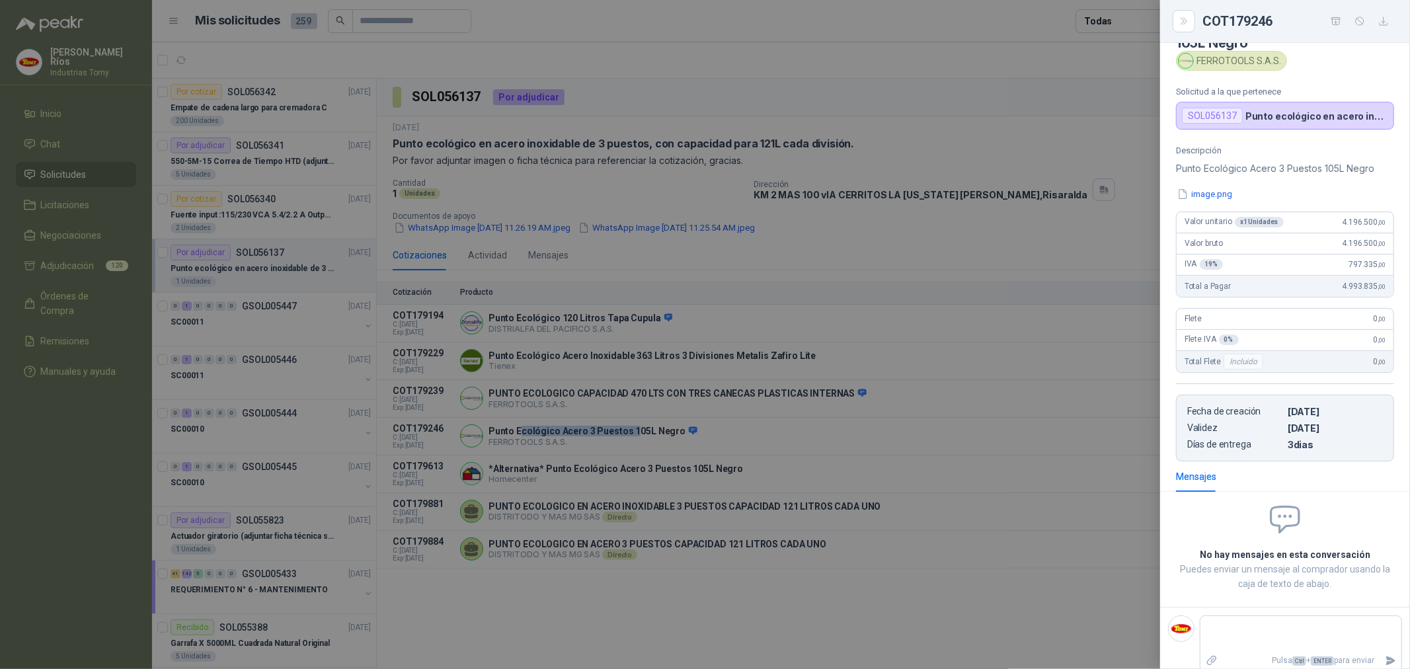
scroll to position [52, 0]
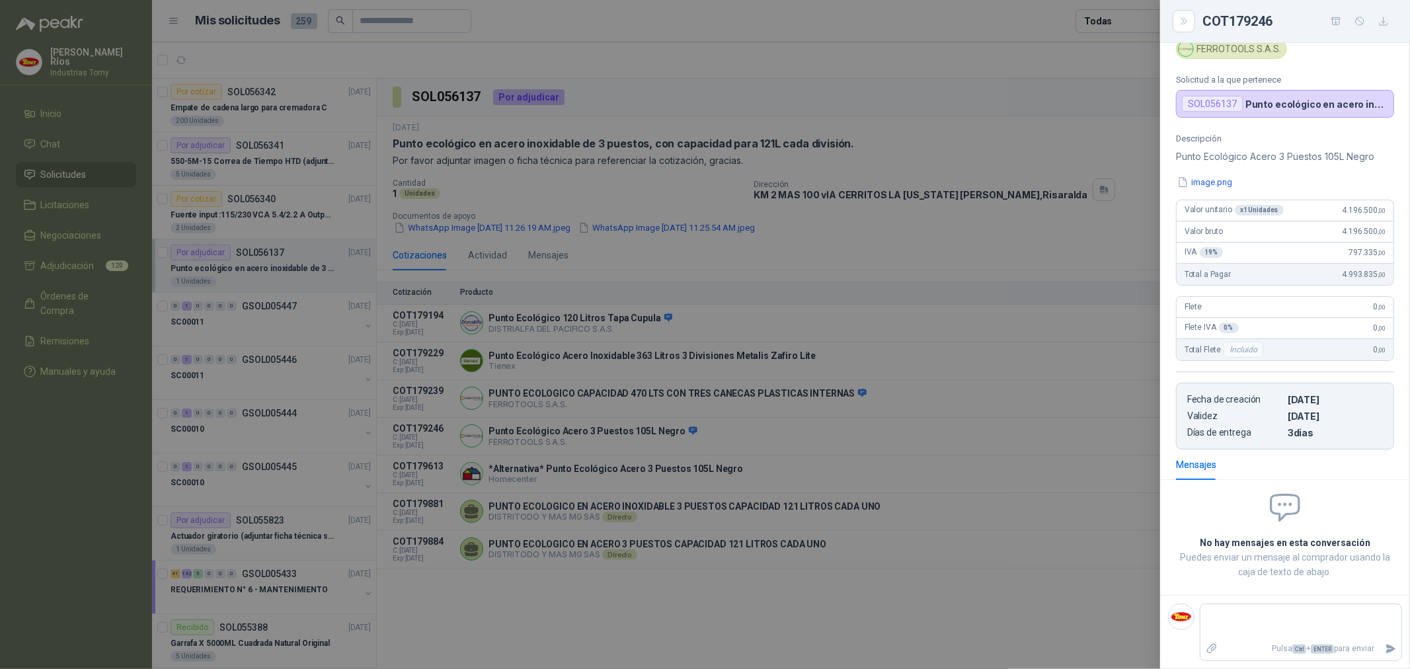
click at [921, 441] on div at bounding box center [705, 334] width 1410 height 669
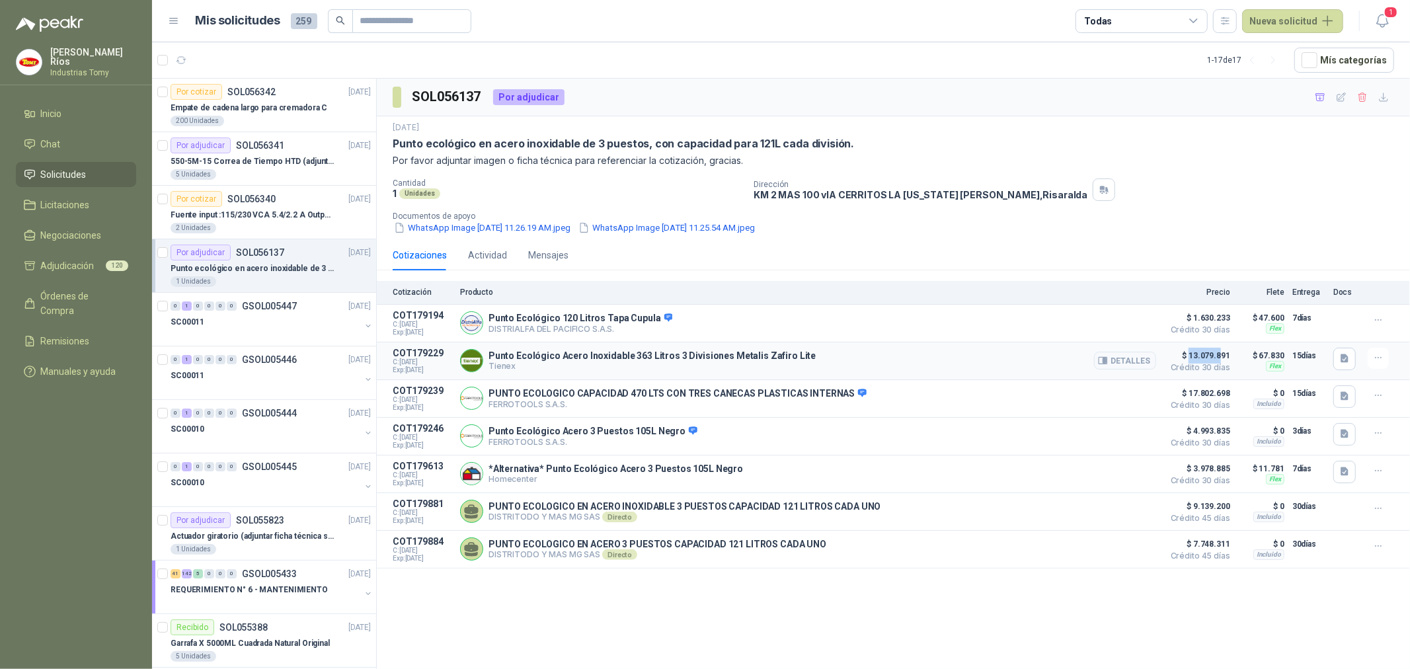
drag, startPoint x: 1219, startPoint y: 356, endPoint x: 1190, endPoint y: 354, distance: 29.1
click at [1190, 354] on span "$ 13.079.891" at bounding box center [1197, 356] width 66 height 16
drag, startPoint x: 1228, startPoint y: 395, endPoint x: 1175, endPoint y: 397, distance: 52.9
click at [1175, 397] on span "$ 17.802.698" at bounding box center [1197, 393] width 66 height 16
click at [1135, 401] on button "Detalles" at bounding box center [1125, 398] width 62 height 18
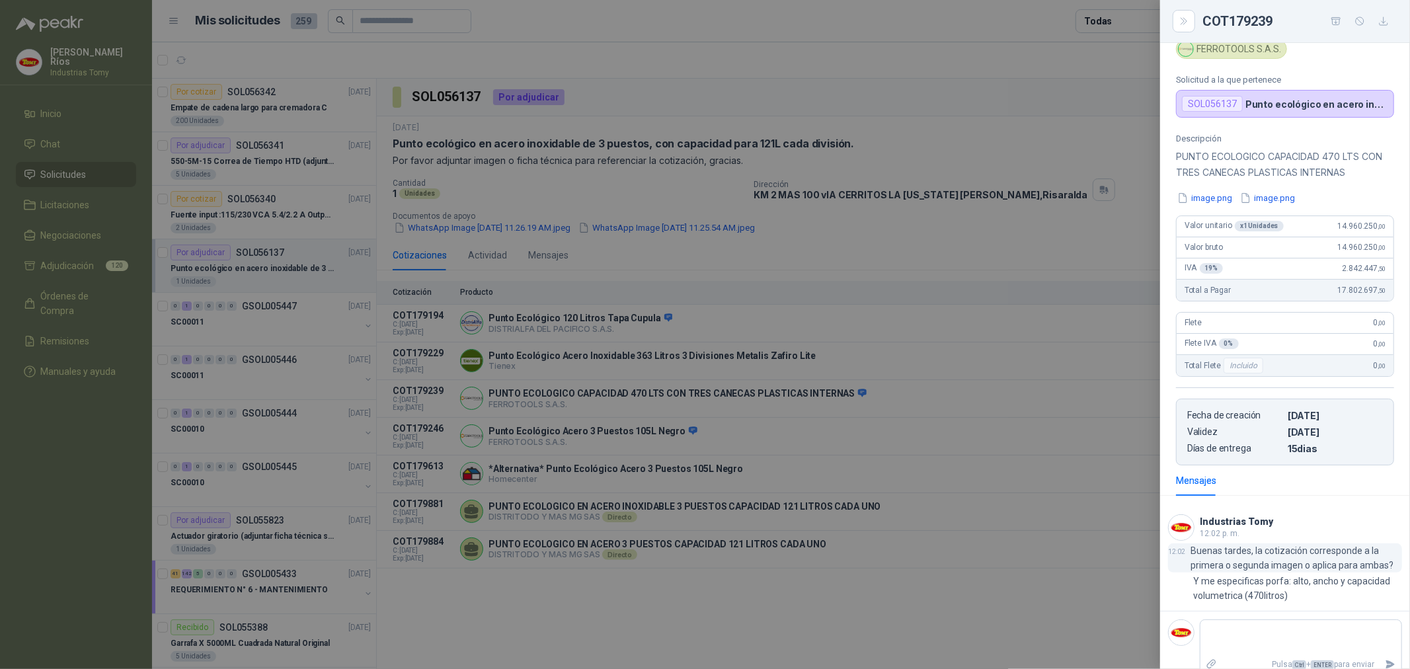
scroll to position [83, 0]
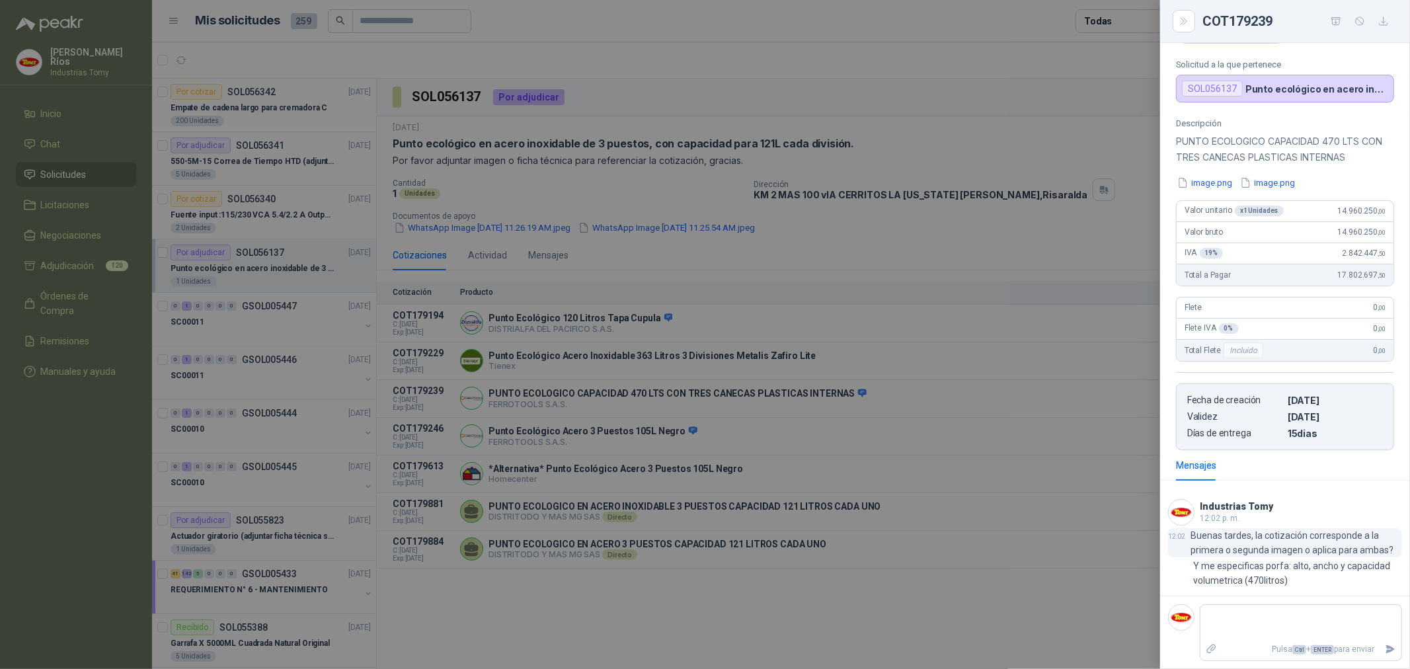
click at [1272, 553] on p "Buenas tardes, la cotización corresponde a la primera o segunda imagen o aplica…" at bounding box center [1297, 542] width 212 height 29
click at [1278, 570] on p "Y me especificas porfa: alto, ancho y capacidad volumetrica (470litros)" at bounding box center [1297, 573] width 209 height 29
drag, startPoint x: 1358, startPoint y: 559, endPoint x: 1314, endPoint y: 554, distance: 43.9
click at [1314, 554] on div "12:02 Buenas tardes, la cotización corresponde a la primera o segunda imagen o …" at bounding box center [1285, 558] width 234 height 60
click at [1314, 554] on p "Buenas tardes, la cotización corresponde a la primera o segunda imagen o aplica…" at bounding box center [1297, 542] width 212 height 29
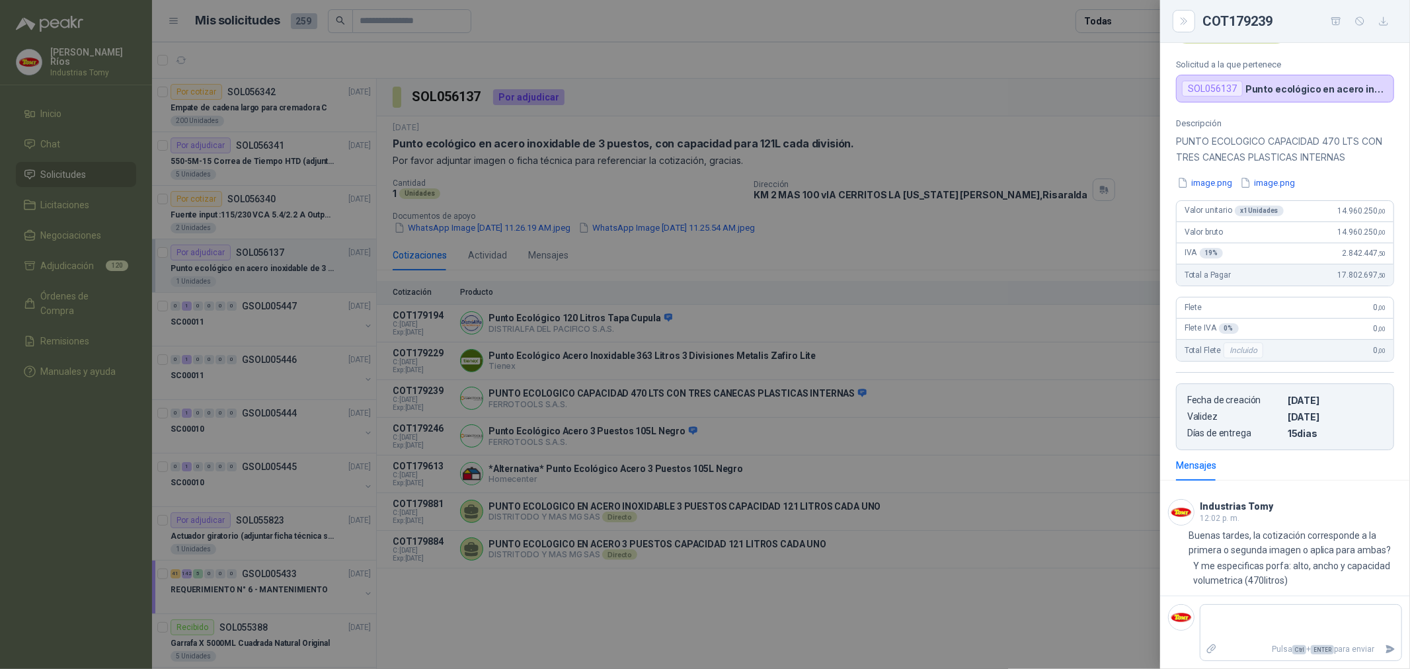
click at [1217, 189] on div "Descripción PUNTO ECOLOGICO CAPACIDAD 470 LTS CON TRES CANECAS PLASTICAS INTERN…" at bounding box center [1285, 284] width 250 height 332
click at [1219, 182] on button "image.png" at bounding box center [1205, 183] width 58 height 14
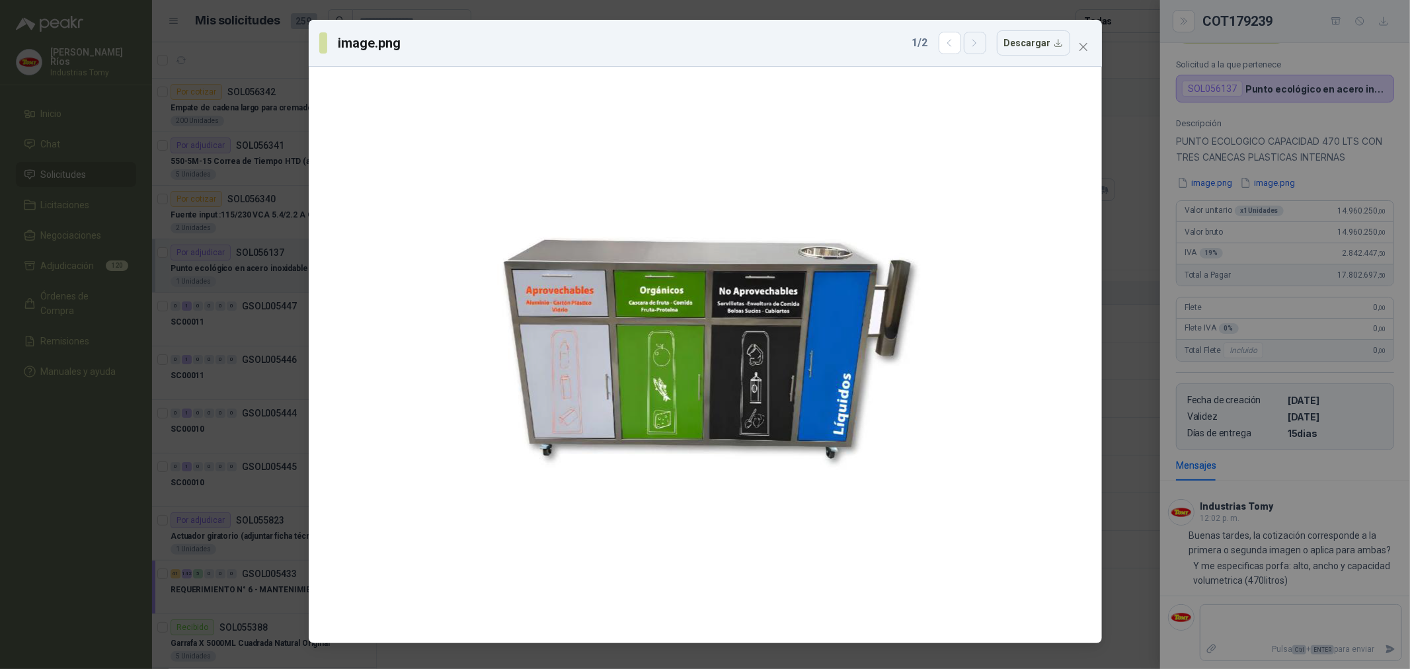
click at [981, 40] on icon "button" at bounding box center [974, 43] width 11 height 11
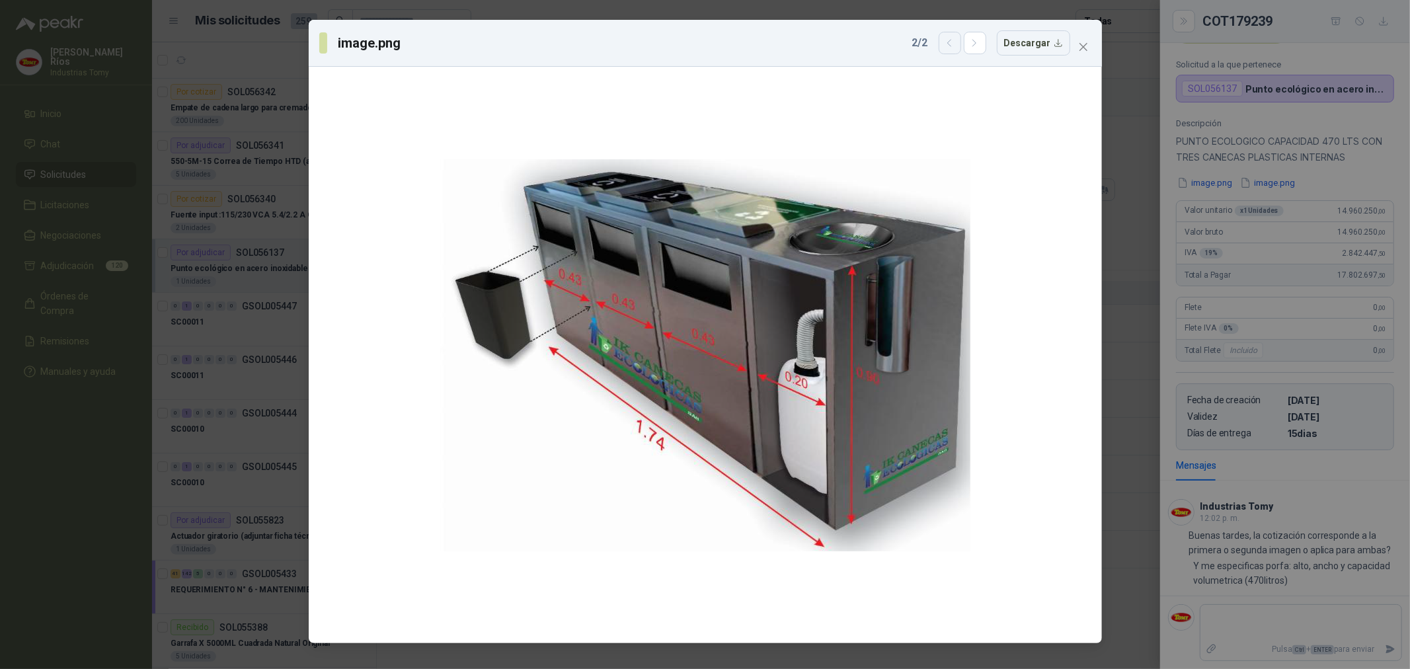
click at [961, 48] on button "button" at bounding box center [950, 43] width 22 height 22
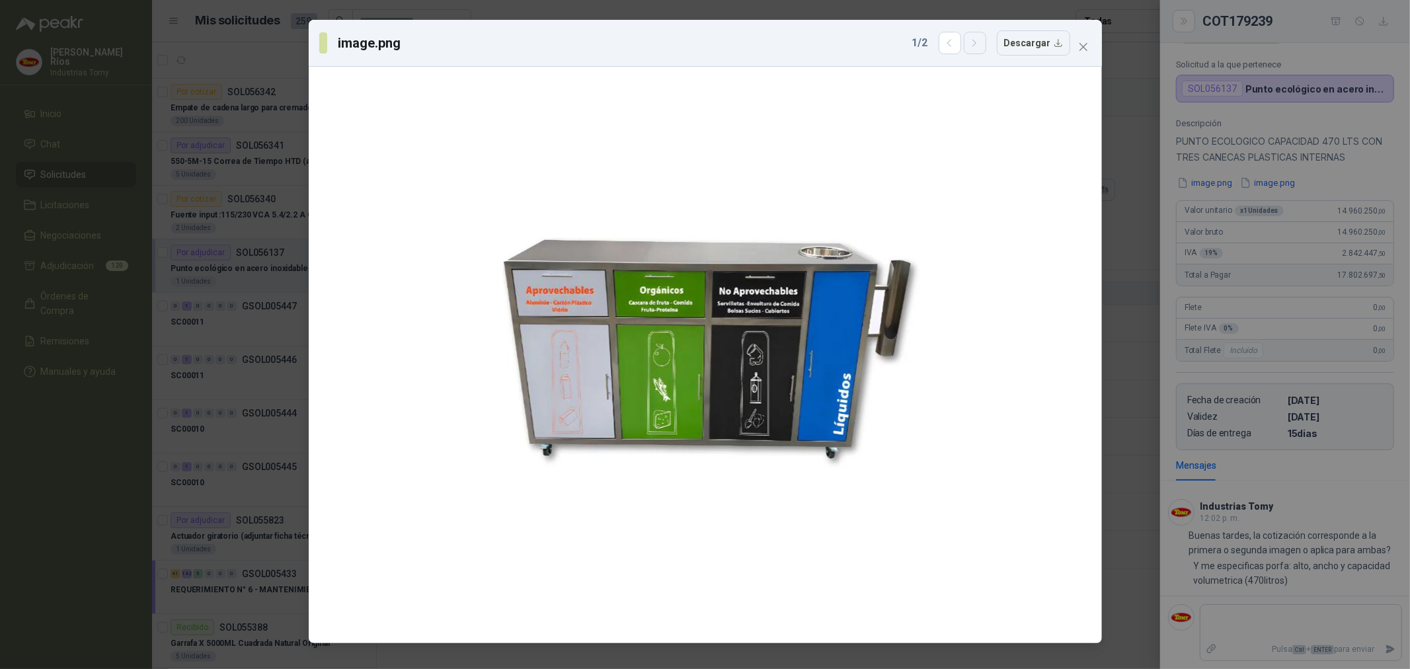
click at [981, 45] on icon "button" at bounding box center [974, 43] width 11 height 11
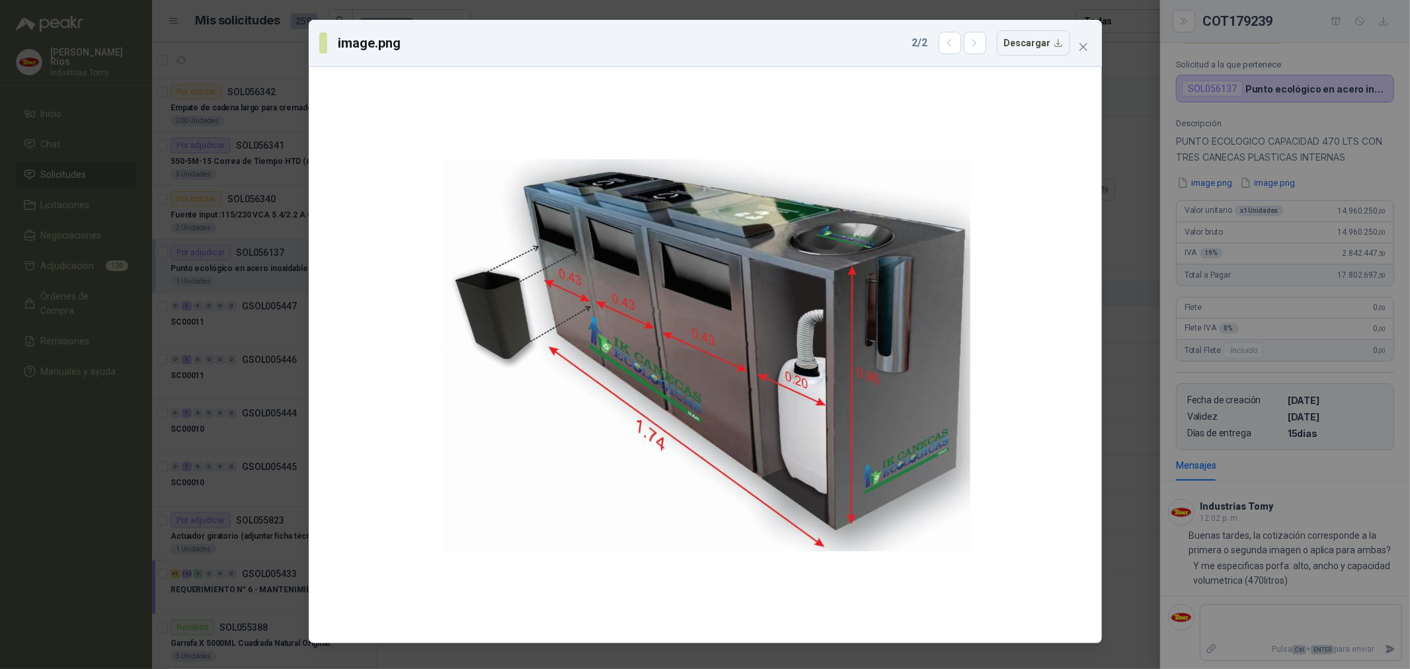
click at [1317, 543] on div "image.png 2 / 2 Descargar" at bounding box center [705, 334] width 1410 height 669
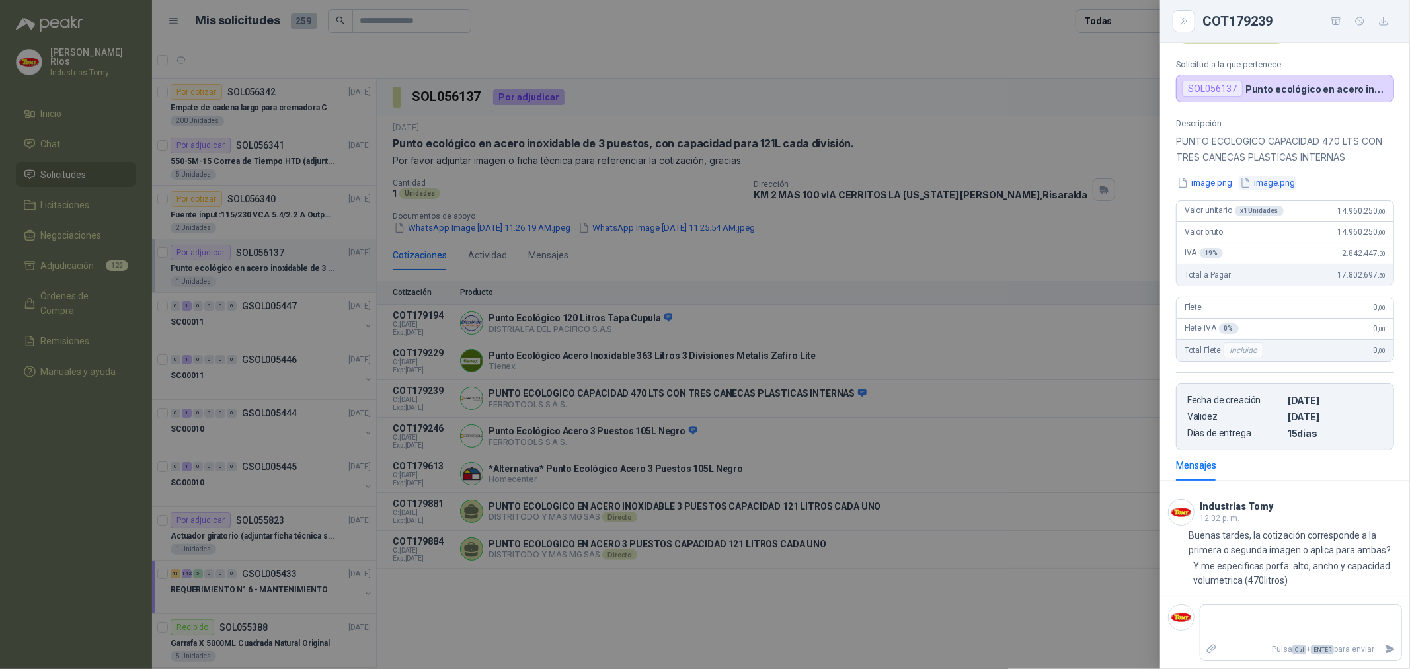
click at [1275, 180] on button "image.png" at bounding box center [1268, 183] width 58 height 14
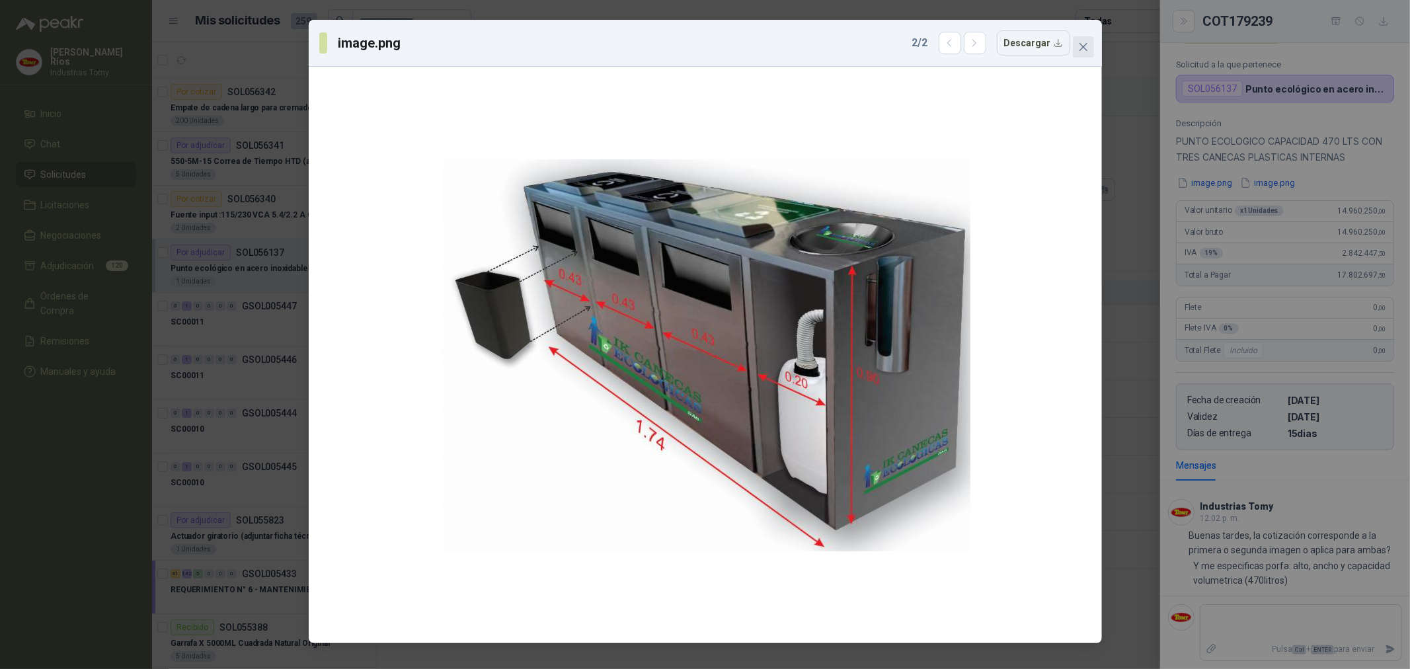
click at [1086, 51] on icon "close" at bounding box center [1083, 47] width 11 height 11
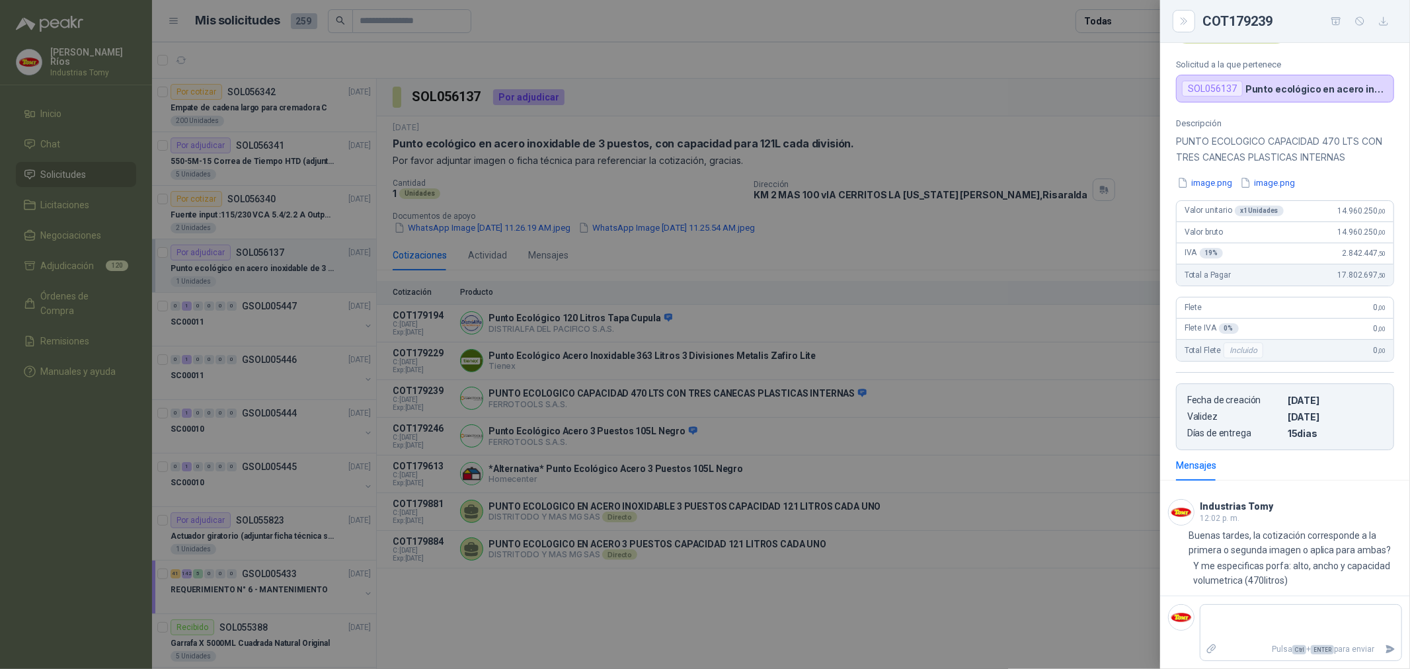
click at [97, 173] on div at bounding box center [705, 334] width 1410 height 669
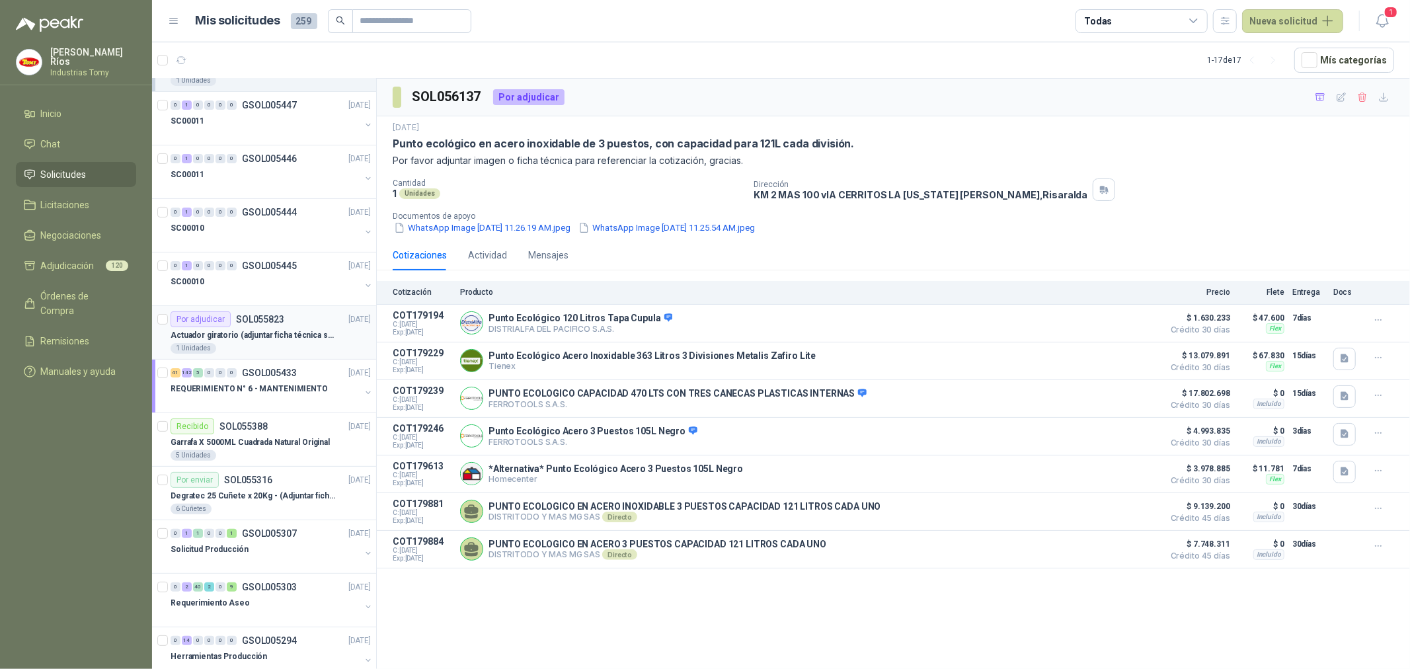
scroll to position [220, 0]
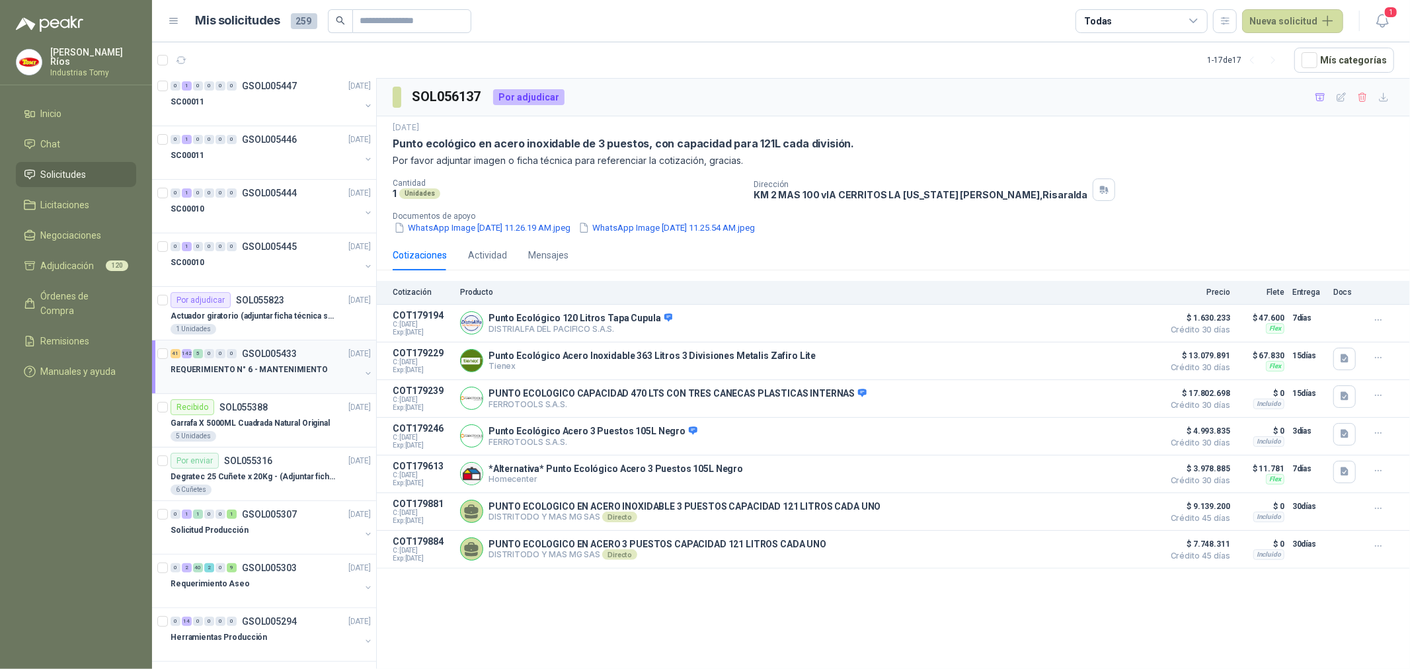
click at [282, 374] on p "REQUERIMIENTO N° 6 - MANTENIMIENTO" at bounding box center [249, 370] width 157 height 13
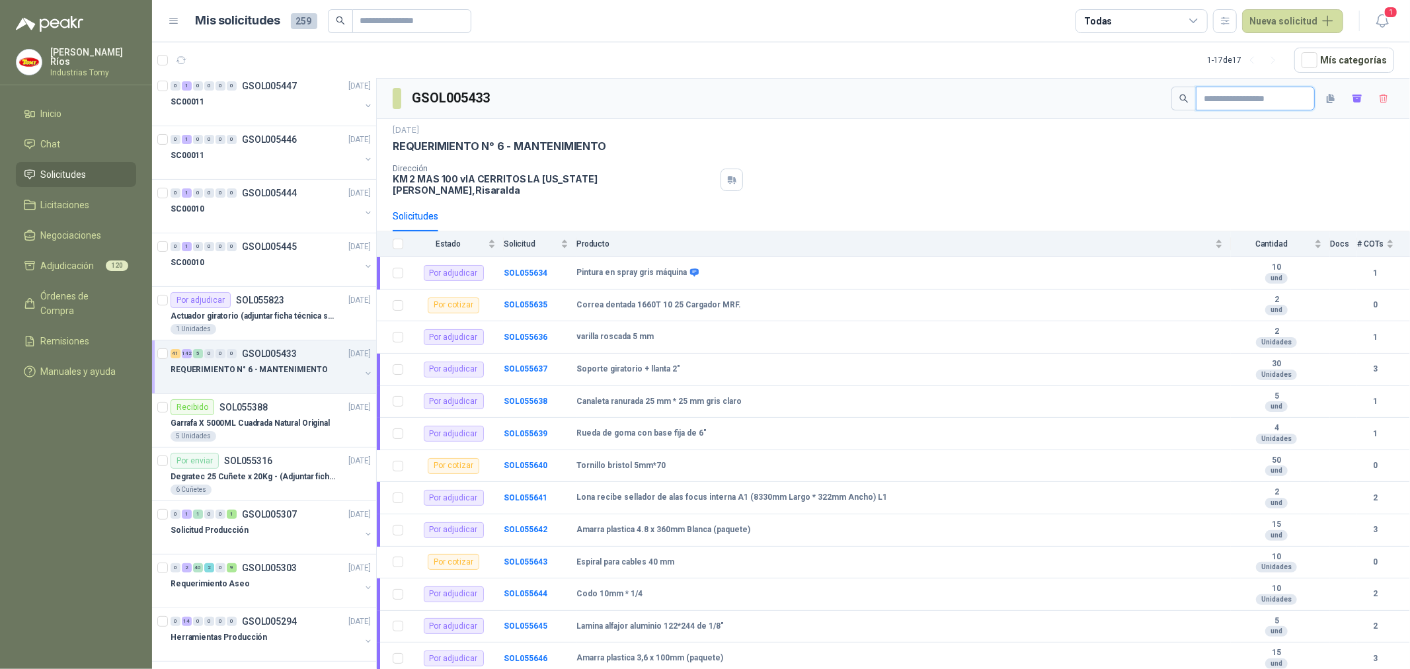
click at [1243, 98] on input "text" at bounding box center [1250, 98] width 93 height 22
paste input "**********"
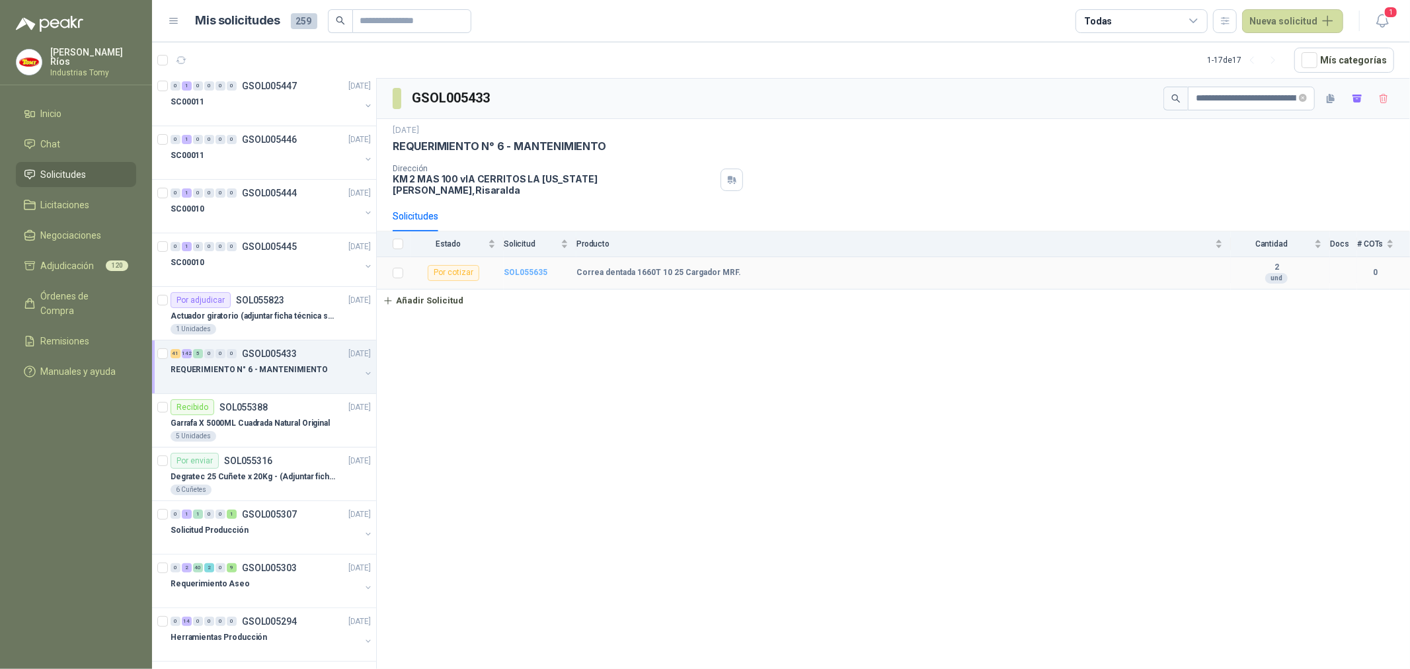
click at [518, 268] on b "SOL055635" at bounding box center [526, 272] width 44 height 9
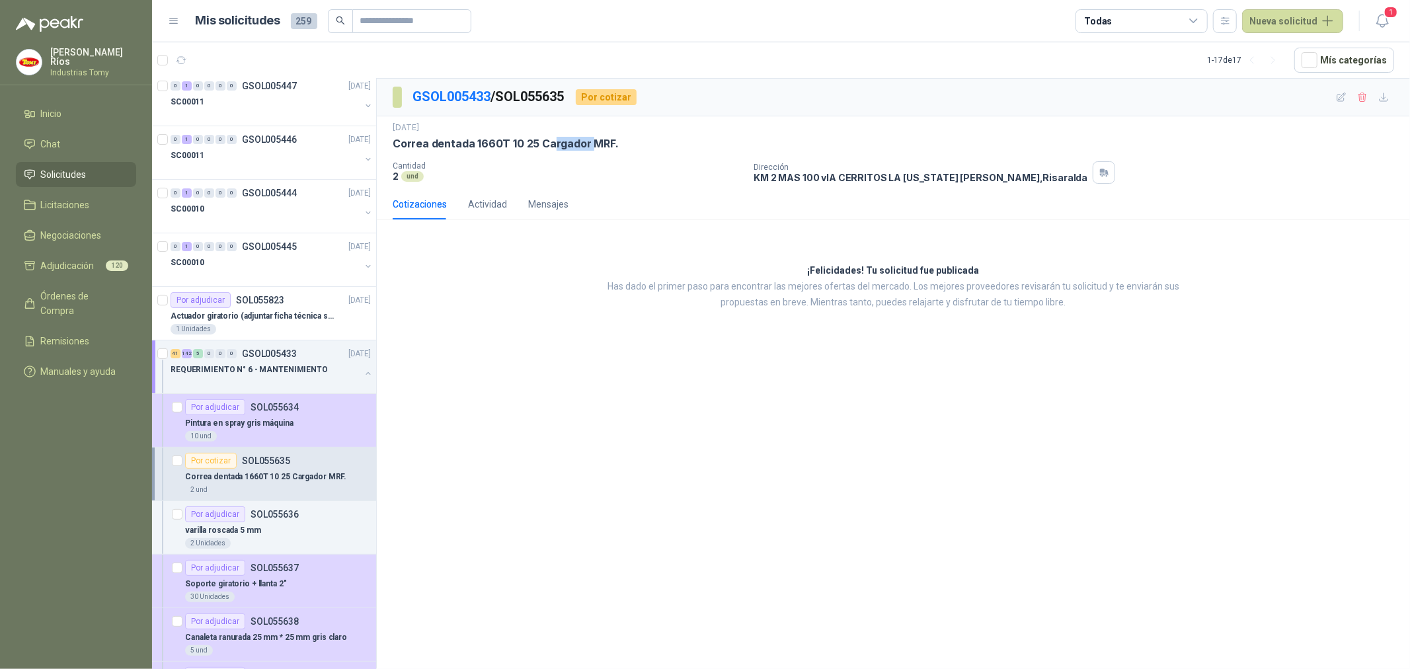
drag, startPoint x: 551, startPoint y: 142, endPoint x: 598, endPoint y: 143, distance: 47.6
click at [598, 143] on p "Correa dentada 1660T 10 25 Cargador MRF." at bounding box center [506, 144] width 226 height 14
click at [603, 141] on p "Correa dentada 1660T 10 25 Cargador MRF." at bounding box center [506, 144] width 226 height 14
click at [681, 318] on div "¡Felicidades! Tu solicitud fue publicada Has dado el primer paso para encontrar…" at bounding box center [893, 287] width 1033 height 114
click at [431, 94] on link "GSOL005433" at bounding box center [452, 97] width 78 height 16
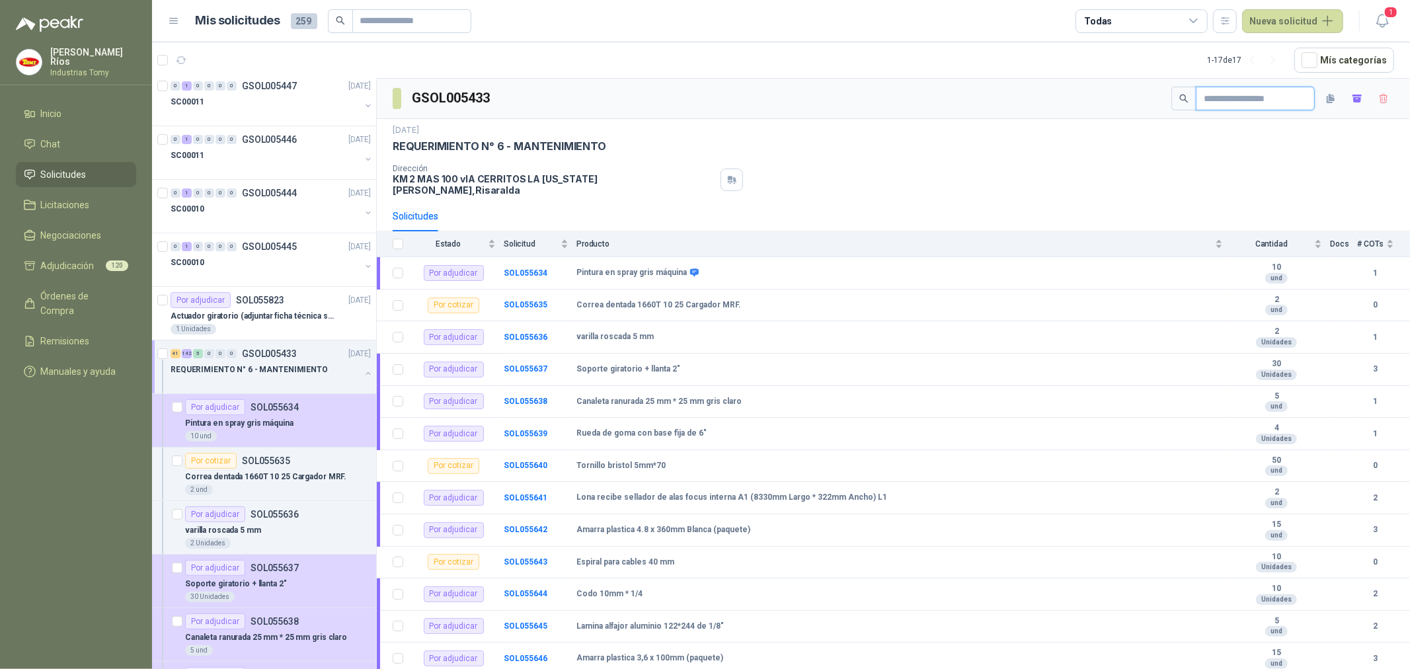
click at [1285, 97] on input "text" at bounding box center [1250, 98] width 93 height 22
paste input "**********"
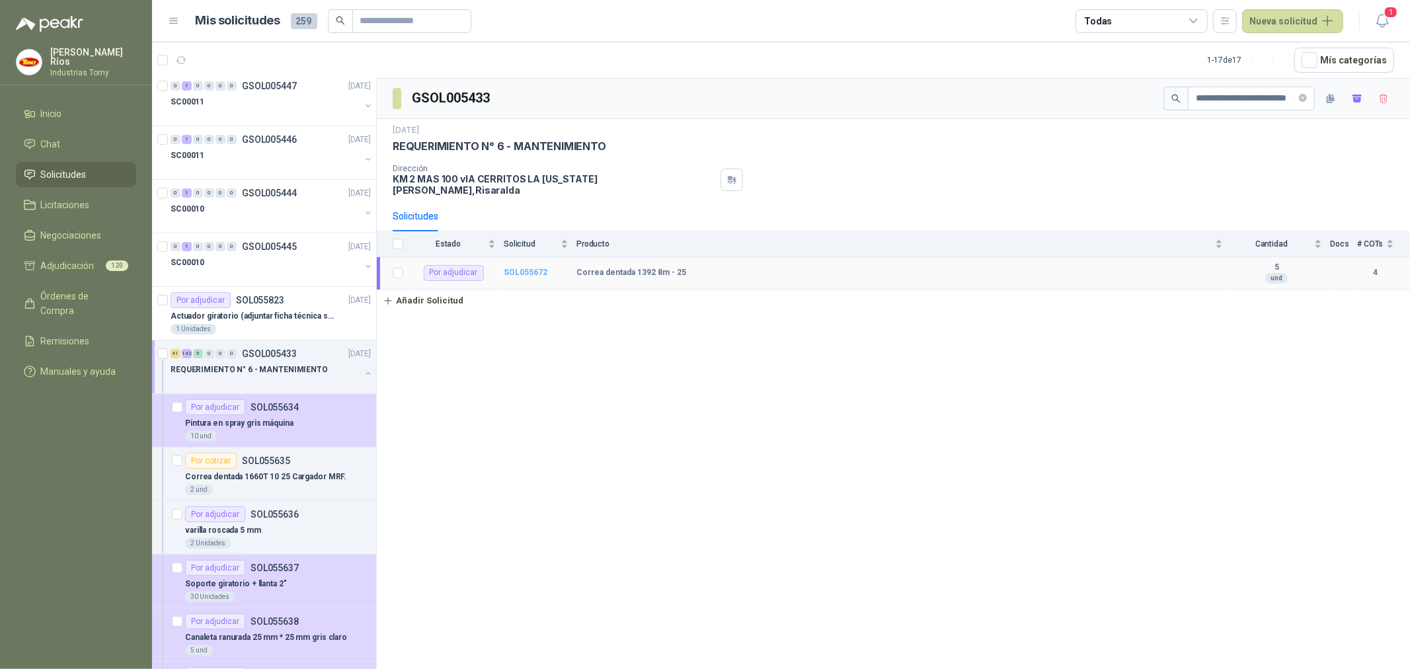
click at [534, 268] on b "SOL055672" at bounding box center [526, 272] width 44 height 9
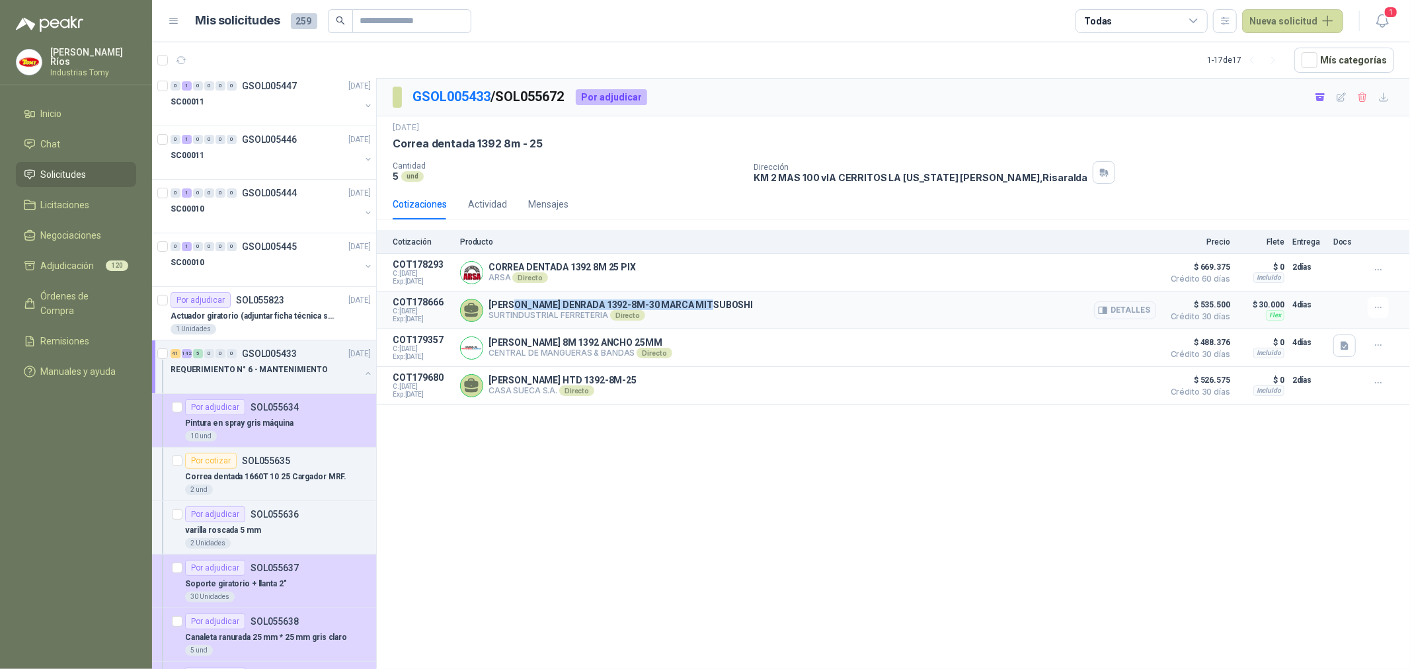
drag, startPoint x: 519, startPoint y: 304, endPoint x: 722, endPoint y: 301, distance: 203.0
click at [722, 301] on div "CORREA DENRADA 1392-8M-30 MARCA MITSUBOSHI SURTINDUSTRIAL FERRETERIA Directo De…" at bounding box center [808, 310] width 696 height 26
drag, startPoint x: 1225, startPoint y: 266, endPoint x: 1197, endPoint y: 268, distance: 27.8
click at [1197, 268] on span "$ 669.375" at bounding box center [1197, 267] width 66 height 16
drag, startPoint x: 1226, startPoint y: 302, endPoint x: 1188, endPoint y: 302, distance: 38.3
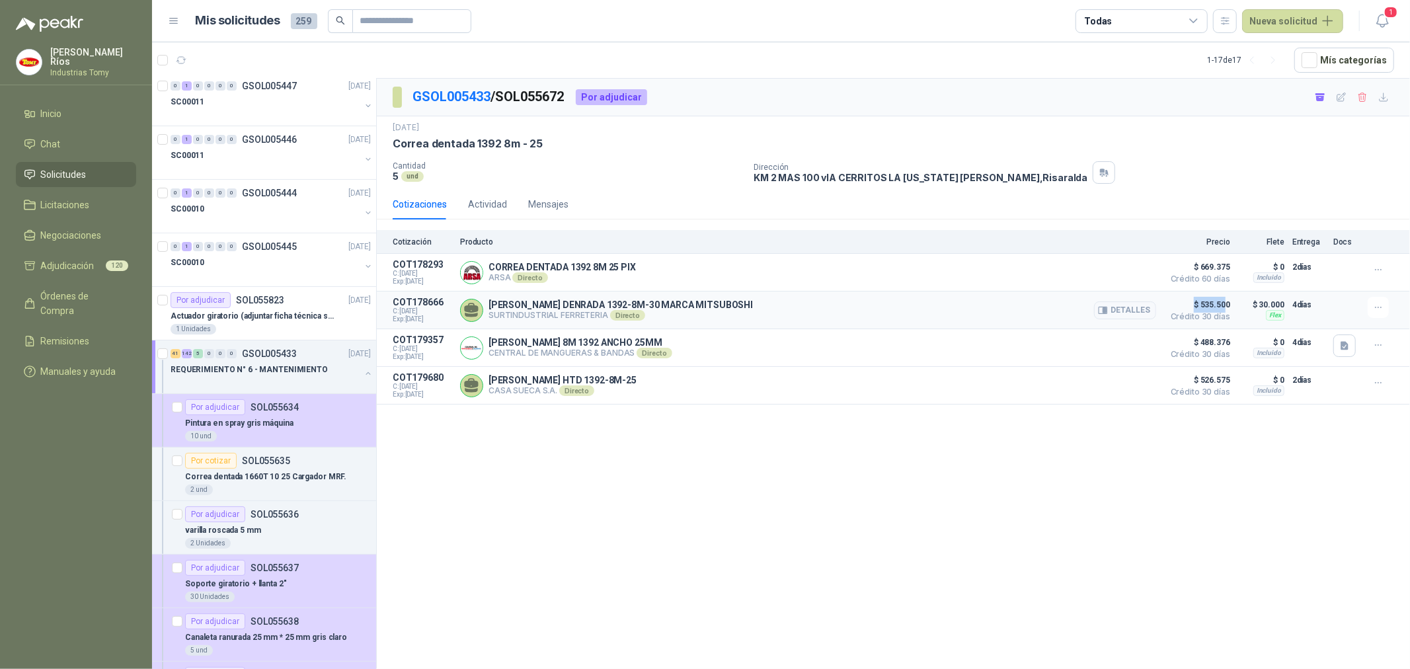
click at [1188, 302] on span "$ 535.500" at bounding box center [1197, 305] width 66 height 16
drag, startPoint x: 1232, startPoint y: 351, endPoint x: 1201, endPoint y: 345, distance: 32.3
click at [1201, 345] on article "COT179357 C: 16/09/2025 Exp: 01/10/2025 CORREA 8M 1392 ANCHO 25MM CENTRAL DE MA…" at bounding box center [893, 348] width 1033 height 38
drag, startPoint x: 506, startPoint y: 364, endPoint x: 612, endPoint y: 356, distance: 106.1
click at [606, 356] on article "COT179357 C: 16/09/2025 Exp: 01/10/2025 CORREA 8M 1392 ANCHO 25MM CENTRAL DE MA…" at bounding box center [893, 348] width 1033 height 38
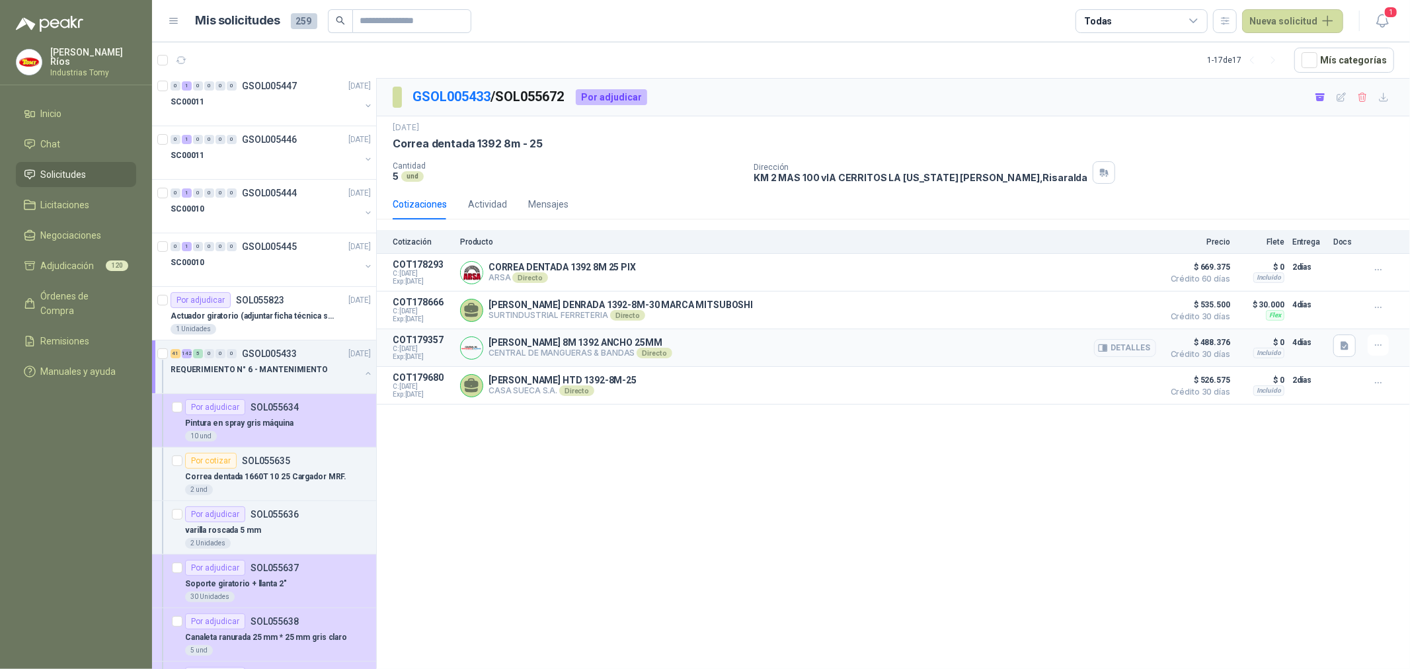
click at [606, 348] on p "CORREA 8M 1392 ANCHO 25MM" at bounding box center [581, 342] width 184 height 11
click at [1137, 341] on button "Detalles" at bounding box center [1125, 348] width 62 height 18
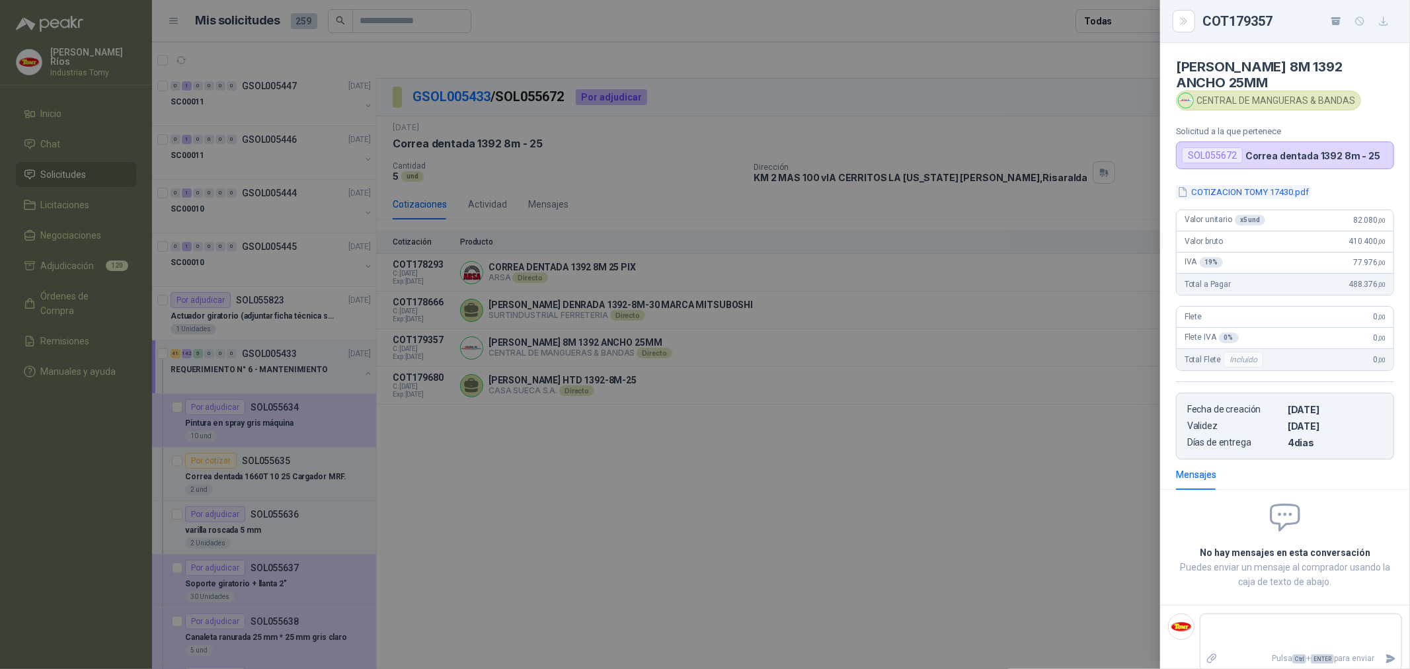
click at [1236, 185] on button "COTIZACION TOMY 17430.pdf" at bounding box center [1243, 192] width 134 height 14
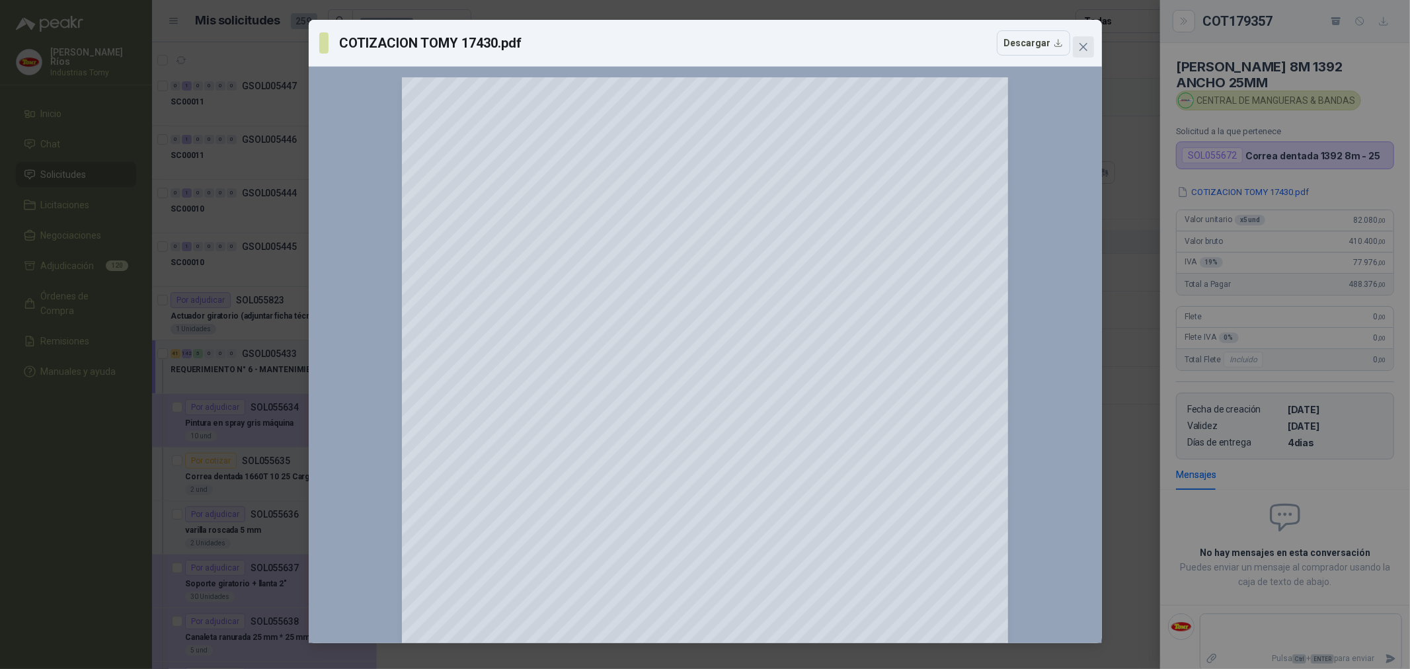
click at [1083, 42] on icon "close" at bounding box center [1083, 47] width 11 height 11
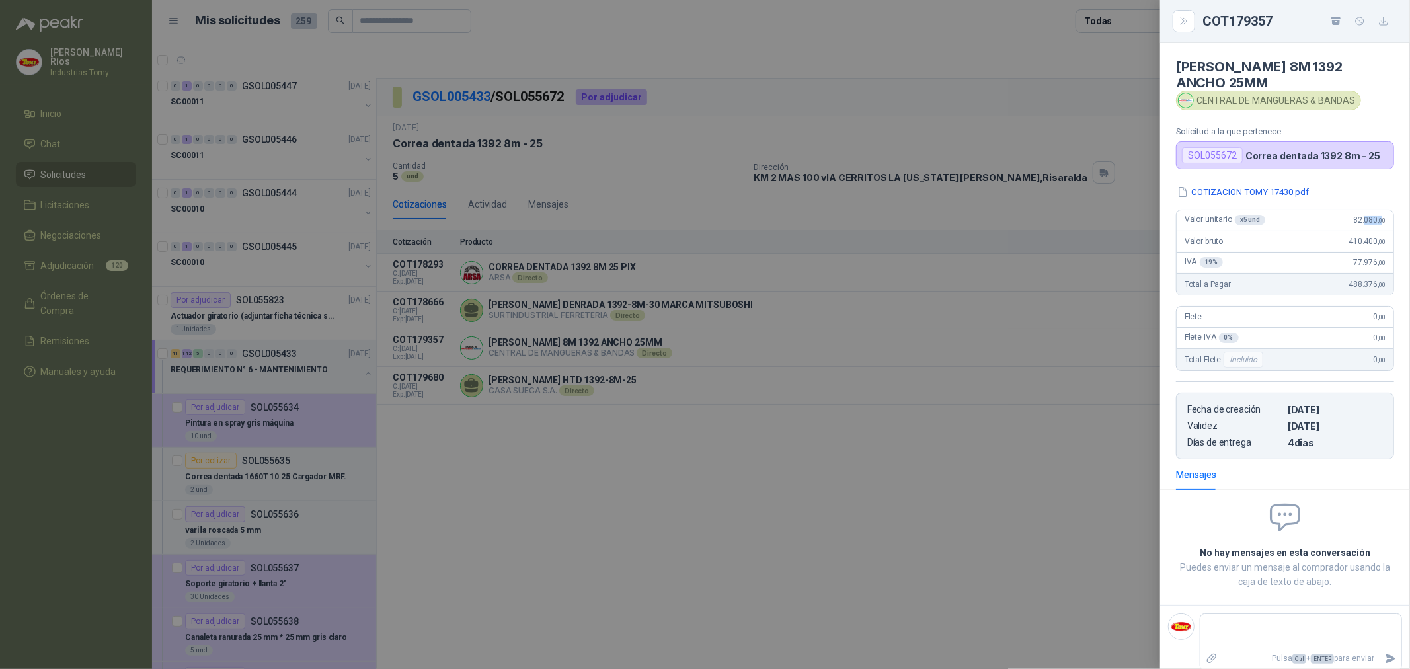
drag, startPoint x: 1365, startPoint y: 203, endPoint x: 1385, endPoint y: 207, distance: 20.2
click at [1385, 216] on span "82.080 ,00" at bounding box center [1369, 220] width 32 height 9
click at [1385, 217] on span ",00" at bounding box center [1382, 220] width 8 height 7
click at [1184, 25] on icon "Close" at bounding box center [1184, 21] width 11 height 11
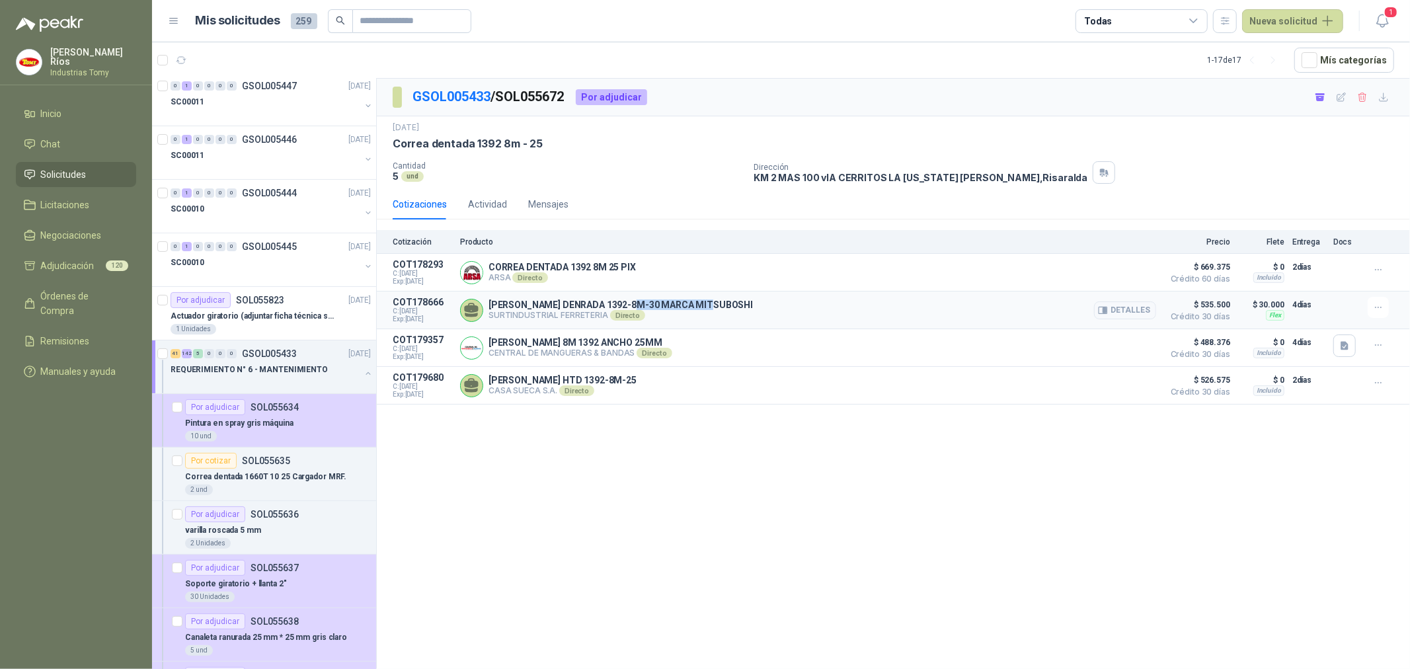
drag, startPoint x: 639, startPoint y: 302, endPoint x: 719, endPoint y: 300, distance: 80.0
click at [719, 300] on div "CORREA DENRADA 1392-8M-30 MARCA MITSUBOSHI SURTINDUSTRIAL FERRETERIA Directo De…" at bounding box center [808, 310] width 696 height 26
drag, startPoint x: 547, startPoint y: 347, endPoint x: 735, endPoint y: 333, distance: 187.6
click at [692, 332] on article "COT179357 C: 16/09/2025 Exp: 01/10/2025 CORREA 8M 1392 ANCHO 25MM CENTRAL DE MA…" at bounding box center [893, 348] width 1033 height 38
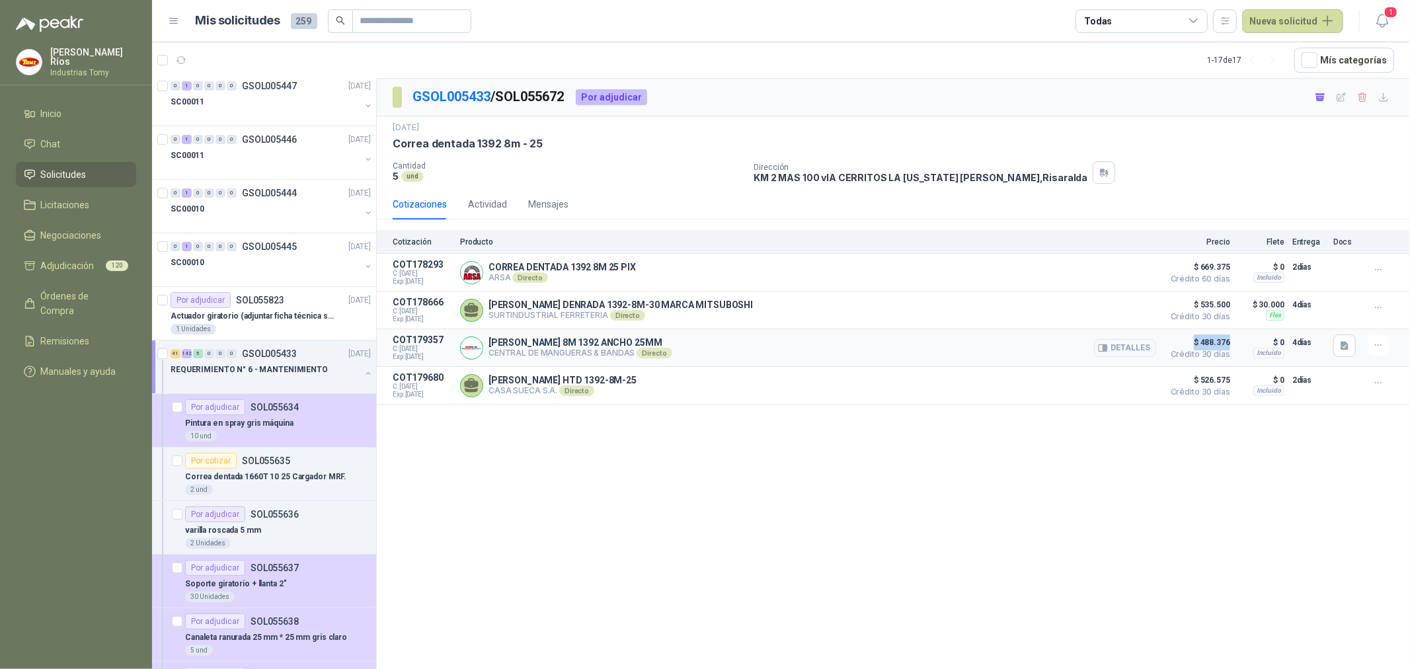
drag, startPoint x: 1197, startPoint y: 338, endPoint x: 1231, endPoint y: 344, distance: 35.0
click at [1231, 344] on article "COT179357 C: 16/09/2025 Exp: 01/10/2025 CORREA 8M 1392 ANCHO 25MM CENTRAL DE MA…" at bounding box center [893, 348] width 1033 height 38
click at [1217, 358] on span "Crédito 30 días" at bounding box center [1197, 354] width 66 height 8
click at [1379, 345] on icon "button" at bounding box center [1378, 345] width 11 height 11
click at [540, 340] on p "CORREA 8M 1392 ANCHO 25MM" at bounding box center [581, 342] width 184 height 11
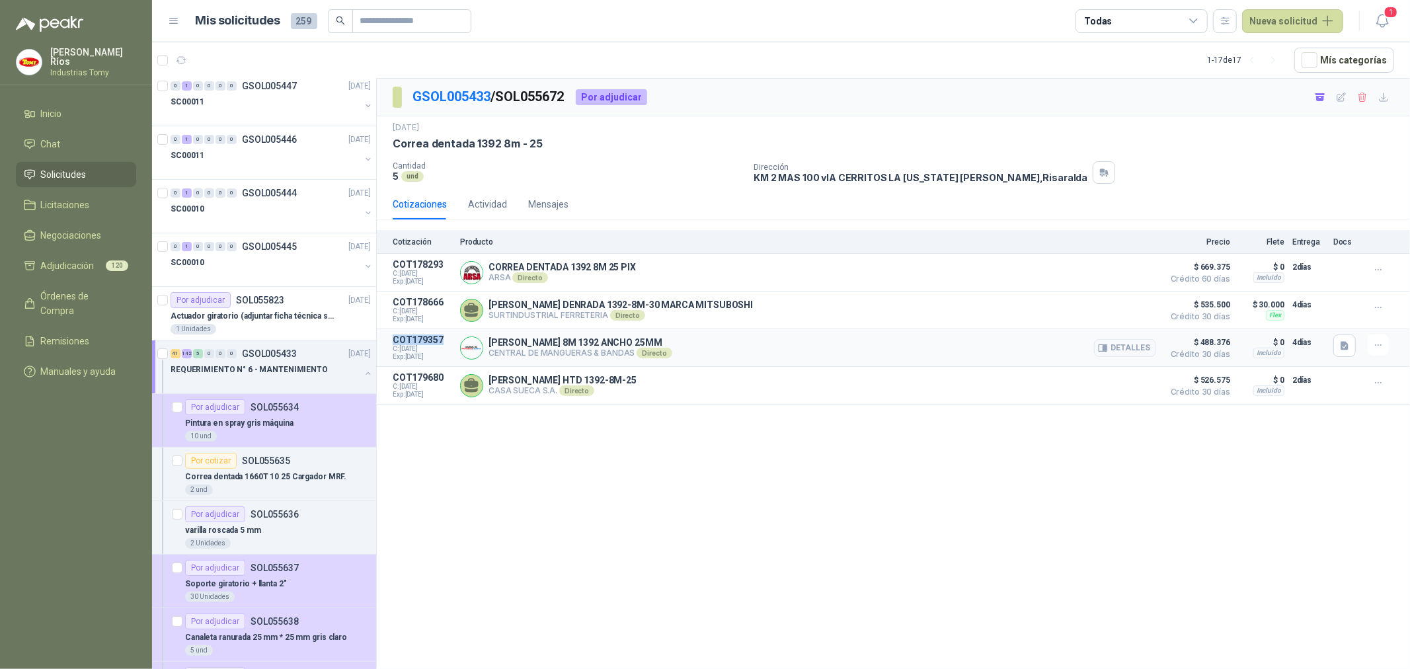
drag, startPoint x: 442, startPoint y: 341, endPoint x: 386, endPoint y: 344, distance: 55.7
click at [386, 344] on article "COT179357 C: 16/09/2025 Exp: 01/10/2025 CORREA 8M 1392 ANCHO 25MM CENTRAL DE MA…" at bounding box center [893, 348] width 1033 height 38
copy p "COT179357"
click at [116, 261] on span "120" at bounding box center [117, 266] width 22 height 11
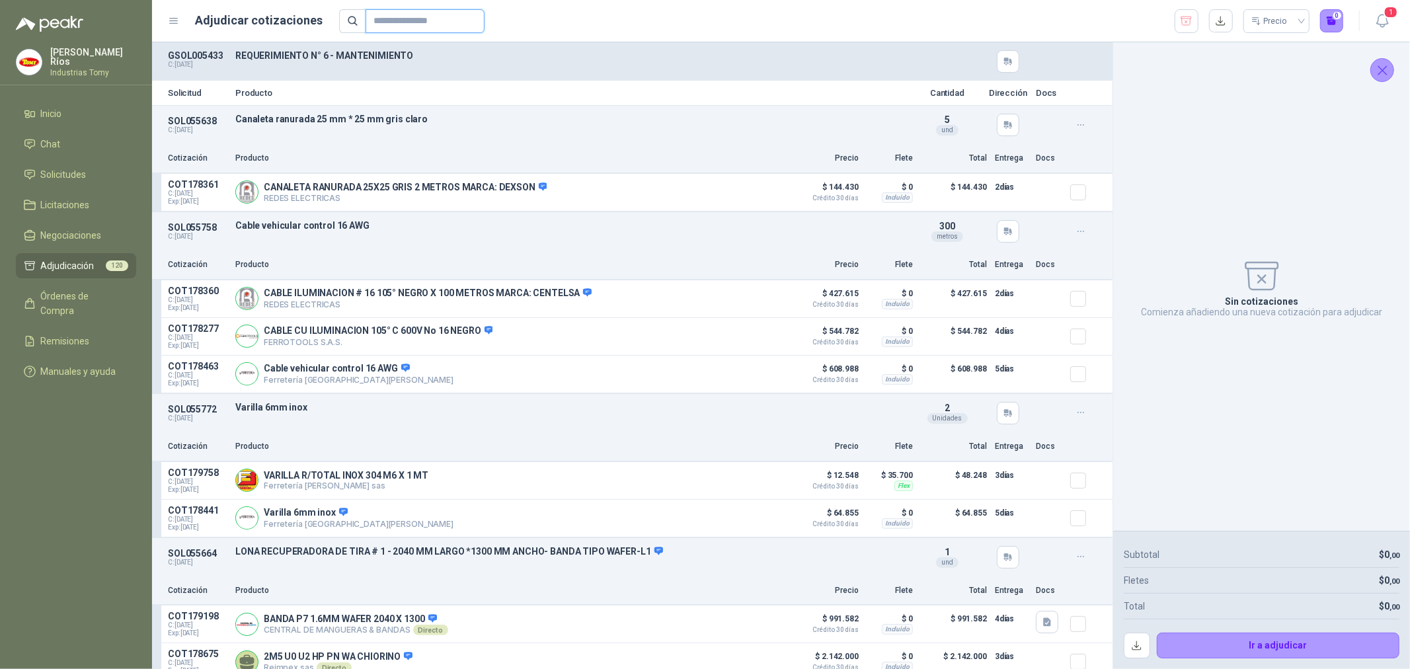
click at [438, 30] on input "text" at bounding box center [420, 21] width 93 height 22
paste input "*********"
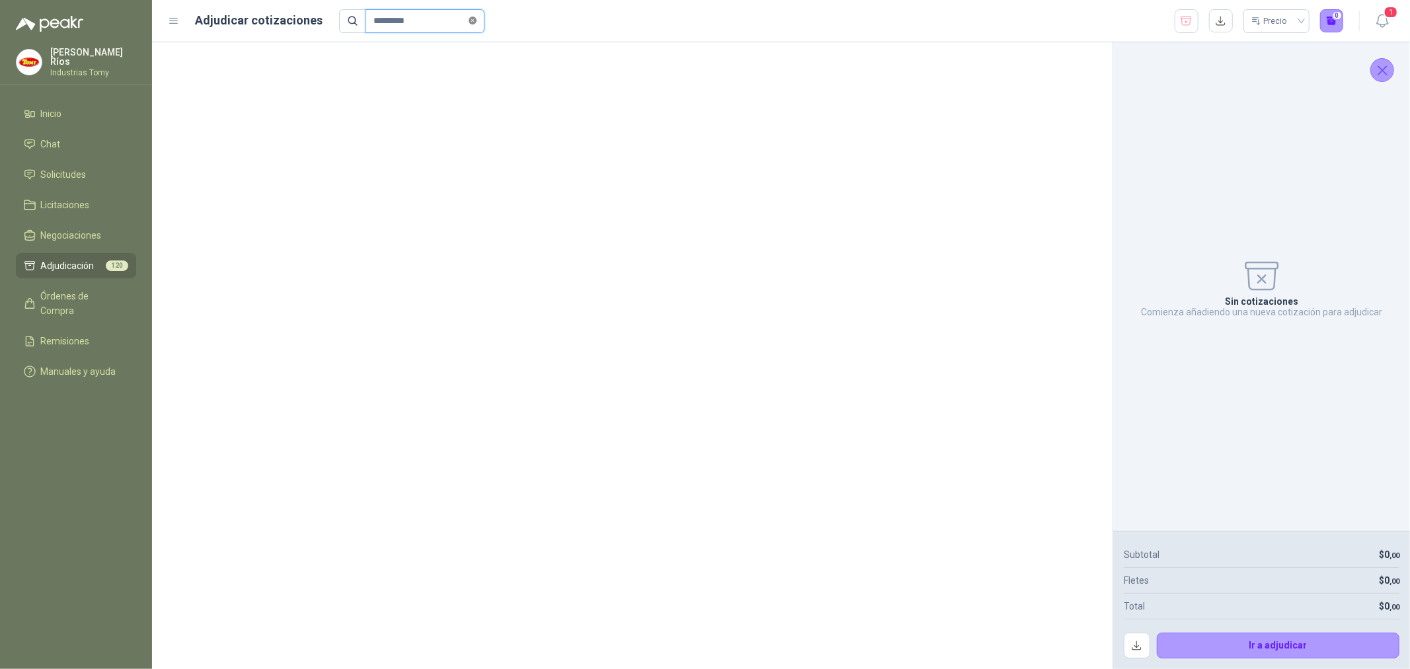
click at [477, 17] on icon "close-circle" at bounding box center [473, 21] width 8 height 8
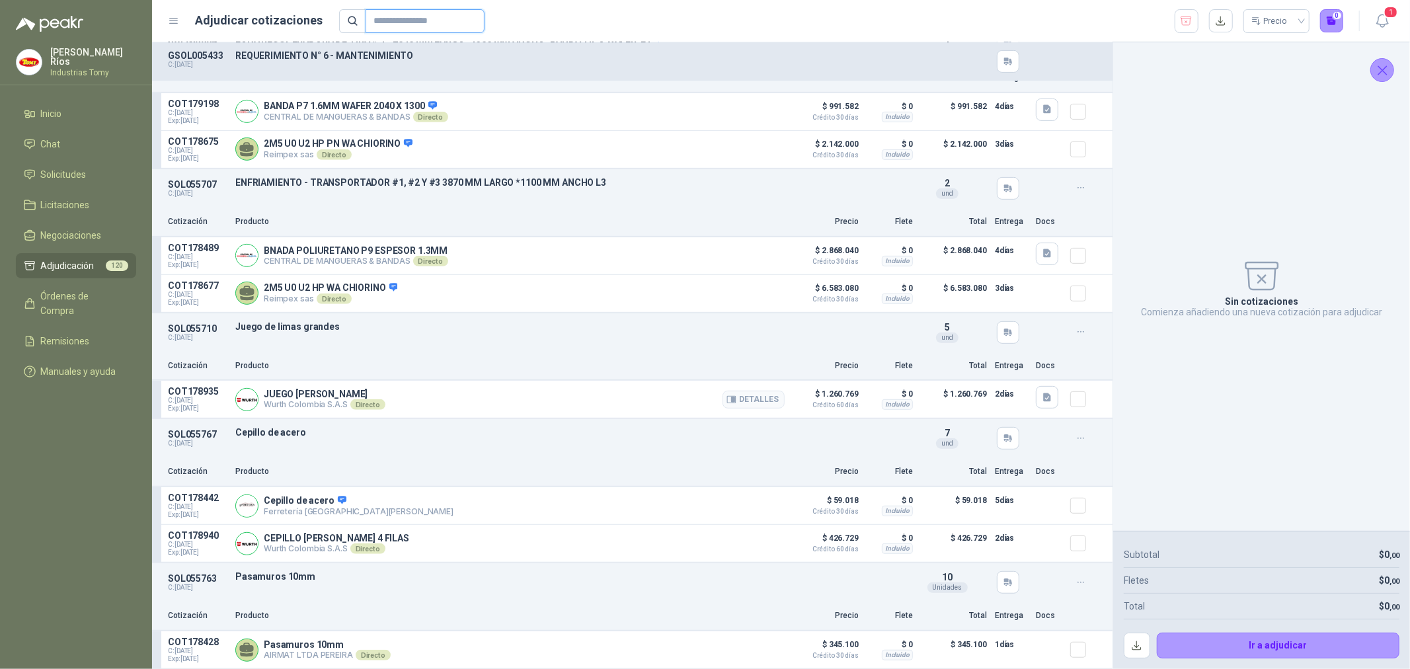
scroll to position [440, 0]
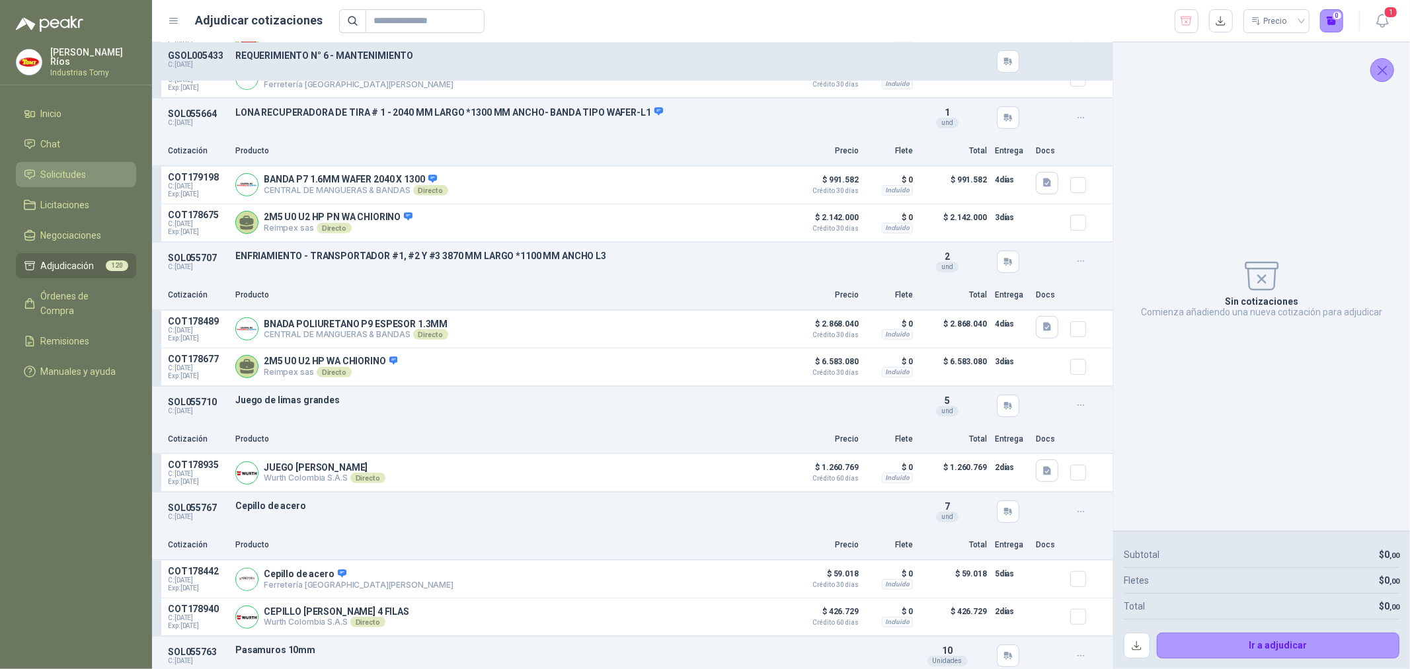
click at [106, 168] on li "Solicitudes" at bounding box center [76, 174] width 104 height 15
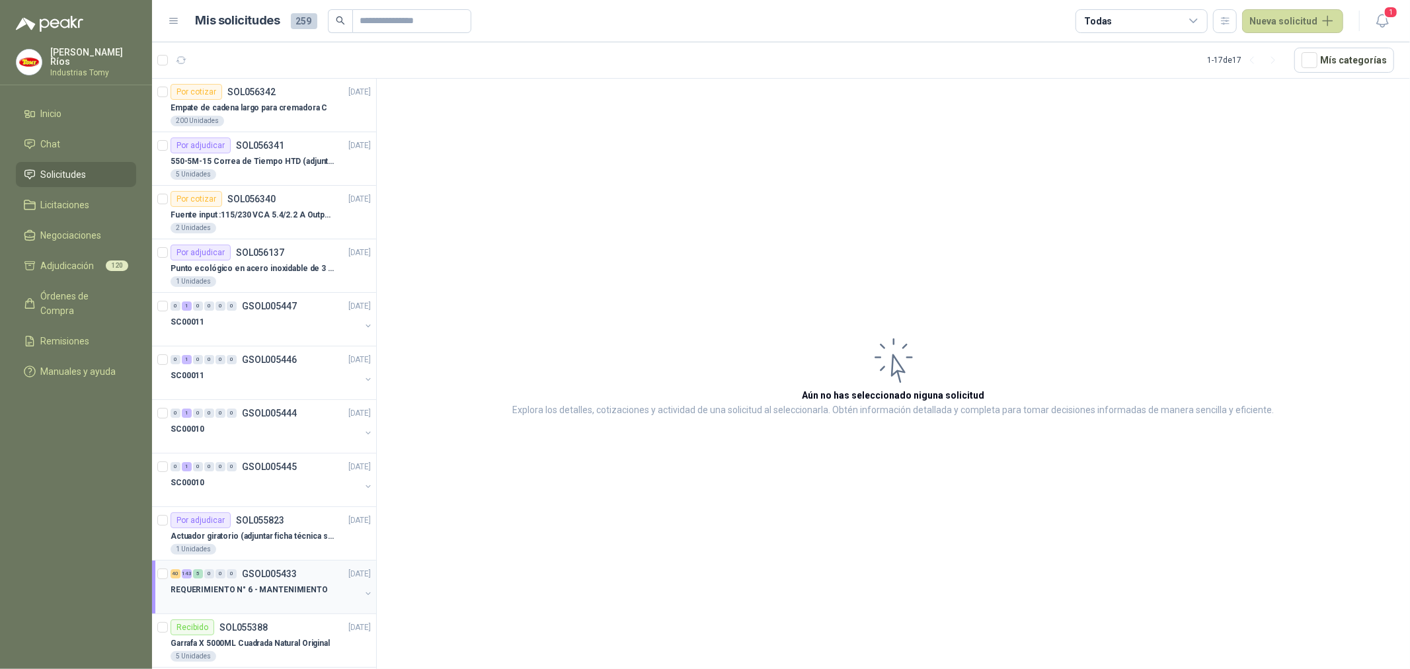
scroll to position [73, 0]
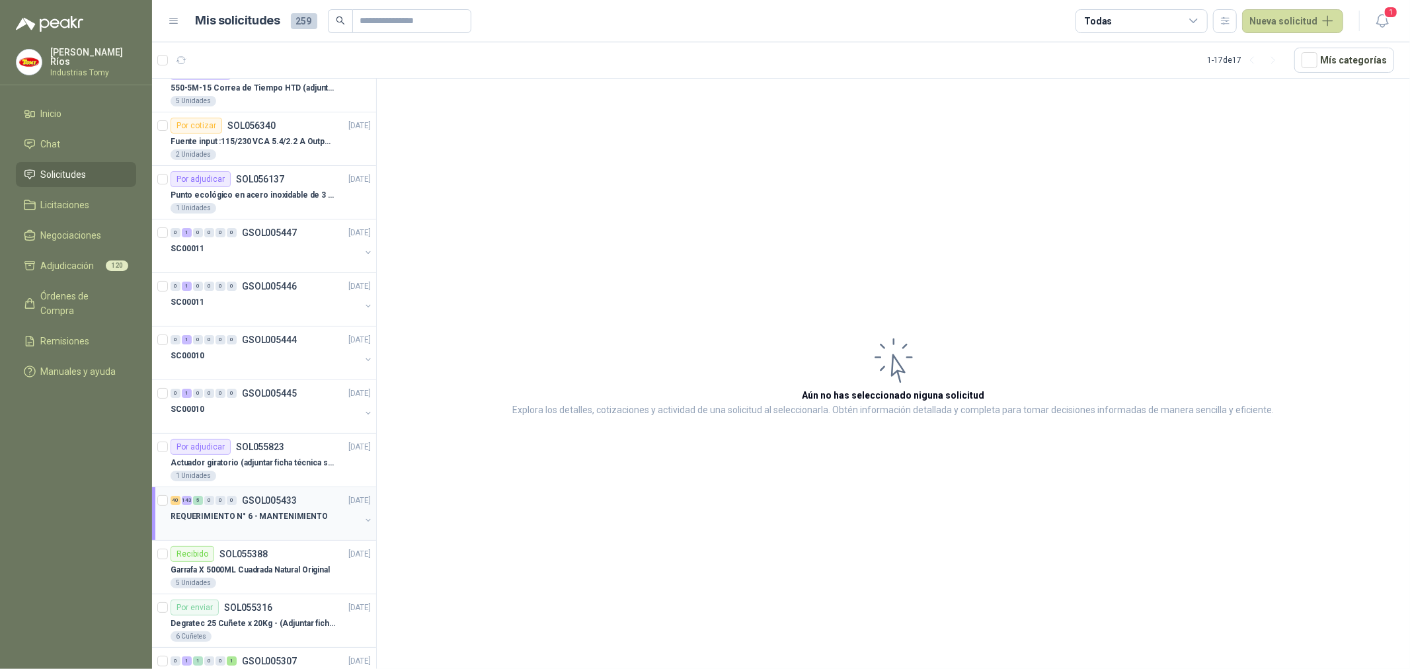
click at [300, 506] on div "40 143 5 0 0 0 GSOL005433 12/09/25" at bounding box center [272, 501] width 203 height 16
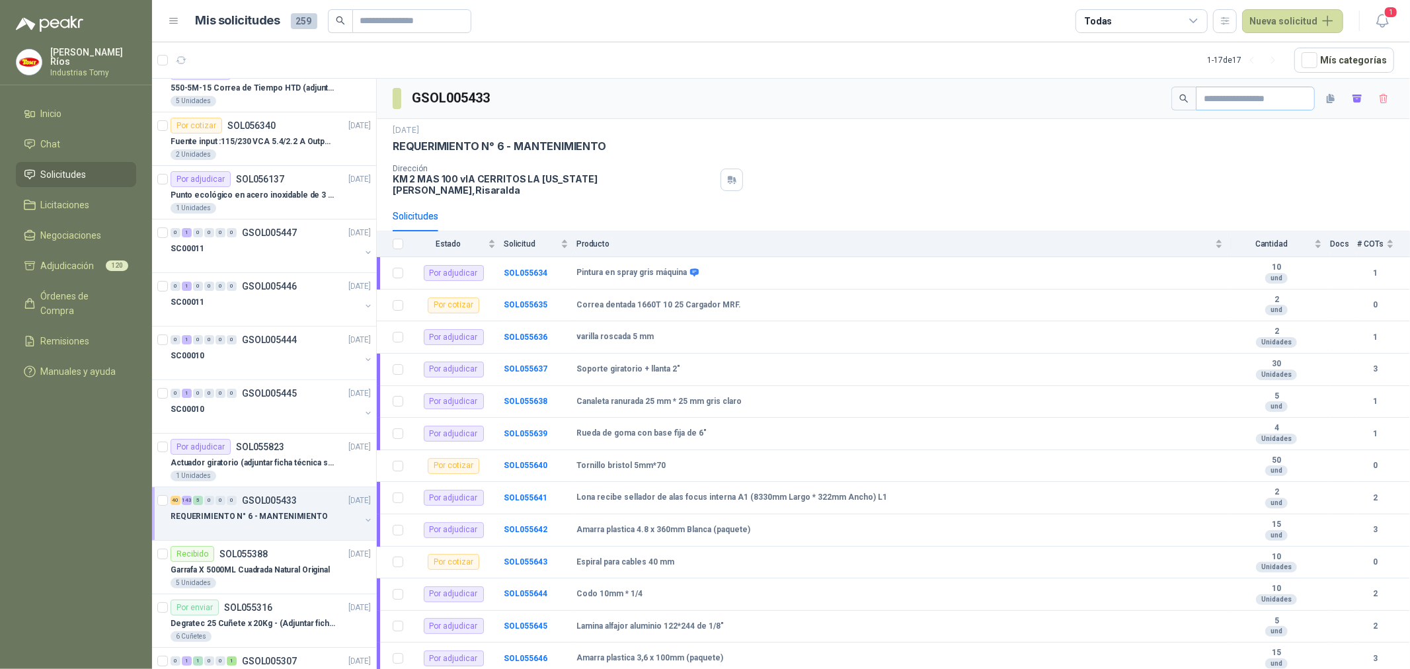
drag, startPoint x: 1285, startPoint y: 77, endPoint x: 1262, endPoint y: 97, distance: 31.0
click at [1286, 77] on article "1 - 17 de 17 Mís categorías" at bounding box center [781, 60] width 1258 height 36
click at [1254, 101] on input "text" at bounding box center [1250, 98] width 93 height 22
paste input "*********"
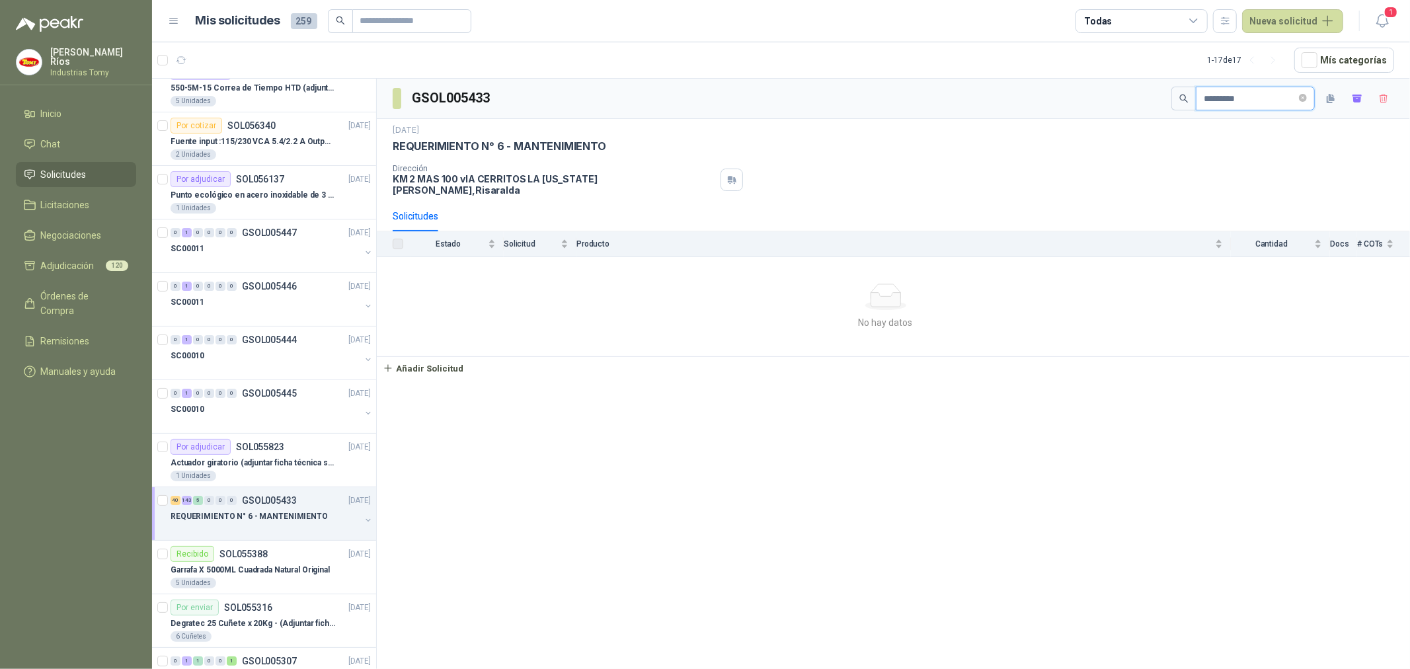
drag, startPoint x: 1259, startPoint y: 97, endPoint x: 1117, endPoint y: 112, distance: 142.3
click at [1117, 112] on div "GSOL005433 *********" at bounding box center [893, 99] width 1033 height 40
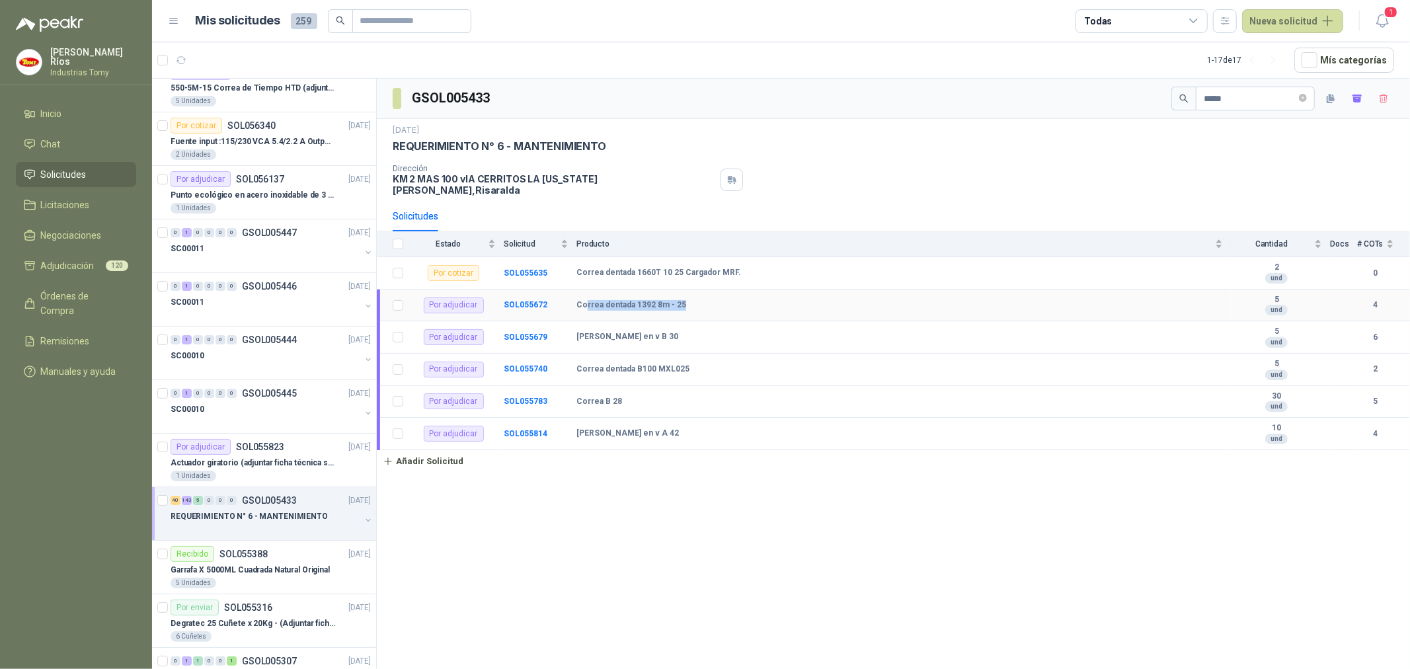
drag, startPoint x: 688, startPoint y: 288, endPoint x: 573, endPoint y: 296, distance: 115.9
click at [581, 296] on td "Correa dentada 1392 8m - 25" at bounding box center [904, 306] width 655 height 32
drag, startPoint x: 549, startPoint y: 300, endPoint x: 504, endPoint y: 299, distance: 45.0
click at [504, 299] on td "SOL055672" at bounding box center [540, 306] width 73 height 32
copy b "SOL055672"
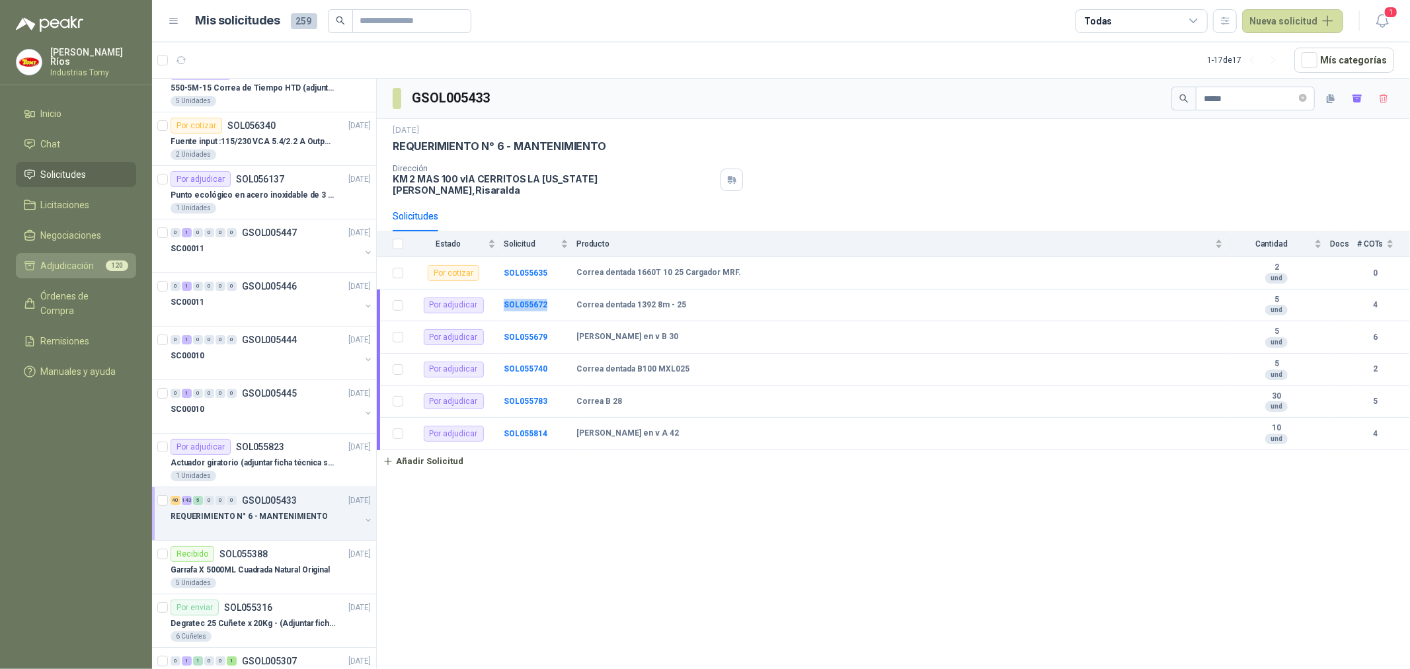
click at [104, 259] on li "Adjudicación 120" at bounding box center [76, 266] width 104 height 15
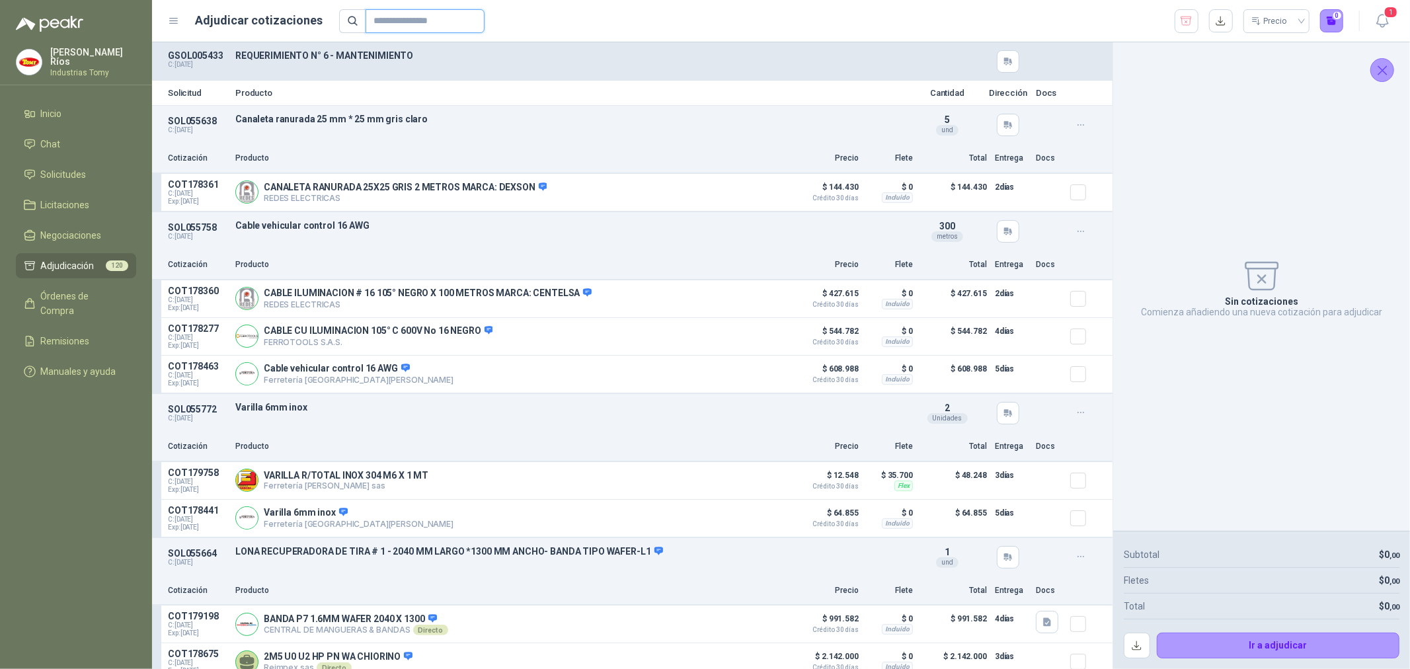
click at [420, 11] on input "text" at bounding box center [420, 21] width 93 height 22
paste input "*********"
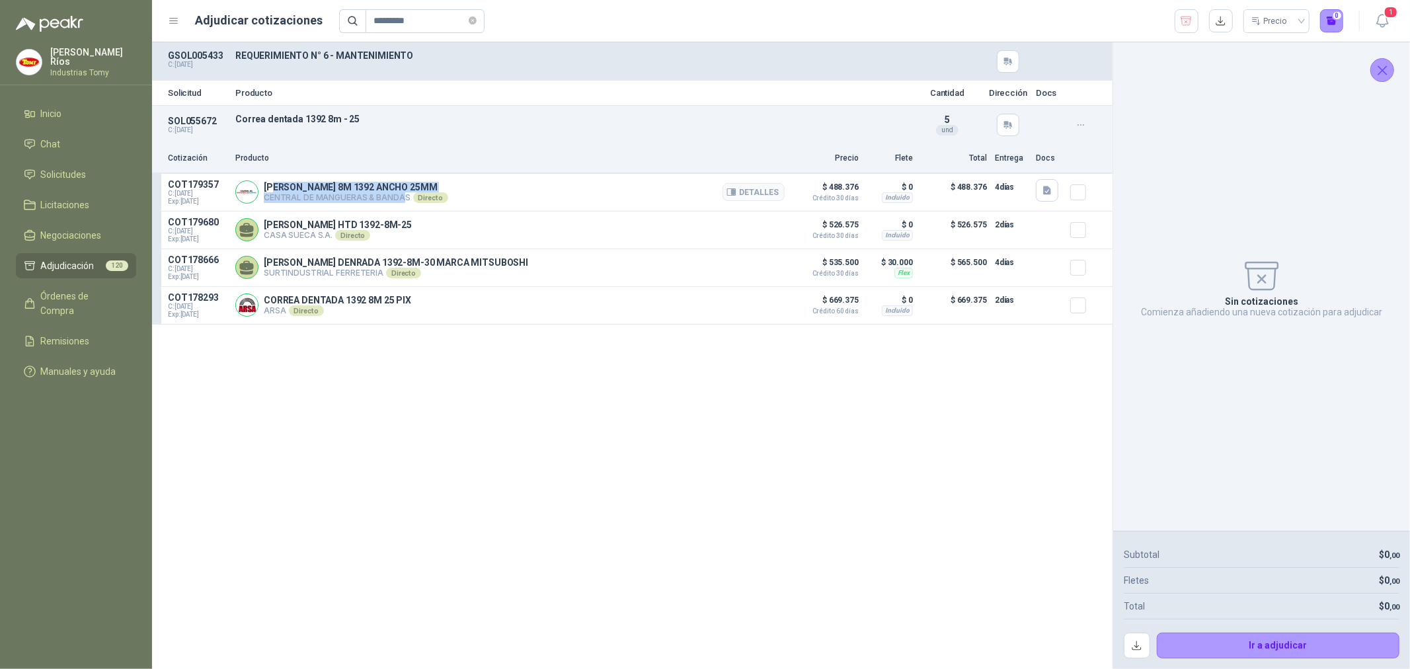
drag, startPoint x: 276, startPoint y: 184, endPoint x: 518, endPoint y: 206, distance: 243.0
click at [424, 203] on div "CORREA 8M 1392 ANCHO 25MM CENTRAL DE MANGUERAS & BANDAS Directo Detalles" at bounding box center [509, 192] width 549 height 26
drag, startPoint x: 840, startPoint y: 187, endPoint x: 864, endPoint y: 190, distance: 24.6
click at [871, 190] on article "COT179357 C: 16/09/2025 Exp: 01/10/2025 CORREA 8M 1392 ANCHO 25MM CENTRAL DE MA…" at bounding box center [632, 193] width 961 height 38
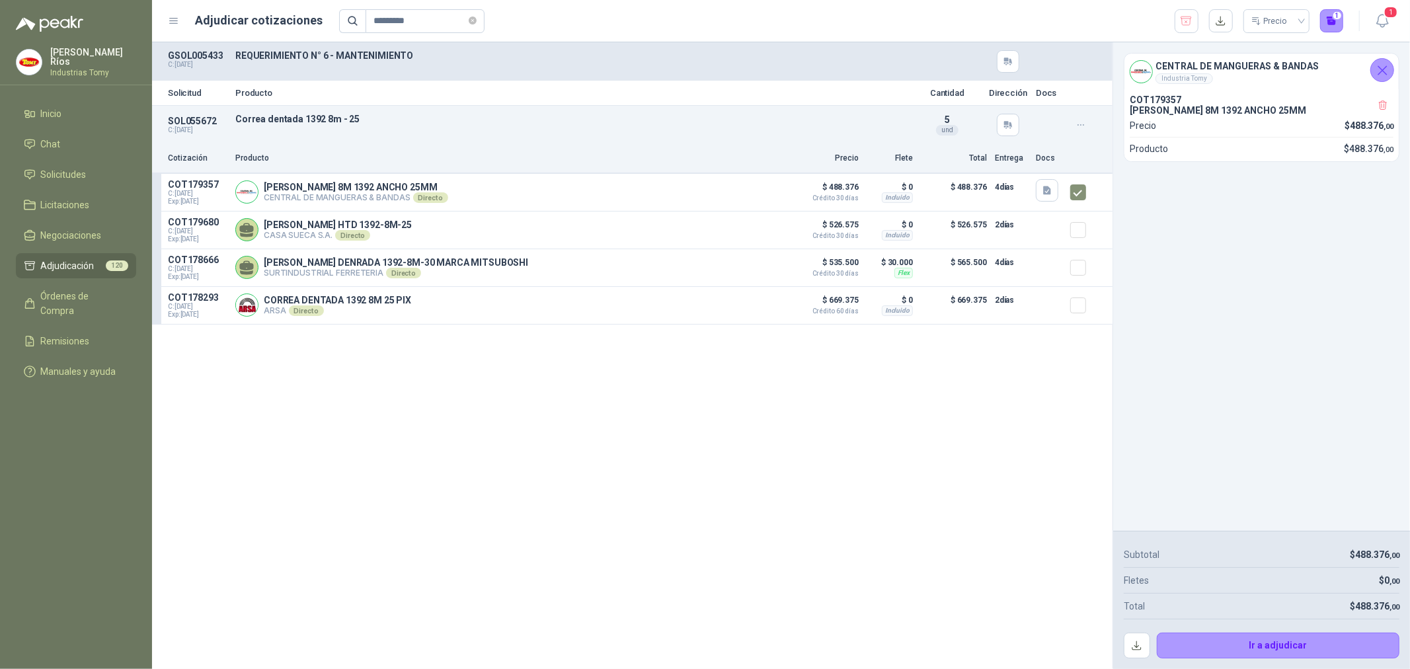
click at [1320, 272] on div "CENTRAL DE MANGUERAS & BANDAS Industria Tomy COT179357 CORREA 8M 1392 ANCHO 25M…" at bounding box center [1261, 286] width 297 height 489
click at [77, 145] on li "Chat" at bounding box center [76, 144] width 104 height 15
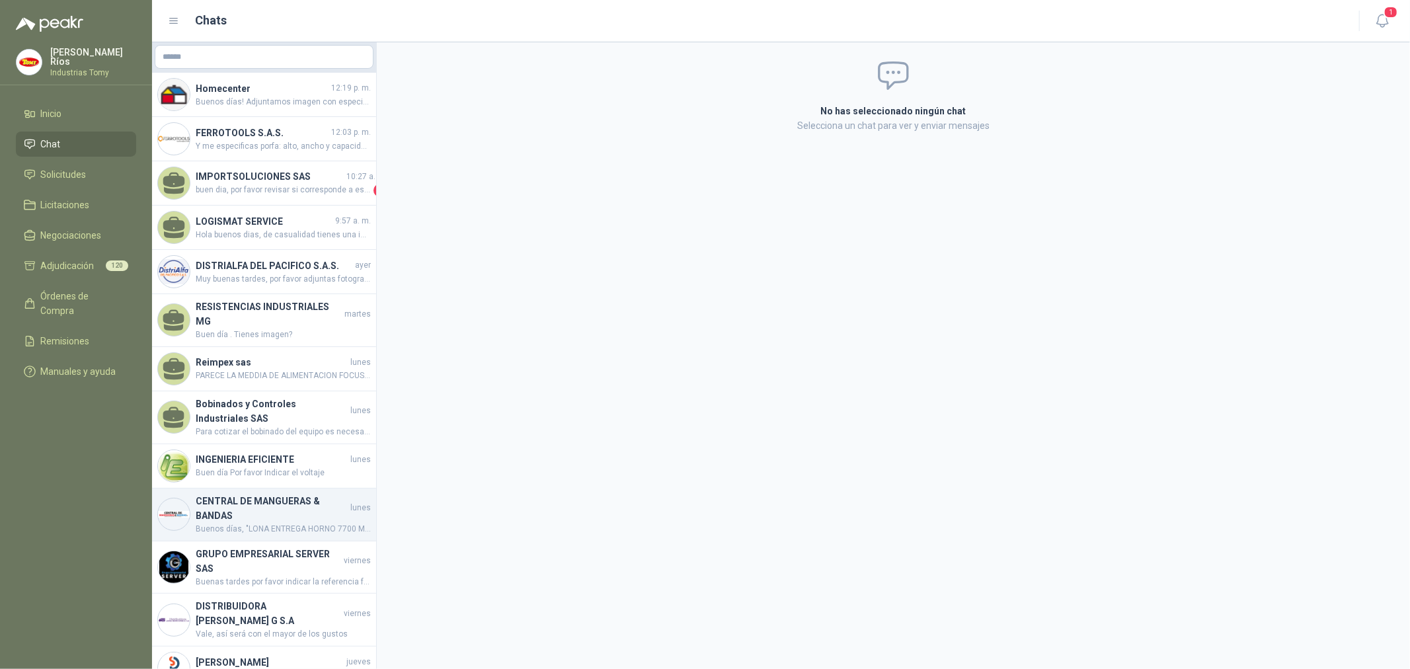
click at [250, 524] on span "Buenos días, "LONA ENTREGA HORNO 7700 MM LARGO* 1300 MM ANCHO L1" at bounding box center [283, 529] width 175 height 13
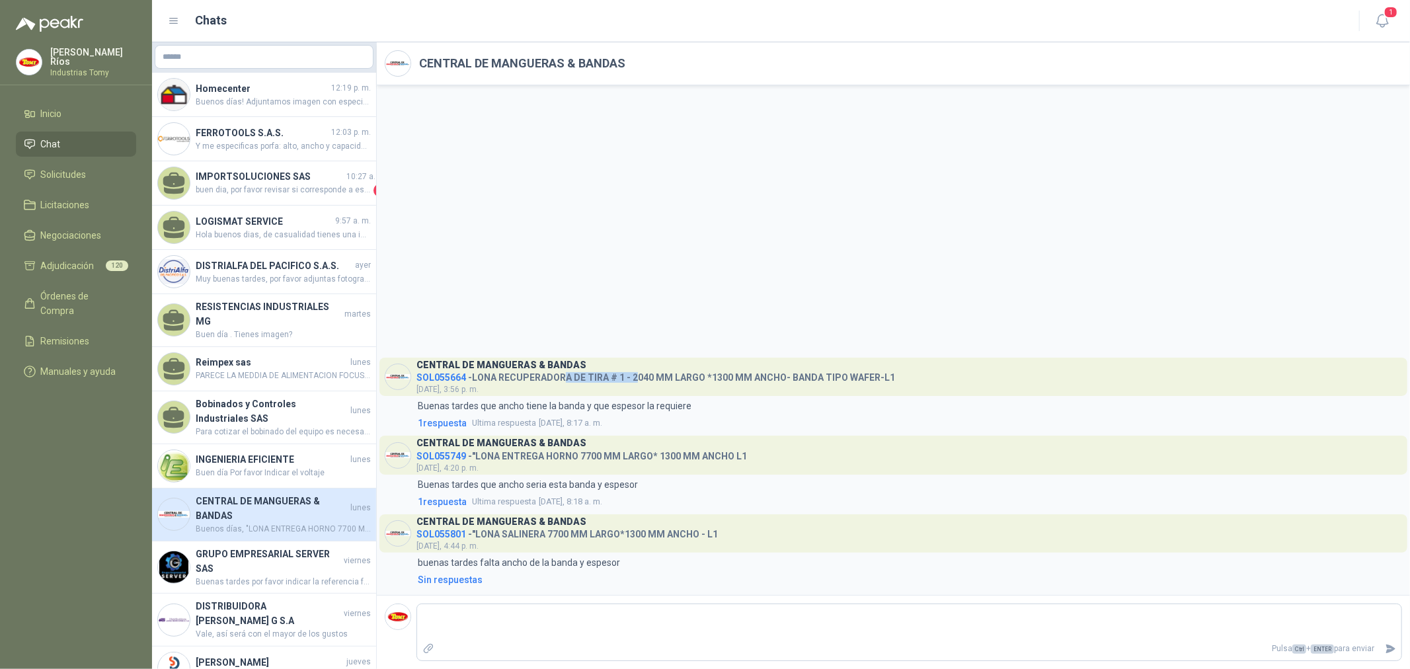
drag, startPoint x: 635, startPoint y: 370, endPoint x: 708, endPoint y: 458, distance: 114.1
click at [700, 378] on h4 "SOL055664 - LONA RECUPERADORA DE TIRA # 1 - 2040 MM LARGO *1300 MM ANCHO- BANDA…" at bounding box center [656, 375] width 479 height 13
click at [77, 298] on span "Órdenes de Compra" at bounding box center [82, 303] width 83 height 29
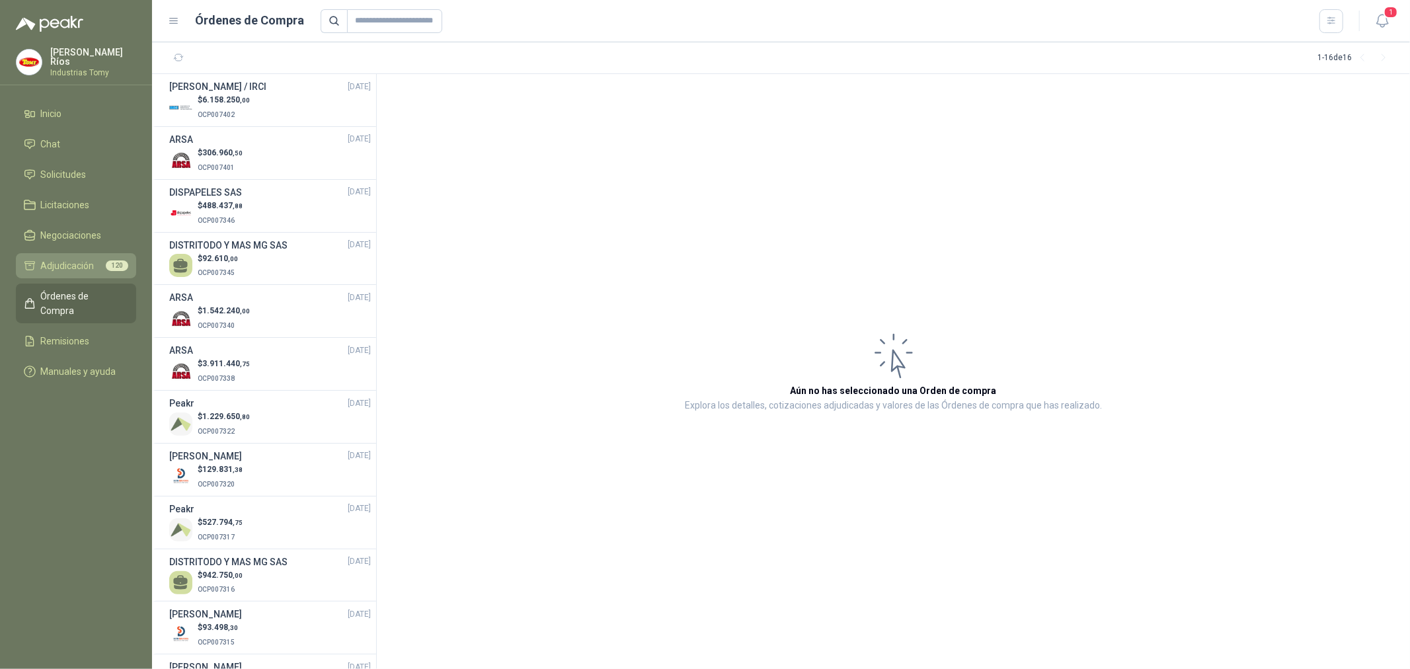
click at [81, 262] on span "Adjudicación" at bounding box center [68, 266] width 54 height 15
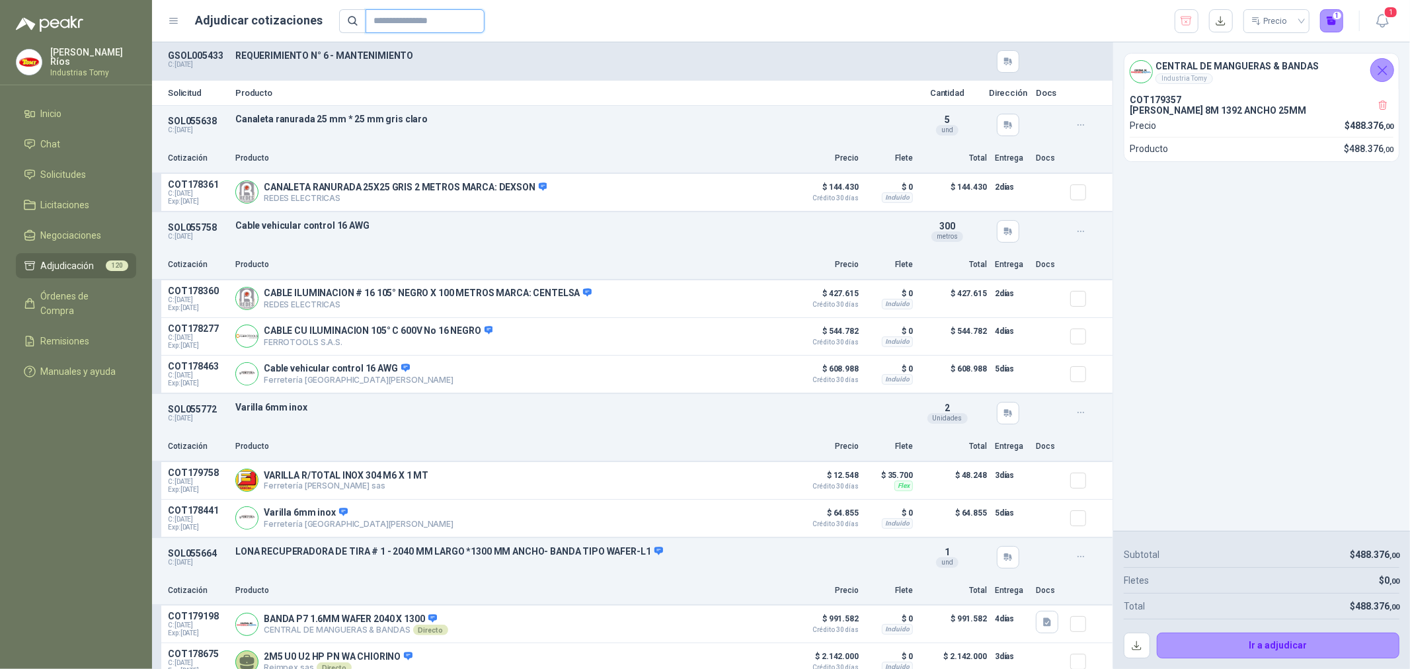
click at [415, 21] on input "text" at bounding box center [420, 21] width 93 height 22
paste input "*********"
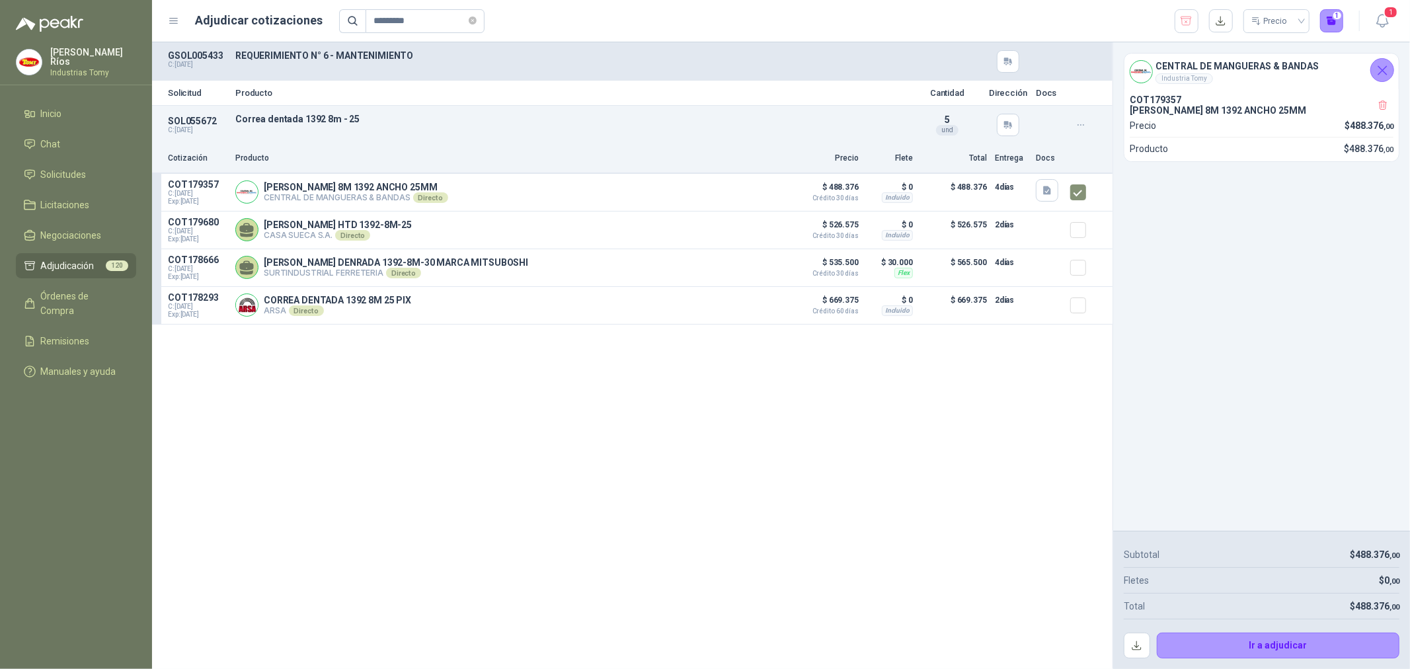
click at [1353, 290] on div "CENTRAL DE MANGUERAS & BANDAS Industria Tomy COT179357 CORREA 8M 1392 ANCHO 25M…" at bounding box center [1261, 286] width 297 height 489
click at [1283, 642] on button "Ir a adjudicar" at bounding box center [1278, 646] width 243 height 26
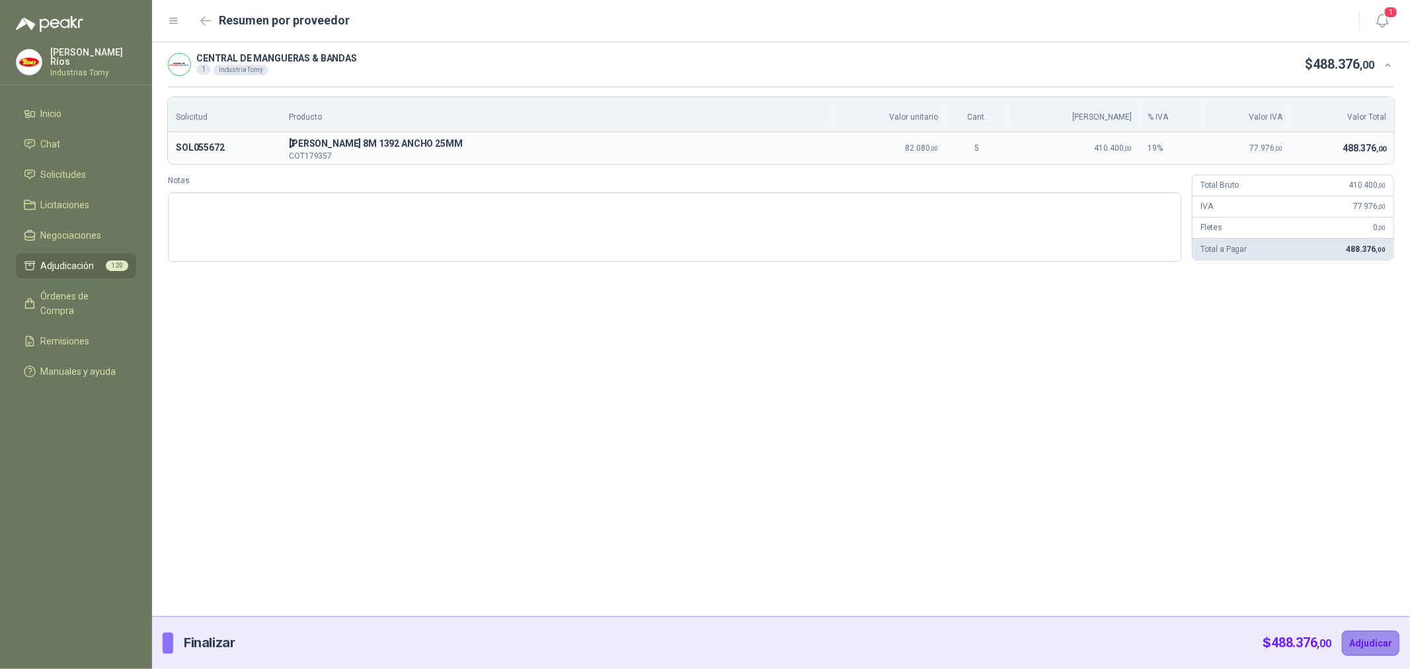
click at [1377, 645] on button "Adjudicar" at bounding box center [1371, 643] width 58 height 25
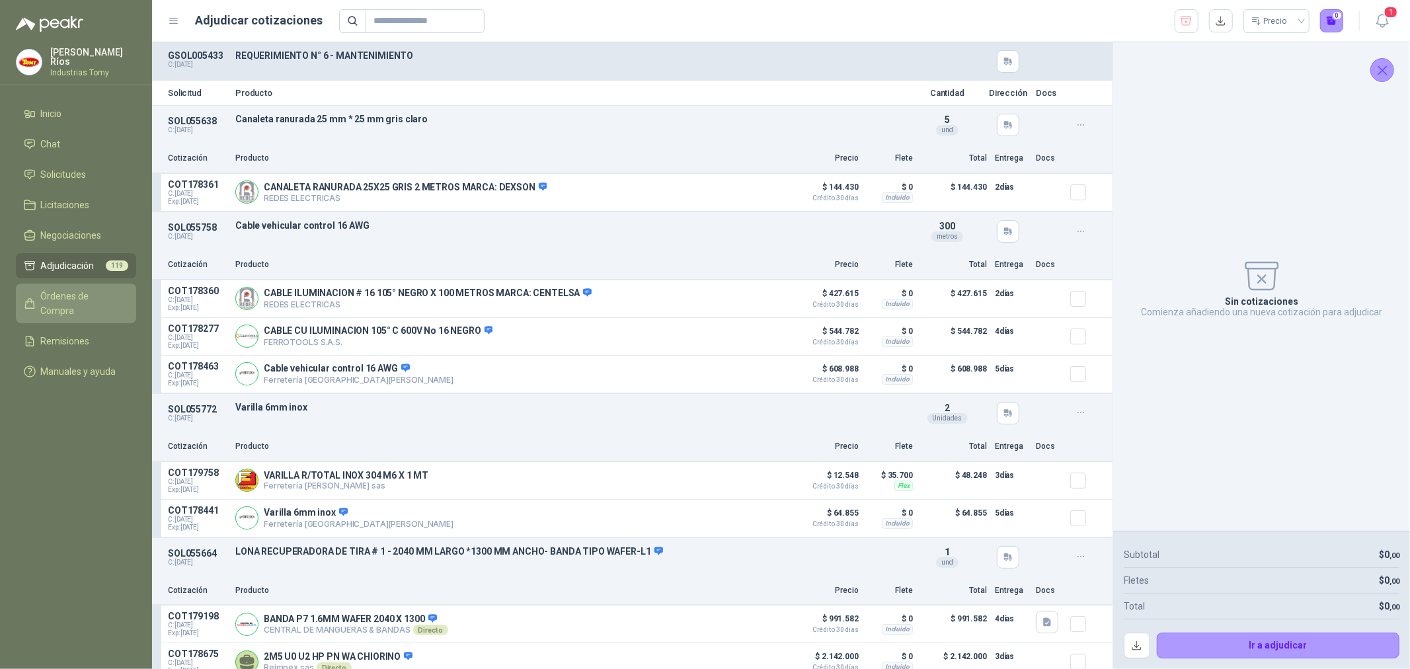
click at [70, 289] on span "Órdenes de Compra" at bounding box center [82, 303] width 83 height 29
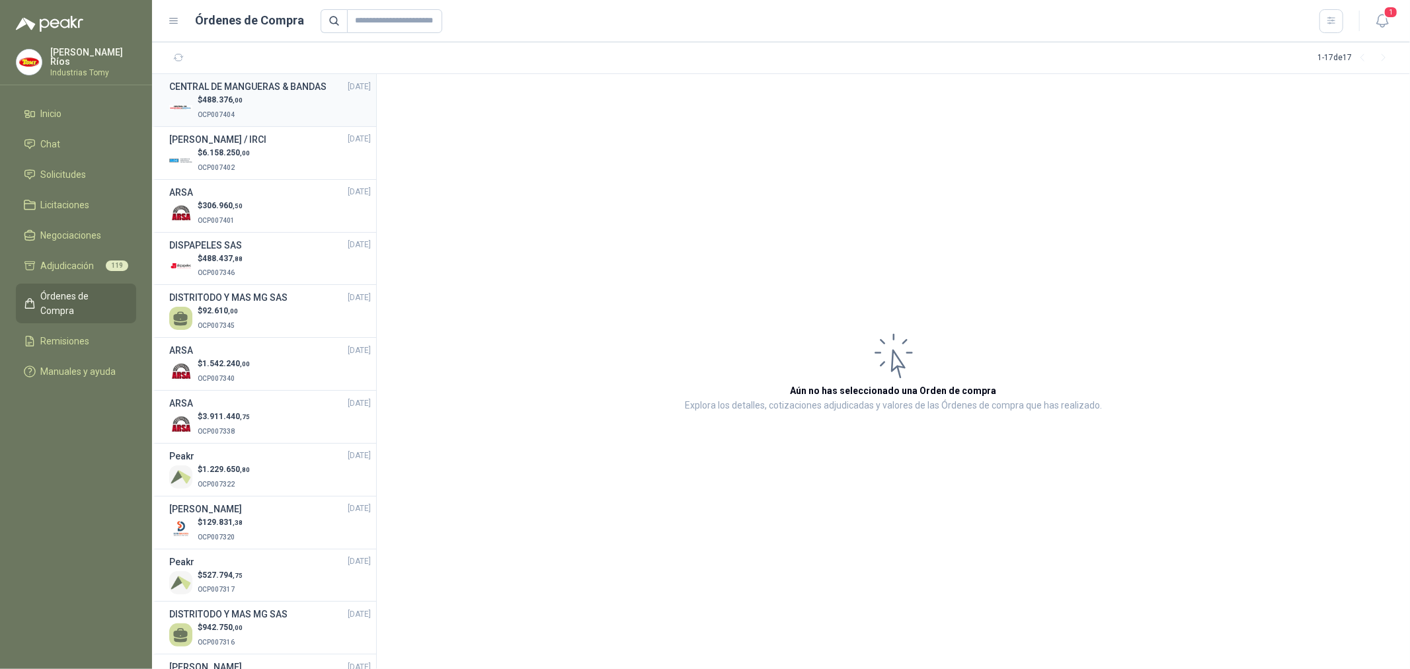
click at [260, 110] on div "$ 488.376 ,00 OCP007404" at bounding box center [270, 107] width 202 height 27
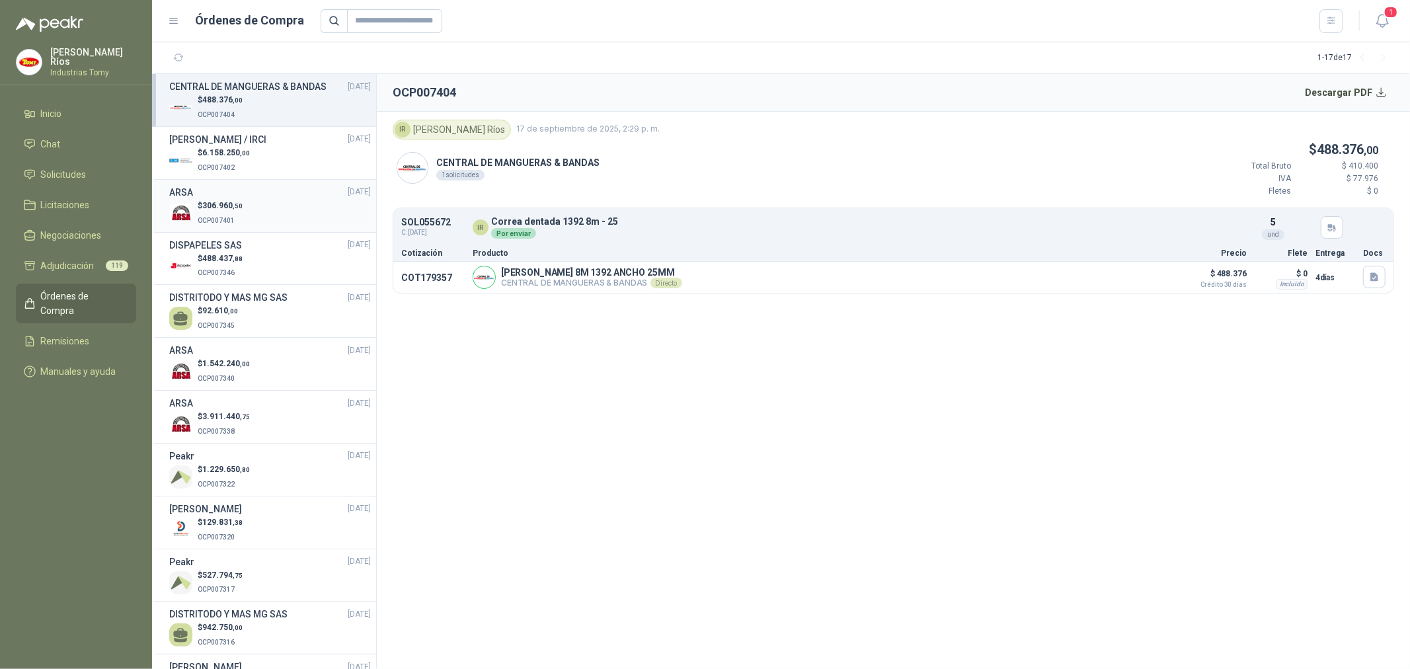
click at [204, 212] on p "$ 306.960 ,50" at bounding box center [220, 206] width 45 height 13
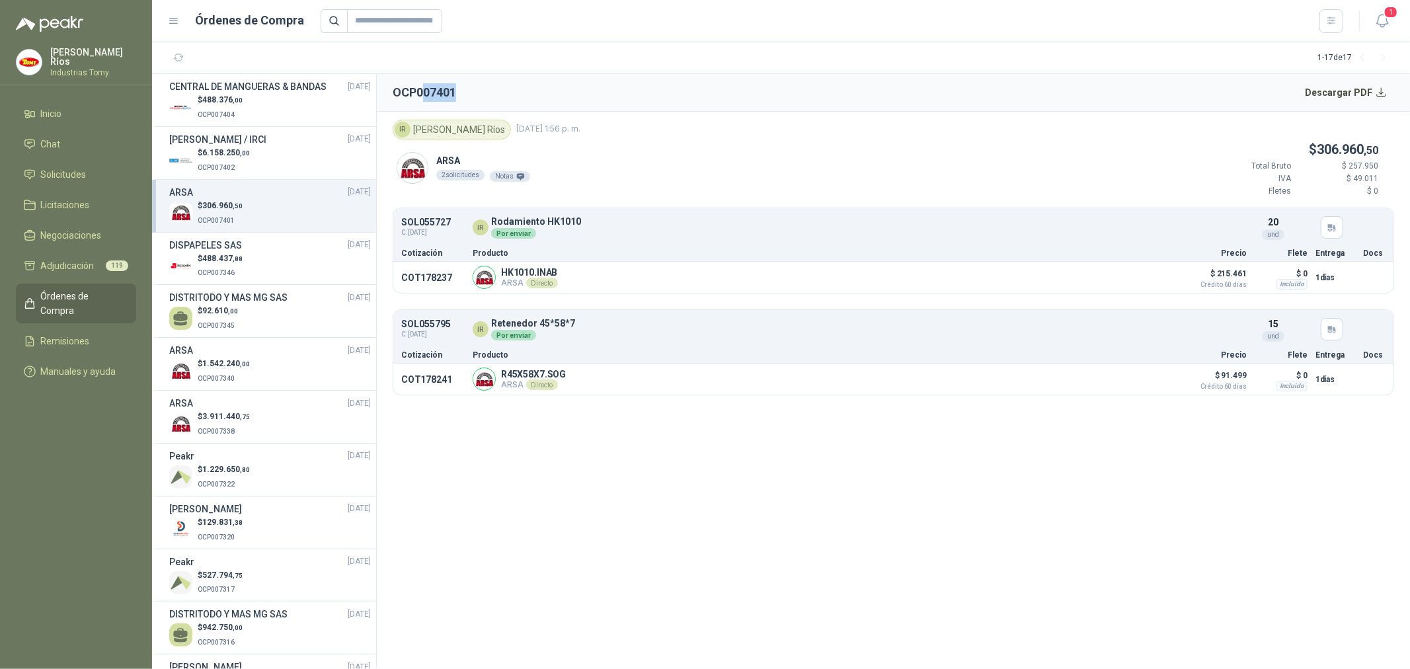
drag, startPoint x: 425, startPoint y: 89, endPoint x: 485, endPoint y: 90, distance: 59.5
click at [484, 90] on header "OCP007401 Descargar PDF" at bounding box center [893, 93] width 1033 height 38
click at [69, 293] on span "Órdenes de Compra" at bounding box center [82, 303] width 83 height 29
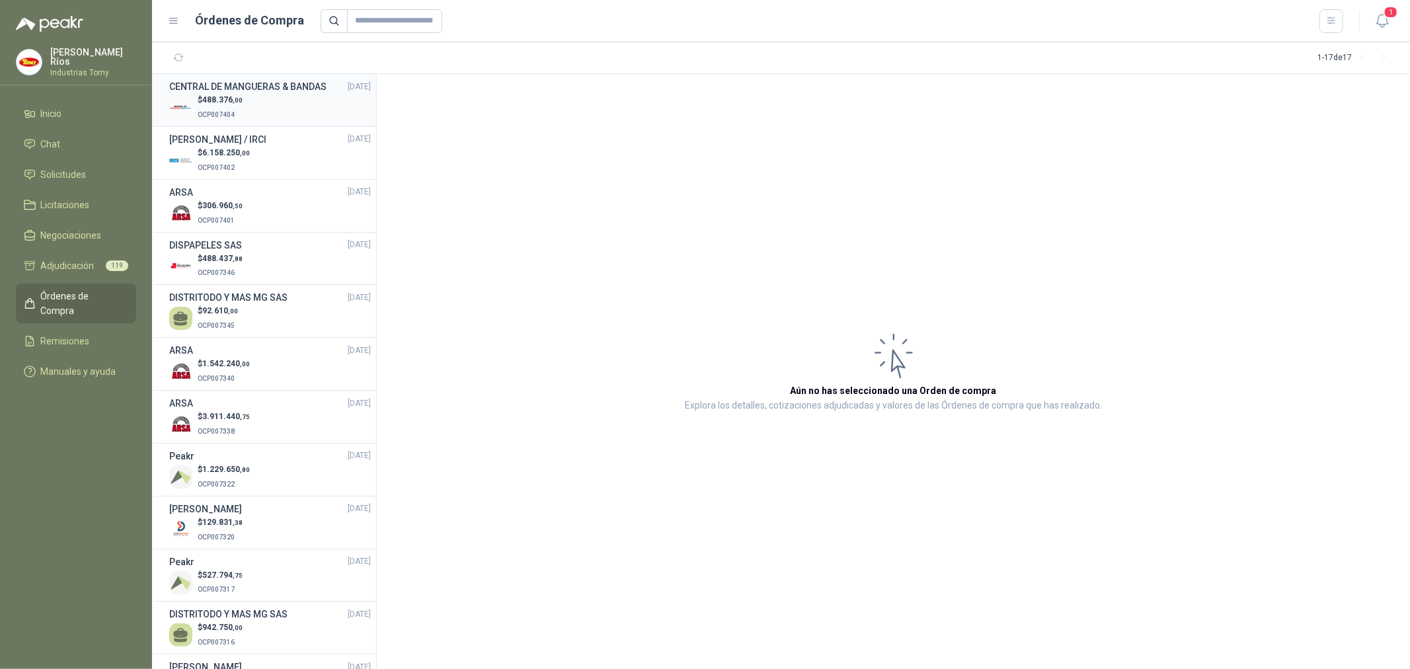
click at [237, 121] on p "OCP007404" at bounding box center [220, 113] width 45 height 15
